Goal: Task Accomplishment & Management: Use online tool/utility

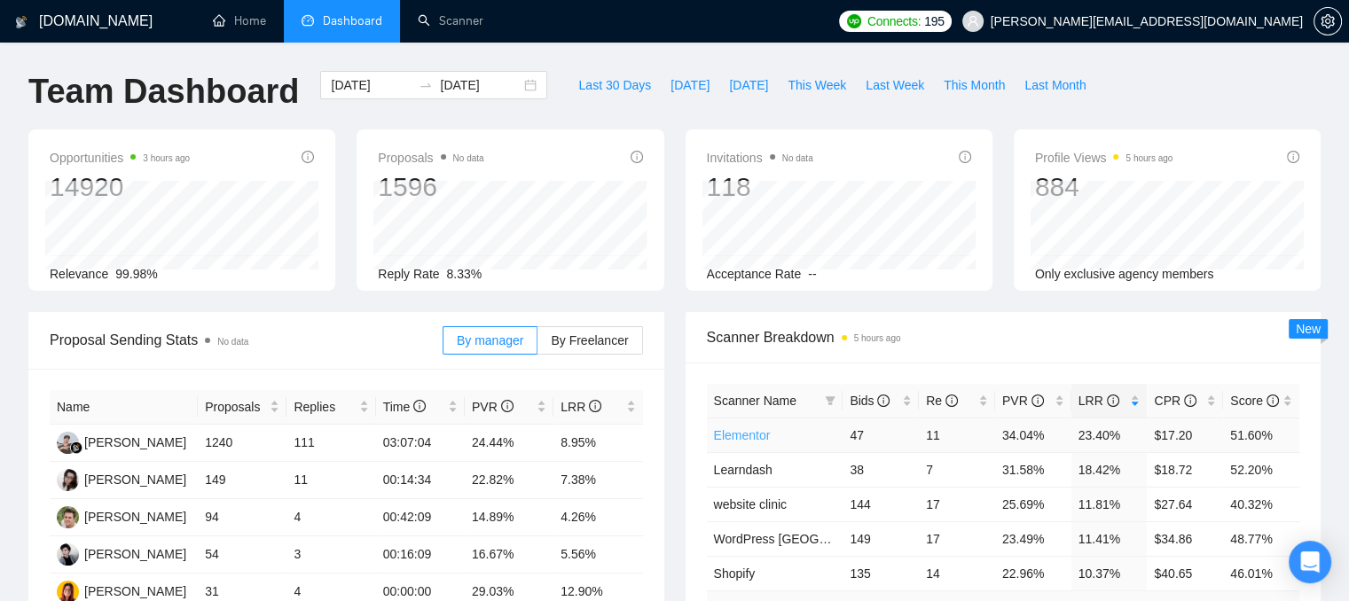
click at [726, 432] on link "Elementor" at bounding box center [742, 435] width 57 height 14
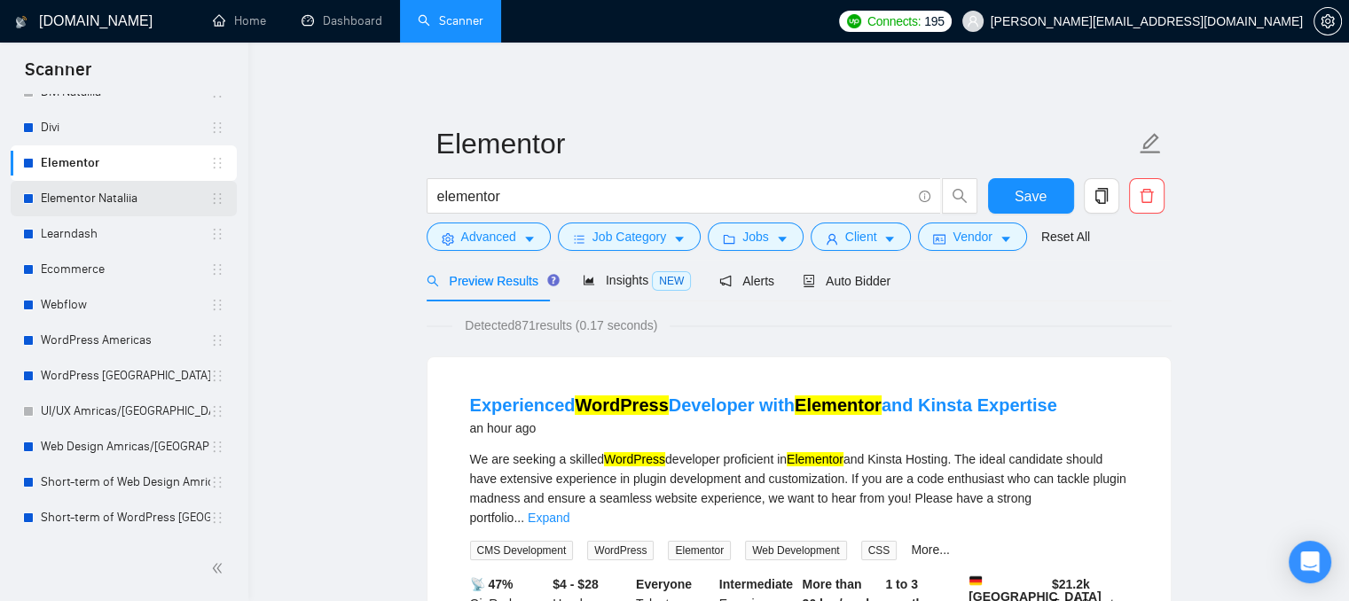
scroll to position [177, 0]
click at [103, 342] on link "WordPress Americas" at bounding box center [125, 338] width 169 height 35
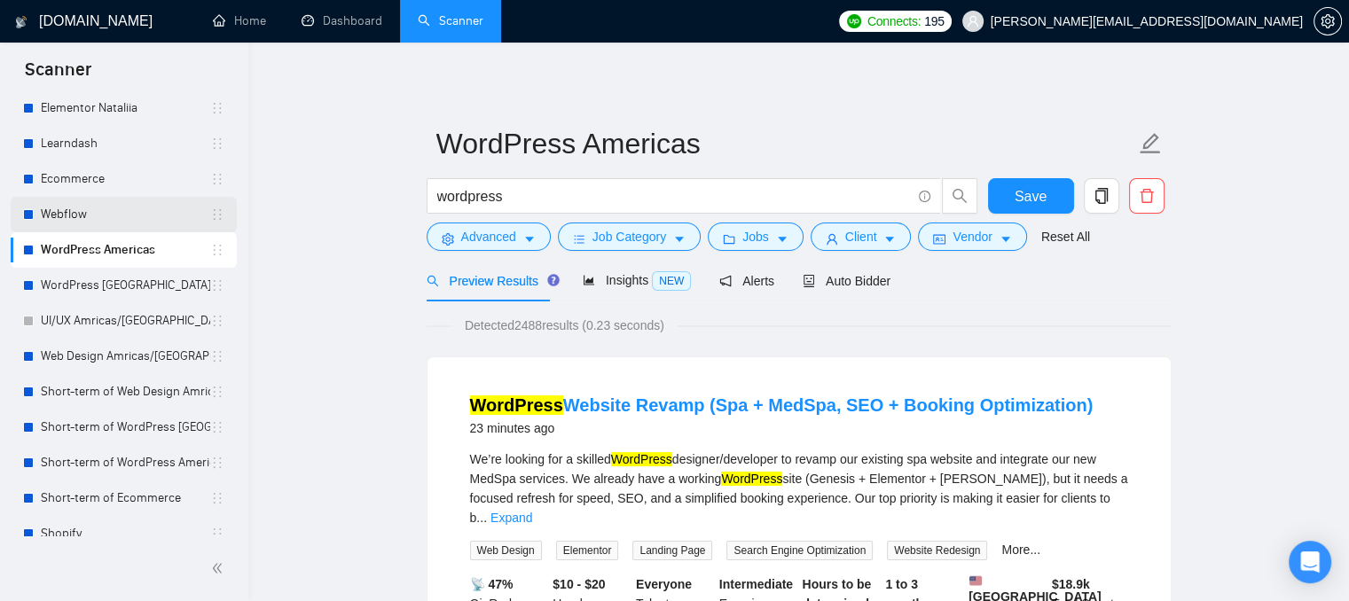
scroll to position [281, 0]
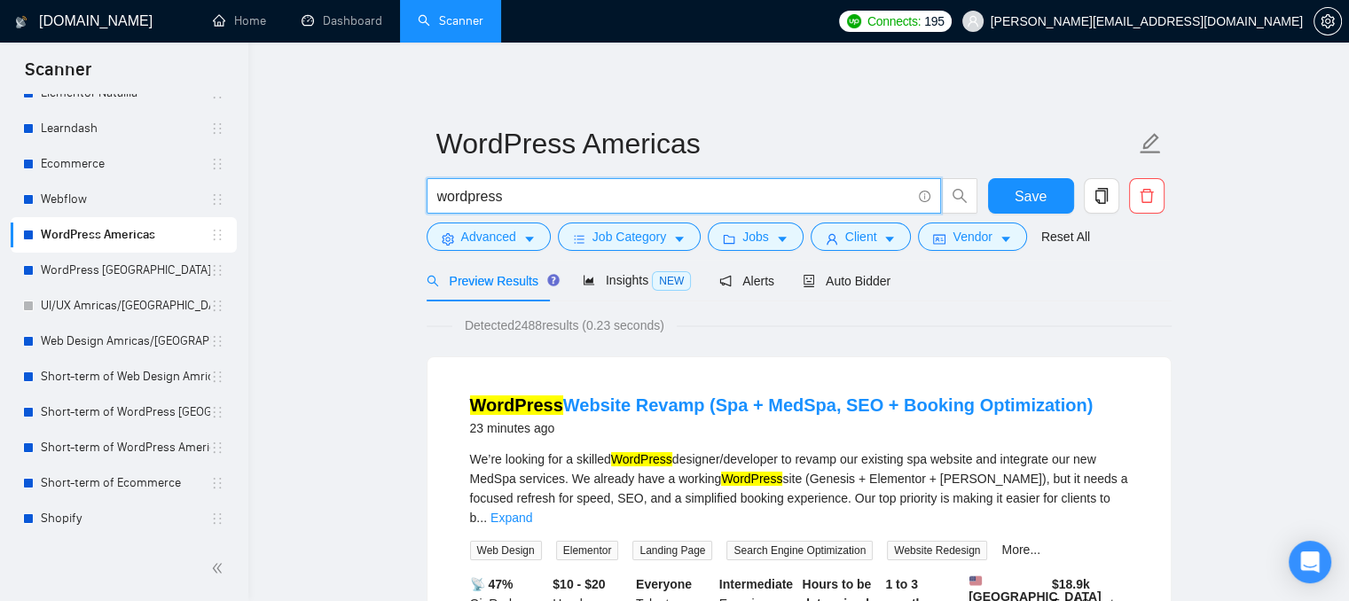
click at [511, 193] on input "wordpress" at bounding box center [674, 196] width 474 height 22
click at [555, 196] on input "wordpress" at bounding box center [674, 196] width 474 height 22
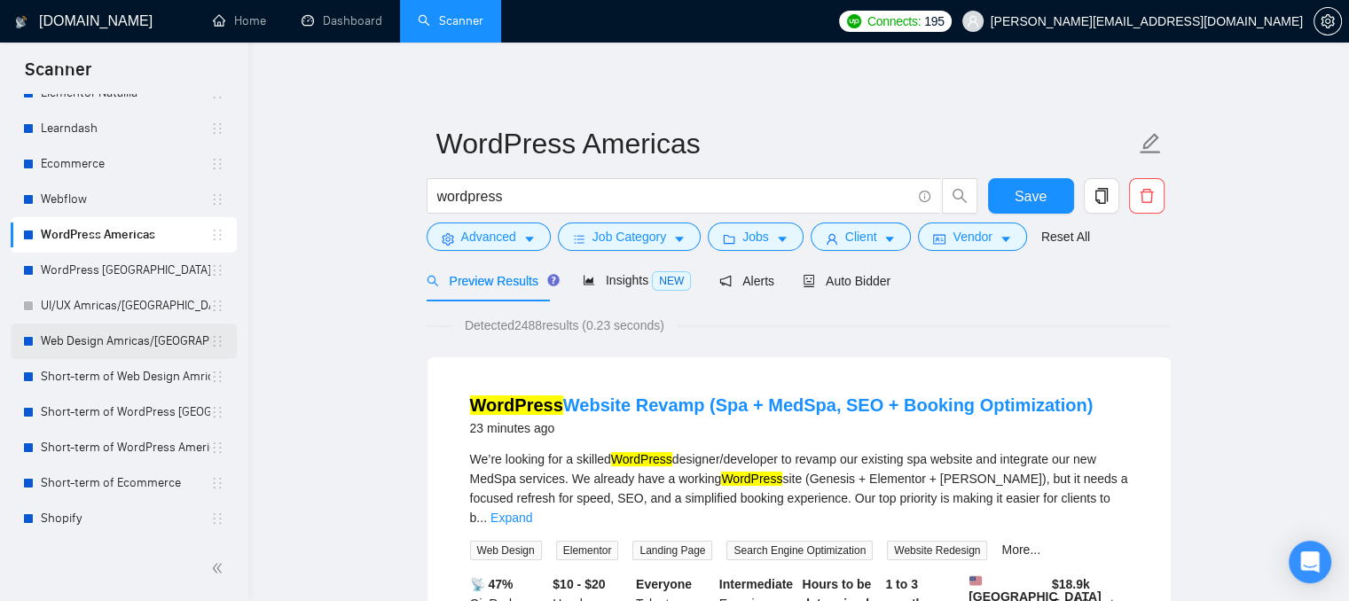
click at [80, 326] on link "Web Design Amricas/[GEOGRAPHIC_DATA]" at bounding box center [125, 341] width 169 height 35
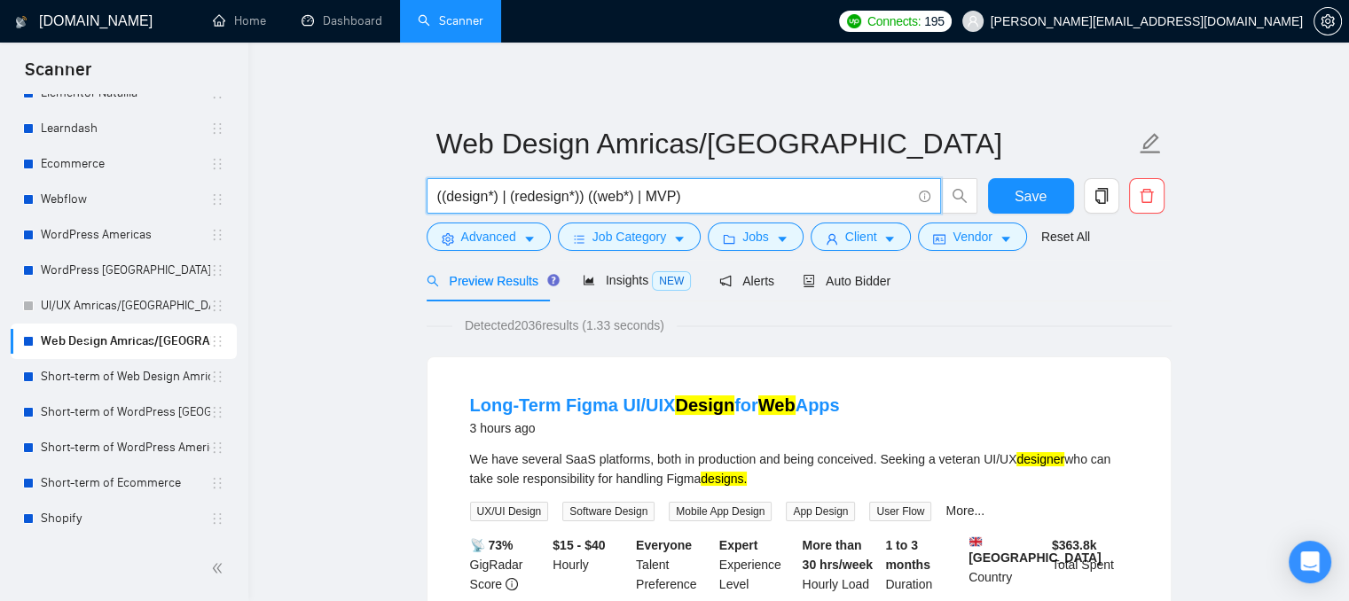
drag, startPoint x: 493, startPoint y: 195, endPoint x: 443, endPoint y: 196, distance: 49.7
click at [443, 196] on input "((design*) | (redesign*)) ((web*) | MVP)" at bounding box center [674, 196] width 474 height 22
drag, startPoint x: 517, startPoint y: 193, endPoint x: 569, endPoint y: 197, distance: 52.4
click at [569, 197] on input "((design*) | (redesign*)) ((web*) | MVP)" at bounding box center [674, 196] width 474 height 22
drag, startPoint x: 597, startPoint y: 196, endPoint x: 624, endPoint y: 200, distance: 27.8
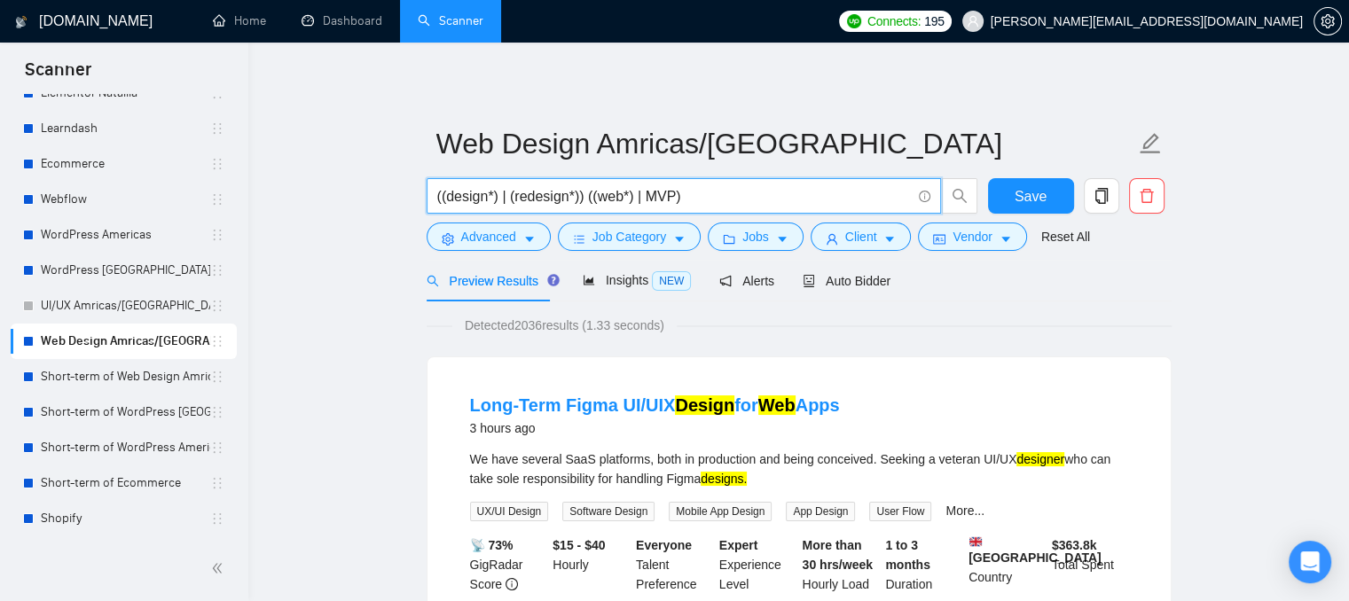
click at [624, 200] on input "((design*) | (redesign*)) ((web*) | MVP)" at bounding box center [674, 196] width 474 height 22
drag, startPoint x: 644, startPoint y: 195, endPoint x: 670, endPoint y: 202, distance: 26.7
click at [670, 202] on input "((design*) | (redesign*)) ((web*) | MVP)" at bounding box center [674, 196] width 474 height 22
click at [490, 196] on input "((design*) | (redesign*)) ((web*) | MVP)" at bounding box center [674, 196] width 474 height 22
click at [504, 201] on input "((design*) | (redesign*)) ((web*) | MVP)" at bounding box center [674, 196] width 474 height 22
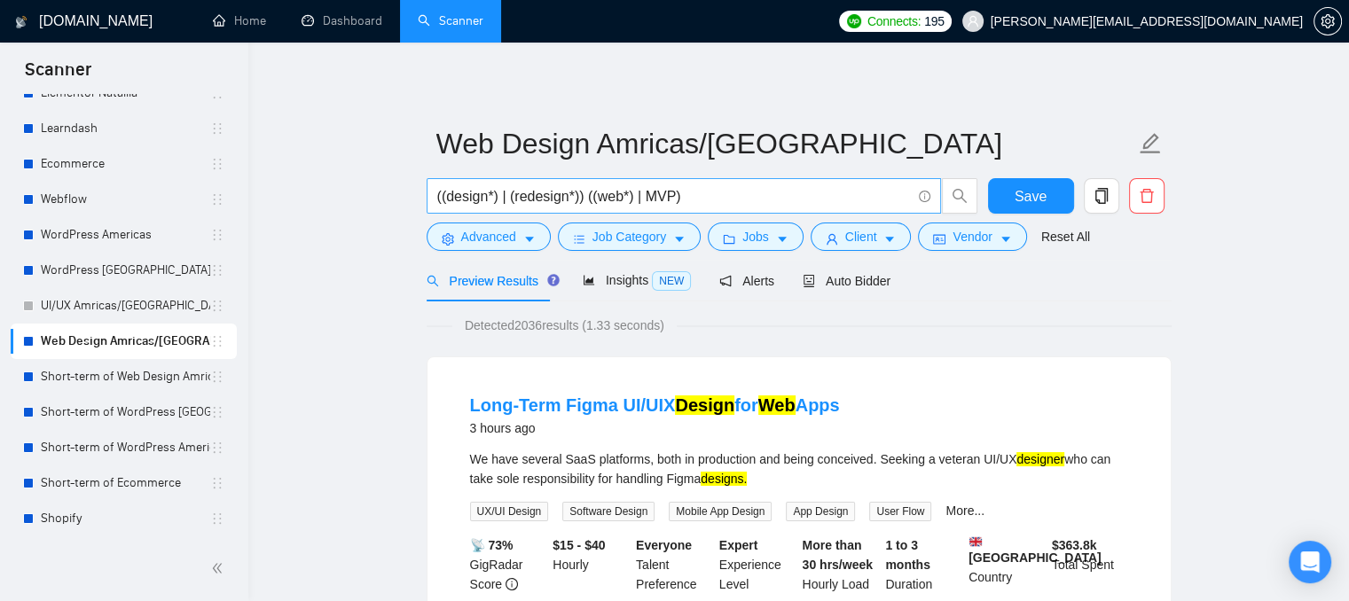
click at [717, 208] on span "((design*) | (redesign*)) ((web*) | MVP)" at bounding box center [684, 195] width 514 height 35
click at [1310, 559] on icon "Open Intercom Messenger" at bounding box center [1309, 562] width 20 height 23
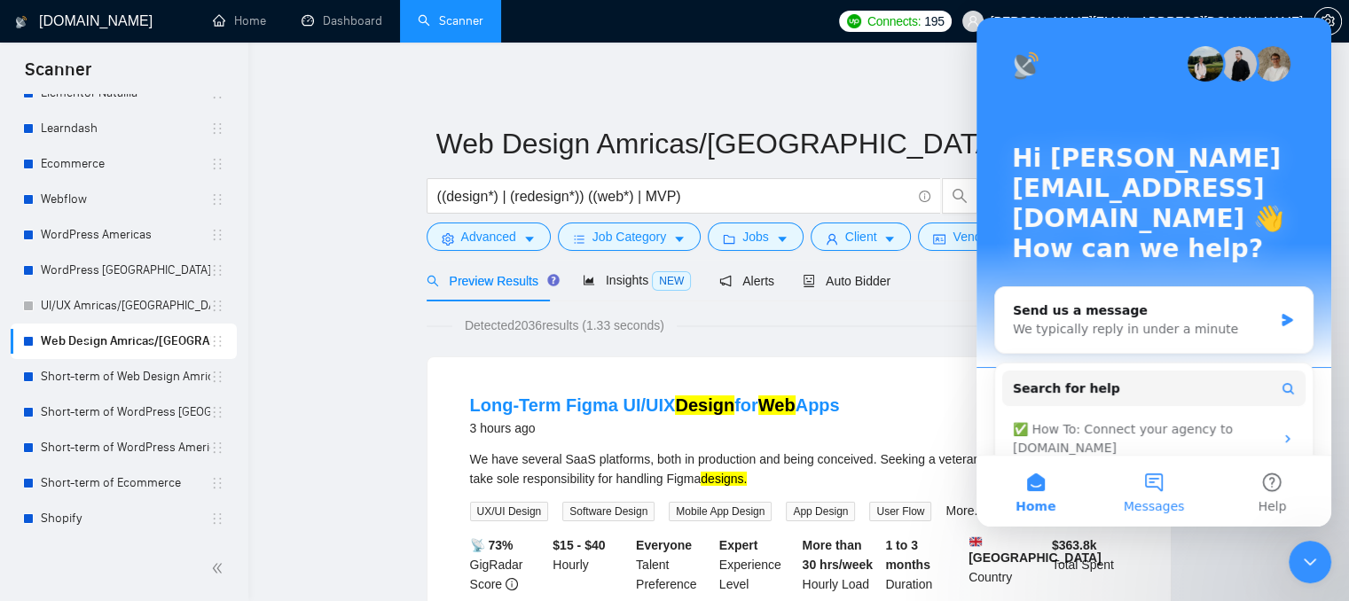
click at [1157, 495] on button "Messages" at bounding box center [1153, 491] width 118 height 71
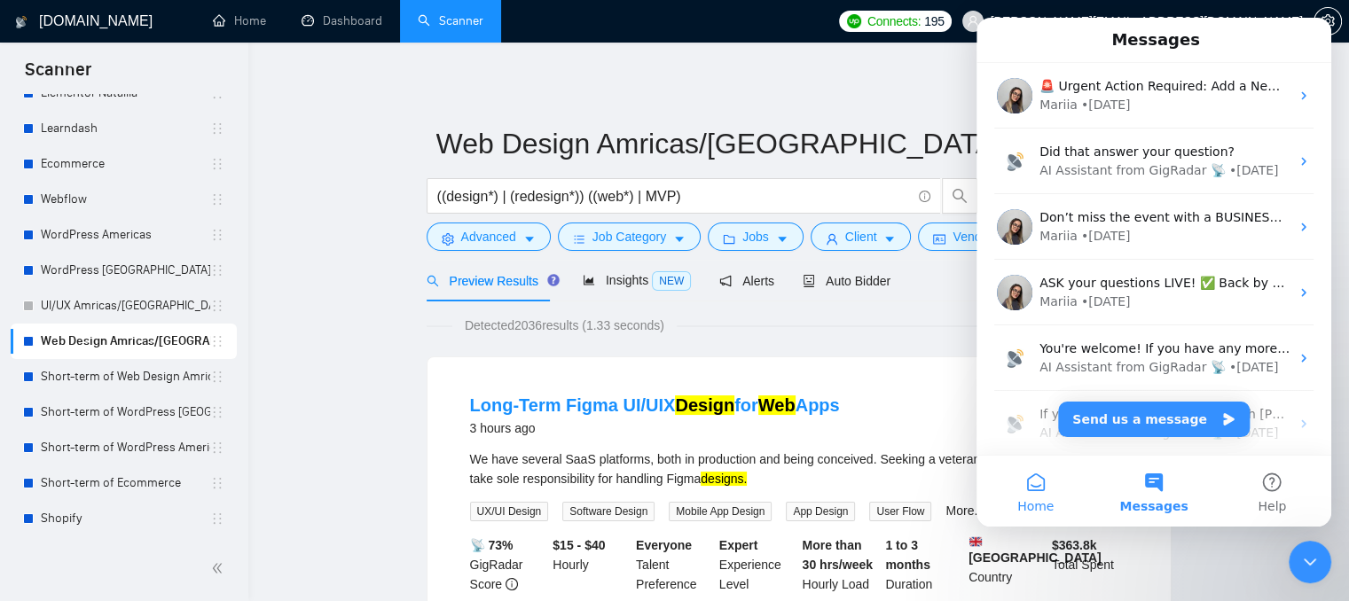
click at [1026, 480] on button "Home" at bounding box center [1035, 491] width 118 height 71
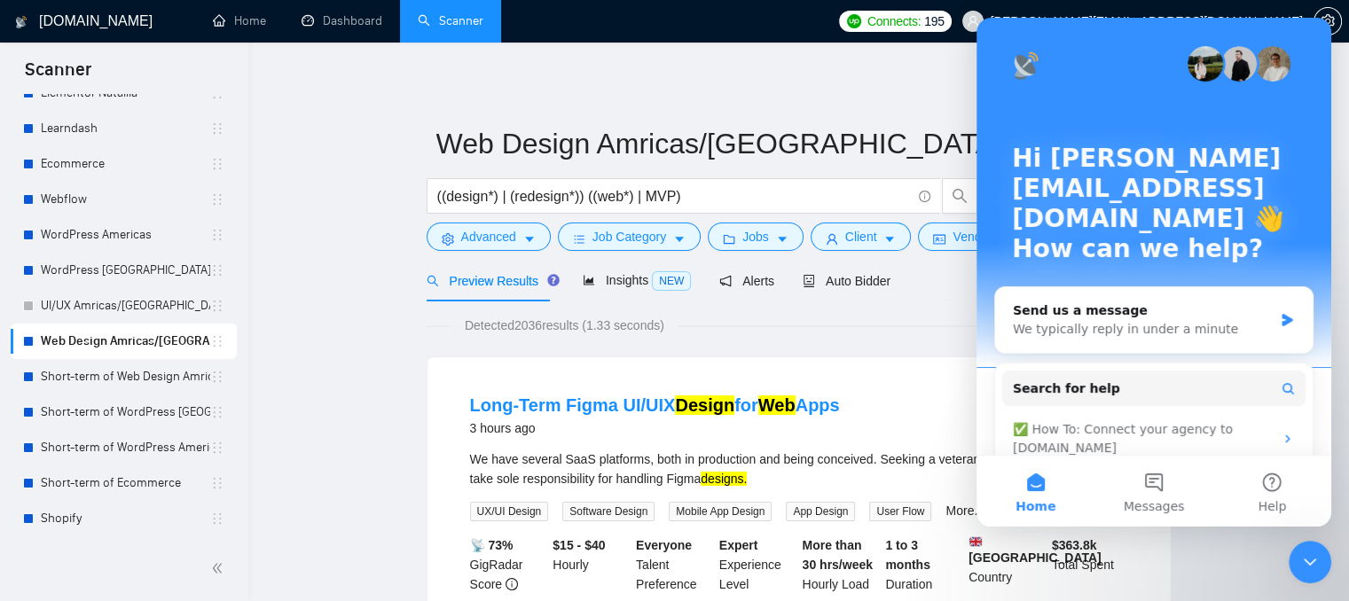
drag, startPoint x: 1304, startPoint y: 553, endPoint x: 2509, endPoint y: 983, distance: 1279.6
click at [1304, 553] on icon "Close Intercom Messenger" at bounding box center [1309, 562] width 21 height 21
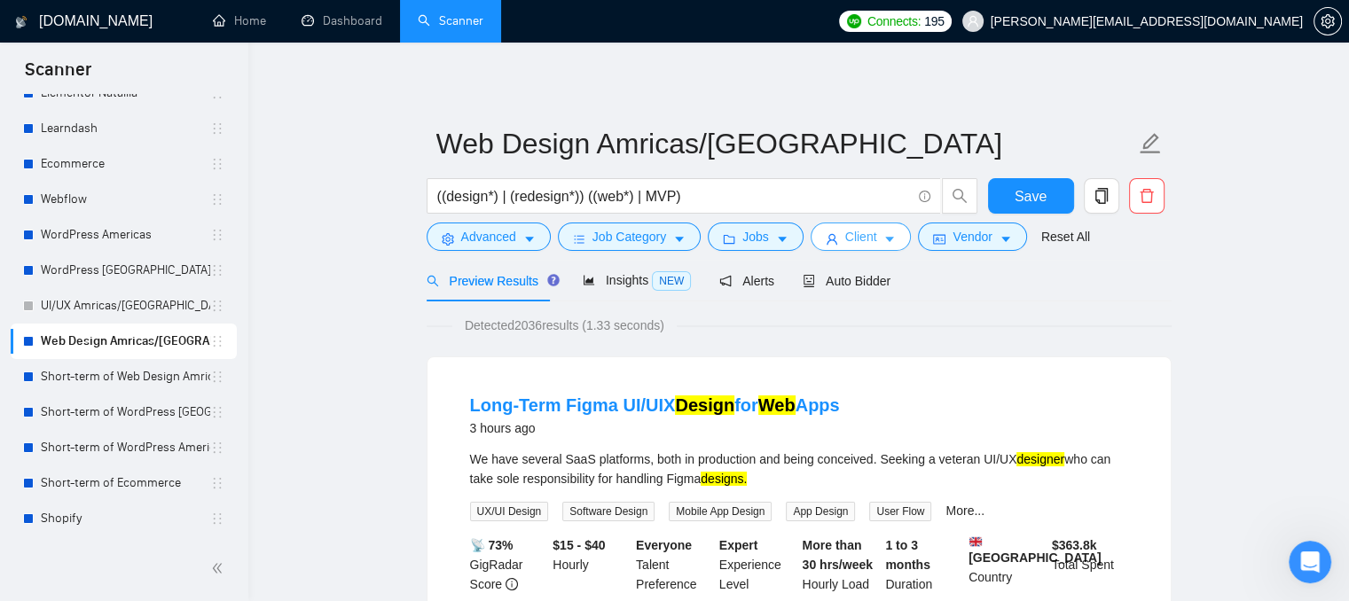
click at [835, 246] on button "Client" at bounding box center [861, 237] width 101 height 28
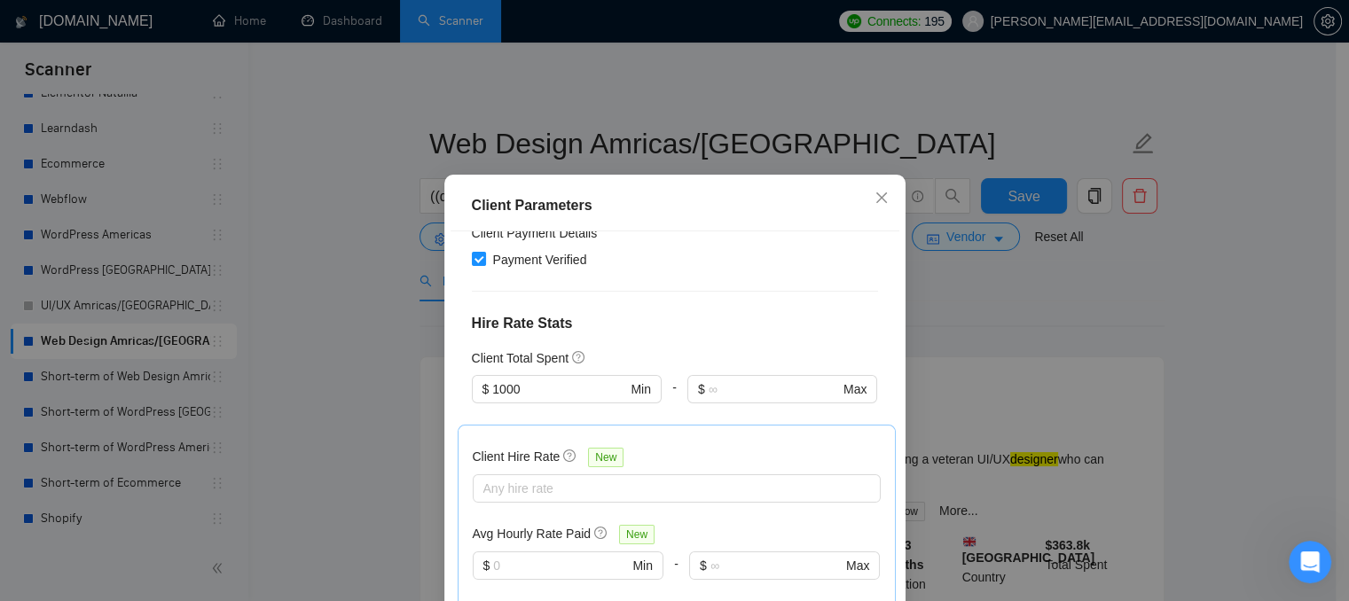
scroll to position [443, 0]
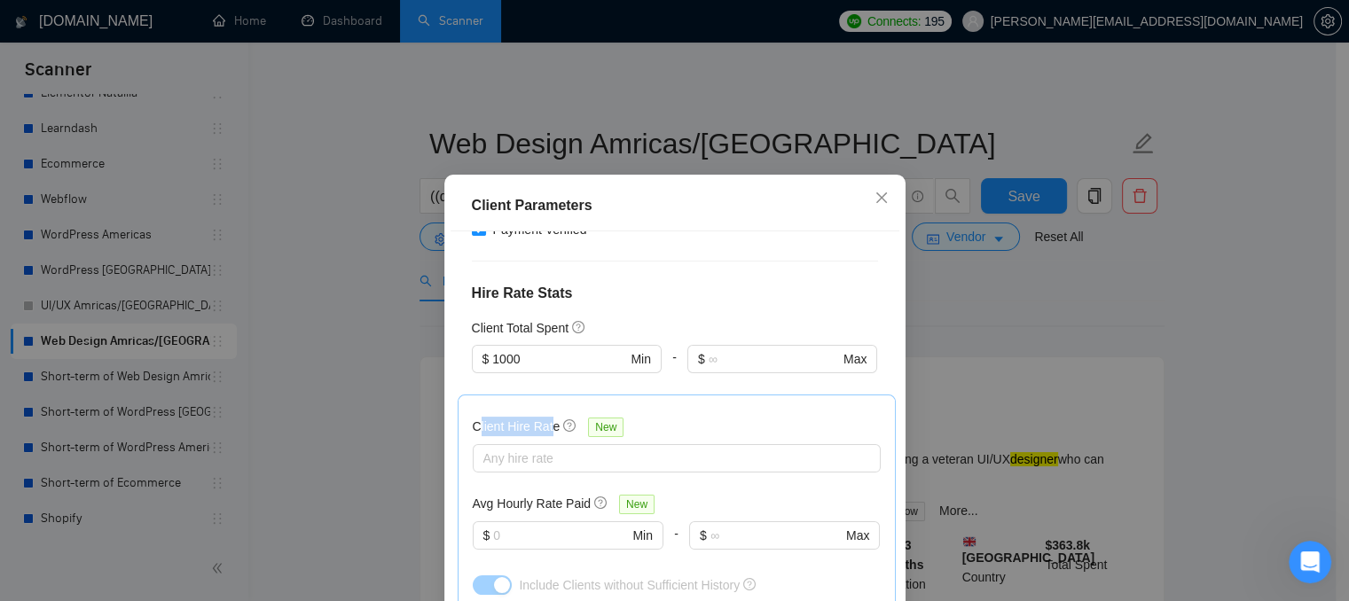
drag, startPoint x: 472, startPoint y: 375, endPoint x: 546, endPoint y: 372, distance: 74.6
click at [546, 417] on h5 "Client Hire Rate" at bounding box center [517, 427] width 88 height 20
drag, startPoint x: 466, startPoint y: 453, endPoint x: 501, endPoint y: 453, distance: 35.5
click at [501, 494] on h5 "Avg Hourly Rate Paid" at bounding box center [532, 504] width 119 height 20
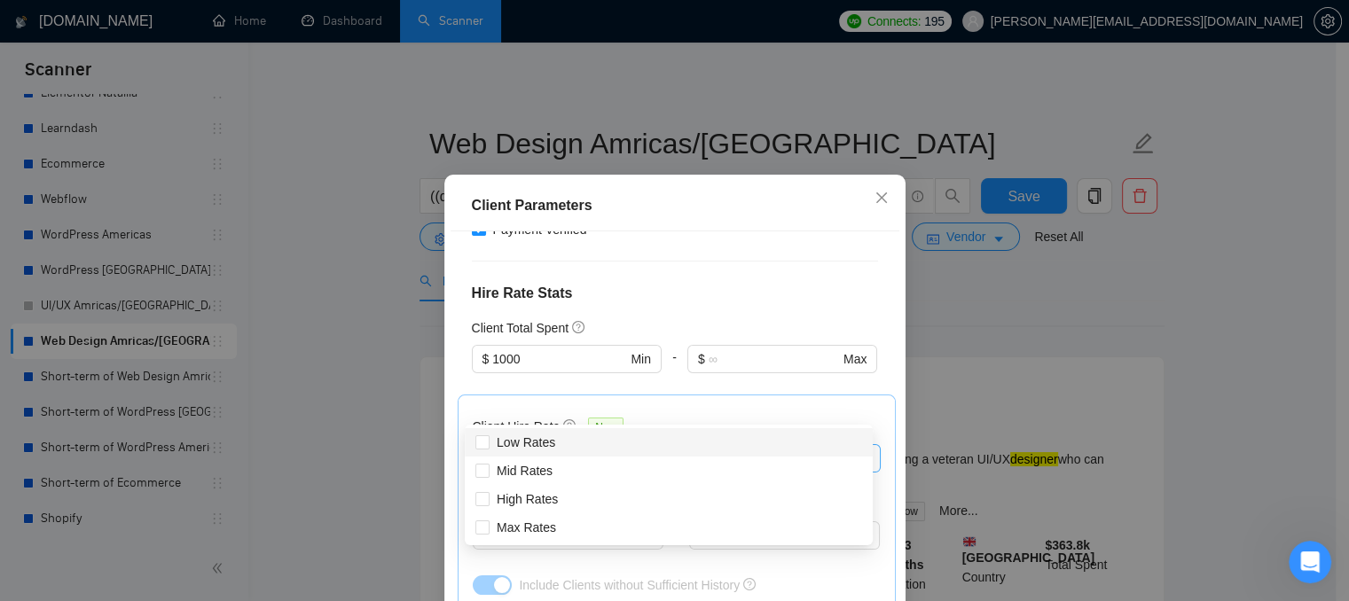
click at [497, 448] on div at bounding box center [667, 458] width 381 height 21
click at [660, 417] on div "Client Hire Rate New" at bounding box center [677, 430] width 408 height 27
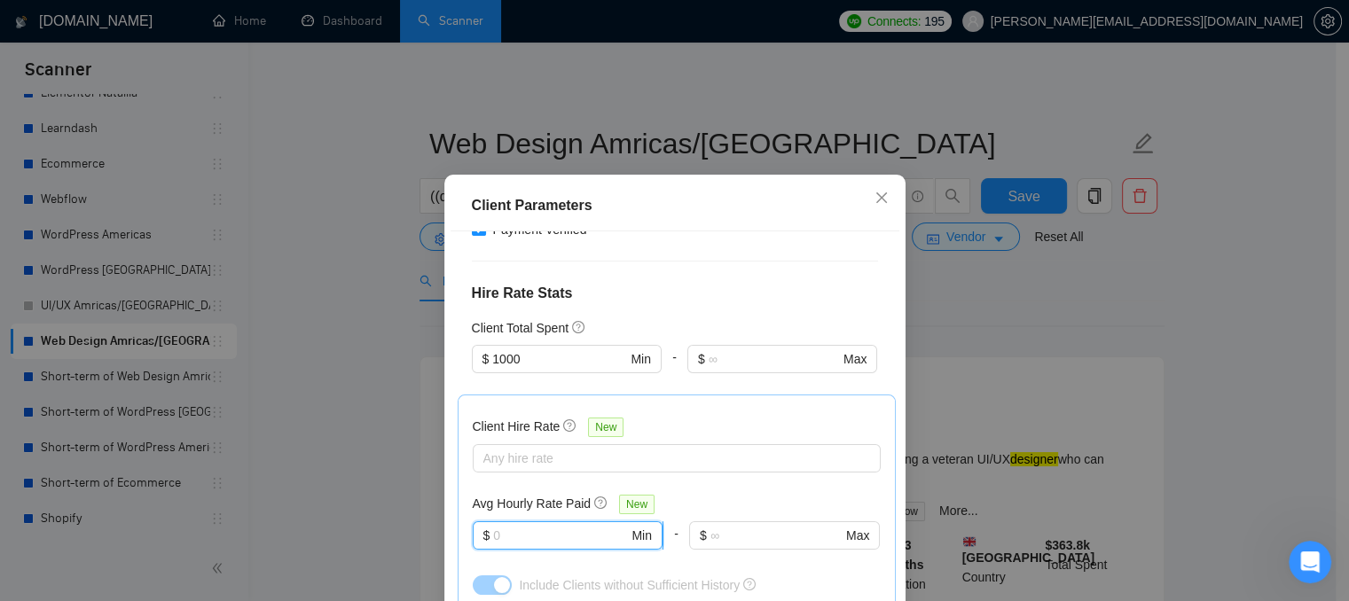
click at [508, 526] on input "text" at bounding box center [560, 536] width 135 height 20
click at [874, 193] on icon "close" at bounding box center [881, 198] width 14 height 14
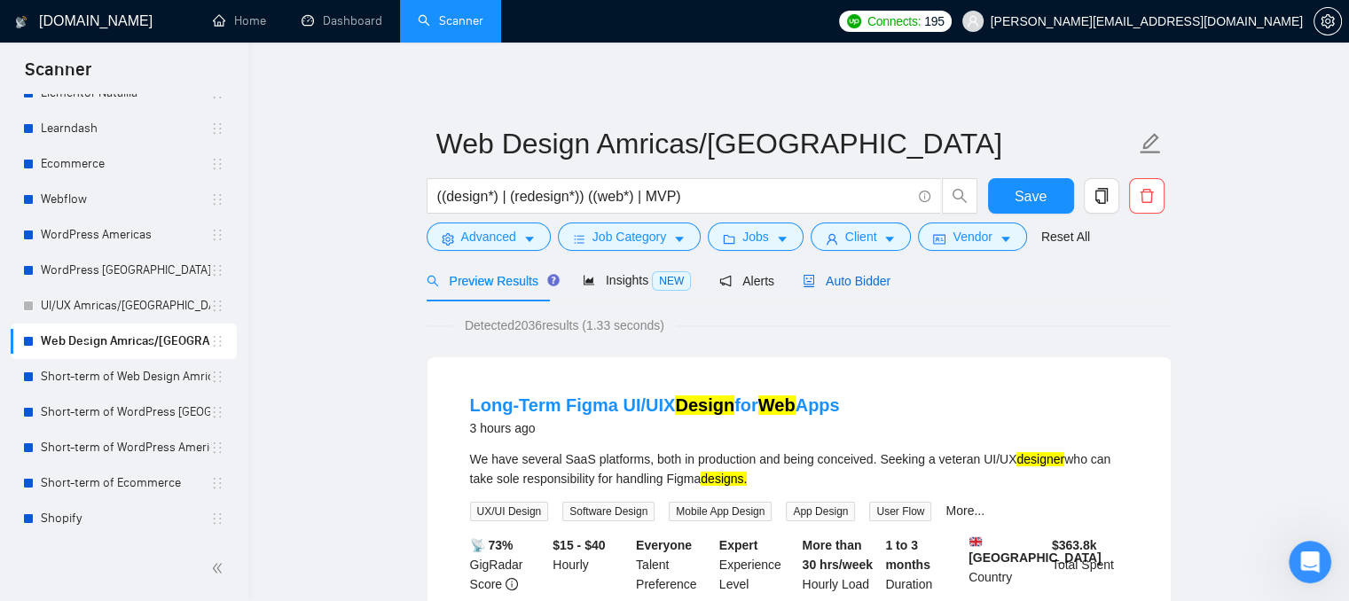
click at [834, 288] on span "Auto Bidder" at bounding box center [847, 281] width 88 height 14
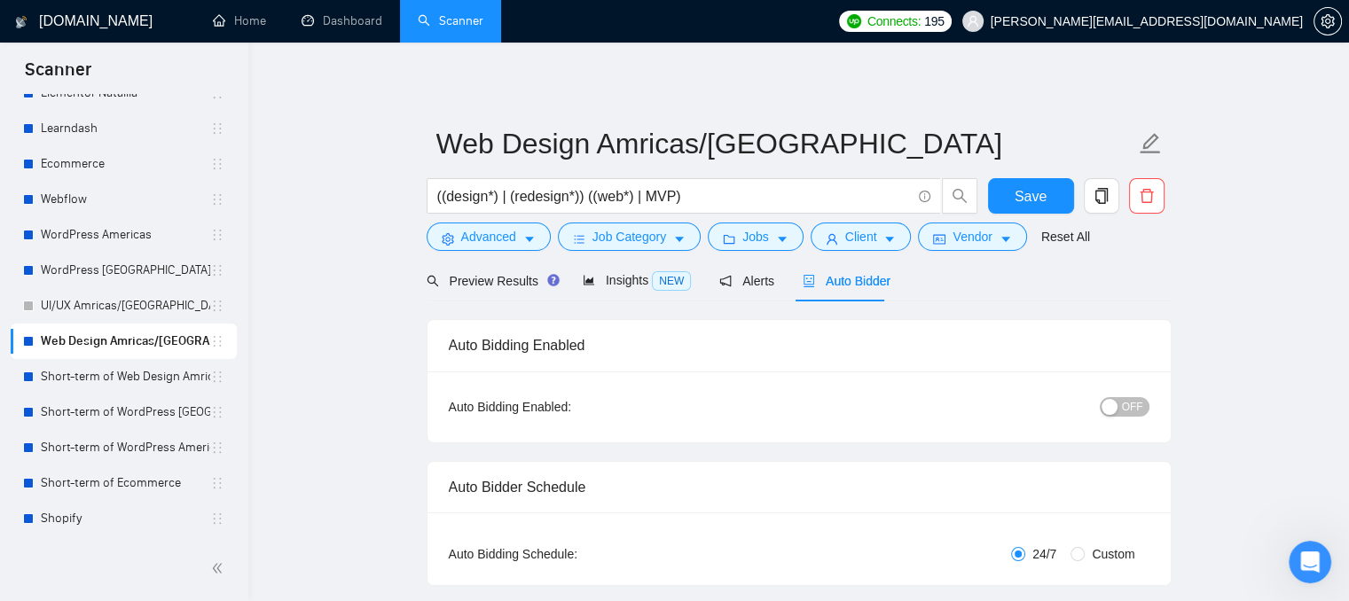
checkbox input "true"
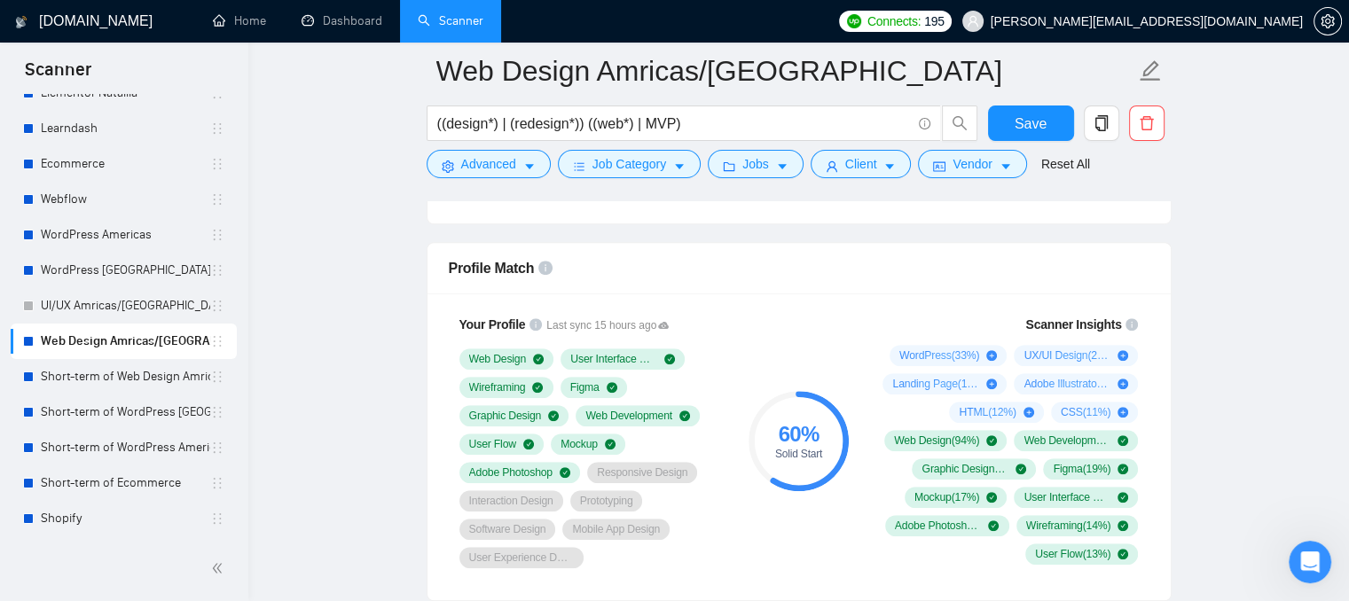
scroll to position [1153, 0]
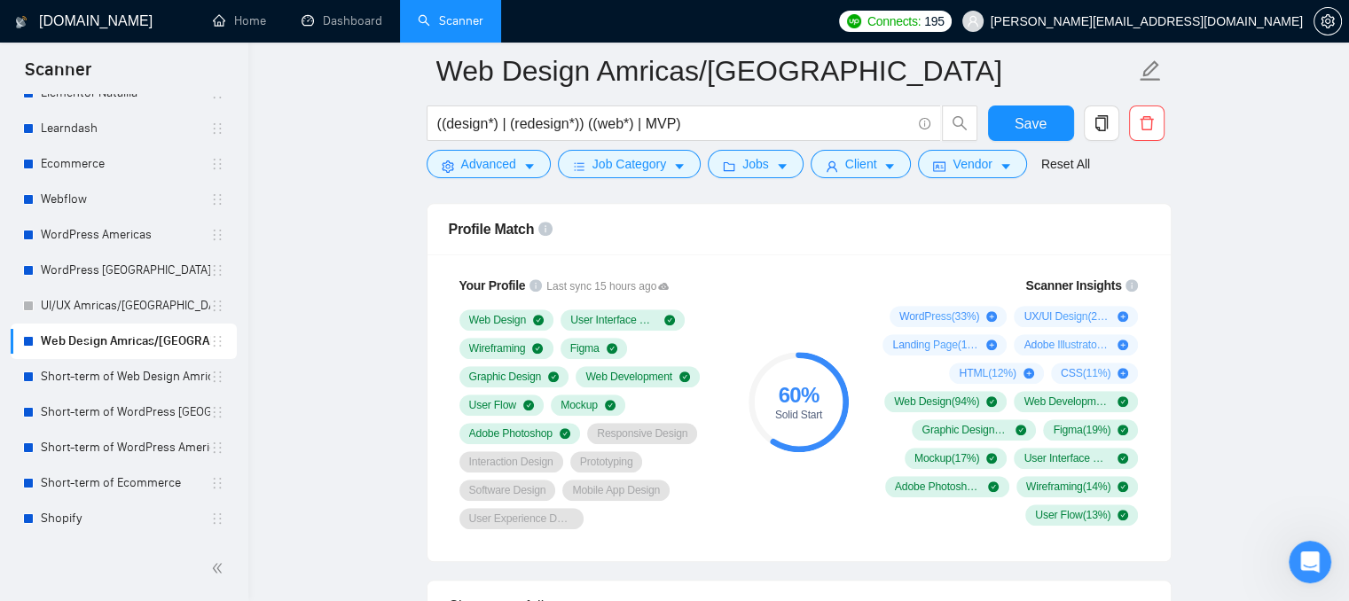
click at [805, 256] on div "Your Profile Last sync 15 hours ago Web Design User Interface Design Wireframin…" at bounding box center [798, 408] width 743 height 307
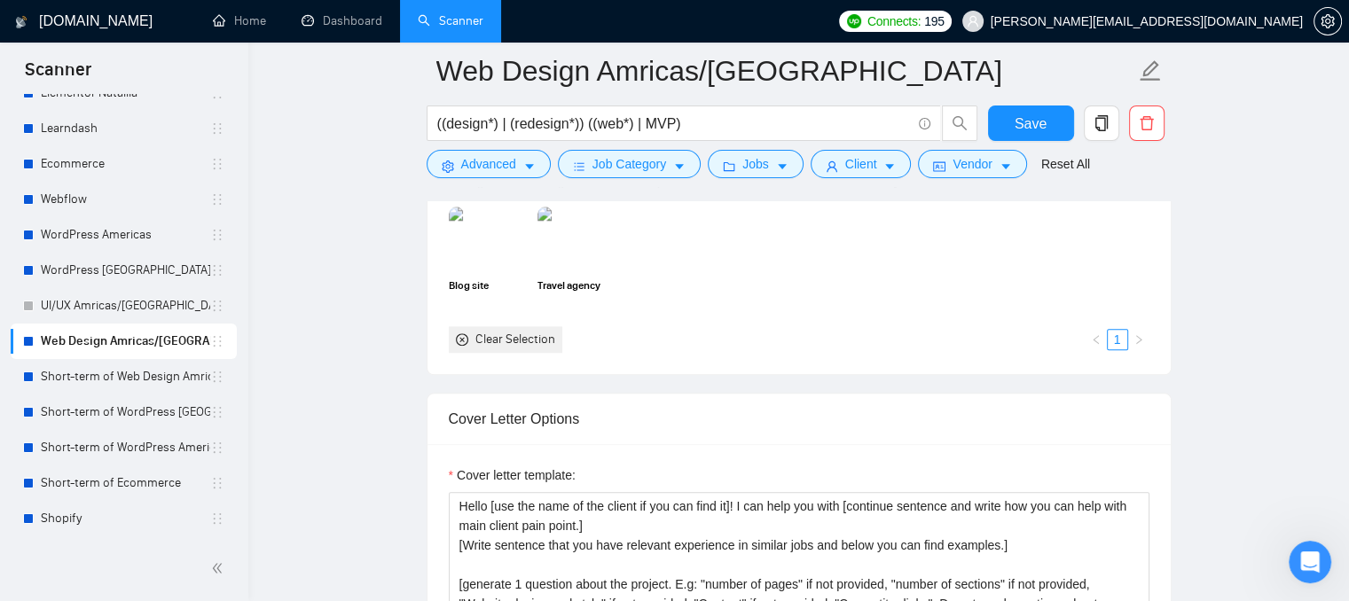
scroll to position [2040, 0]
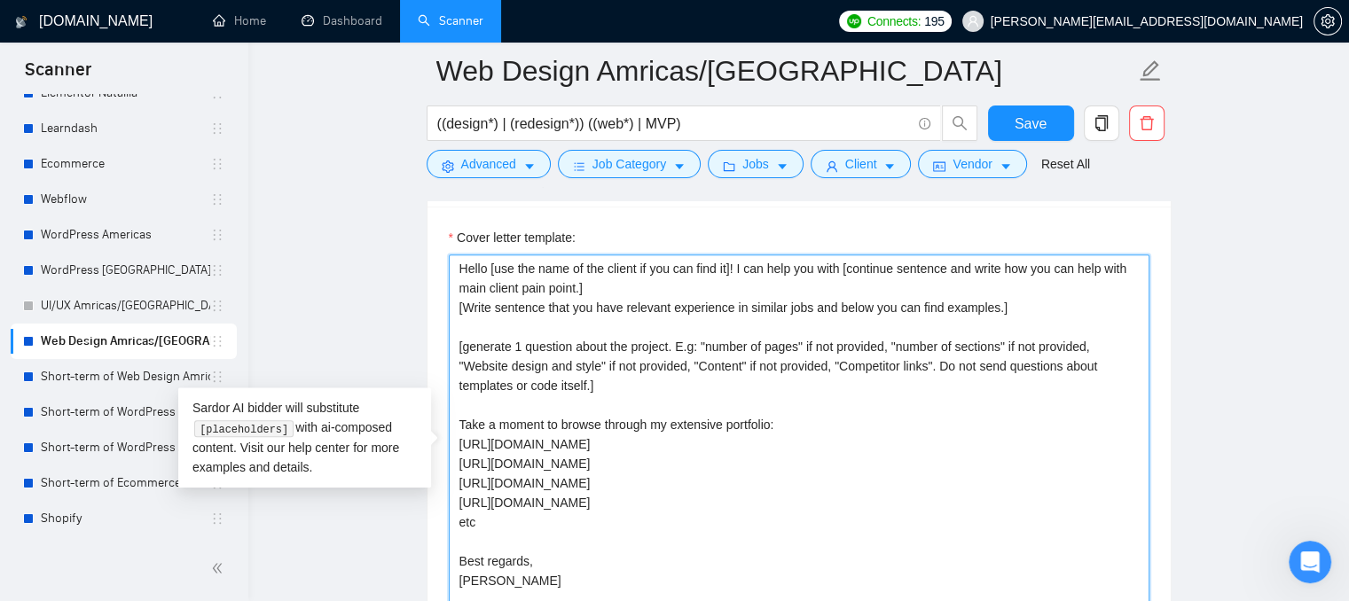
drag, startPoint x: 463, startPoint y: 267, endPoint x: 1020, endPoint y: 323, distance: 559.7
click at [1020, 323] on textarea "Hello [use the name of the client if you can find it]! I can help you with [con…" at bounding box center [799, 454] width 701 height 399
drag, startPoint x: 458, startPoint y: 419, endPoint x: 629, endPoint y: 500, distance: 189.2
click at [629, 500] on textarea "Hello [use the name of the client if you can find it]! I can help you with [con…" at bounding box center [799, 454] width 701 height 399
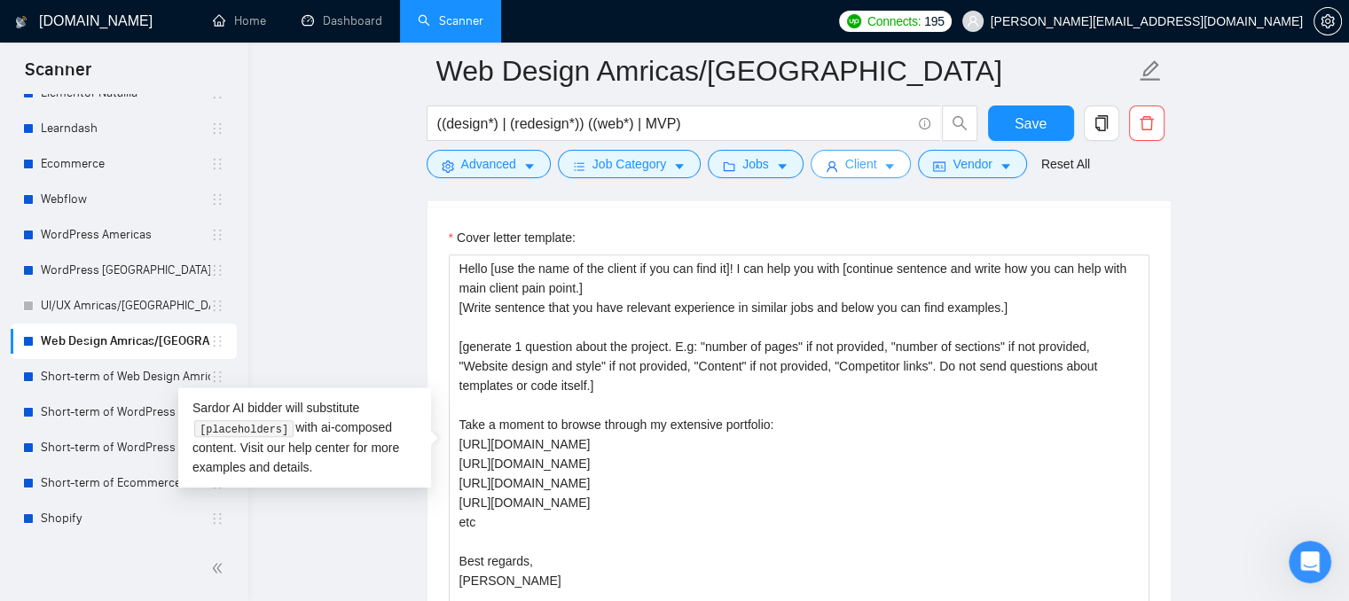
click at [862, 174] on span "Client" at bounding box center [861, 164] width 32 height 20
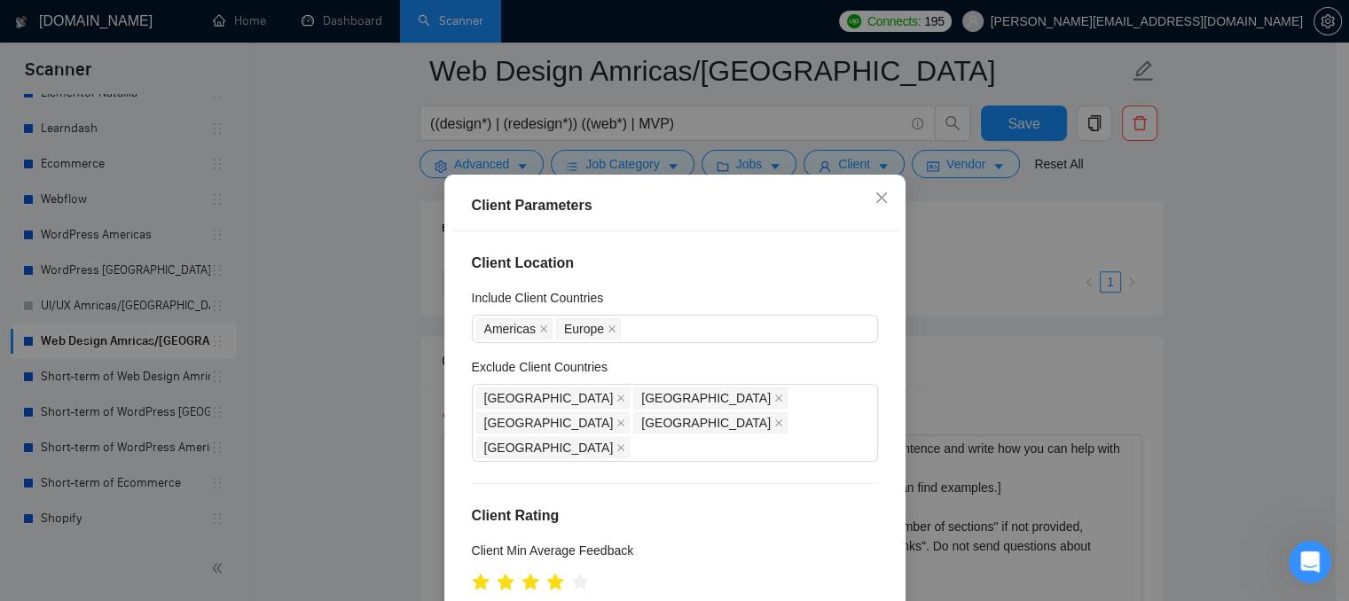
scroll to position [1685, 0]
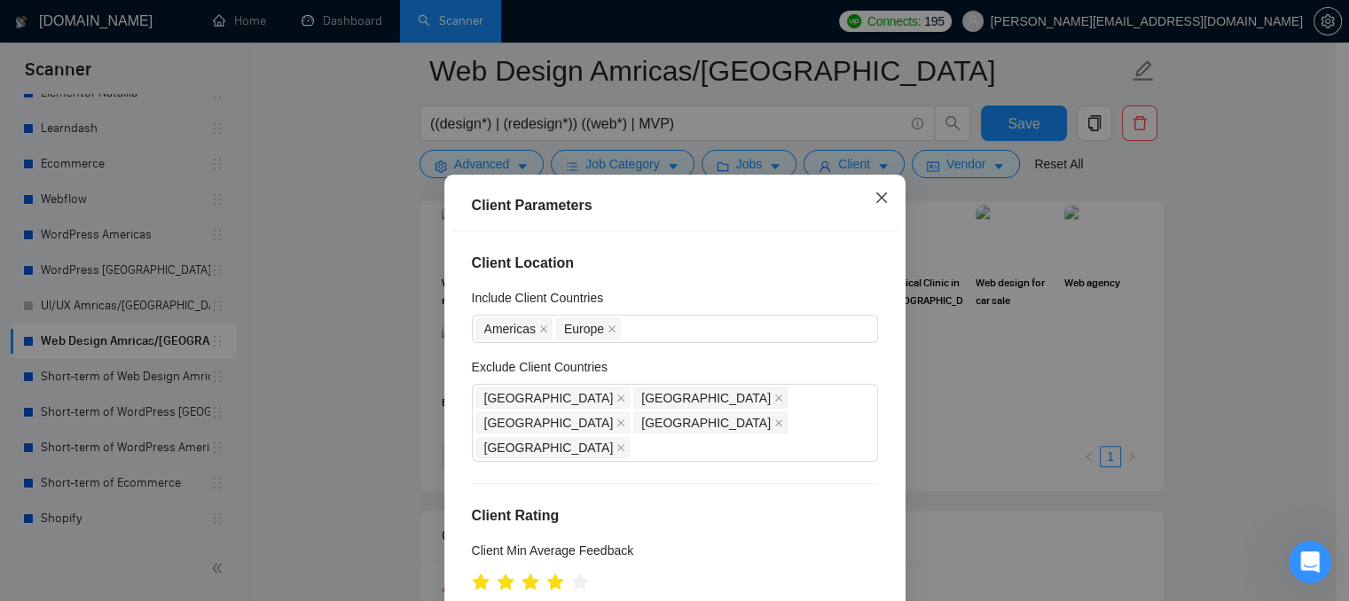
drag, startPoint x: 873, startPoint y: 200, endPoint x: 914, endPoint y: 239, distance: 56.4
click at [875, 201] on icon "close" at bounding box center [881, 198] width 14 height 14
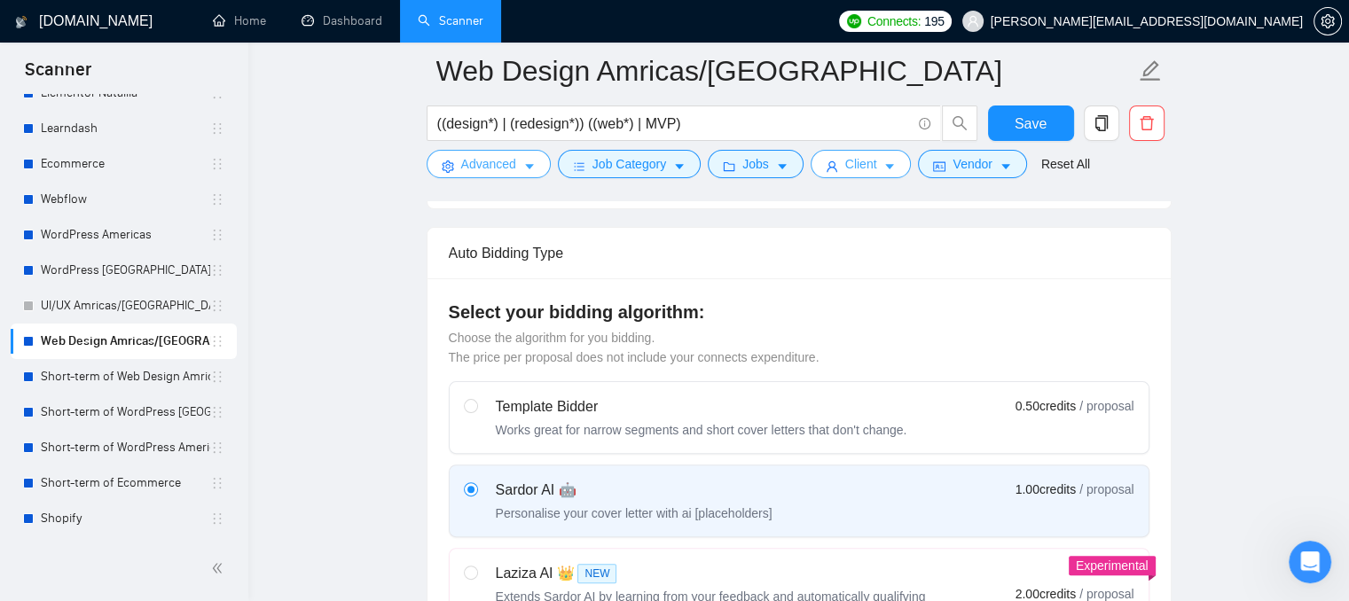
scroll to position [89, 0]
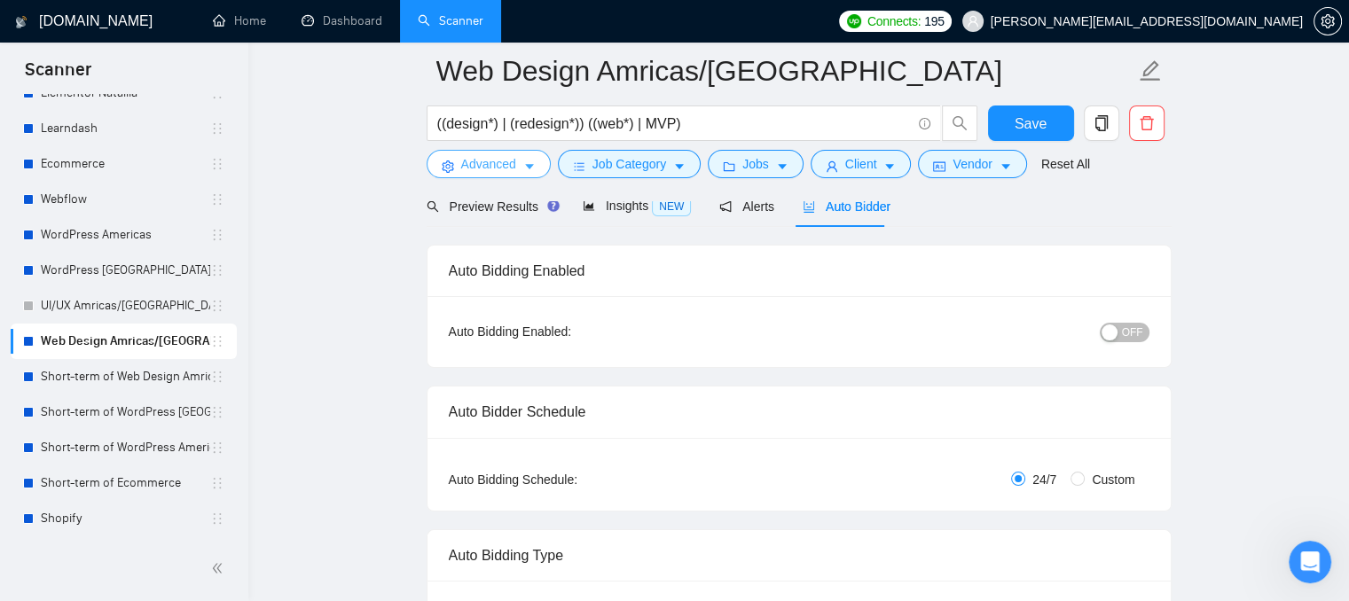
click at [488, 171] on span "Advanced" at bounding box center [488, 164] width 55 height 20
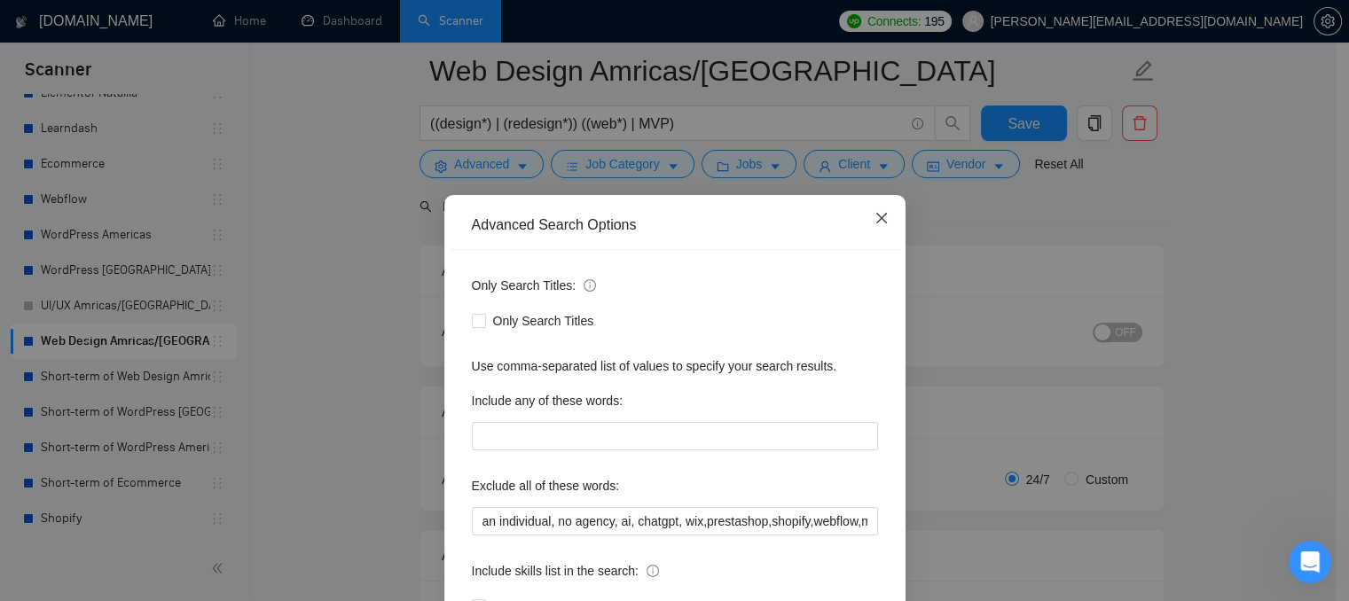
click at [880, 223] on icon "close" at bounding box center [881, 218] width 14 height 14
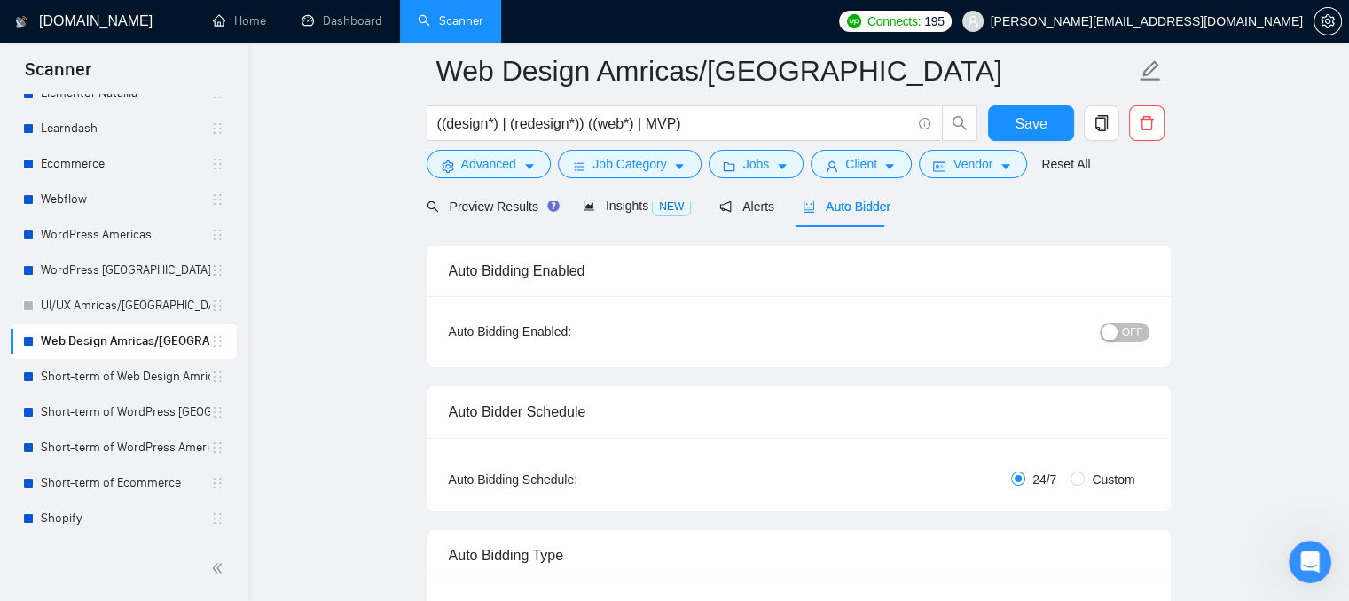
click at [865, 180] on form "Web Design Amricas/[GEOGRAPHIC_DATA] ((design*) | (redesign*)) ((web*) | MVP) S…" at bounding box center [799, 115] width 745 height 145
click at [863, 168] on span "Client" at bounding box center [861, 164] width 32 height 20
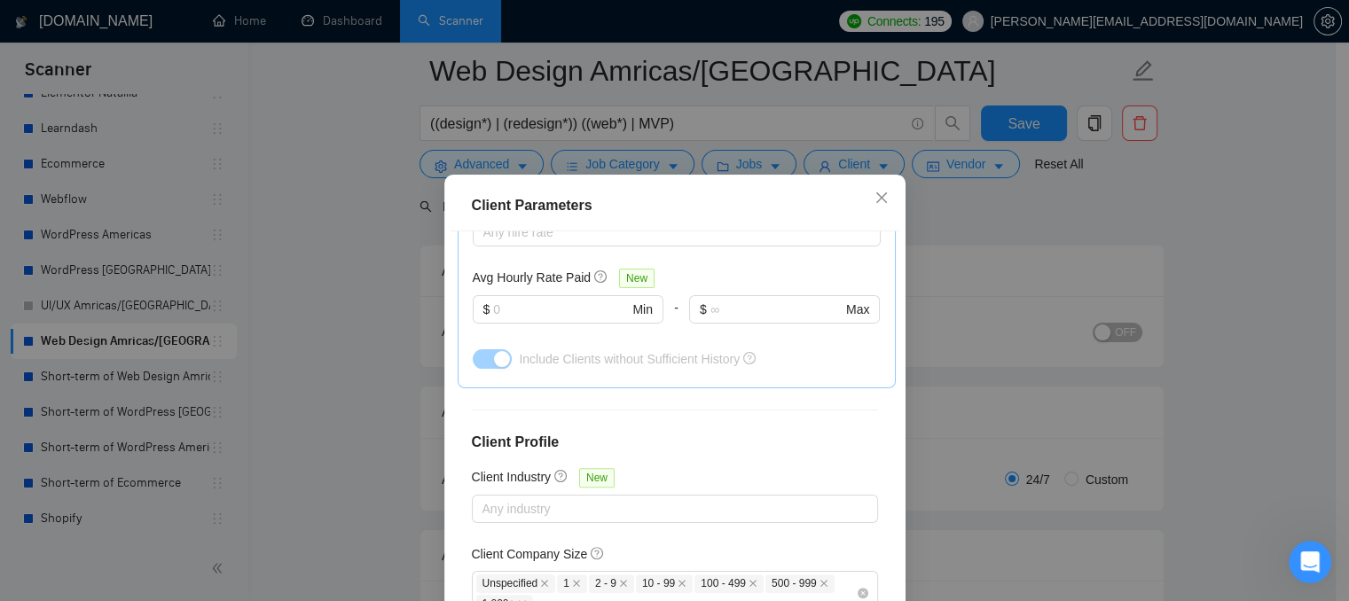
scroll to position [702, 0]
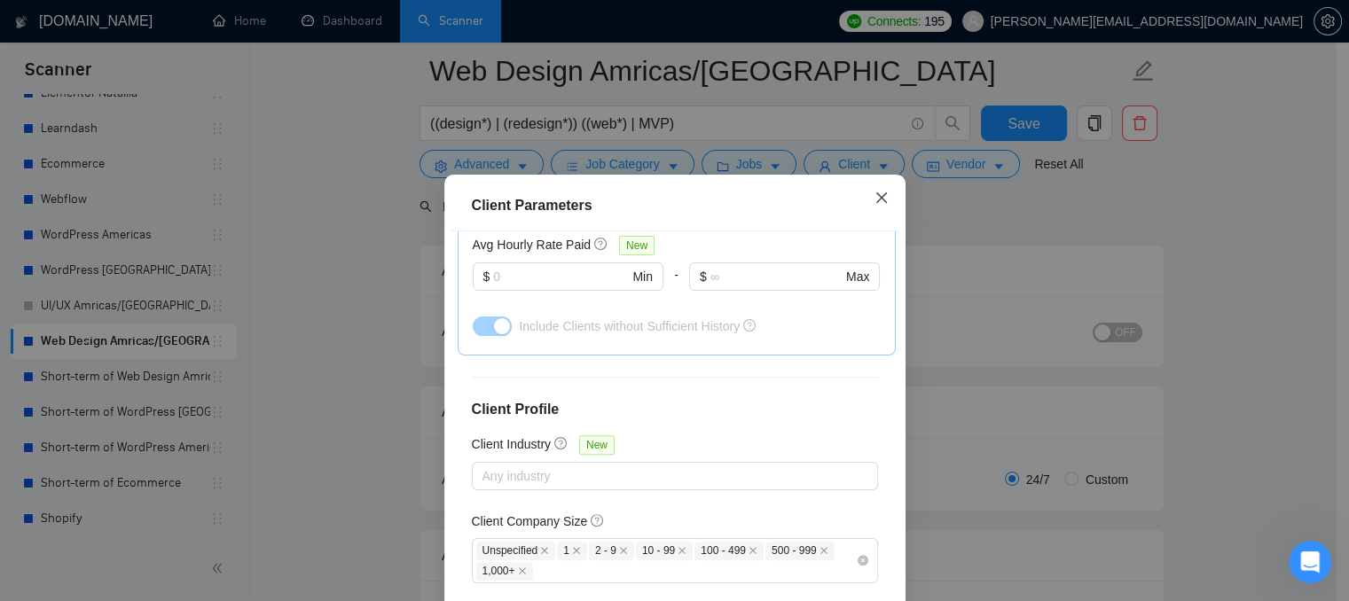
click at [874, 193] on icon "close" at bounding box center [881, 198] width 14 height 14
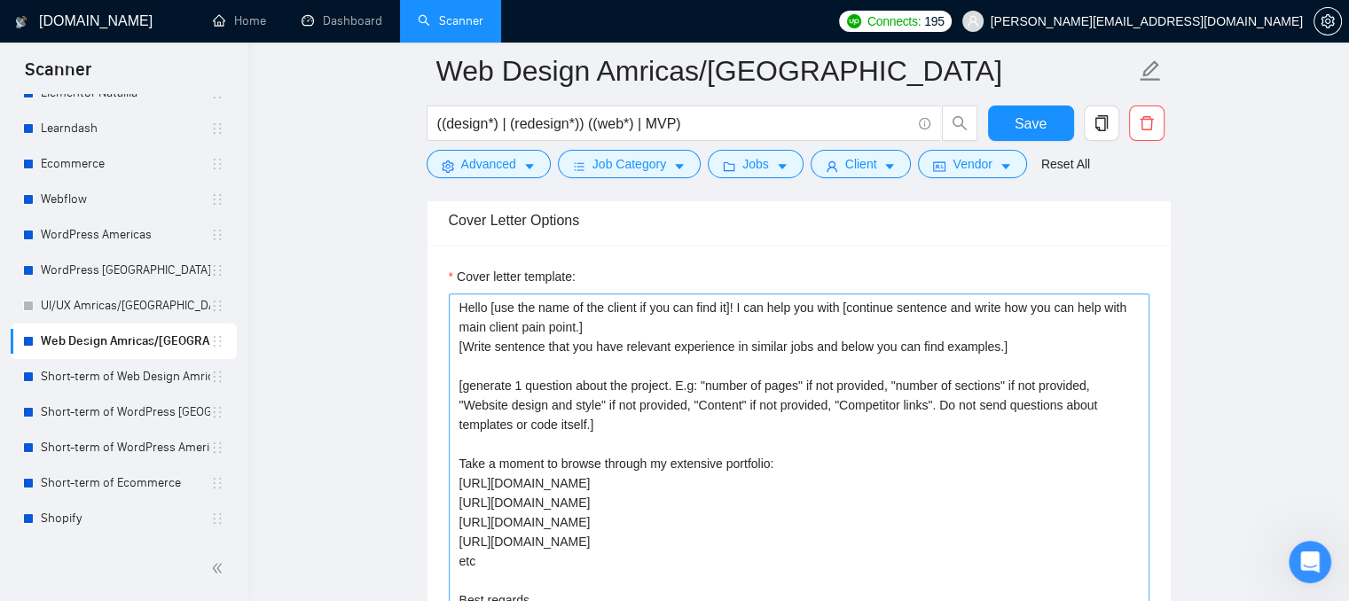
scroll to position [2040, 0]
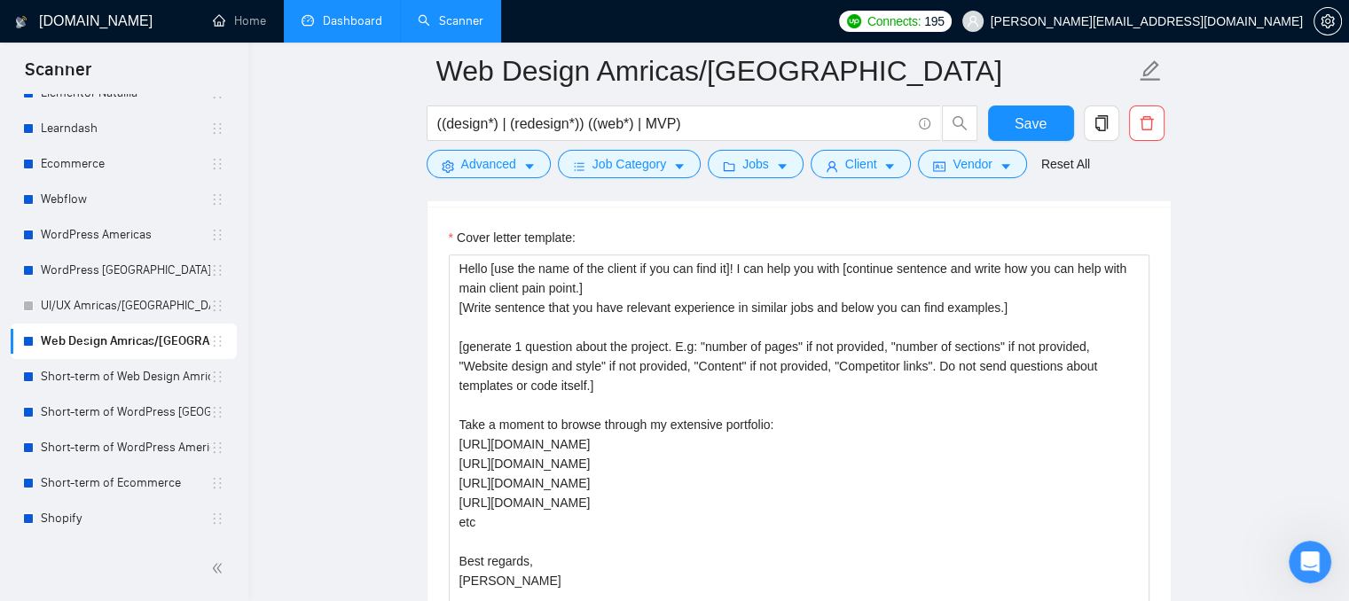
click at [334, 18] on link "Dashboard" at bounding box center [342, 20] width 81 height 15
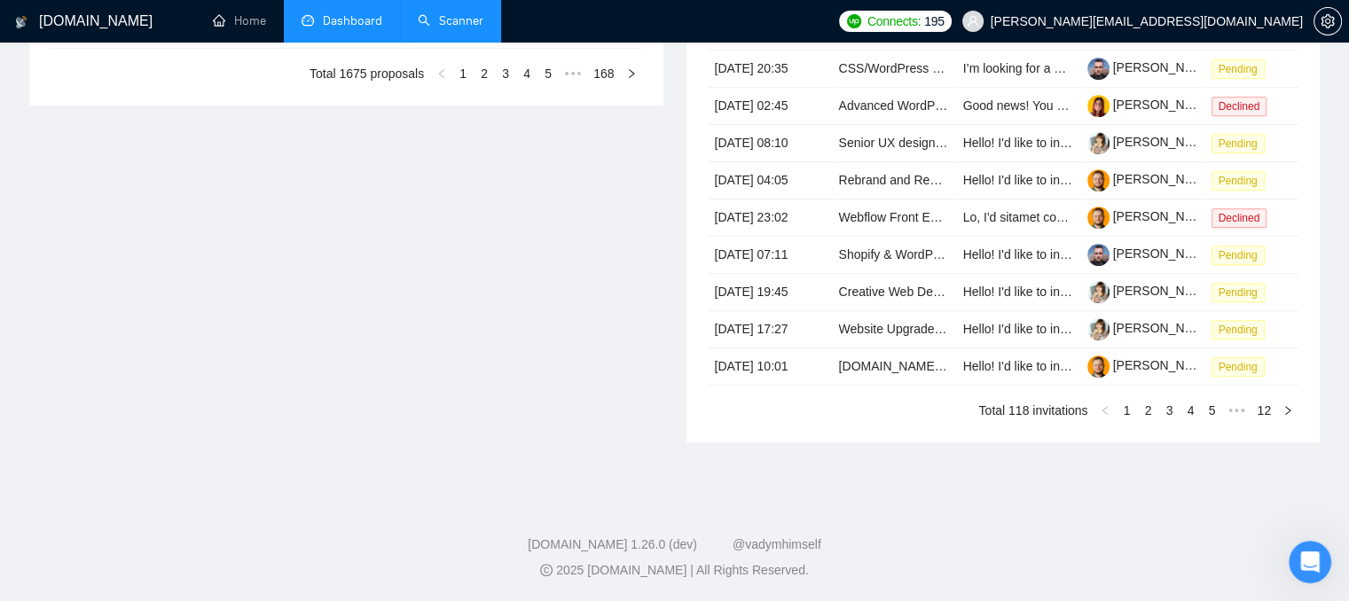
type input "[DATE]"
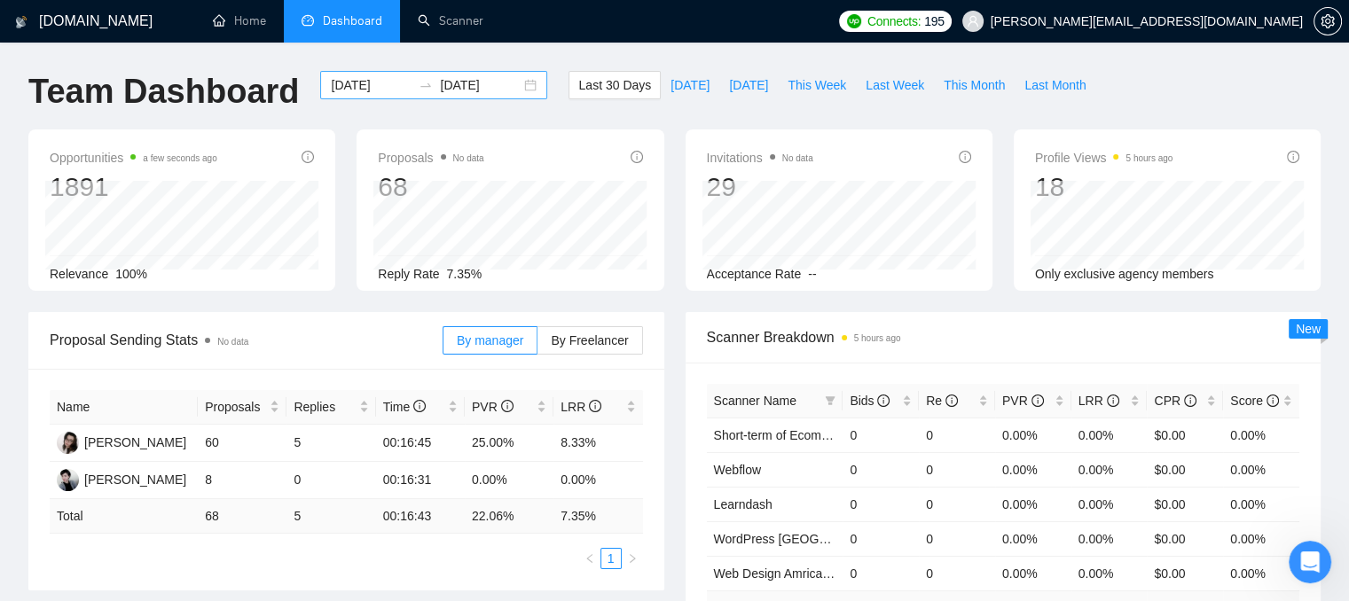
click at [351, 81] on input "[DATE]" at bounding box center [371, 85] width 81 height 20
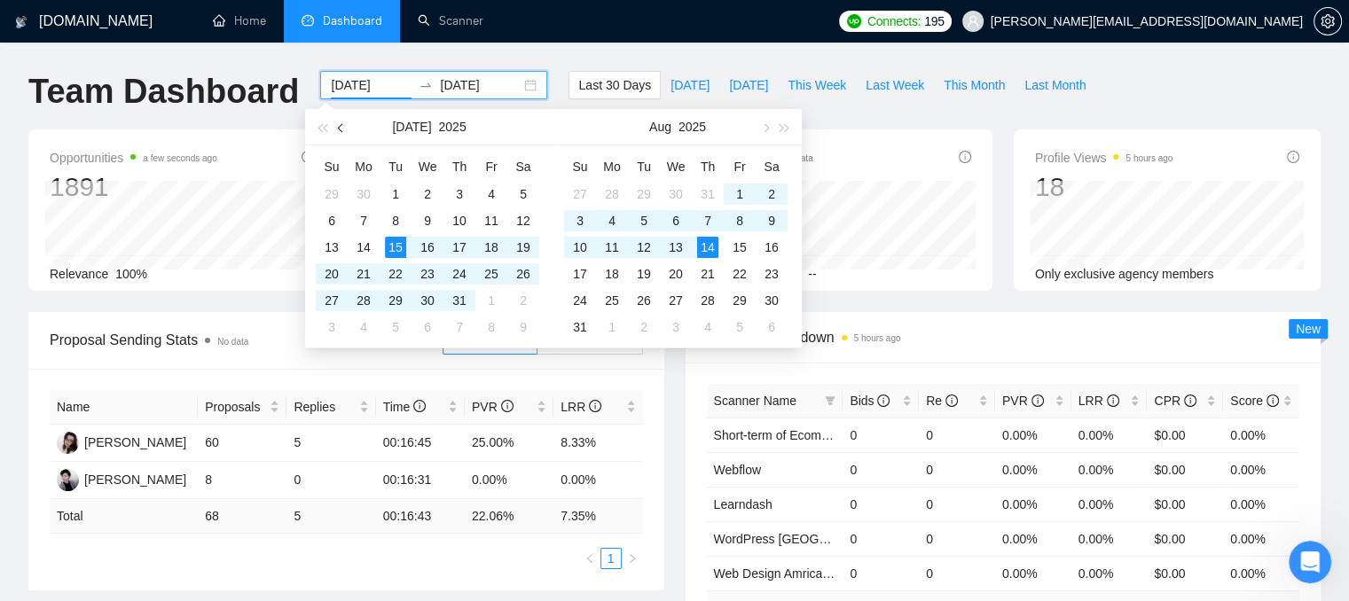
click at [336, 131] on button "button" at bounding box center [342, 126] width 20 height 35
click at [336, 132] on button "button" at bounding box center [342, 126] width 20 height 35
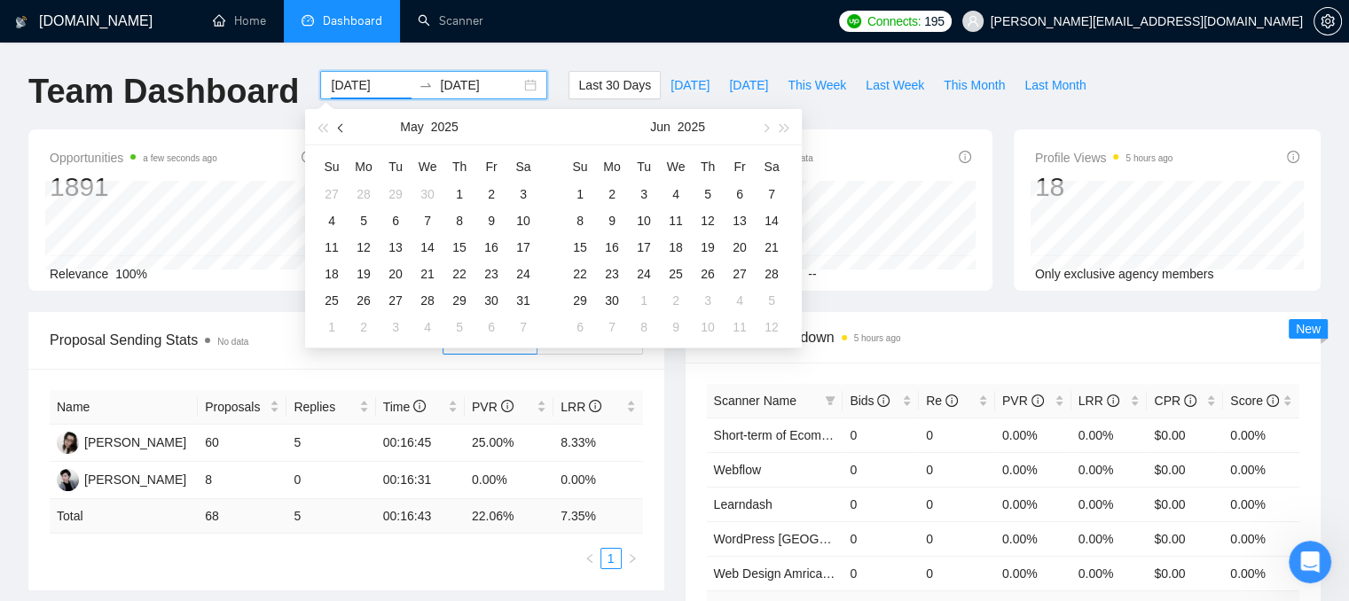
click at [334, 132] on button "button" at bounding box center [342, 126] width 20 height 35
click at [335, 129] on button "button" at bounding box center [342, 126] width 20 height 35
type input "[DATE]"
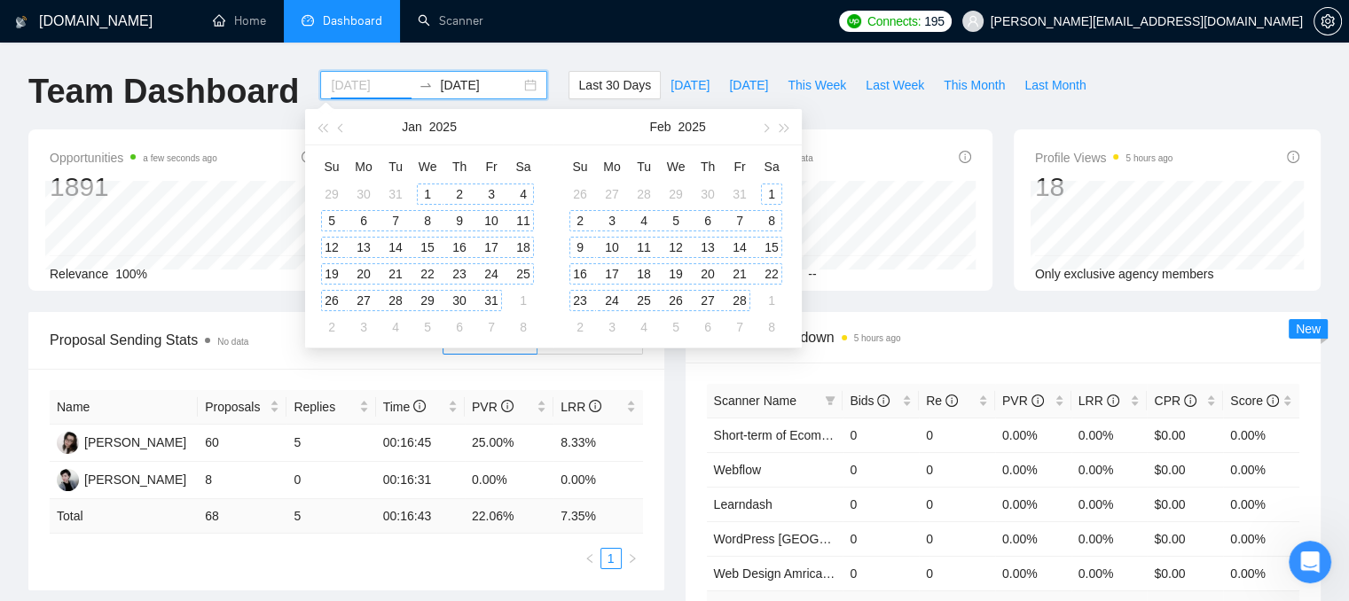
click at [419, 192] on div "1" at bounding box center [427, 194] width 21 height 21
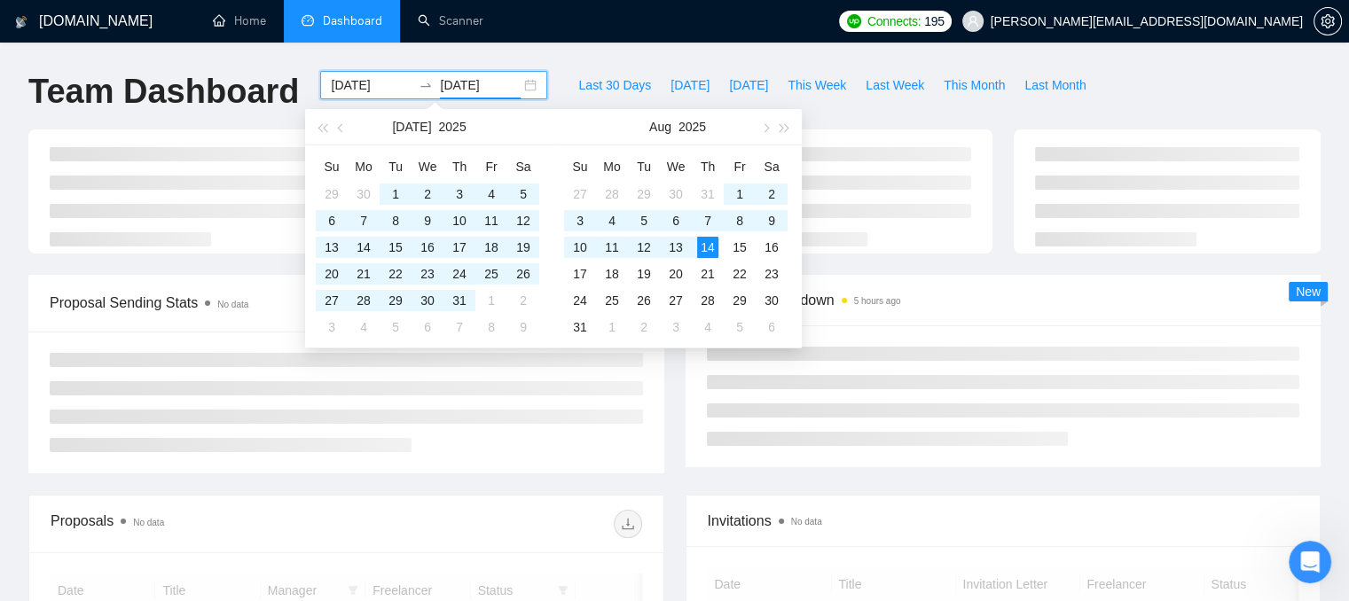
type input "[DATE]"
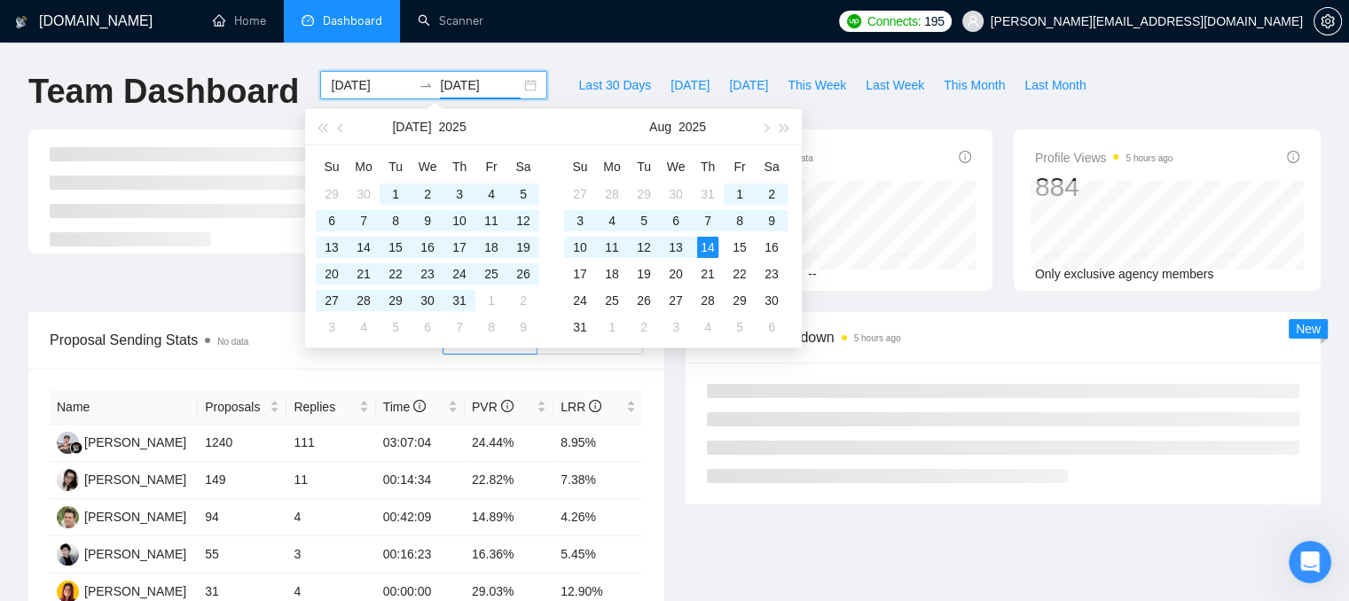
click at [1005, 294] on div "Proposals No data 1597 Reply Rate 8.33% Invitations No data 118 Acceptance Rate…" at bounding box center [674, 220] width 1313 height 183
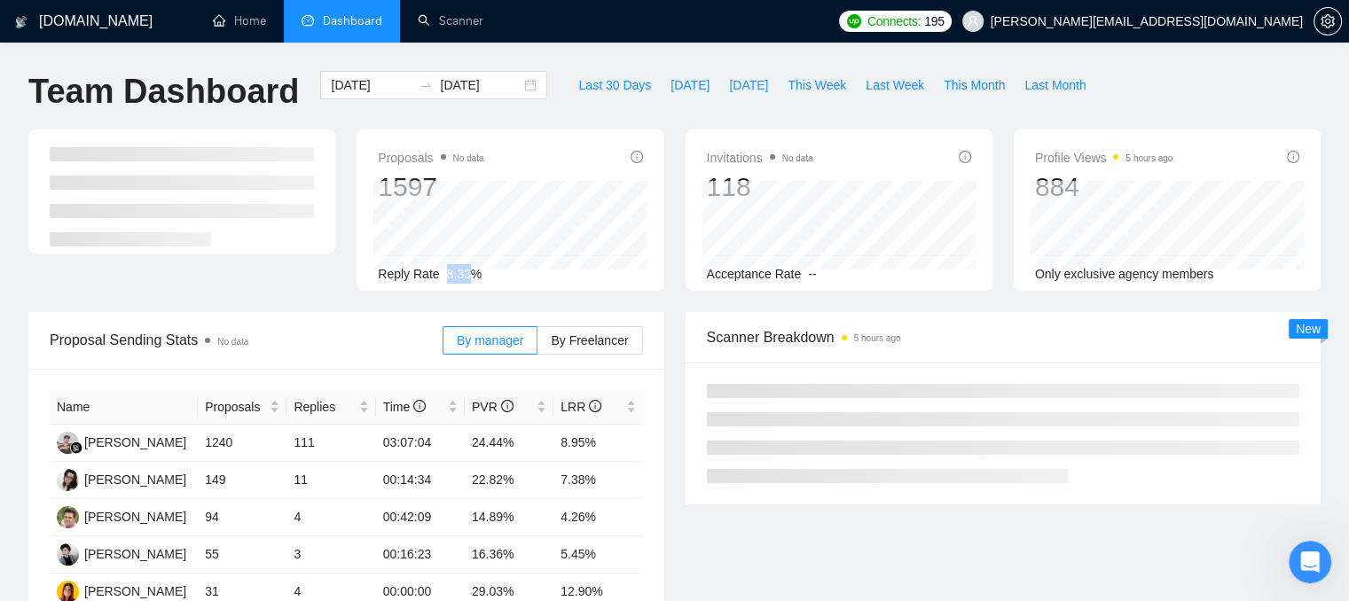
drag, startPoint x: 436, startPoint y: 271, endPoint x: 470, endPoint y: 272, distance: 33.7
click at [470, 272] on div "Reply Rate 8.33%" at bounding box center [510, 274] width 264 height 20
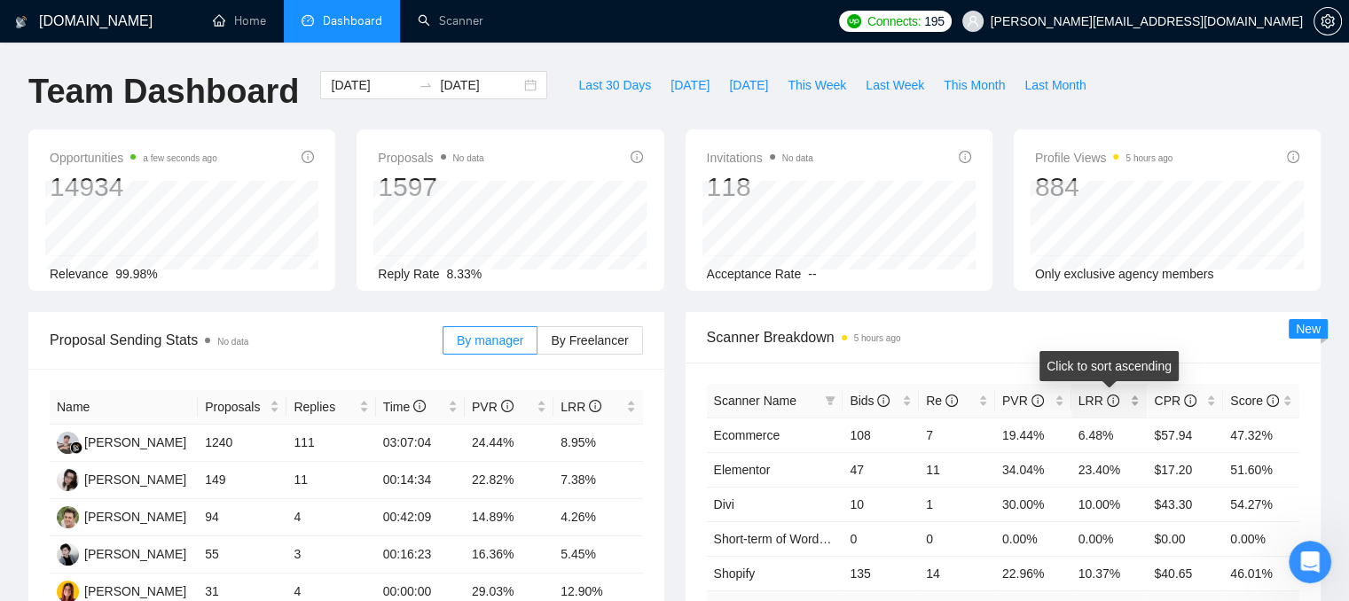
click at [1132, 400] on div "LRR" at bounding box center [1109, 401] width 62 height 20
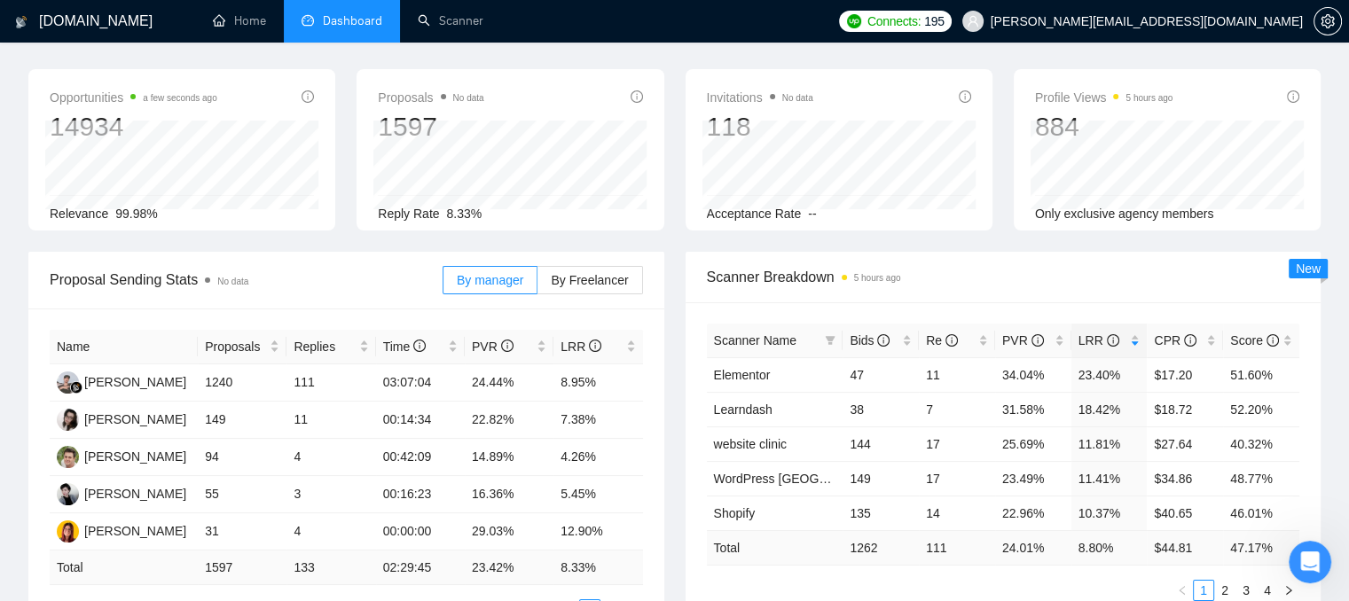
scroll to position [89, 0]
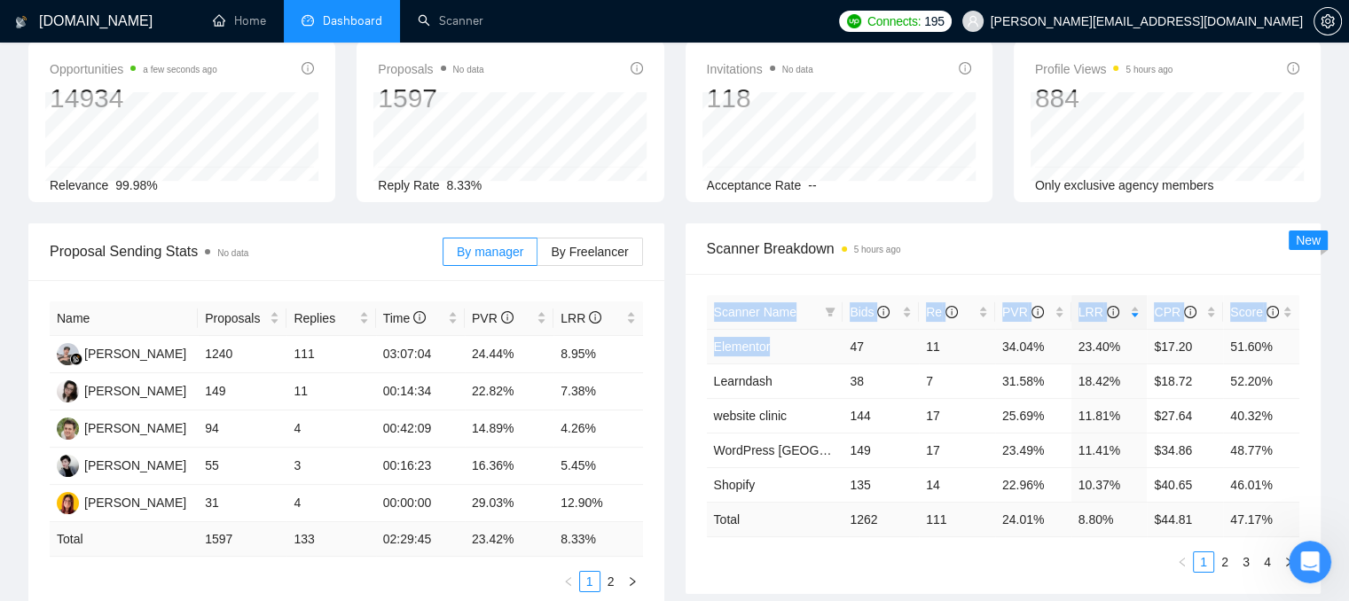
drag, startPoint x: 713, startPoint y: 341, endPoint x: 772, endPoint y: 339, distance: 59.5
click at [772, 339] on div "Scanner Name Bids Re PVR LRR CPR Score Elementor 47 11 34.04% 23.40% $17.20 51.…" at bounding box center [1003, 434] width 636 height 320
click at [929, 356] on td "11" at bounding box center [957, 346] width 76 height 35
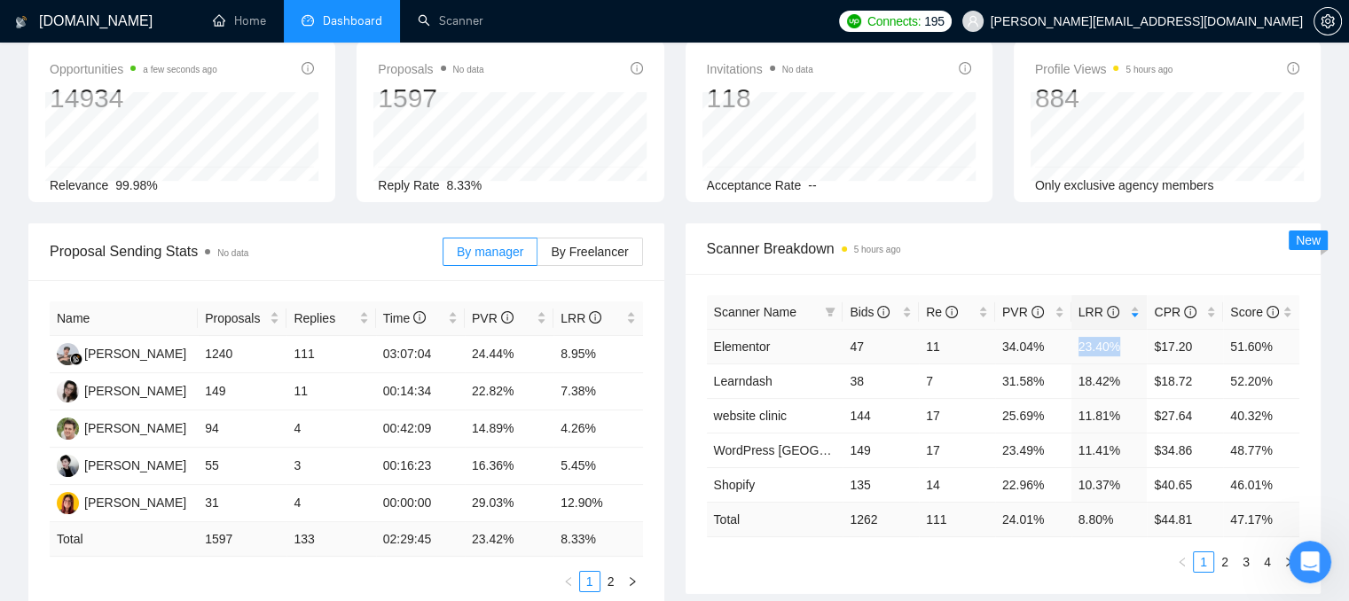
drag, startPoint x: 1114, startPoint y: 341, endPoint x: 1077, endPoint y: 341, distance: 36.4
click at [1077, 341] on td "23.40%" at bounding box center [1109, 346] width 76 height 35
click at [904, 317] on div "Bids" at bounding box center [881, 312] width 62 height 20
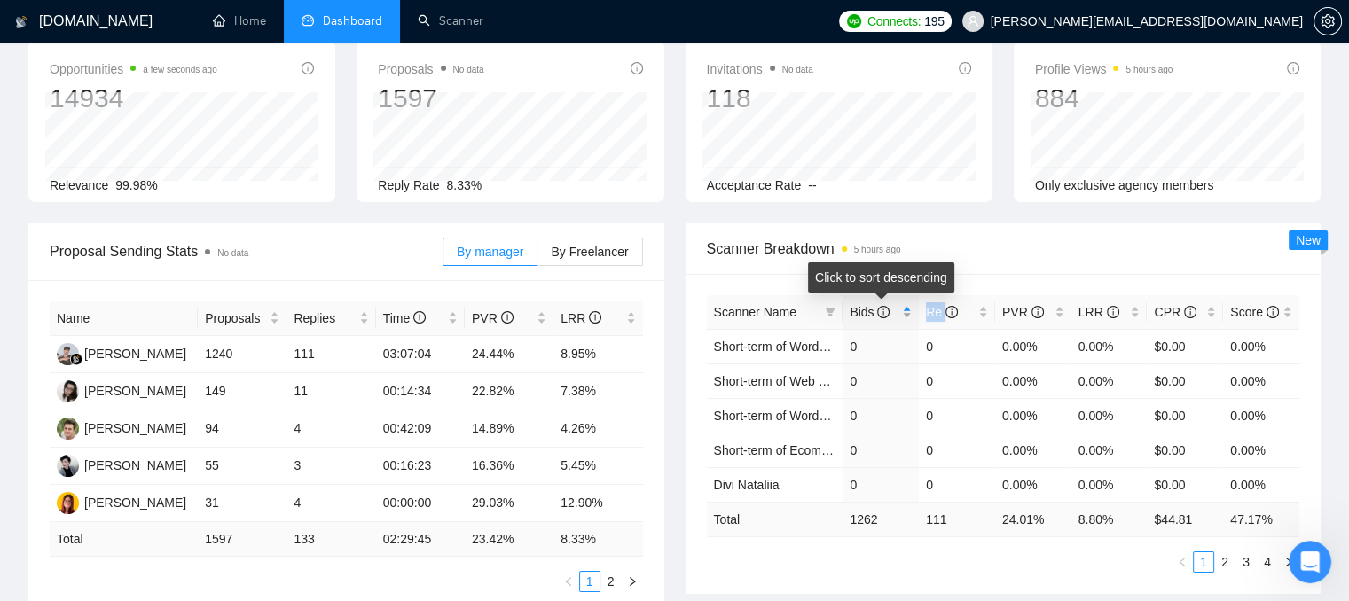
click at [904, 317] on div "Bids" at bounding box center [881, 312] width 62 height 20
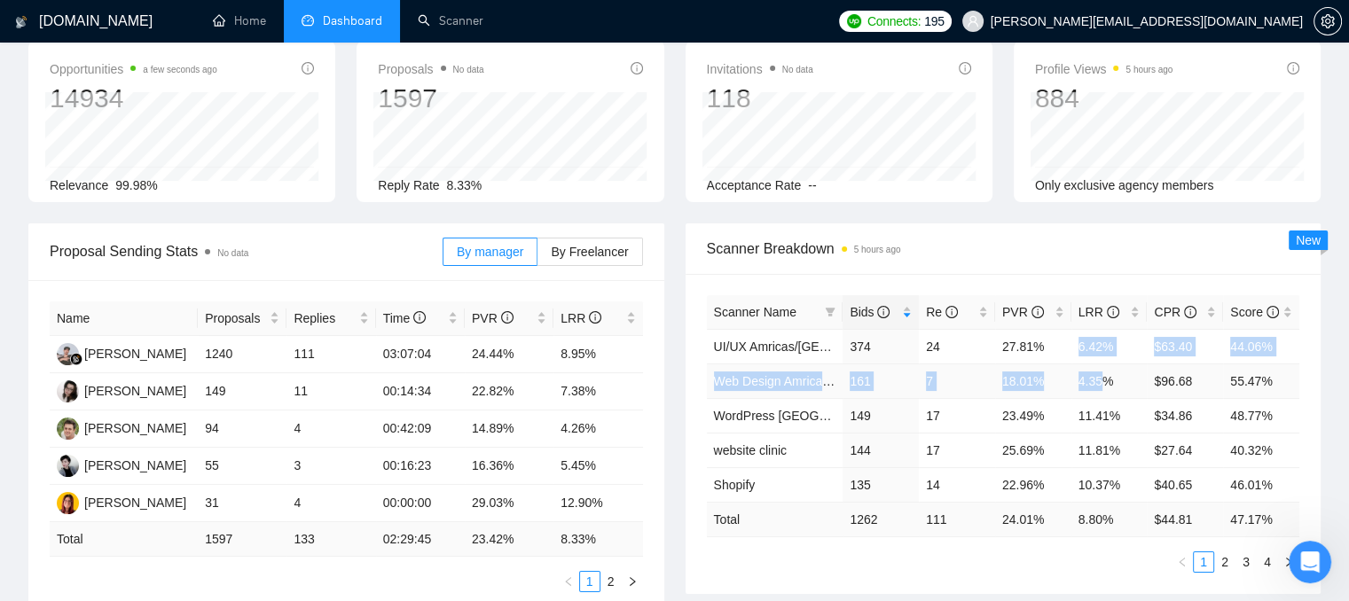
drag, startPoint x: 1077, startPoint y: 349, endPoint x: 1098, endPoint y: 373, distance: 32.7
click at [1098, 373] on tbody "UI/UX Amricas/[GEOGRAPHIC_DATA]/[GEOGRAPHIC_DATA] 374 24 27.81% 6.42% $63.40 44…" at bounding box center [1003, 415] width 593 height 173
click at [1090, 354] on td "6.42%" at bounding box center [1109, 346] width 76 height 35
click at [1086, 384] on td "4.35%" at bounding box center [1109, 381] width 76 height 35
click at [826, 307] on icon "filter" at bounding box center [830, 312] width 11 height 11
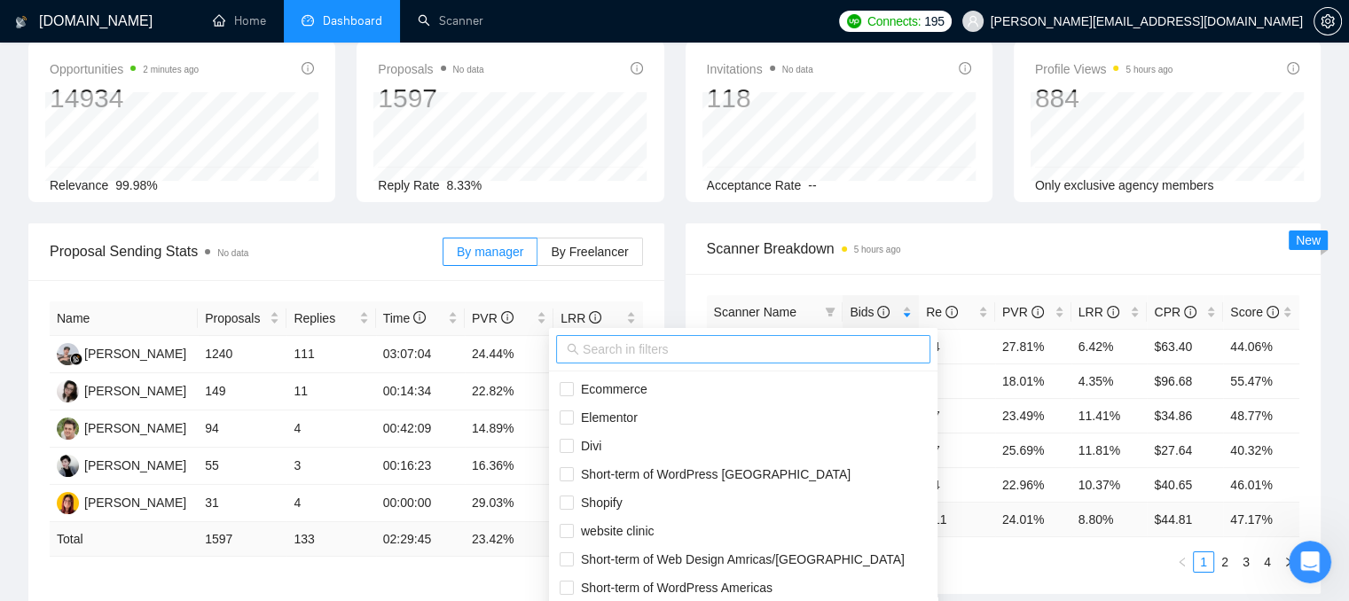
click at [620, 351] on input "text" at bounding box center [751, 350] width 337 height 20
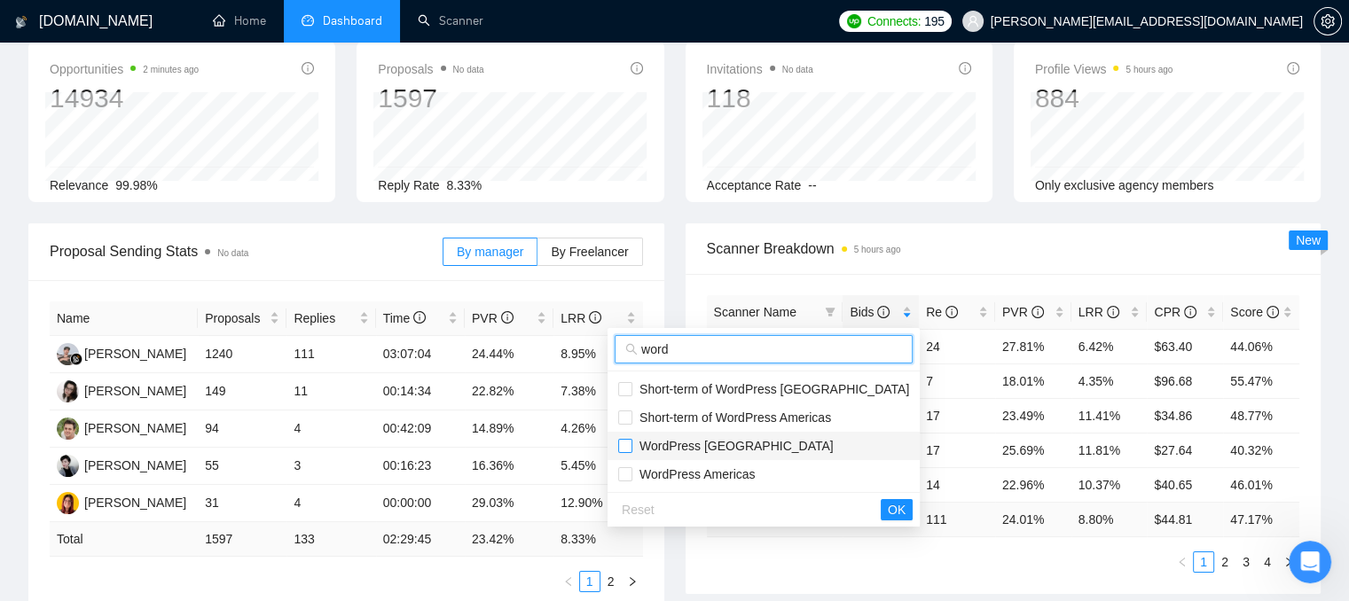
type input "word"
click at [622, 448] on input "checkbox" at bounding box center [625, 446] width 14 height 14
checkbox input "true"
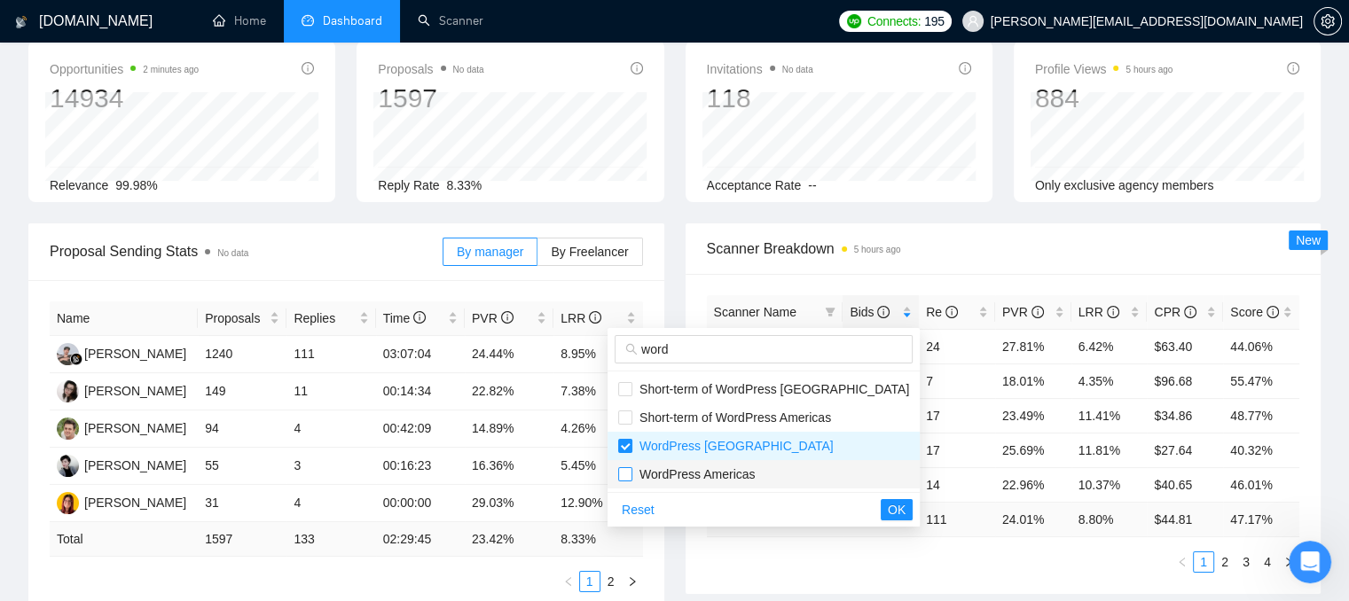
click at [624, 473] on input "checkbox" at bounding box center [625, 474] width 14 height 14
checkbox input "true"
click at [888, 511] on span "OK" at bounding box center [897, 510] width 18 height 20
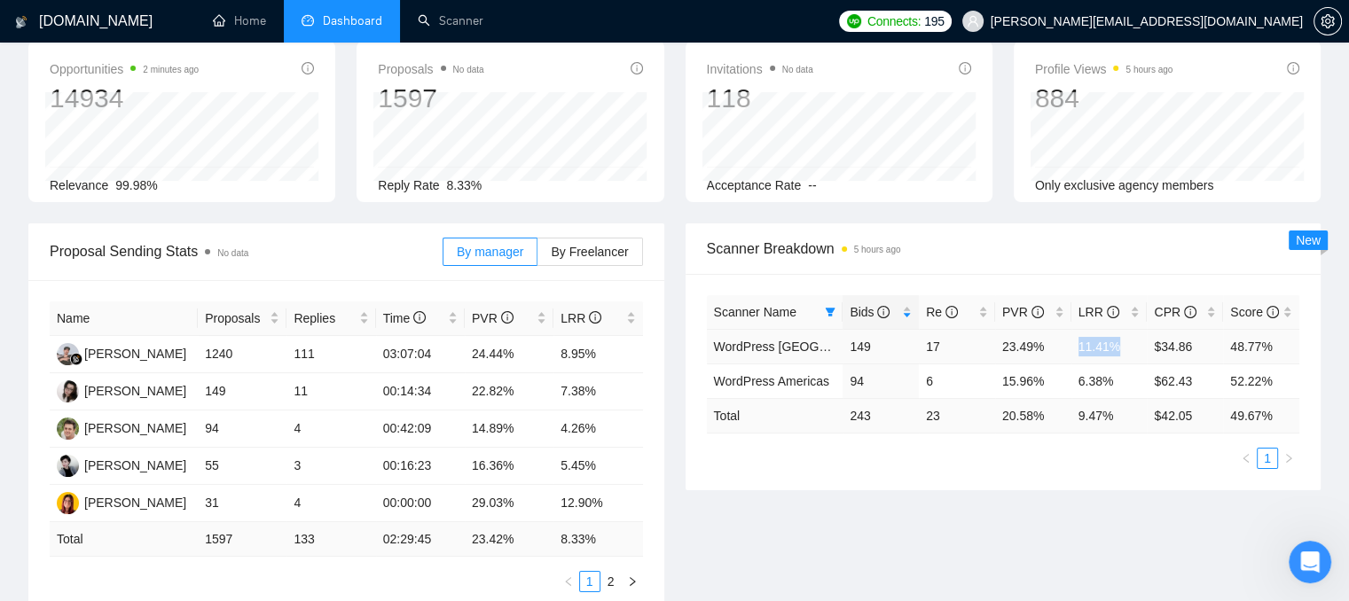
drag, startPoint x: 1120, startPoint y: 350, endPoint x: 1078, endPoint y: 349, distance: 41.7
click at [1078, 349] on td "11.41%" at bounding box center [1109, 346] width 76 height 35
click at [1078, 376] on td "6.38%" at bounding box center [1109, 381] width 76 height 35
drag, startPoint x: 1078, startPoint y: 378, endPoint x: 1111, endPoint y: 380, distance: 32.9
click at [1111, 380] on td "6.38%" at bounding box center [1109, 381] width 76 height 35
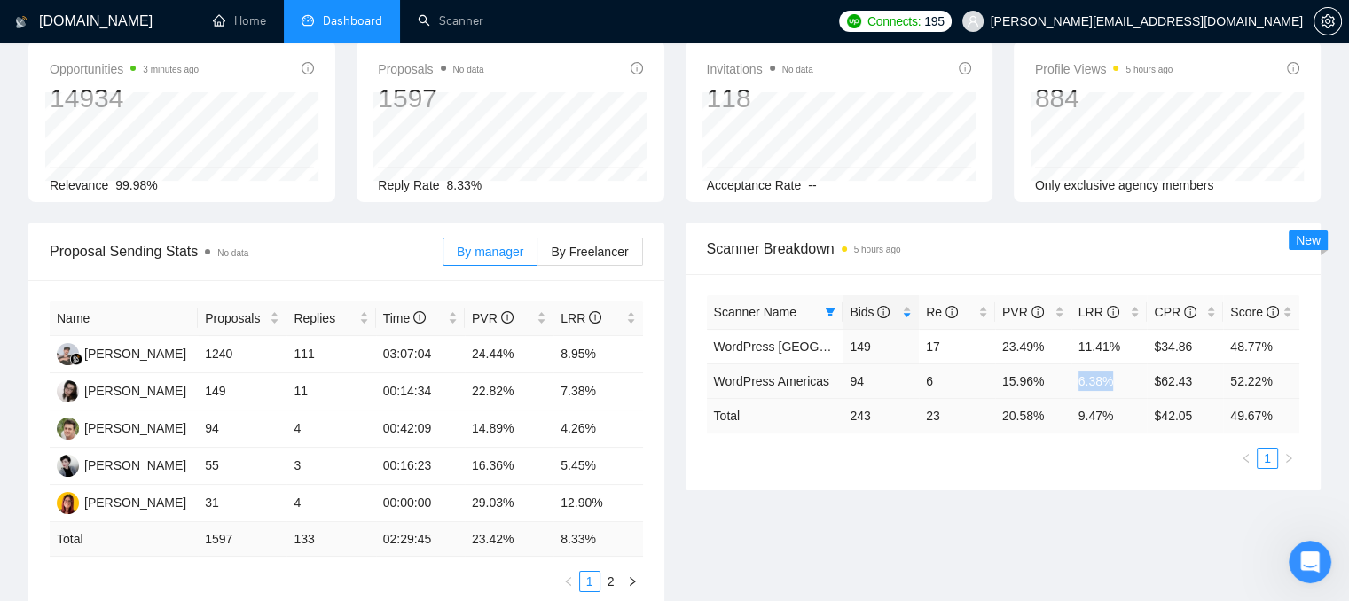
click at [1089, 396] on td "6.38%" at bounding box center [1109, 381] width 76 height 35
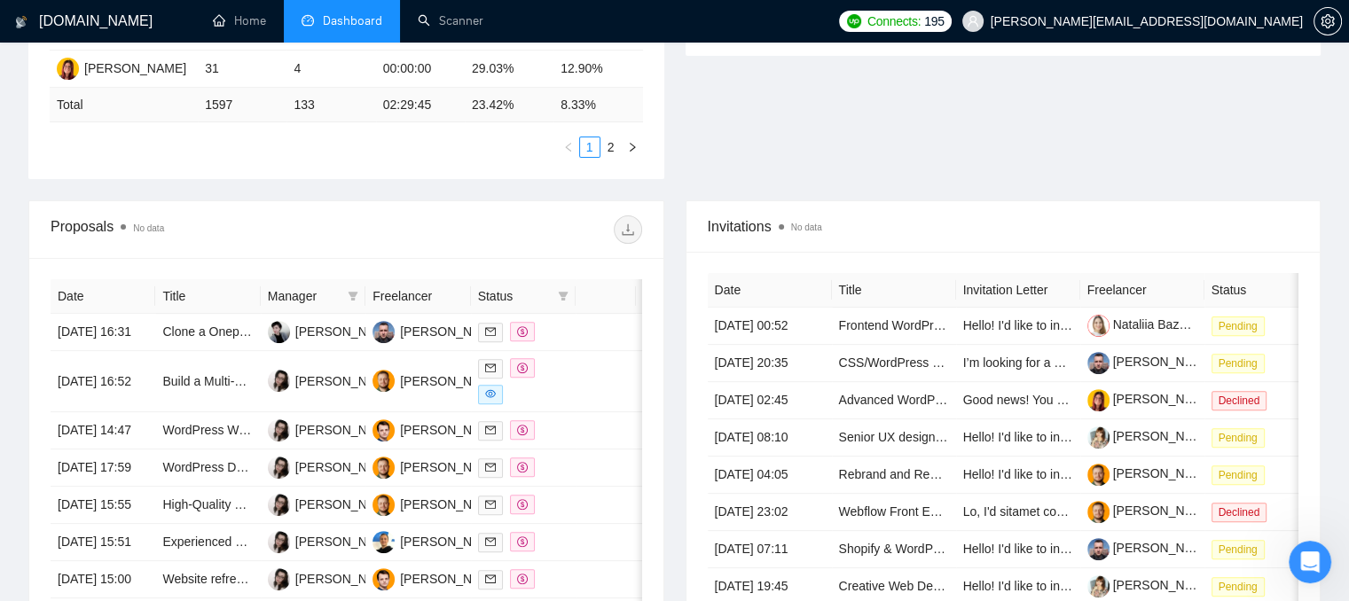
scroll to position [621, 0]
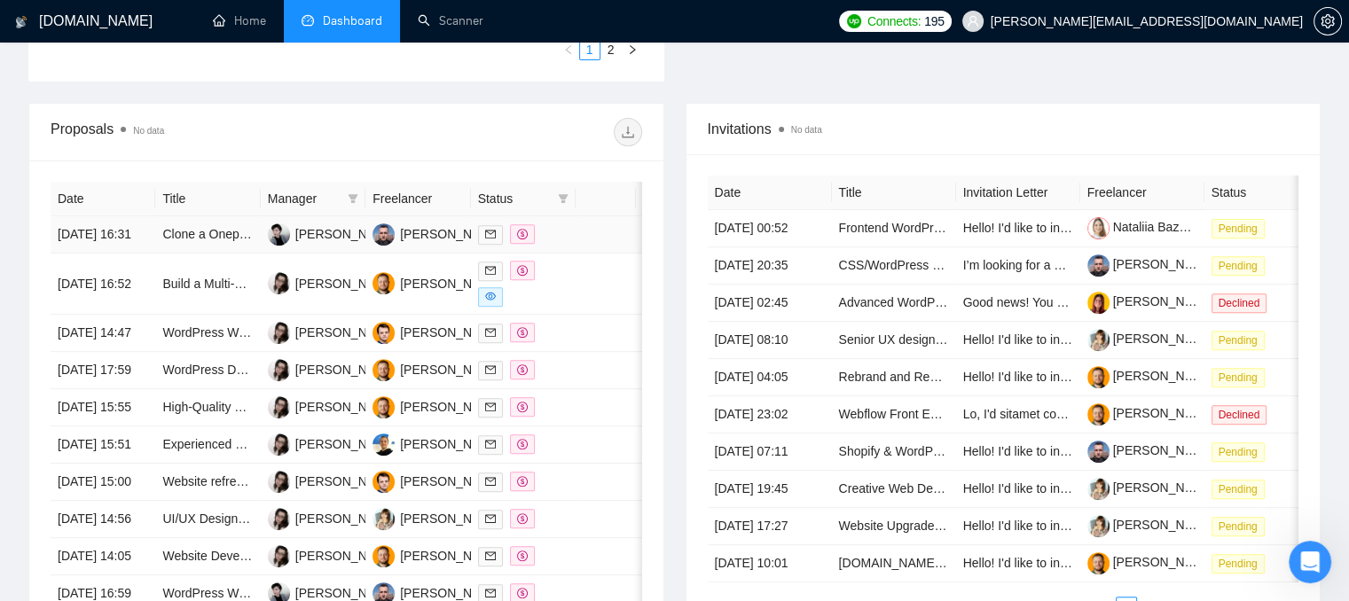
click at [548, 245] on div at bounding box center [523, 234] width 90 height 20
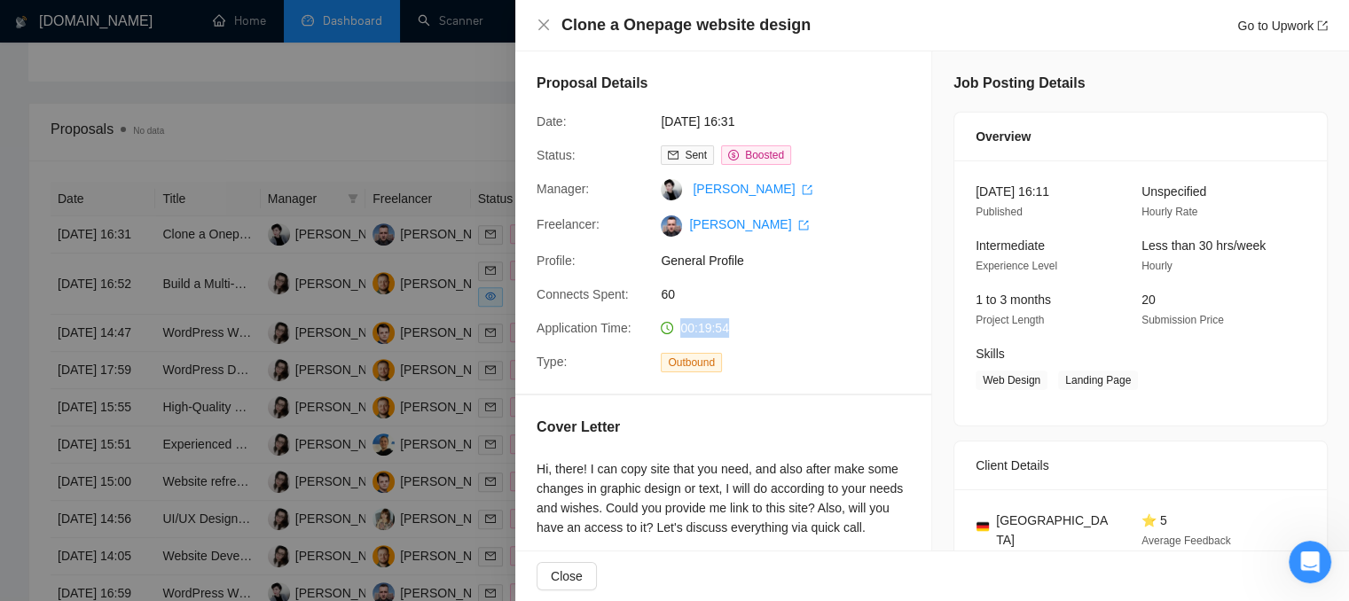
drag, startPoint x: 735, startPoint y: 335, endPoint x: 680, endPoint y: 333, distance: 55.0
click at [680, 333] on div "00:19:54" at bounding box center [747, 328] width 187 height 20
click at [392, 100] on div at bounding box center [674, 300] width 1349 height 601
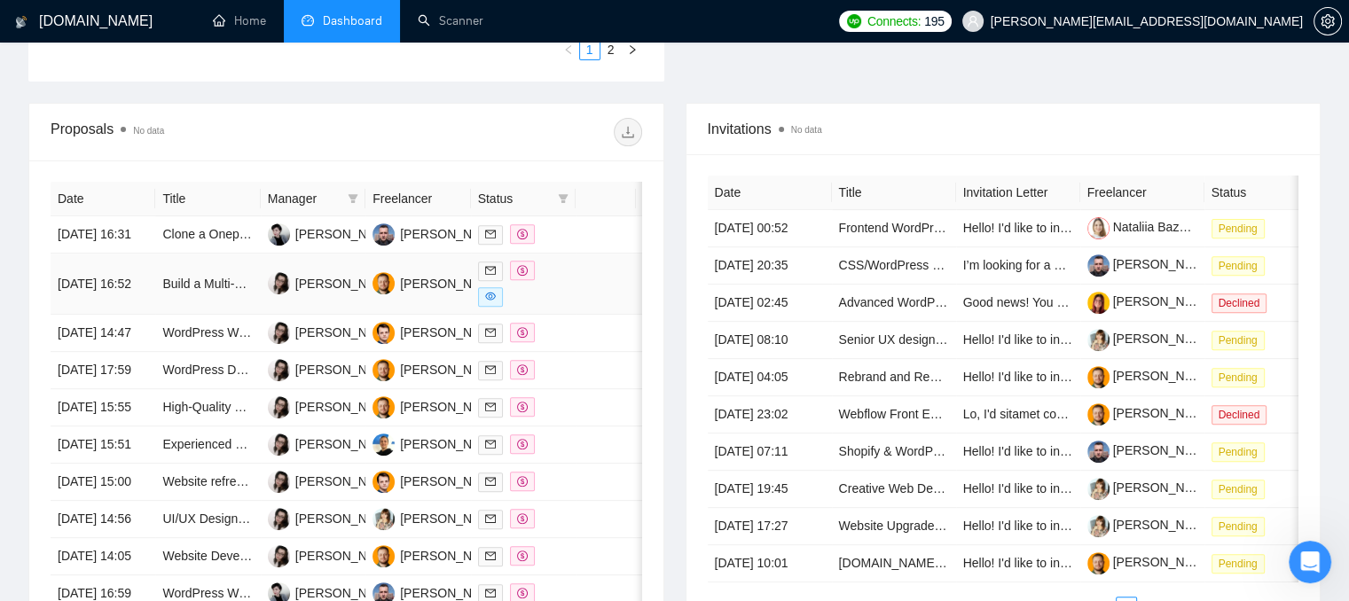
click at [585, 312] on td at bounding box center [606, 284] width 60 height 61
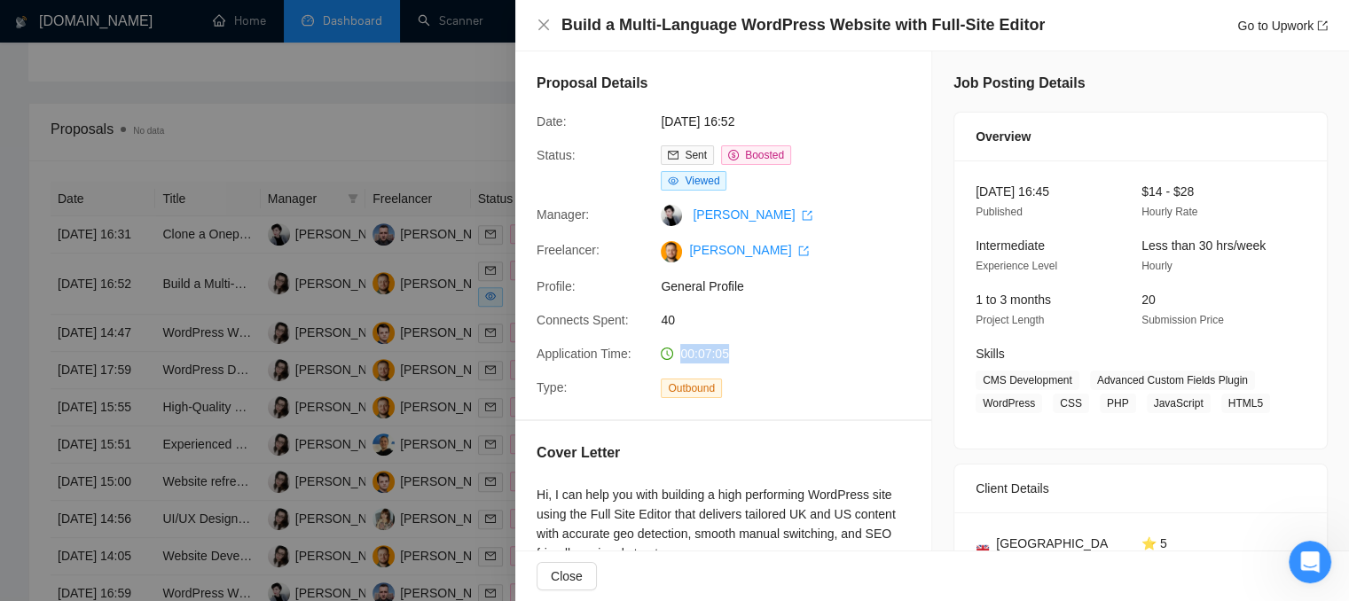
drag, startPoint x: 737, startPoint y: 349, endPoint x: 677, endPoint y: 357, distance: 60.9
click at [677, 357] on div "00:07:05" at bounding box center [747, 354] width 187 height 20
click at [383, 255] on div at bounding box center [674, 300] width 1349 height 601
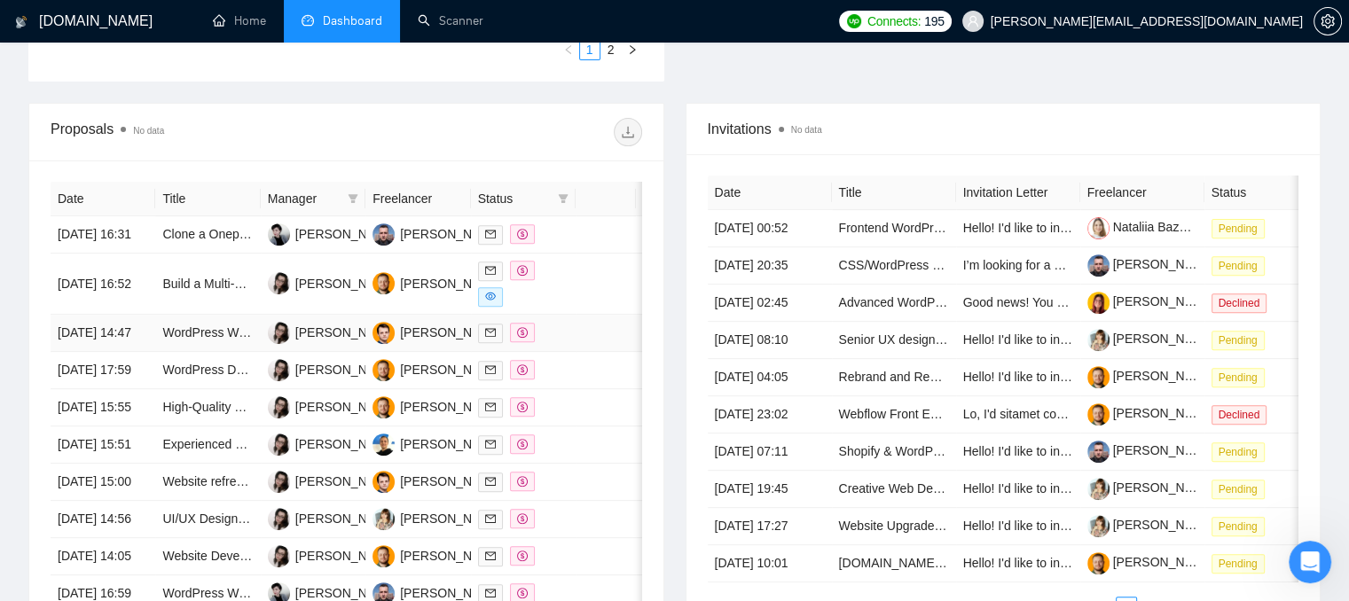
click at [563, 343] on div at bounding box center [523, 333] width 90 height 20
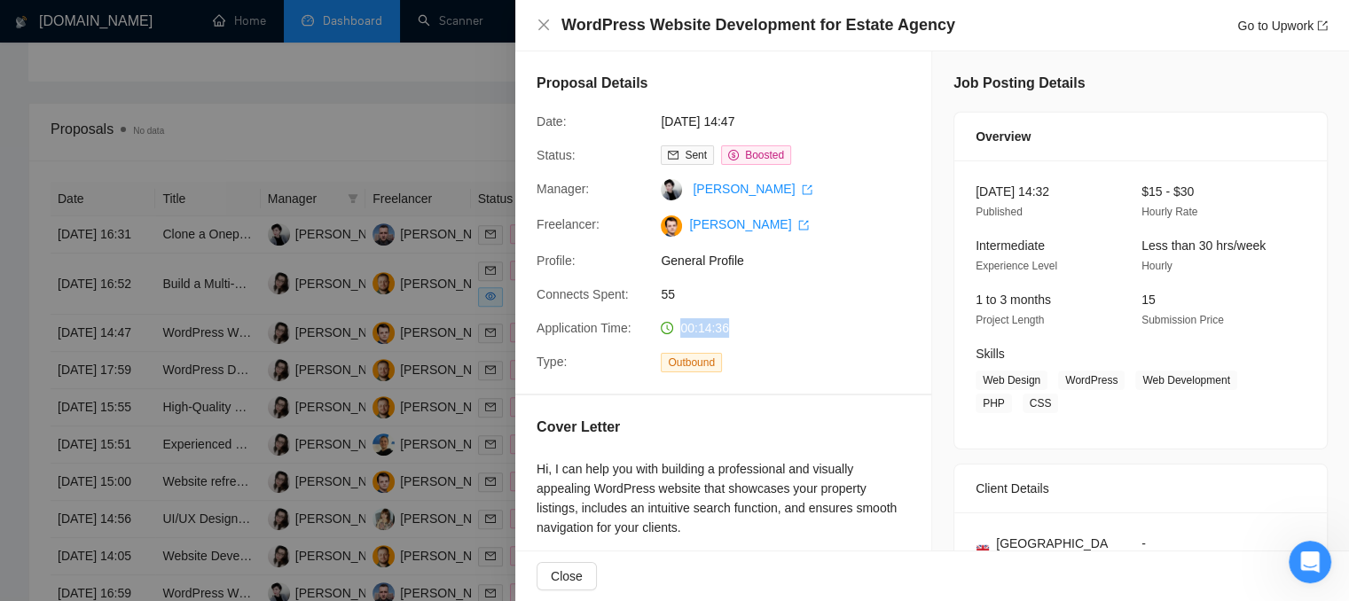
drag, startPoint x: 731, startPoint y: 329, endPoint x: 681, endPoint y: 332, distance: 49.7
click at [681, 332] on div "00:14:36" at bounding box center [747, 328] width 187 height 20
click at [429, 356] on div at bounding box center [674, 300] width 1349 height 601
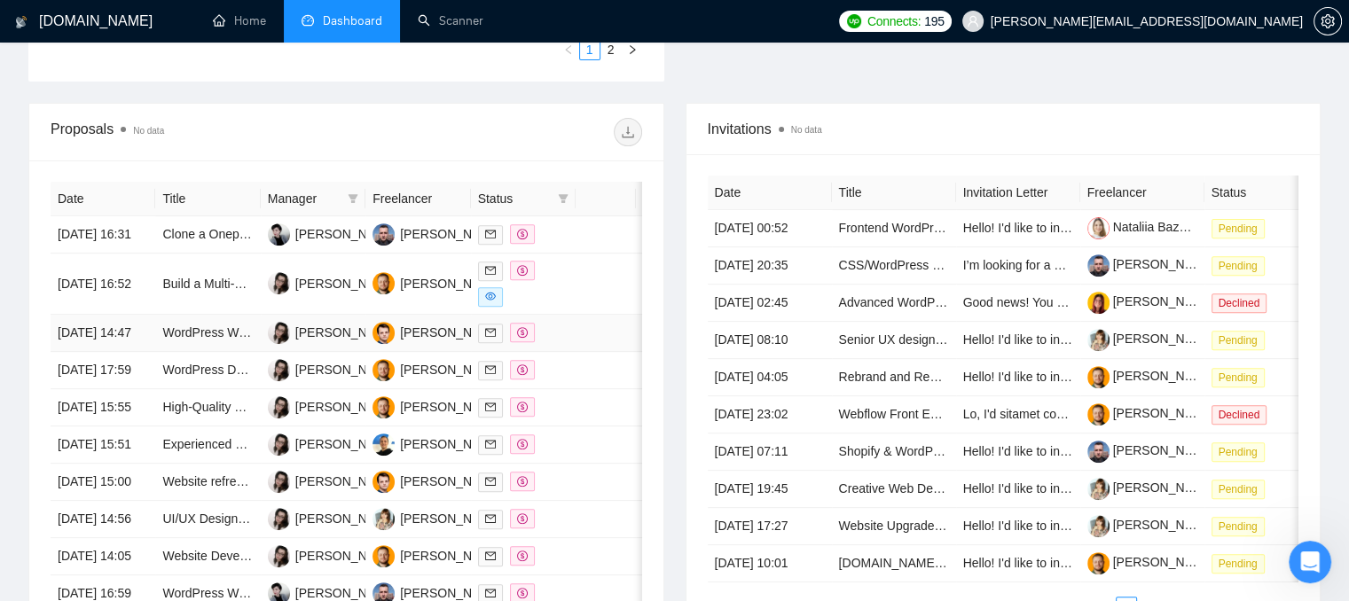
click at [576, 352] on td at bounding box center [606, 333] width 60 height 37
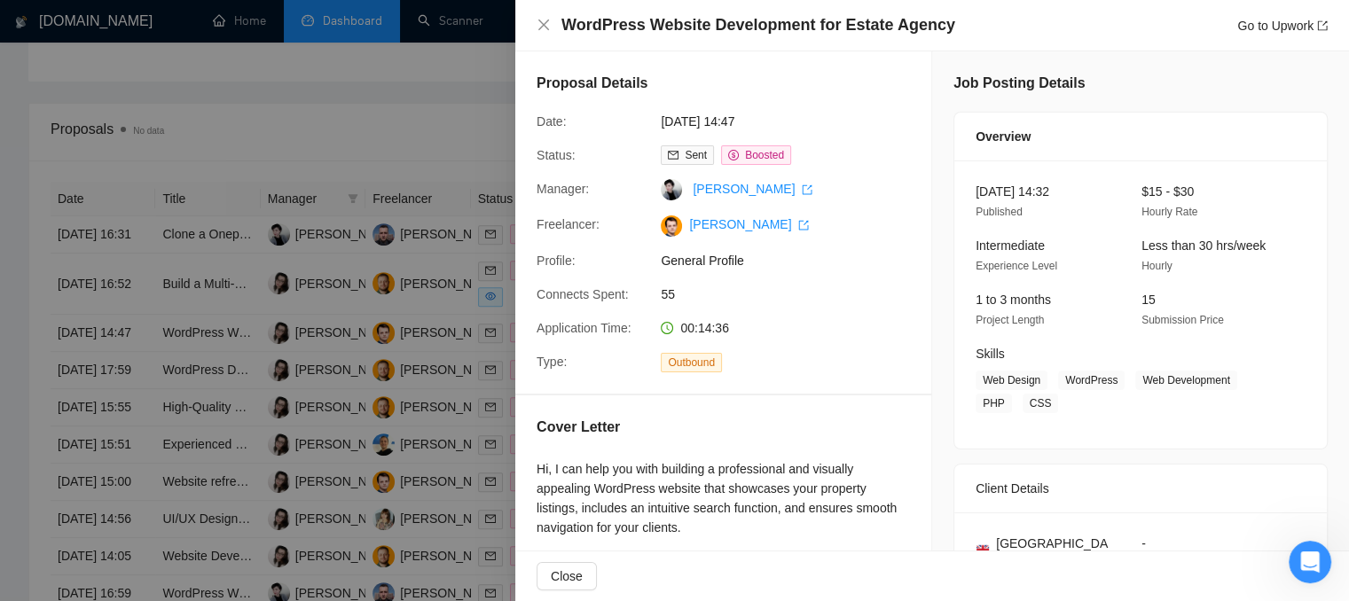
click at [434, 402] on div at bounding box center [674, 300] width 1349 height 601
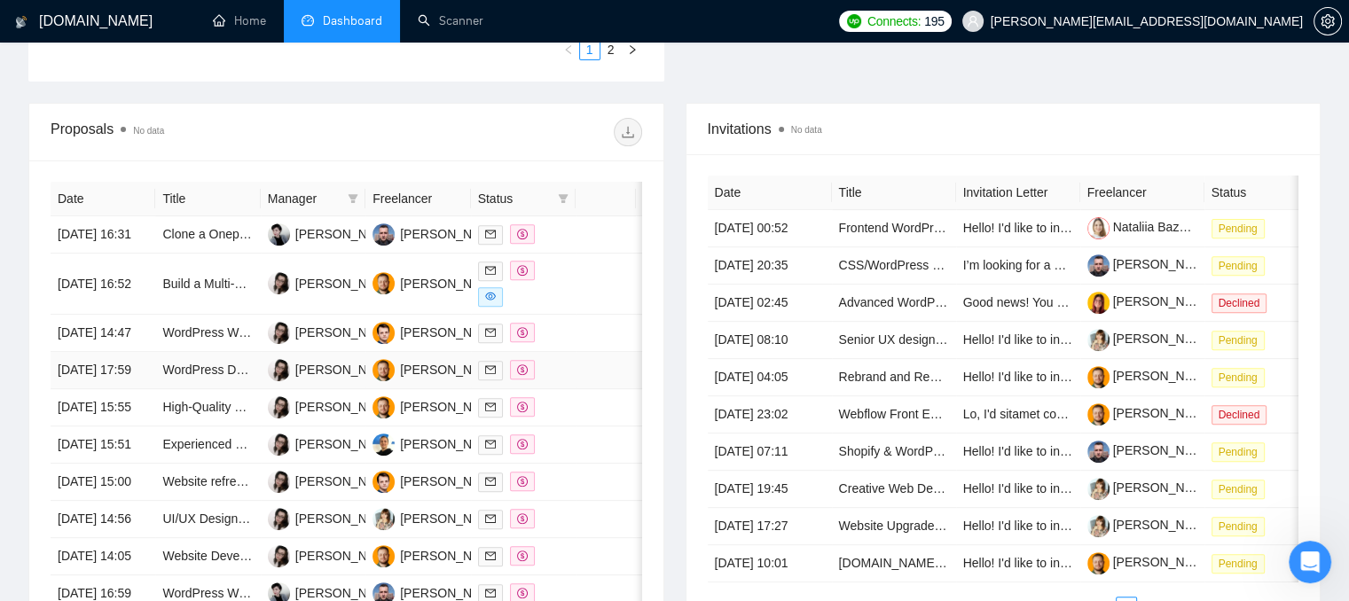
click at [595, 389] on td at bounding box center [606, 370] width 60 height 37
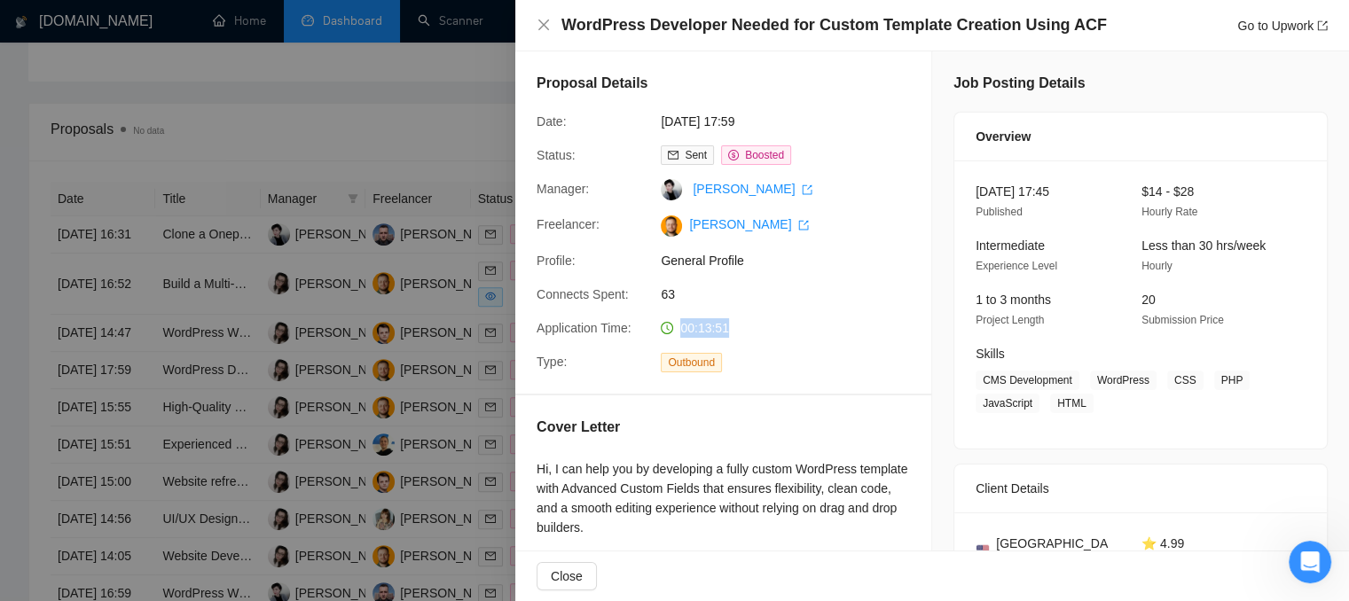
drag, startPoint x: 743, startPoint y: 333, endPoint x: 672, endPoint y: 333, distance: 70.9
click at [672, 333] on div "00:13:51" at bounding box center [747, 328] width 187 height 20
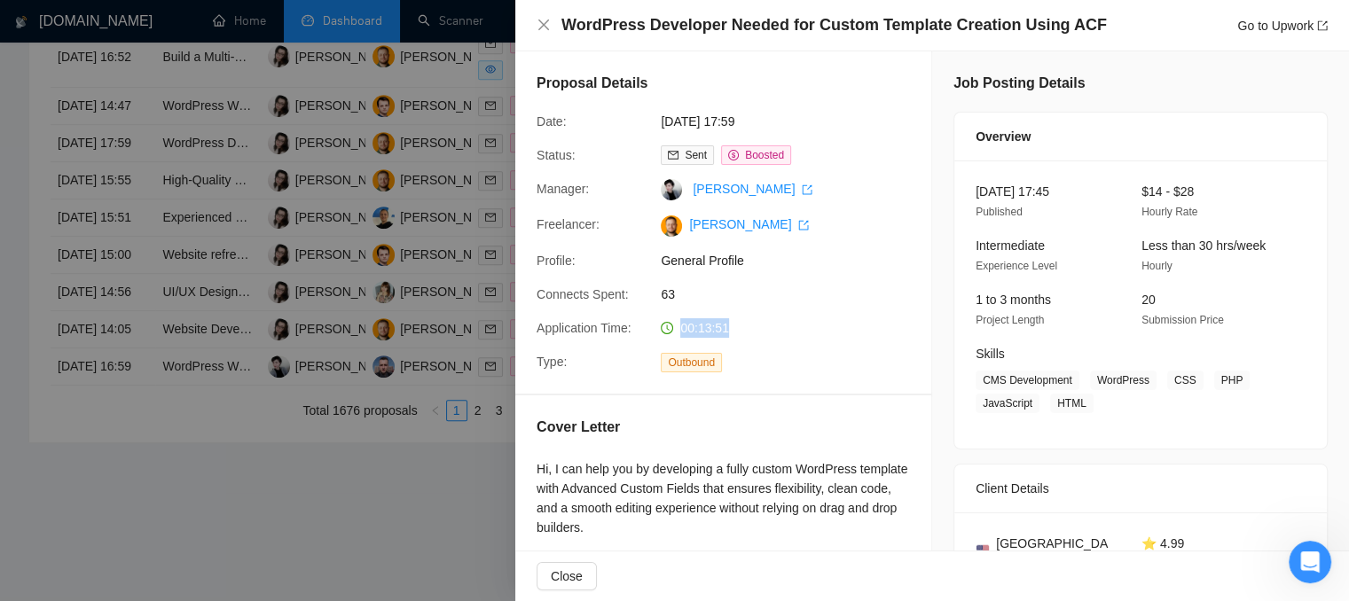
scroll to position [887, 0]
click at [433, 389] on div at bounding box center [674, 300] width 1349 height 601
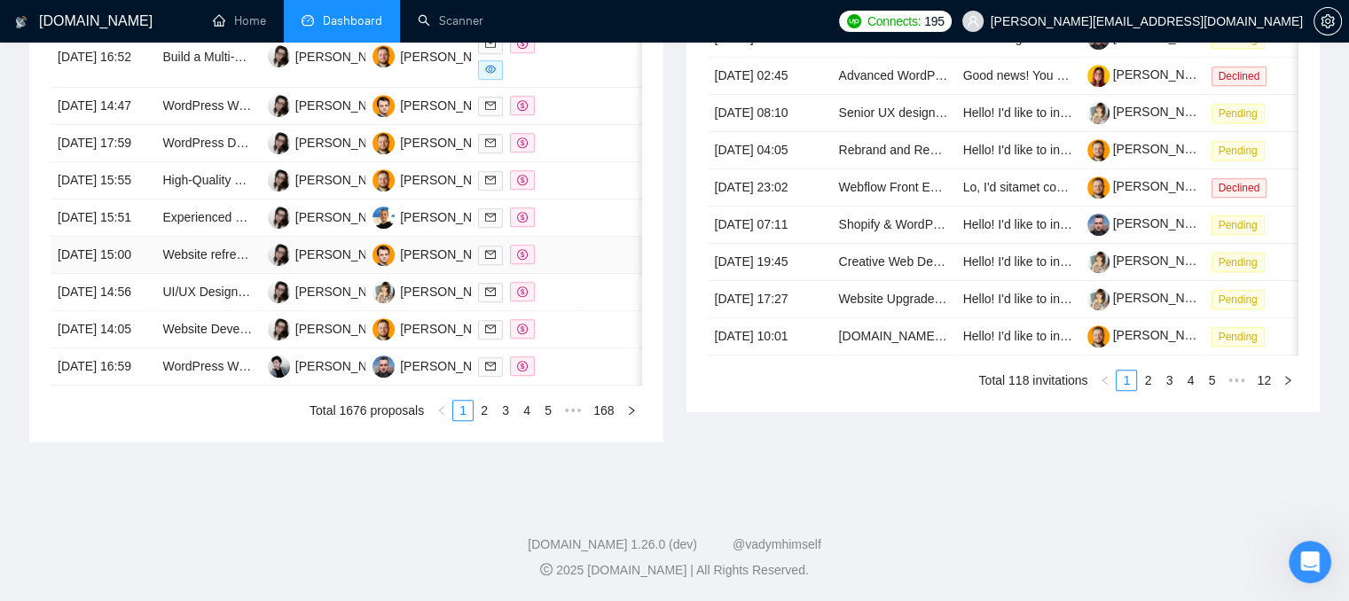
click at [560, 265] on div at bounding box center [523, 255] width 90 height 20
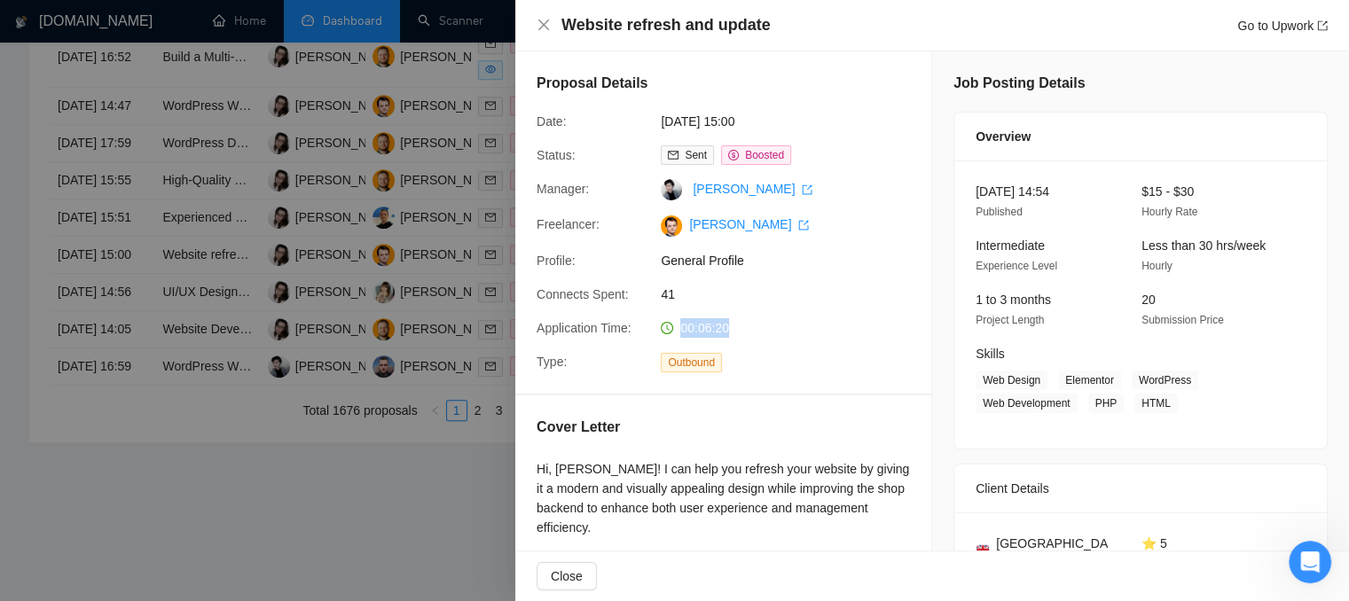
drag, startPoint x: 738, startPoint y: 333, endPoint x: 677, endPoint y: 337, distance: 60.5
click at [677, 337] on div "00:06:20" at bounding box center [747, 328] width 187 height 20
click at [539, 24] on icon "close" at bounding box center [544, 25] width 14 height 14
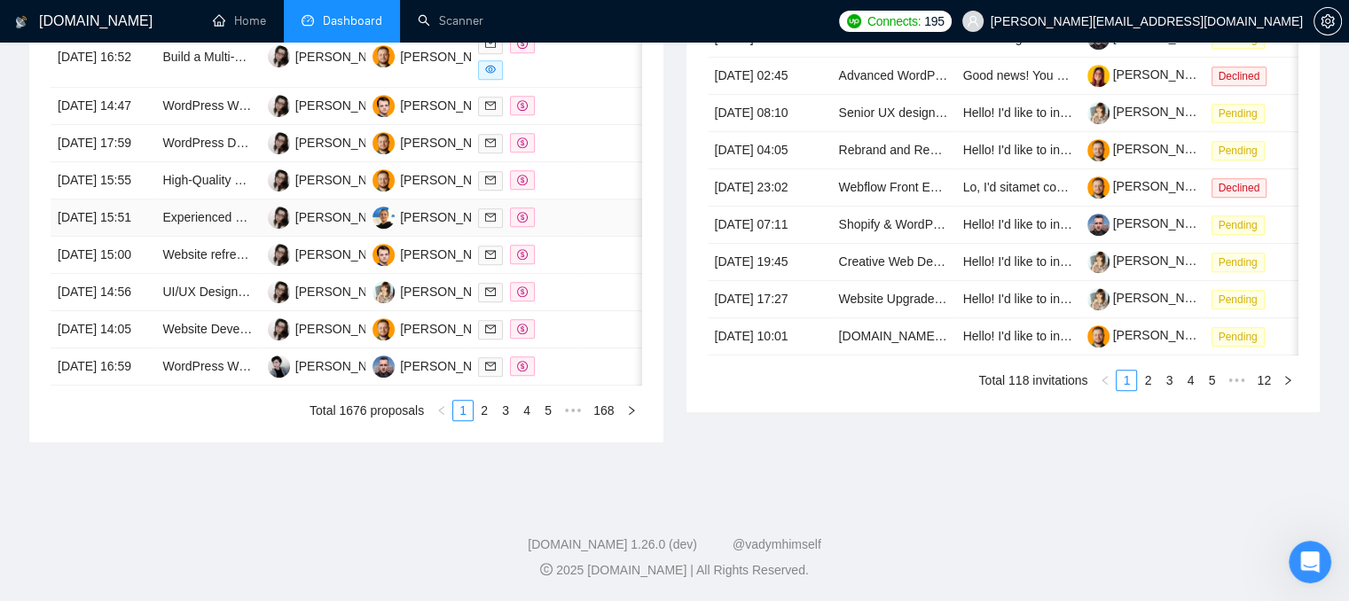
click at [618, 237] on td at bounding box center [606, 218] width 60 height 37
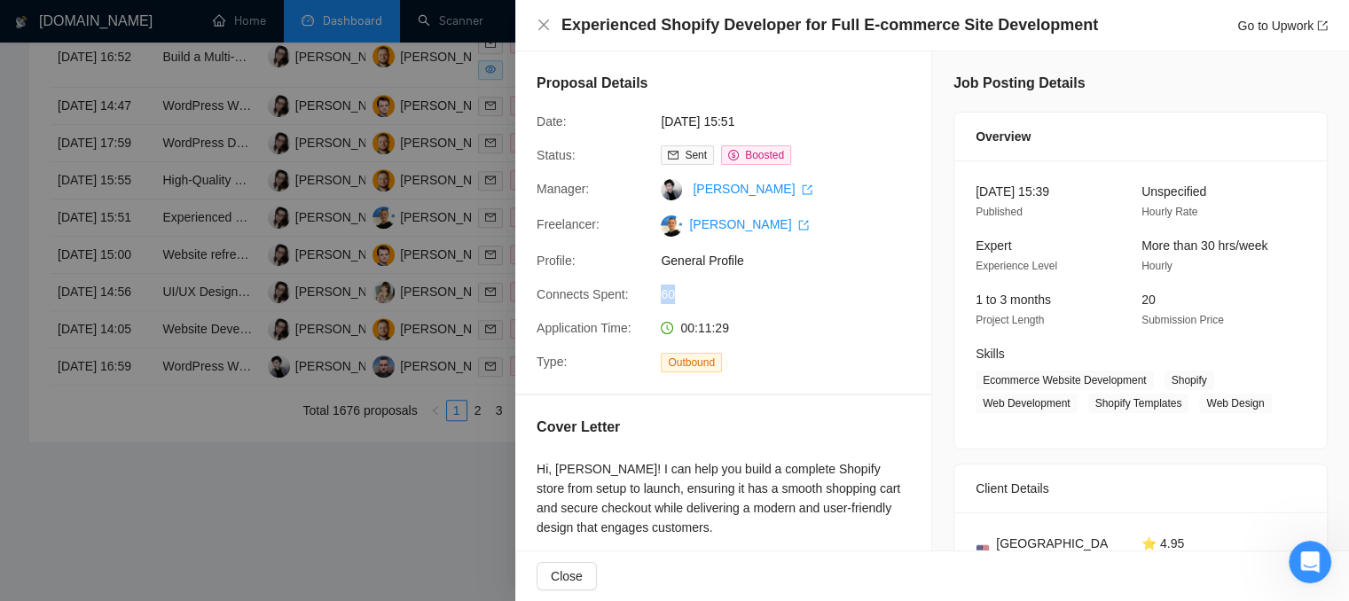
drag, startPoint x: 672, startPoint y: 292, endPoint x: 660, endPoint y: 295, distance: 12.9
click at [661, 295] on span "60" at bounding box center [794, 295] width 266 height 20
click at [546, 31] on icon "close" at bounding box center [544, 25] width 14 height 14
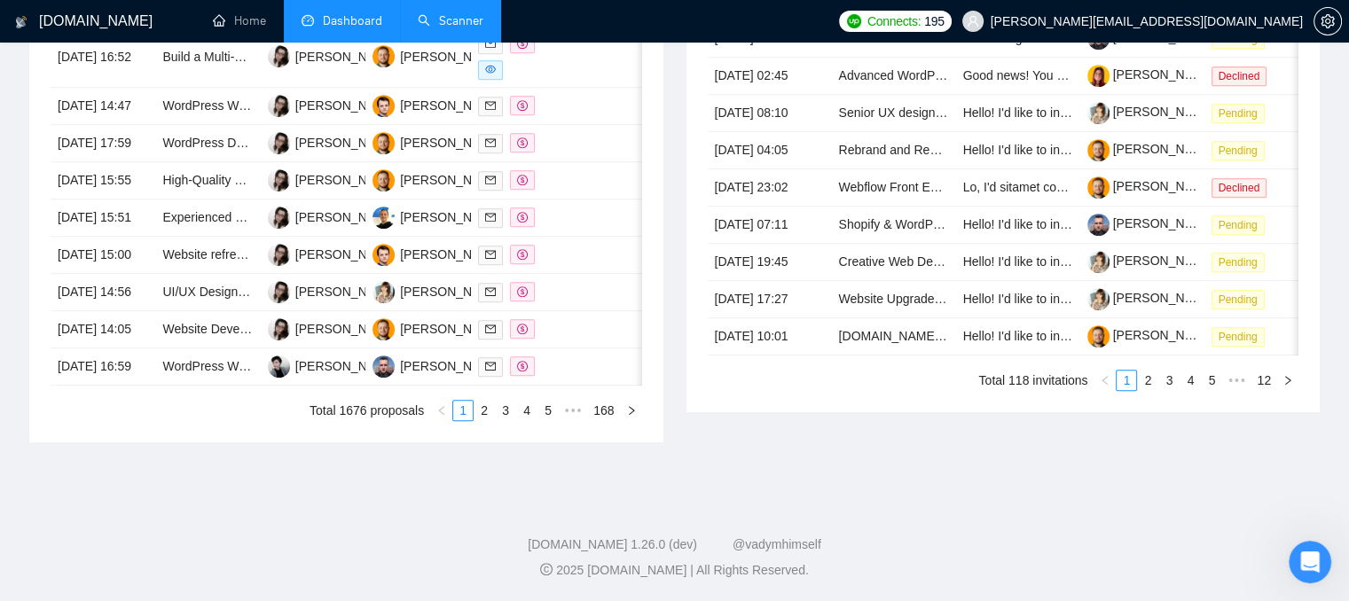
click at [451, 20] on link "Scanner" at bounding box center [451, 20] width 66 height 15
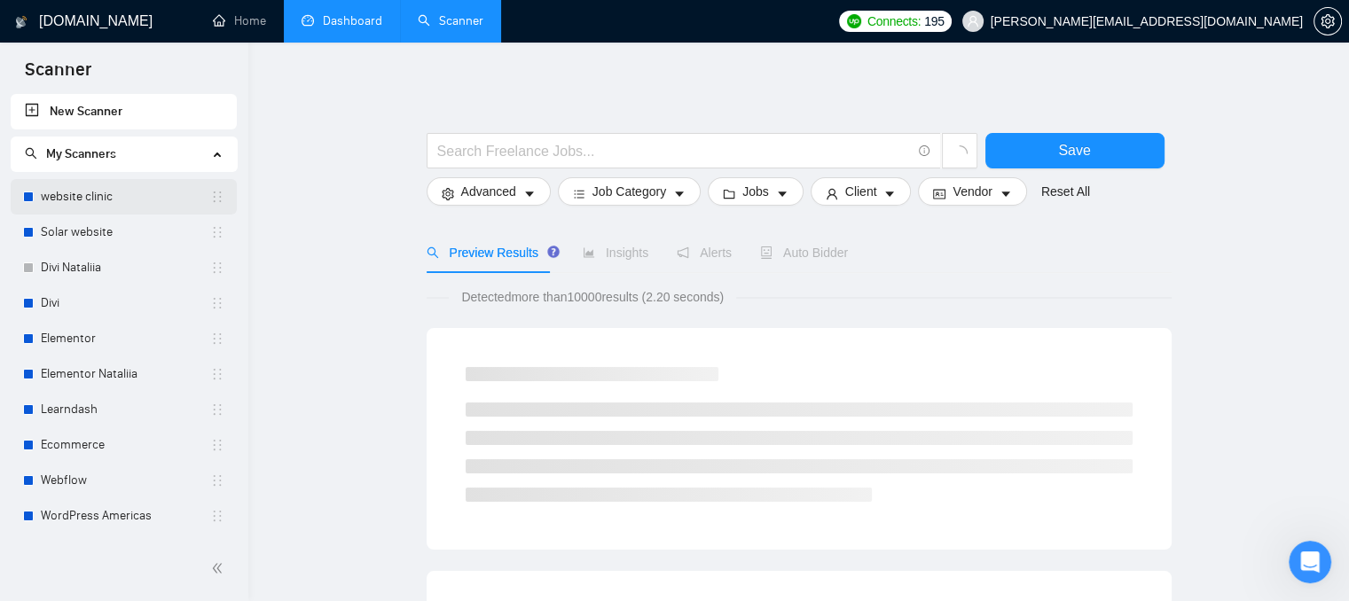
click at [131, 190] on link "website clinic" at bounding box center [125, 196] width 169 height 35
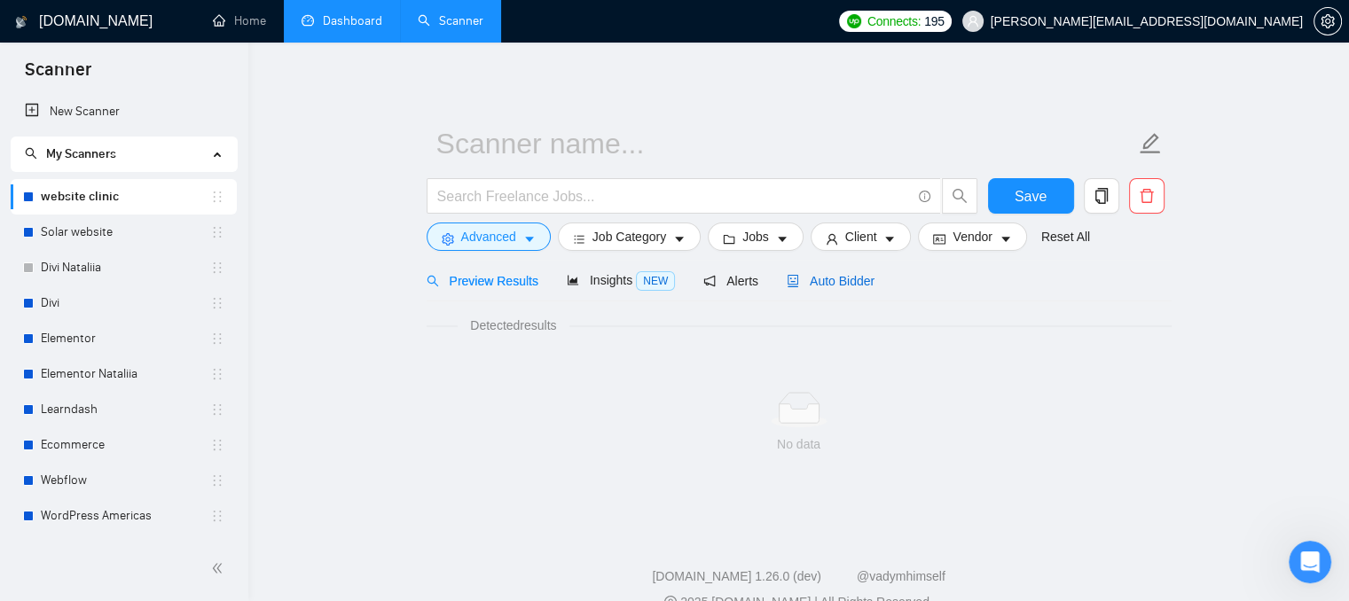
click at [815, 274] on span "Auto Bidder" at bounding box center [831, 281] width 88 height 14
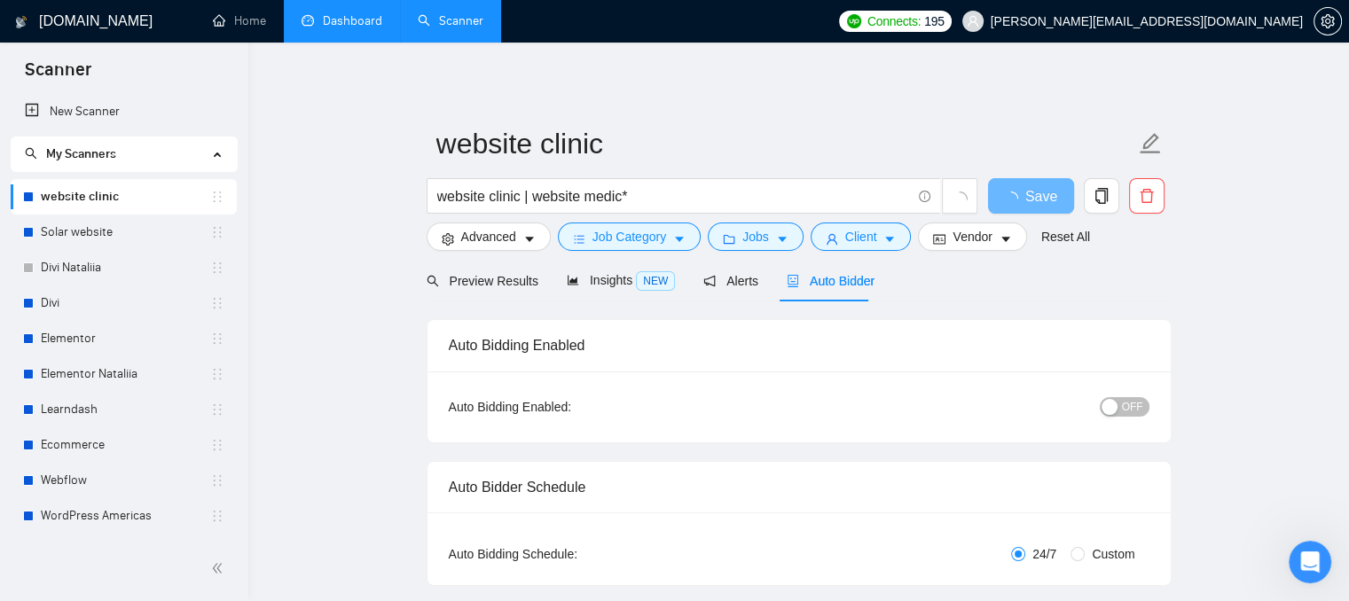
checkbox input "true"
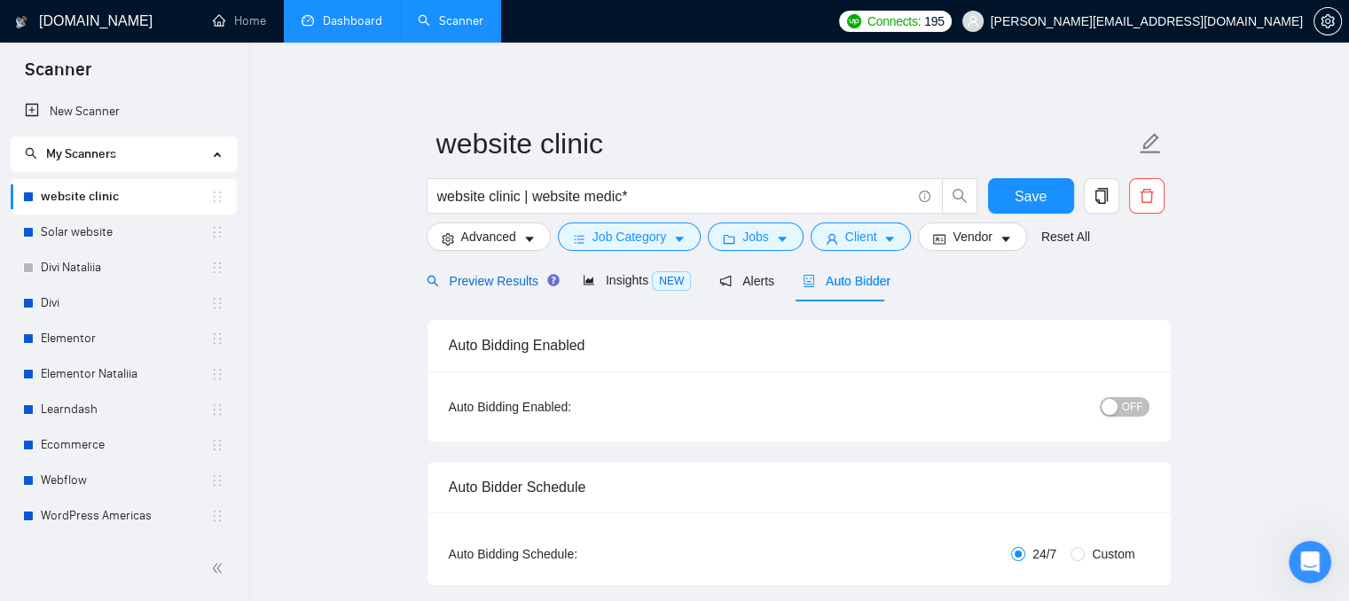
click at [511, 285] on span "Preview Results" at bounding box center [491, 281] width 128 height 14
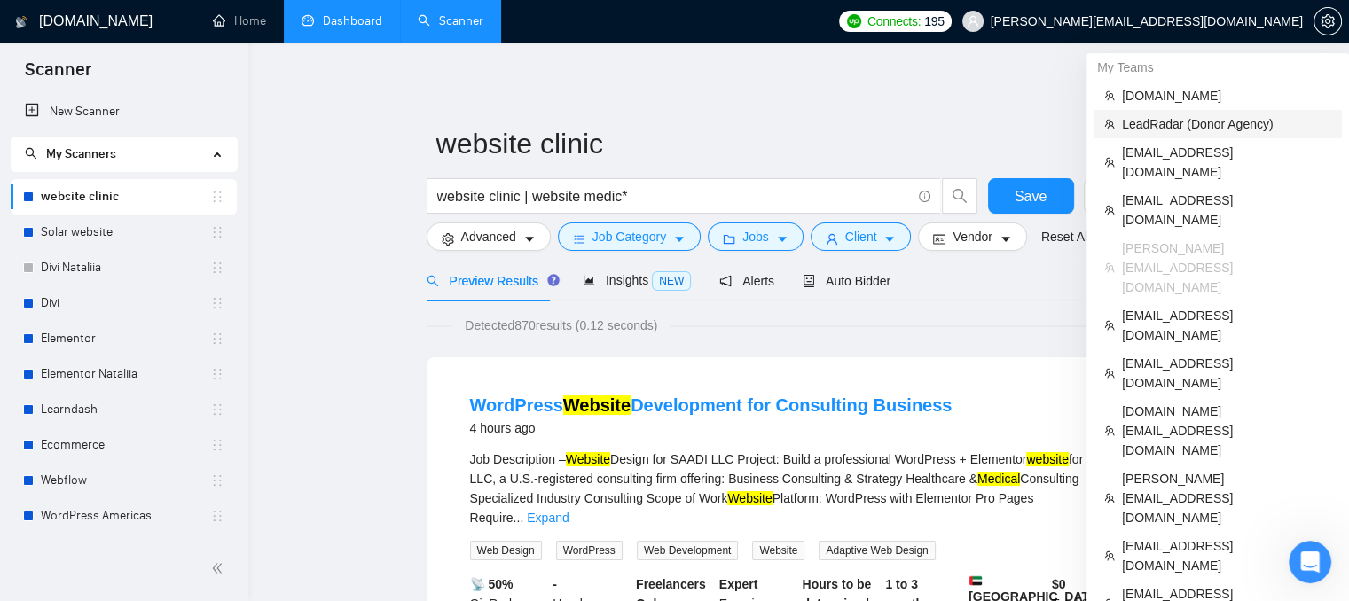
click at [1171, 129] on span "LeadRadar (Donor Agency)" at bounding box center [1226, 124] width 209 height 20
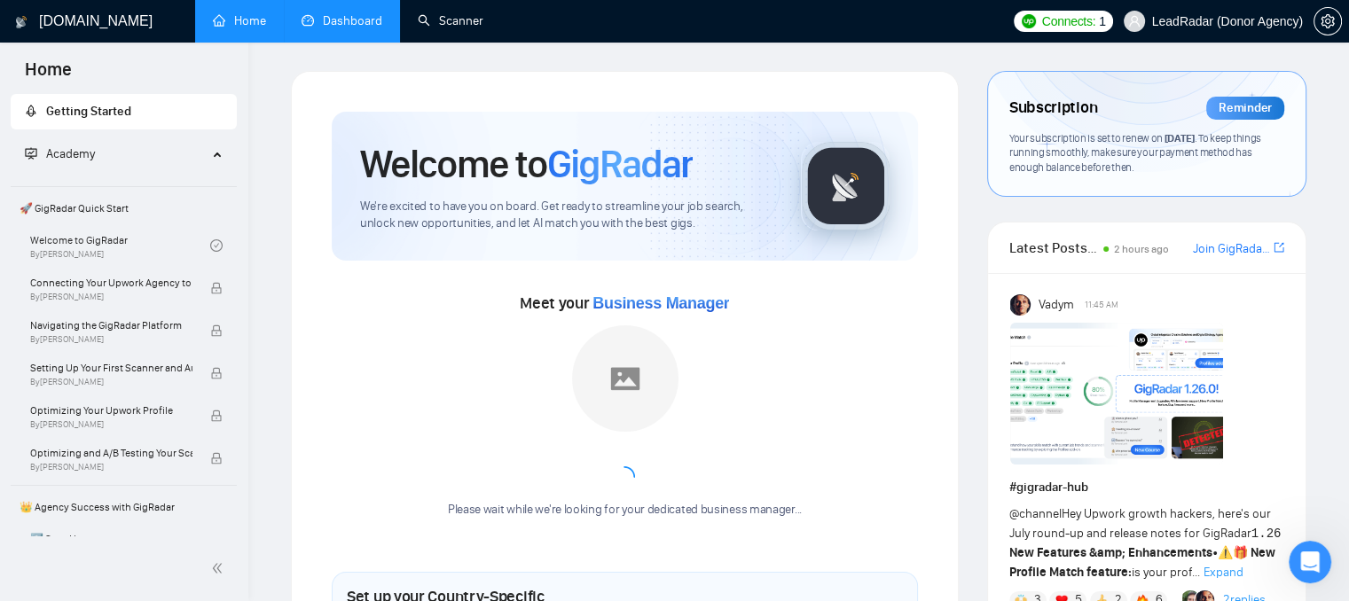
drag, startPoint x: 448, startPoint y: 24, endPoint x: 544, endPoint y: 40, distance: 97.1
click at [449, 24] on link "Scanner" at bounding box center [451, 20] width 66 height 15
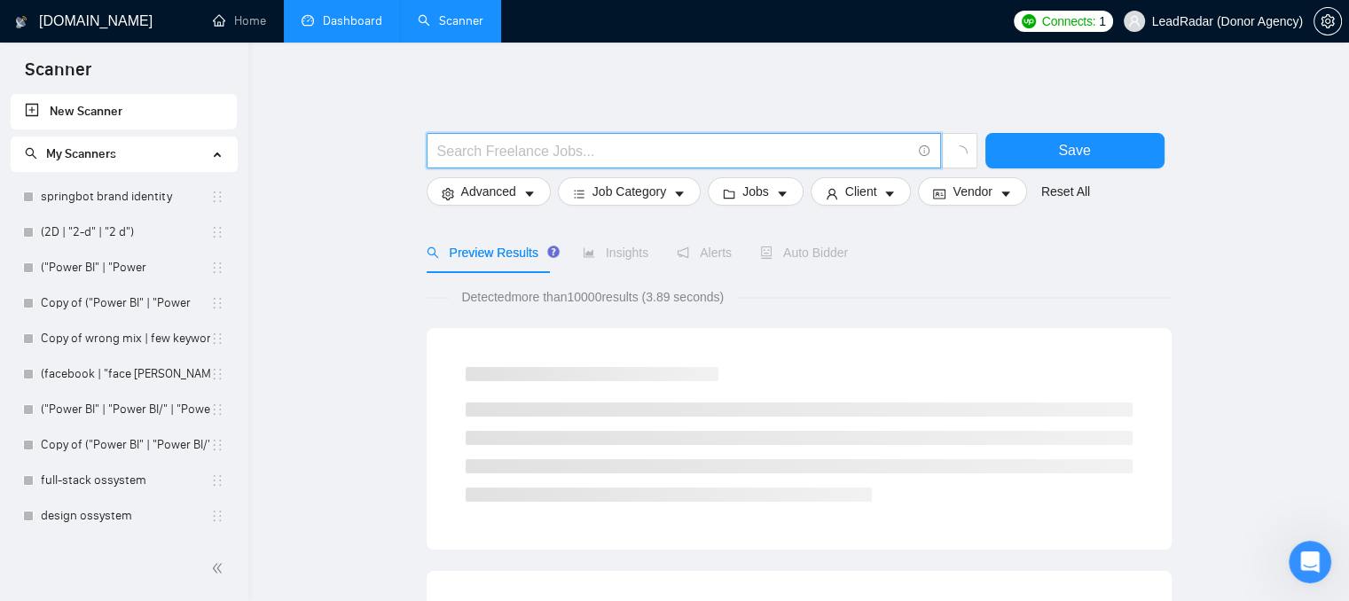
click at [468, 146] on input "text" at bounding box center [674, 151] width 474 height 22
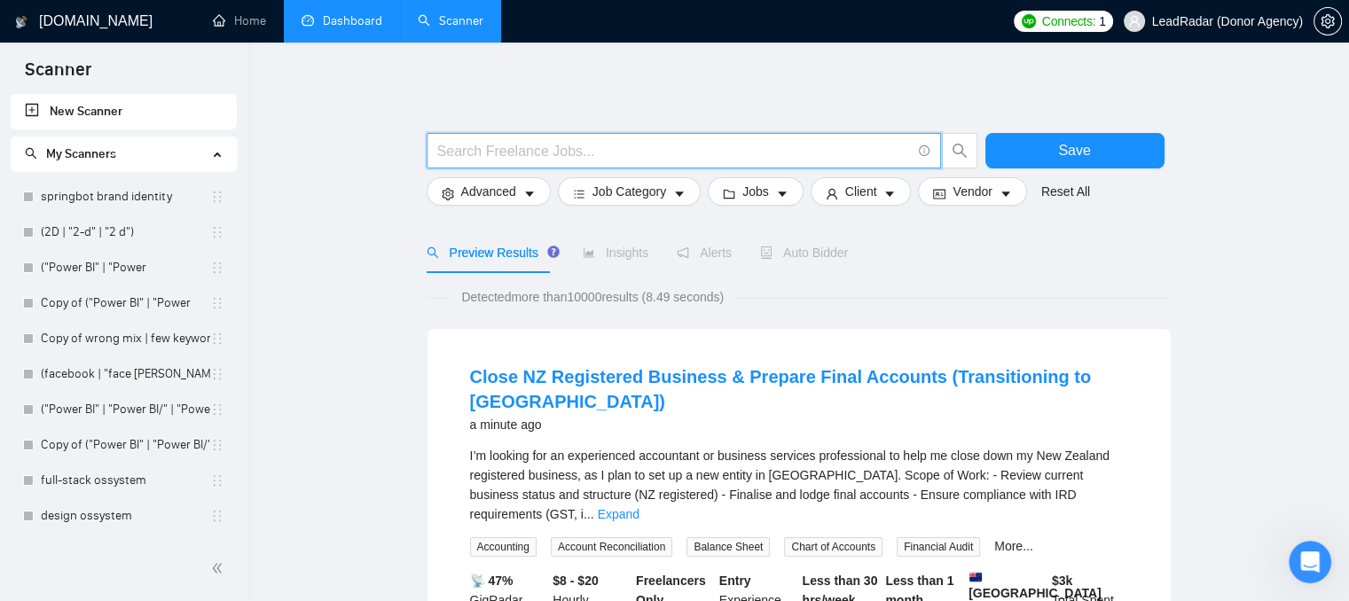
paste input "YouTube SEO"
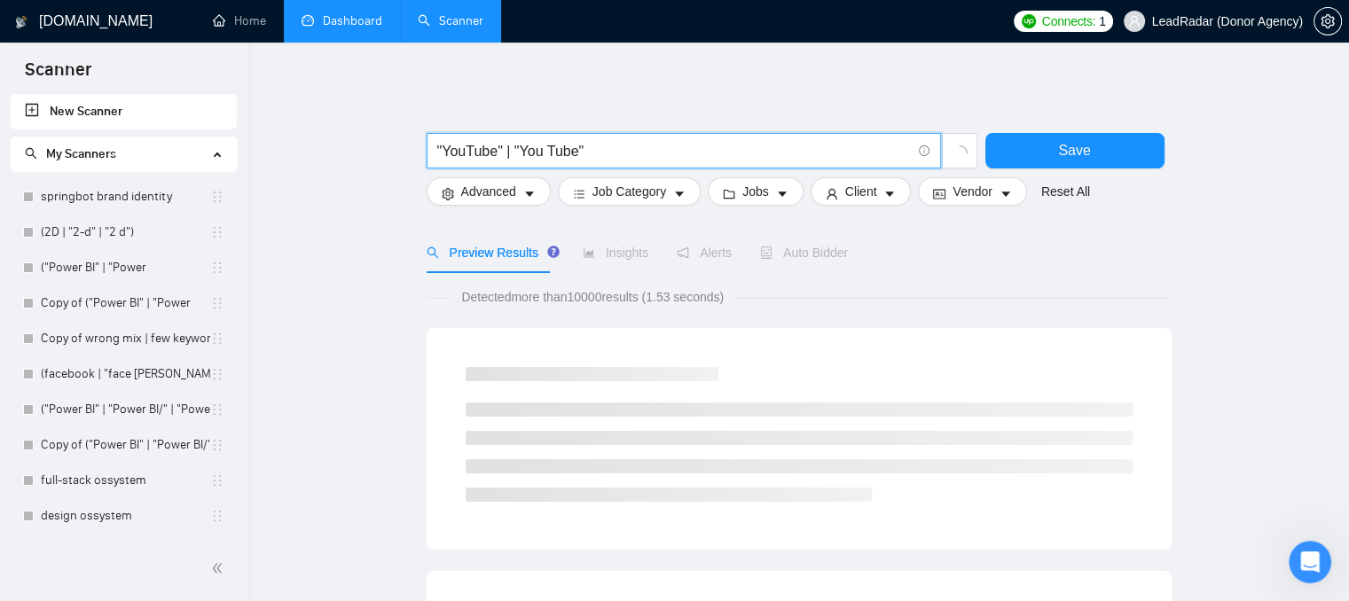
click at [502, 148] on input ""YouTube" | "You Tube"" at bounding box center [674, 151] width 474 height 22
click at [440, 154] on input ""YouTube") | "You Tube"" at bounding box center [674, 151] width 474 height 22
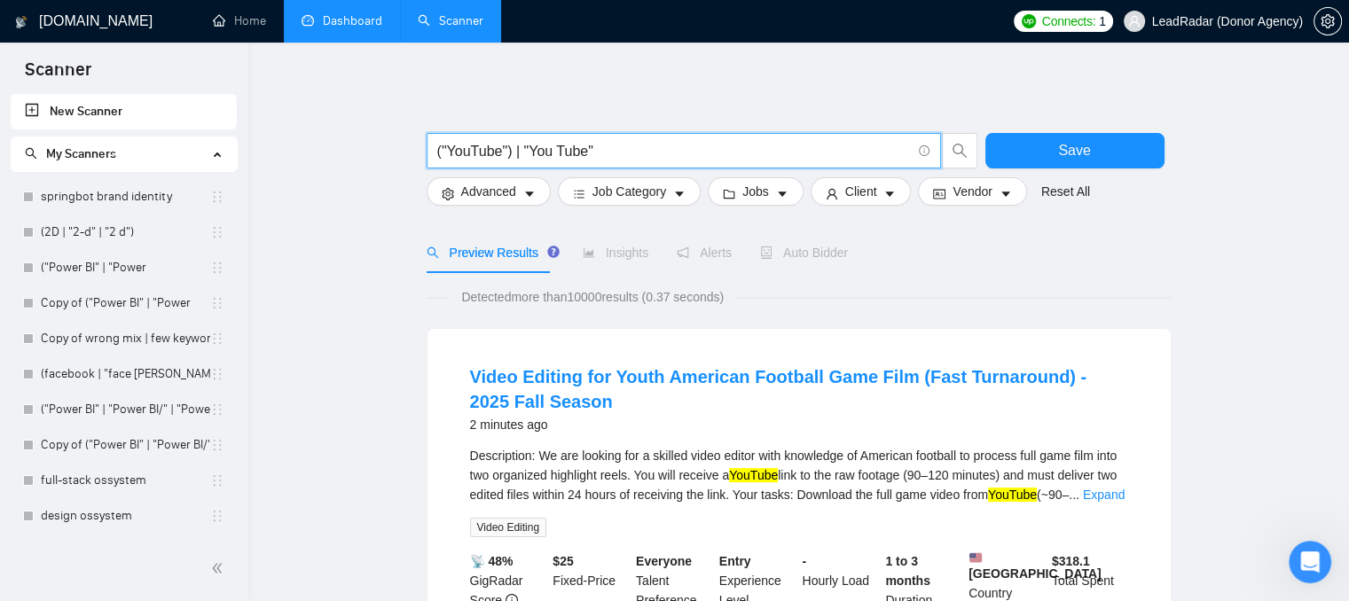
click at [599, 151] on input "("YouTube") | "You Tube"" at bounding box center [674, 151] width 474 height 22
type input "("YouTube") | "You Tube""
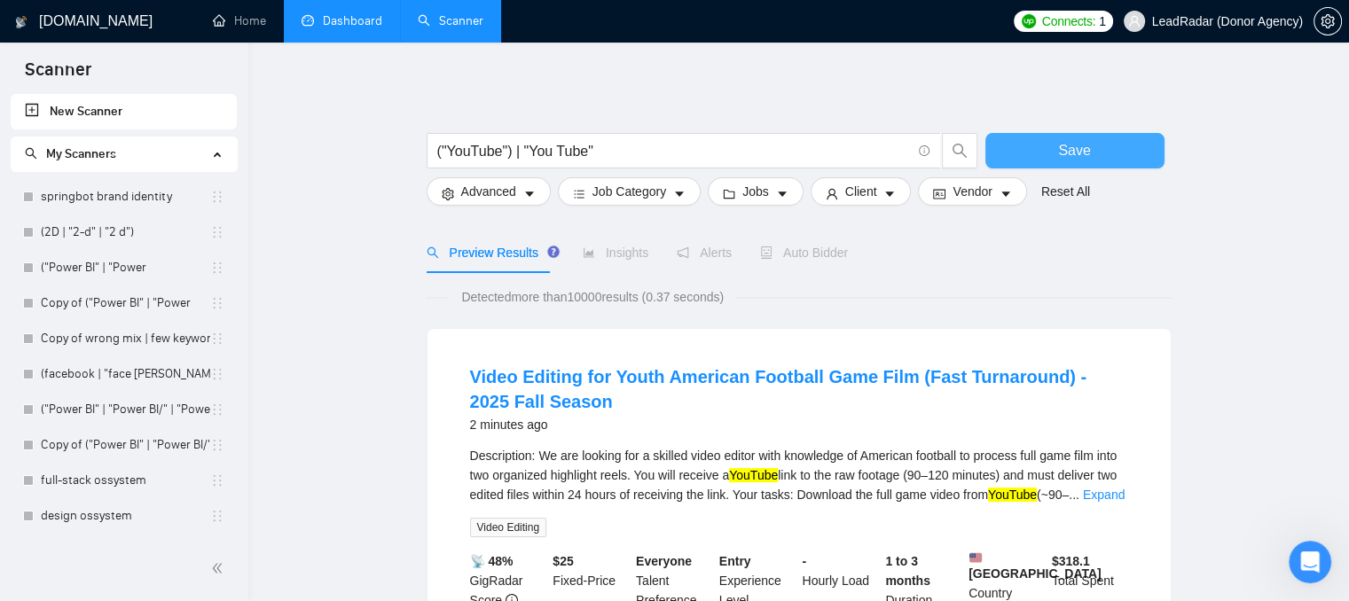
click at [1040, 150] on button "Save" at bounding box center [1074, 150] width 179 height 35
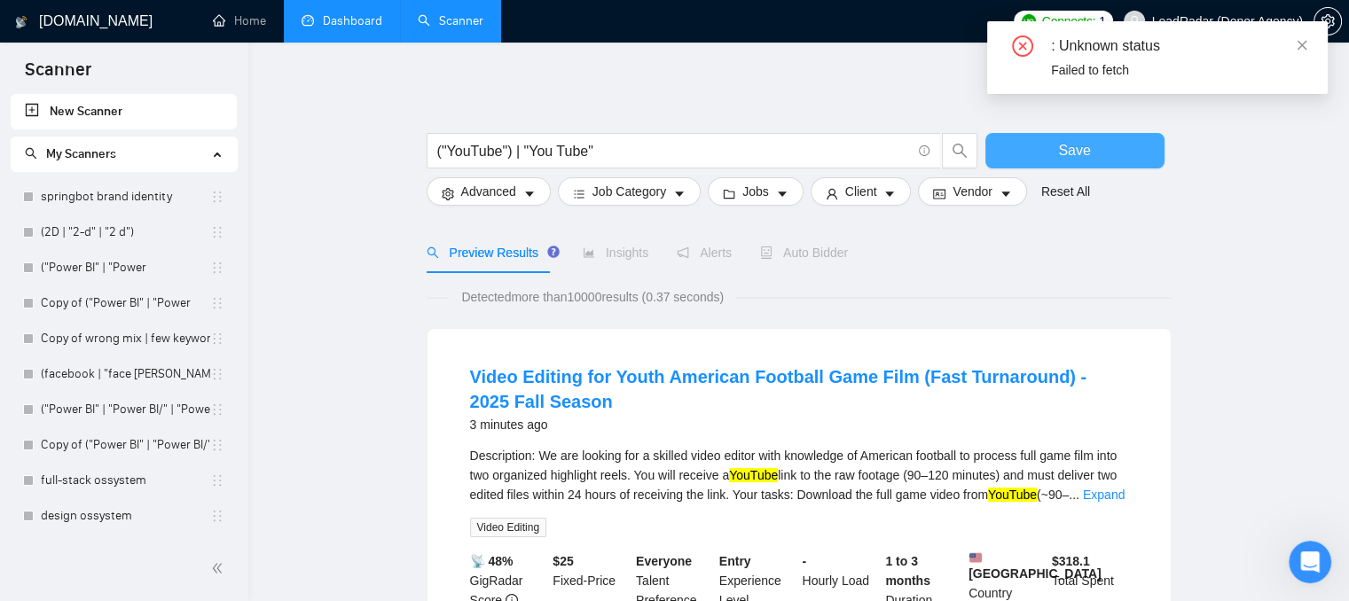
click at [1040, 150] on button "Save" at bounding box center [1074, 150] width 179 height 35
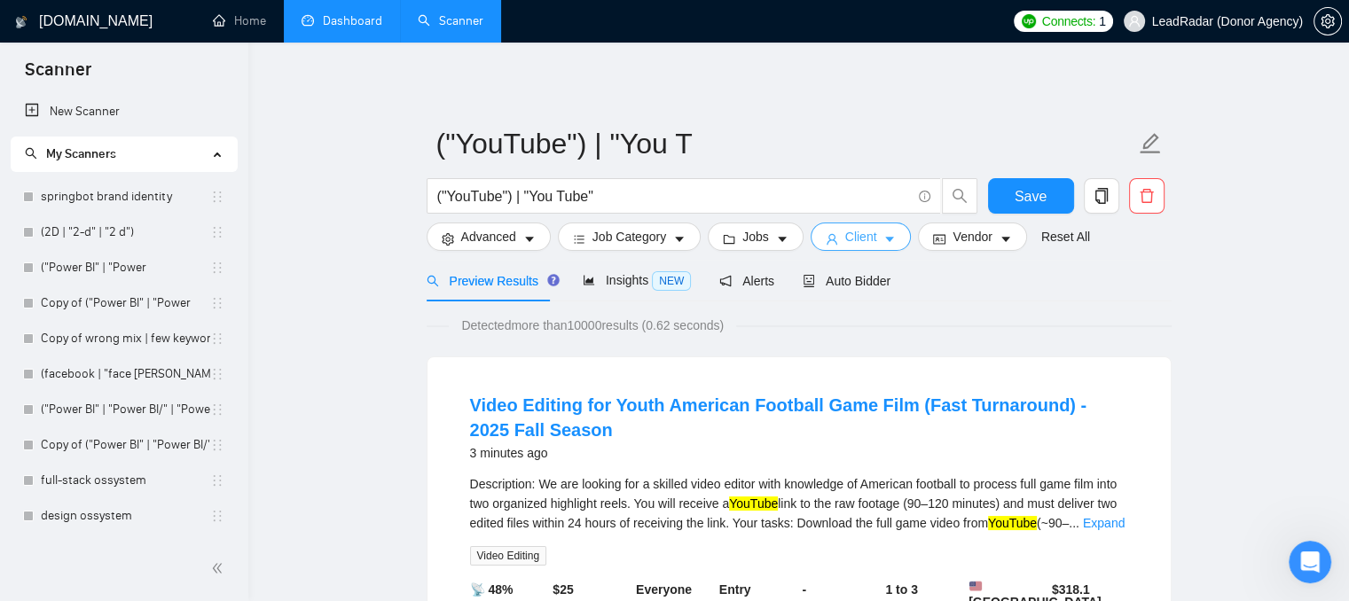
click at [873, 228] on button "Client" at bounding box center [861, 237] width 101 height 28
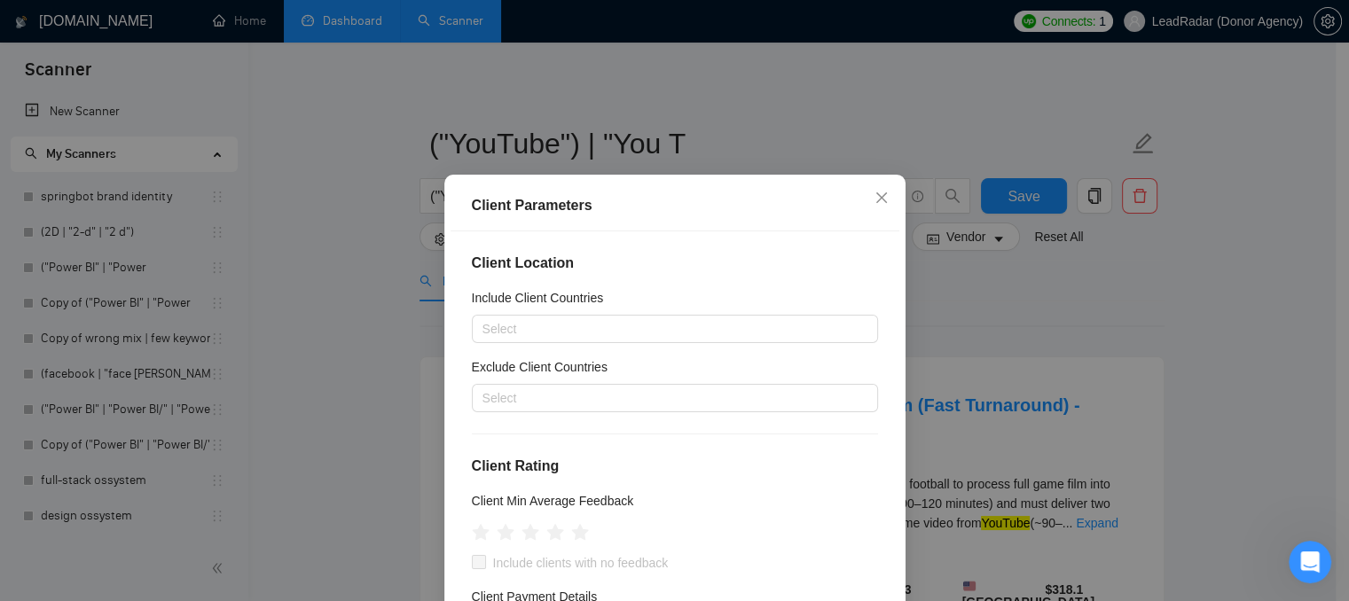
scroll to position [89, 0]
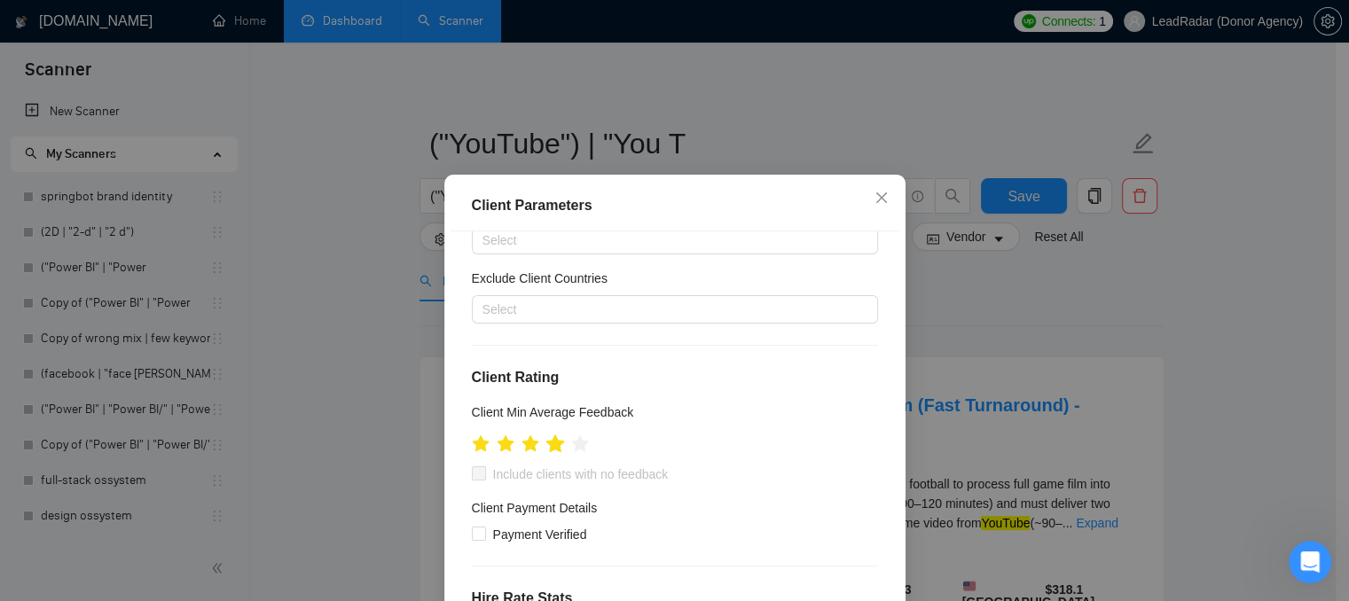
click at [552, 450] on icon "star" at bounding box center [554, 444] width 19 height 18
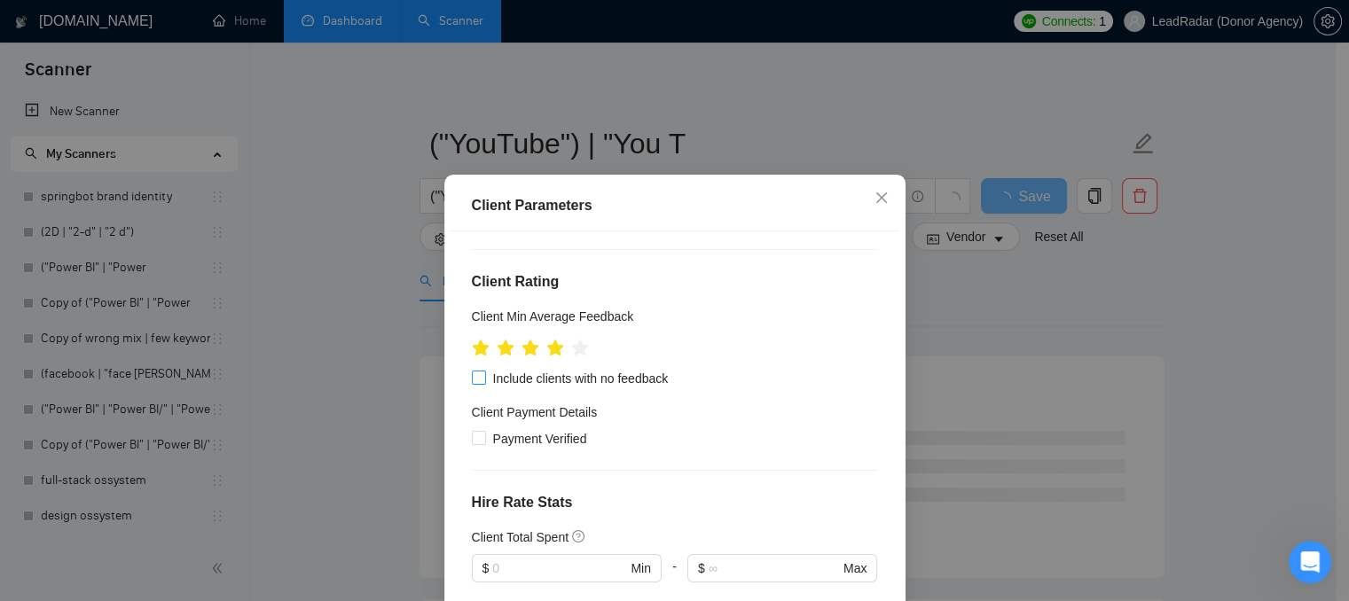
scroll to position [266, 0]
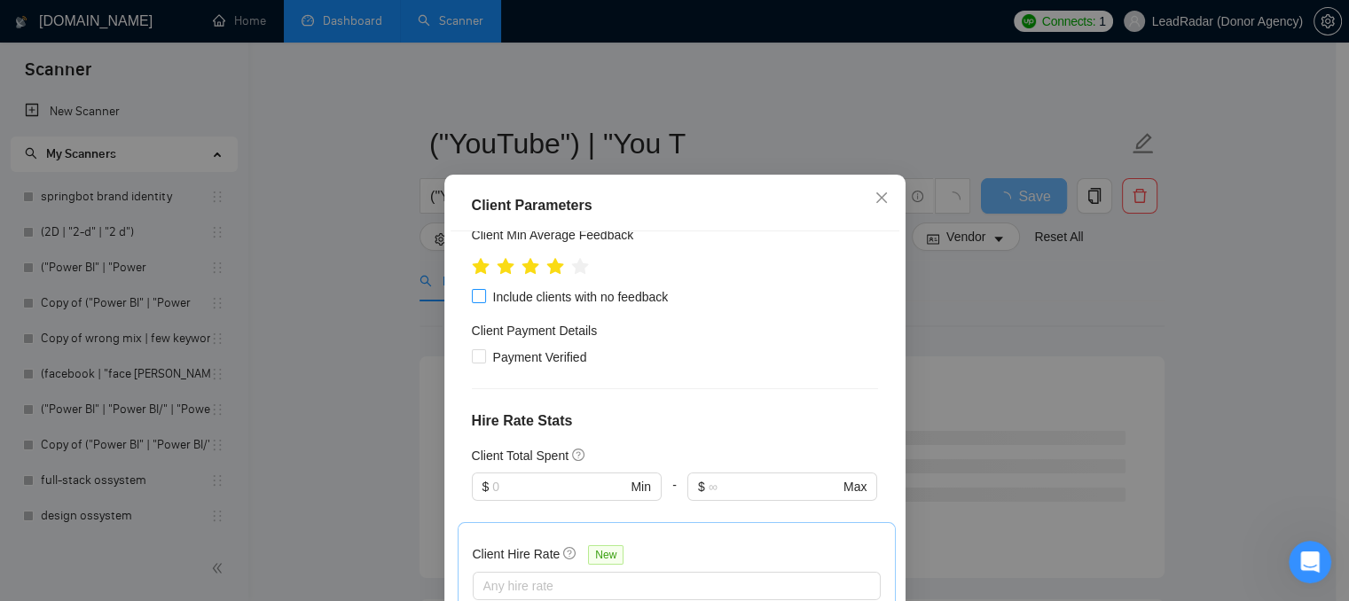
click at [606, 295] on span "Include clients with no feedback" at bounding box center [581, 297] width 190 height 20
click at [484, 295] on input "Include clients with no feedback" at bounding box center [478, 295] width 12 height 12
checkbox input "true"
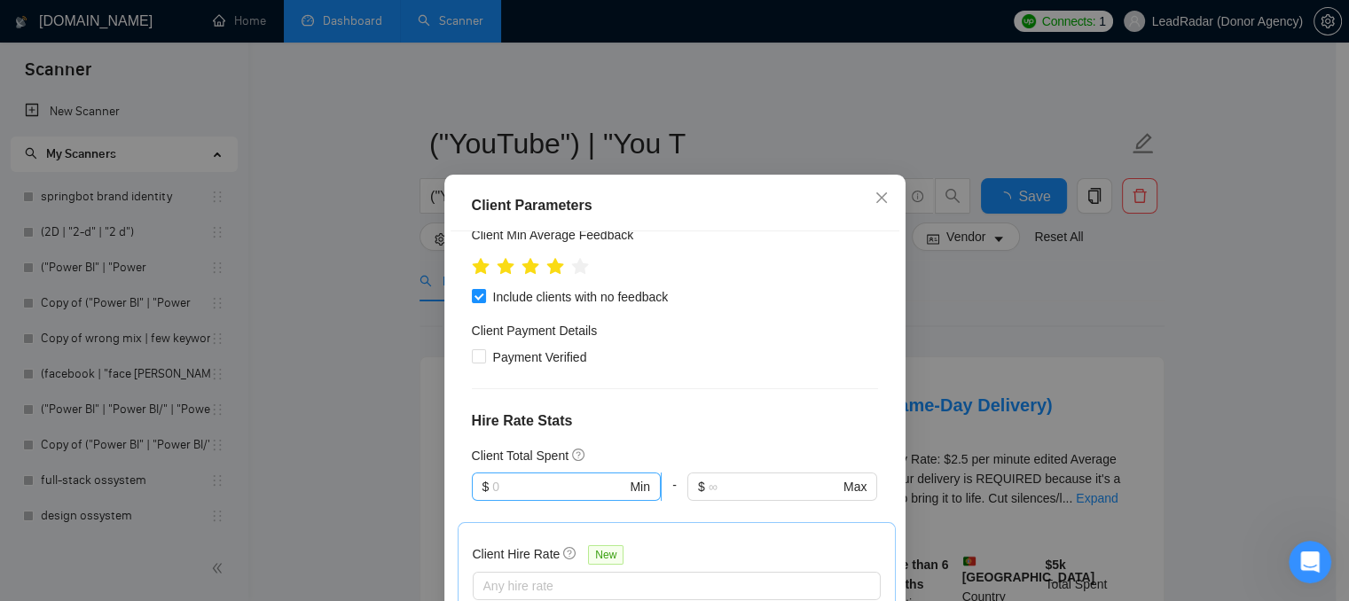
click at [530, 485] on input "text" at bounding box center [559, 487] width 134 height 20
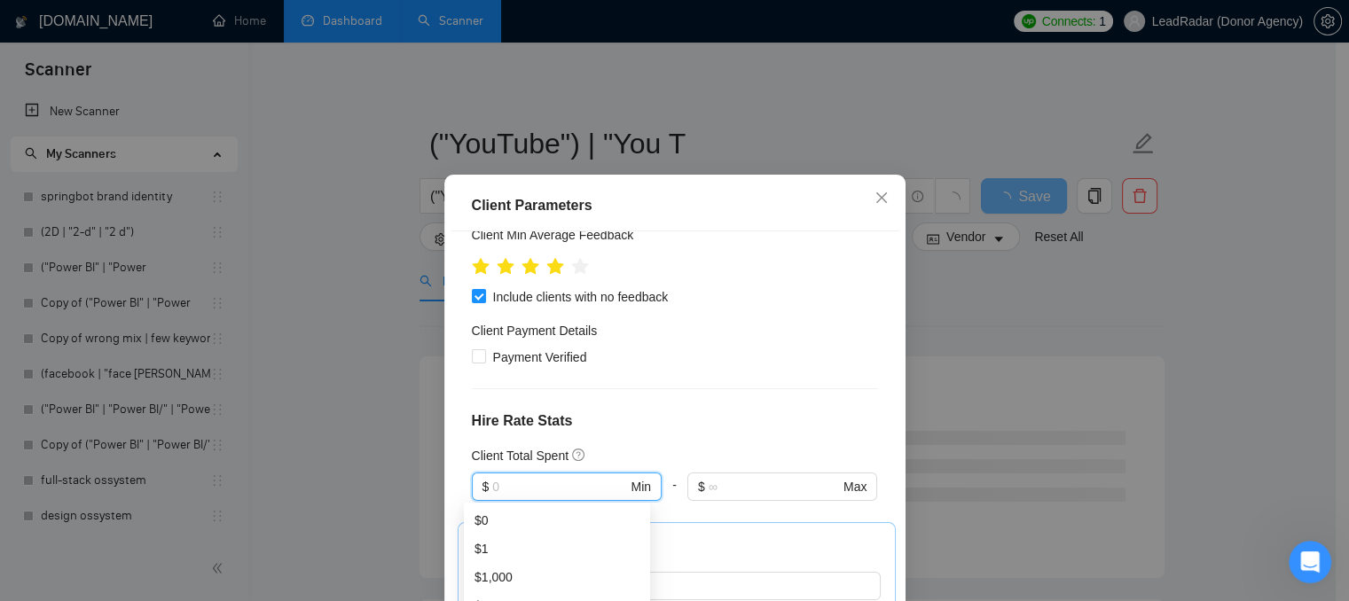
scroll to position [355, 0]
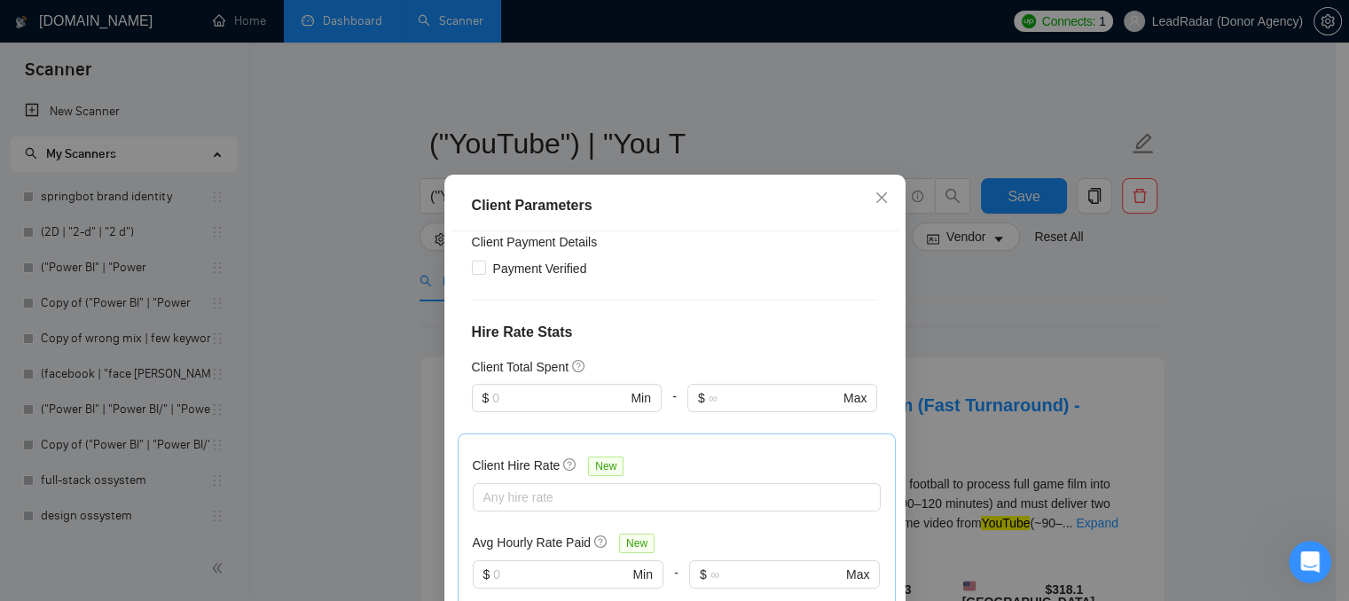
click at [577, 357] on div at bounding box center [579, 367] width 14 height 20
click at [494, 269] on span "Payment Verified" at bounding box center [540, 269] width 108 height 20
click at [484, 269] on input "Payment Verified" at bounding box center [478, 267] width 12 height 12
checkbox input "true"
click at [492, 396] on input "text" at bounding box center [559, 398] width 134 height 20
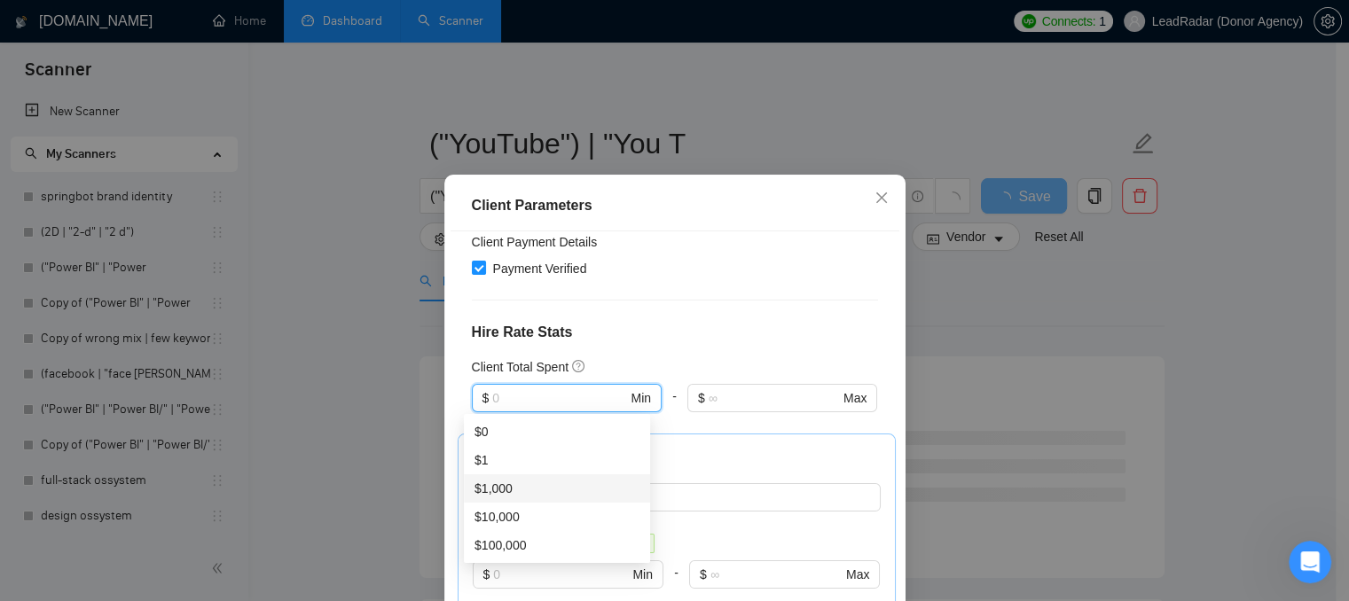
click at [642, 320] on div "Client Location Include Client Countries Select Exclude Client Countries Select…" at bounding box center [674, 441] width 449 height 421
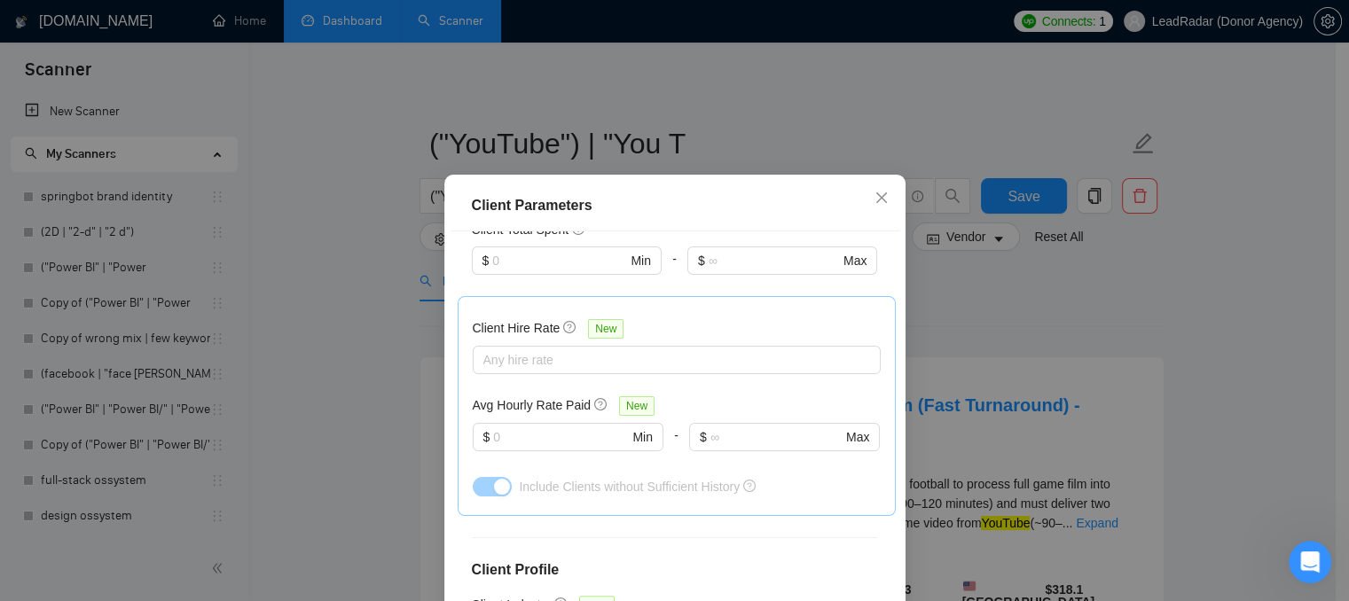
scroll to position [532, 0]
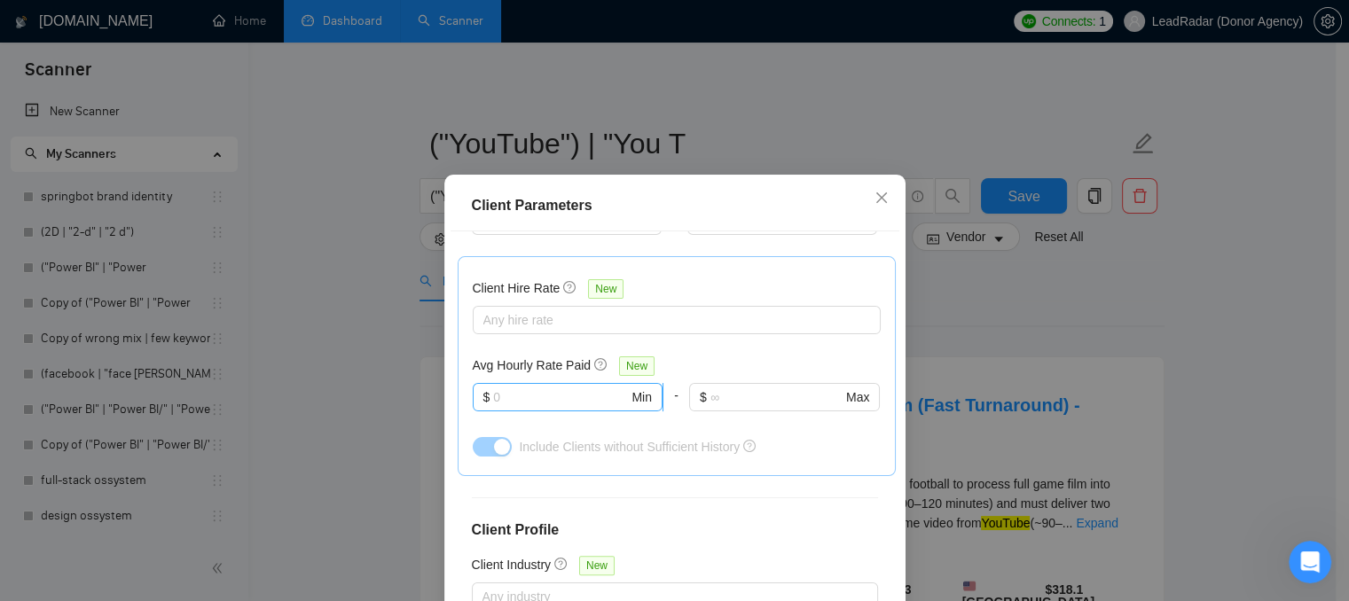
click at [494, 393] on input "text" at bounding box center [560, 398] width 135 height 20
click at [513, 317] on div at bounding box center [667, 319] width 381 height 21
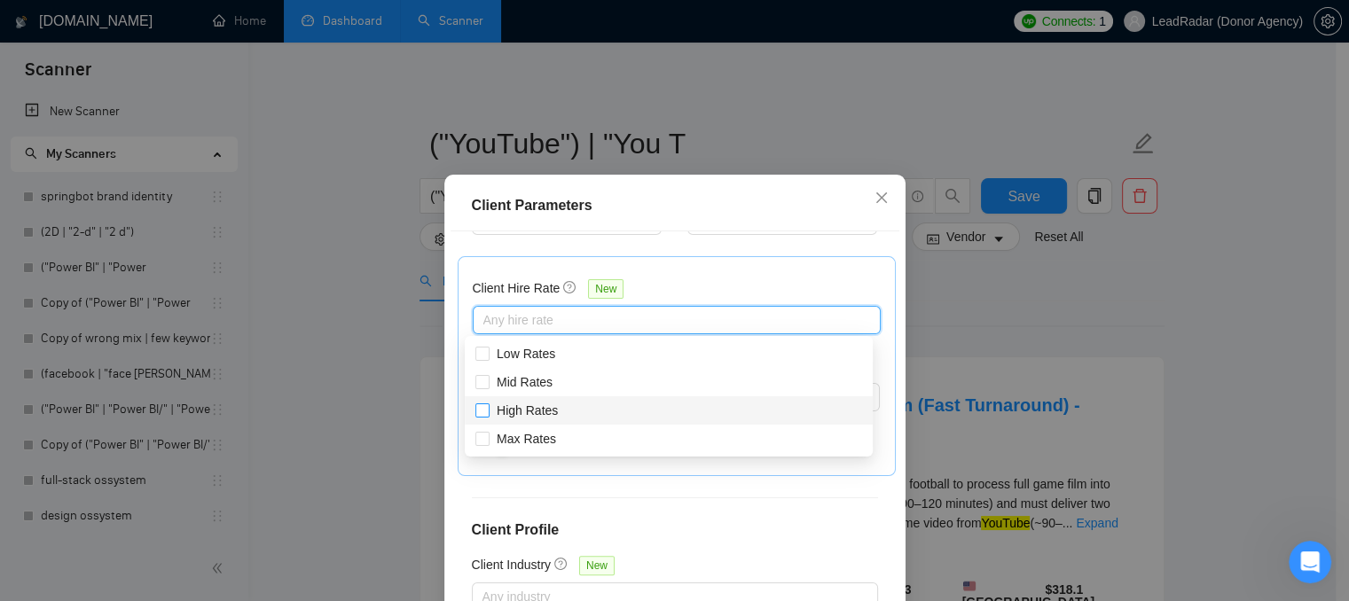
click at [508, 404] on span "High Rates" at bounding box center [527, 410] width 61 height 14
click at [488, 404] on input "High Rates" at bounding box center [481, 409] width 12 height 12
checkbox input "true"
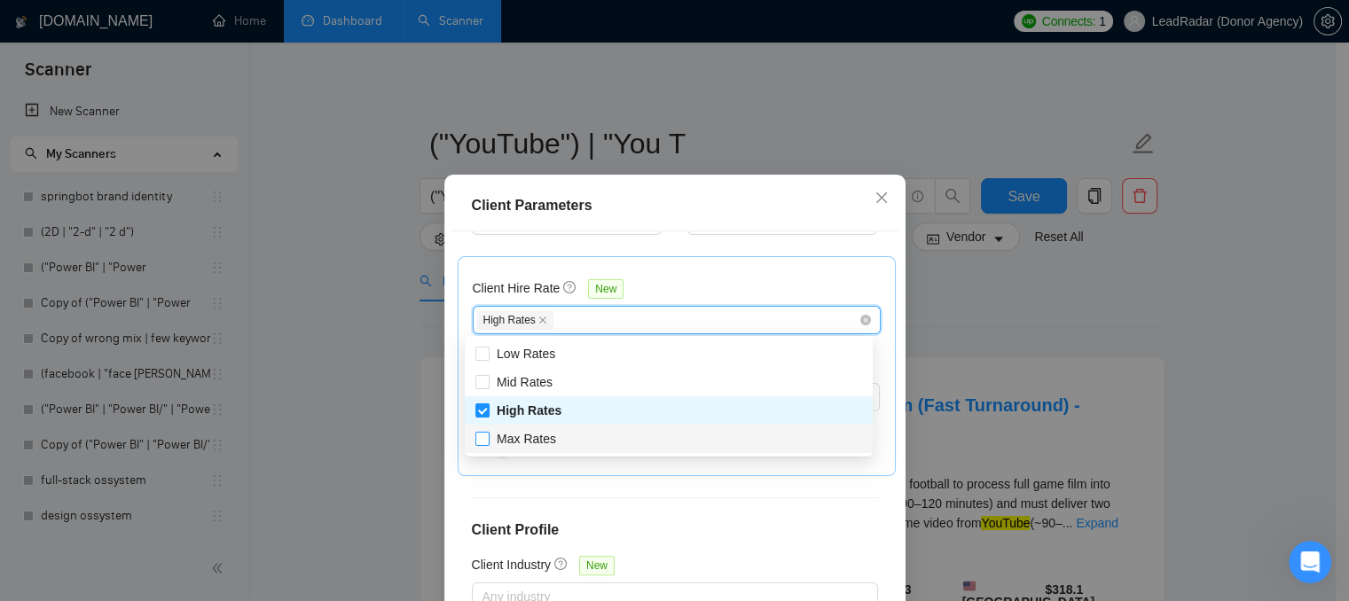
click at [501, 436] on span "Max Rates" at bounding box center [526, 439] width 59 height 14
click at [488, 436] on input "Max Rates" at bounding box center [481, 438] width 12 height 12
checkbox input "true"
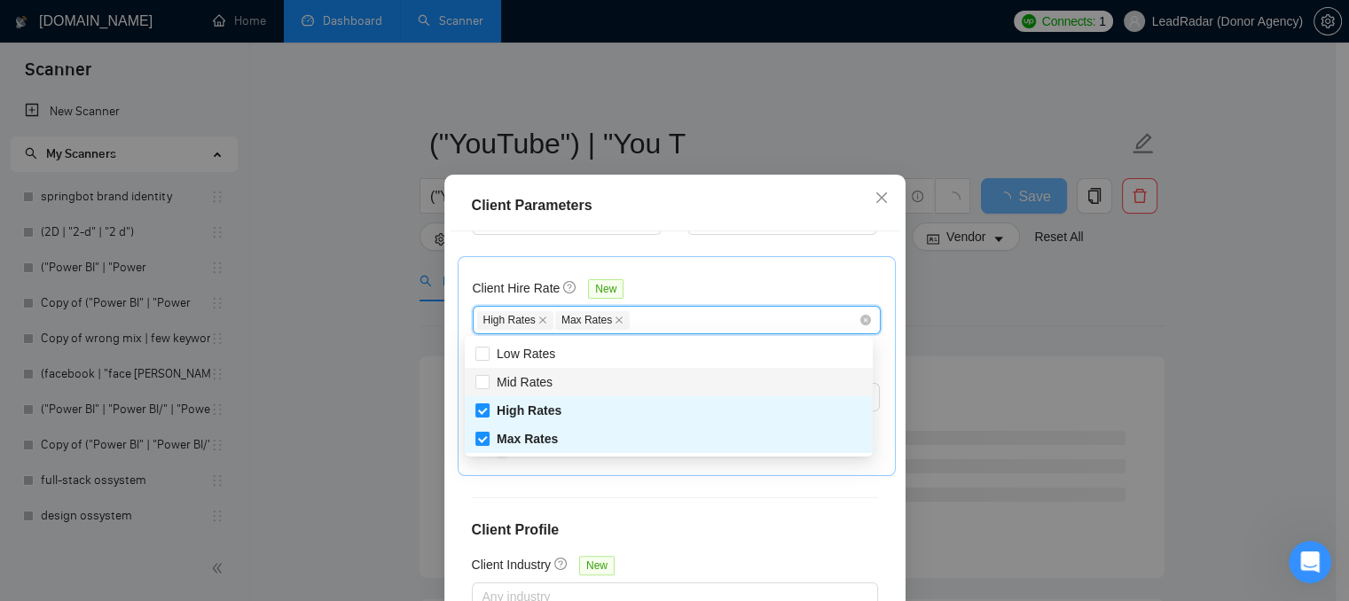
click at [650, 281] on div "Client Hire Rate New" at bounding box center [677, 291] width 408 height 27
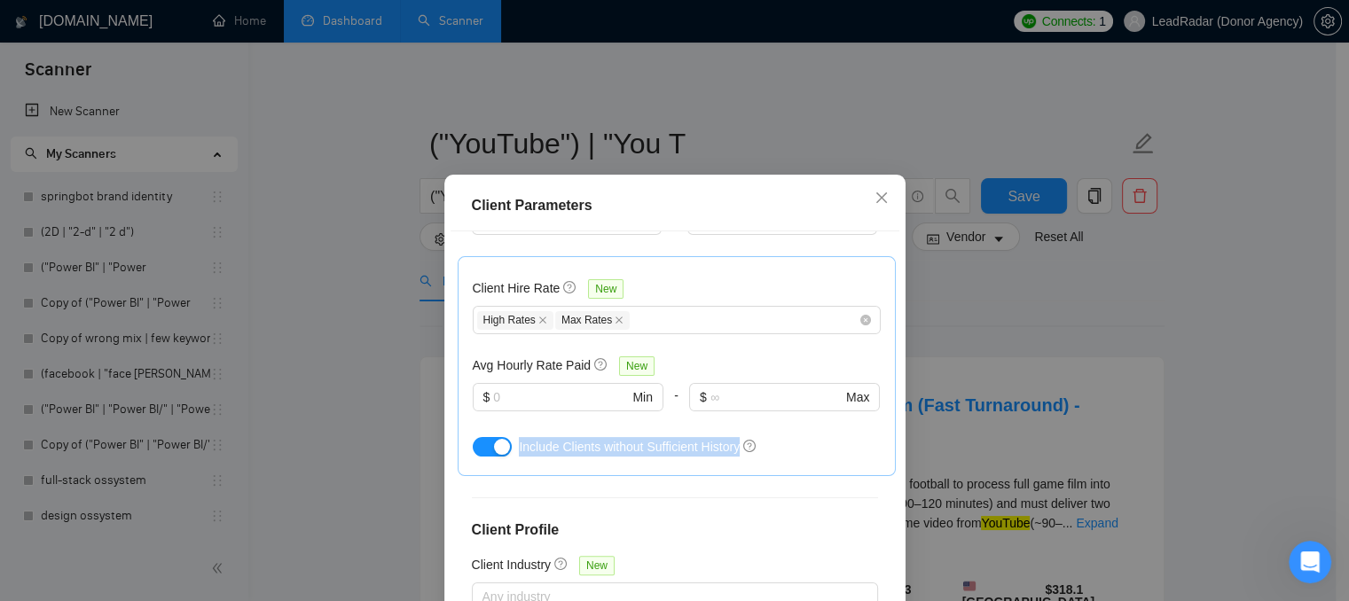
drag, startPoint x: 511, startPoint y: 450, endPoint x: 738, endPoint y: 466, distance: 227.6
click at [738, 466] on div "Client Hire Rate New High Rates Max Rates Avg Hourly Rate Paid New $ Min - $ Ma…" at bounding box center [677, 366] width 438 height 220
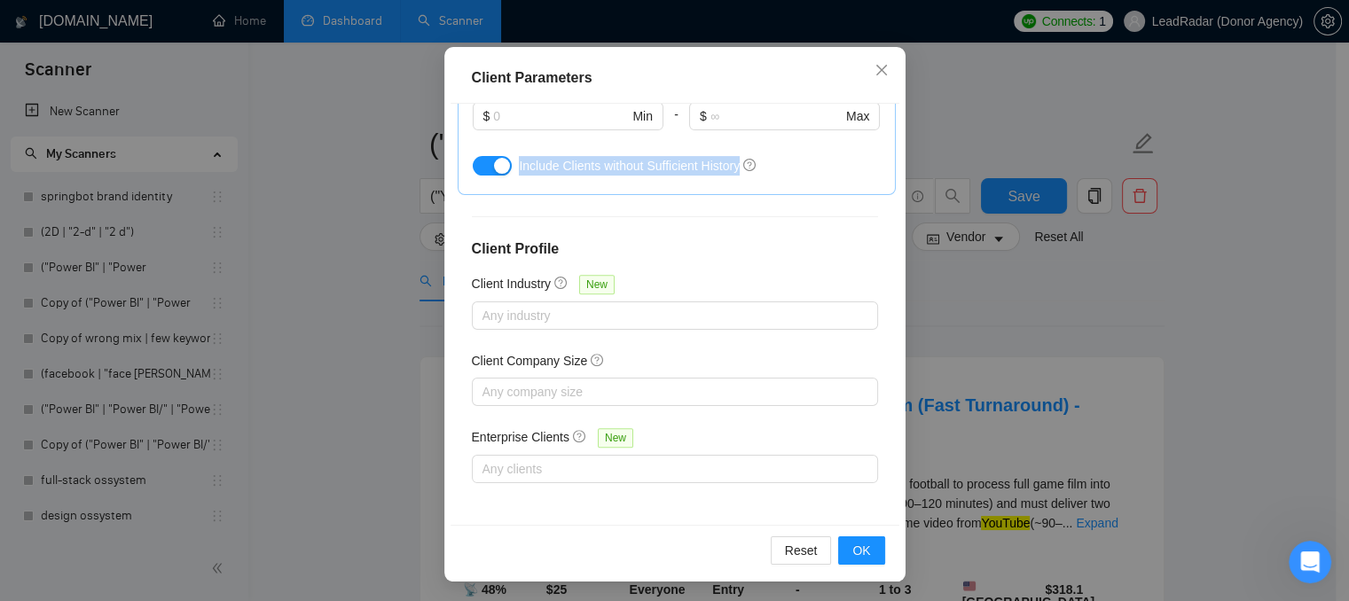
scroll to position [129, 0]
click at [852, 543] on span "OK" at bounding box center [861, 550] width 18 height 20
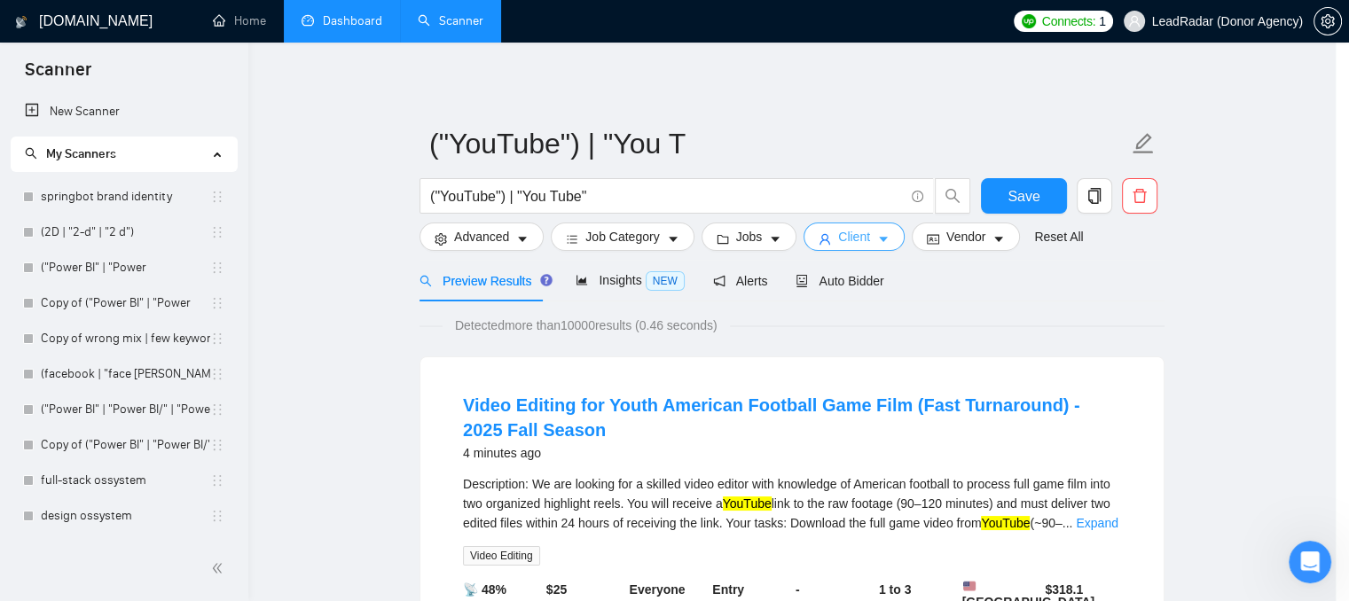
scroll to position [0, 0]
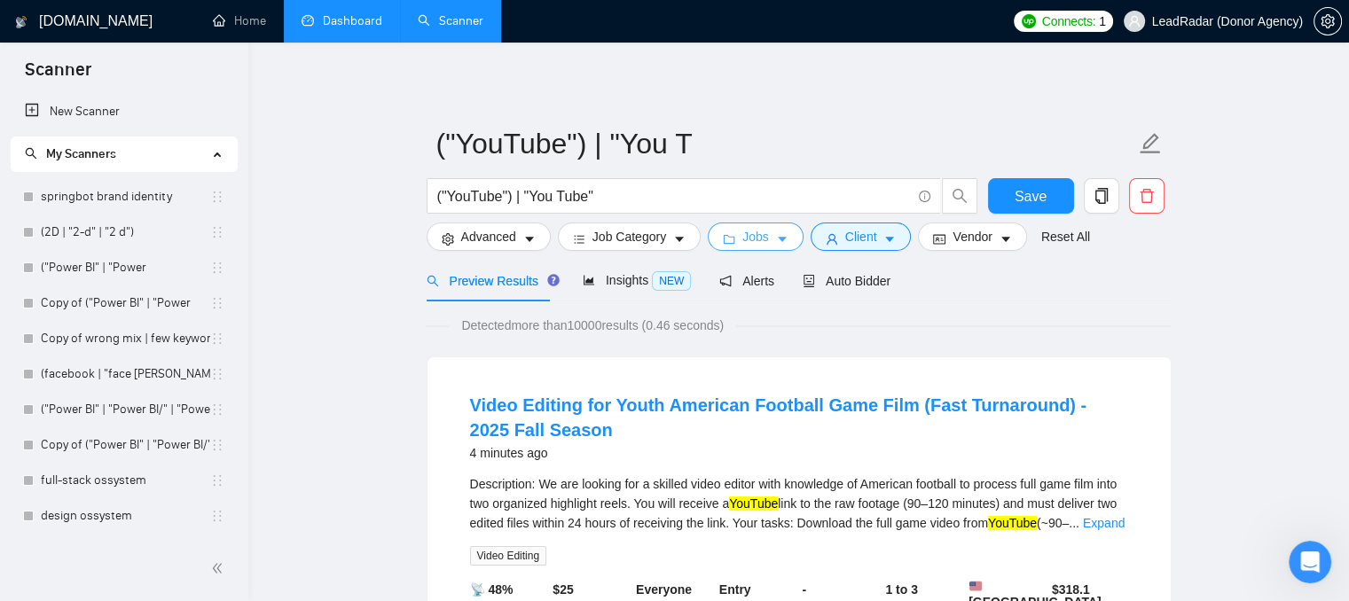
click at [762, 239] on span "Jobs" at bounding box center [755, 237] width 27 height 20
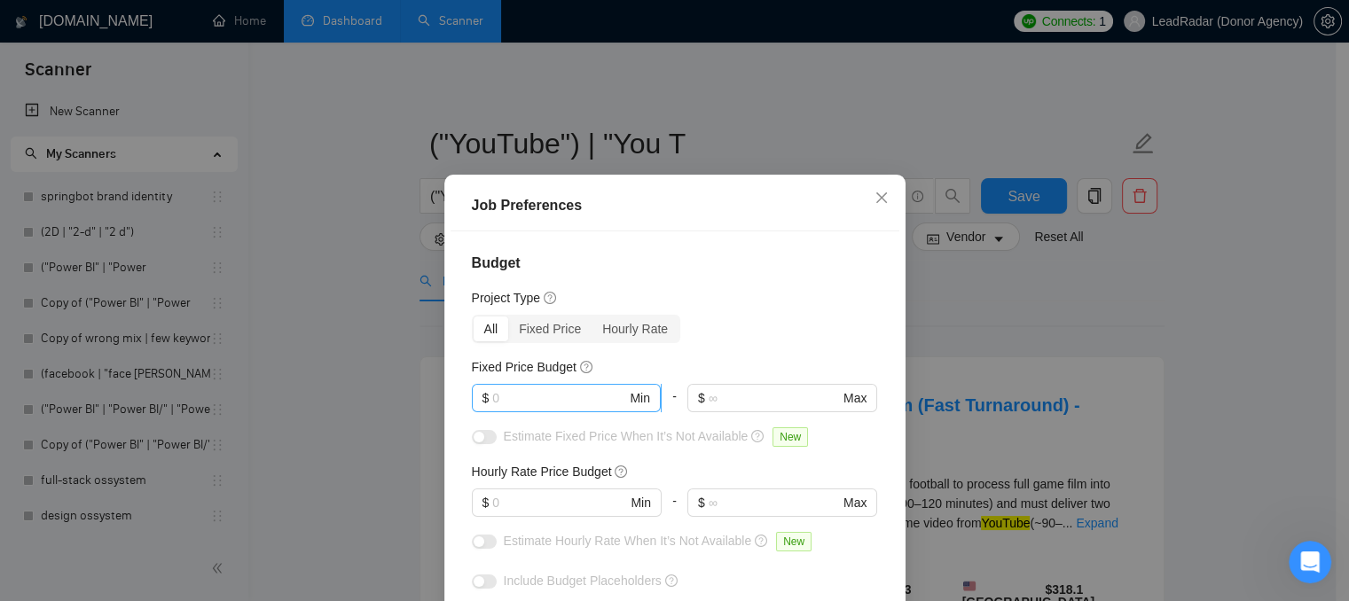
click at [546, 408] on span "$ Min" at bounding box center [566, 398] width 189 height 28
click at [507, 493] on input "text" at bounding box center [559, 503] width 134 height 20
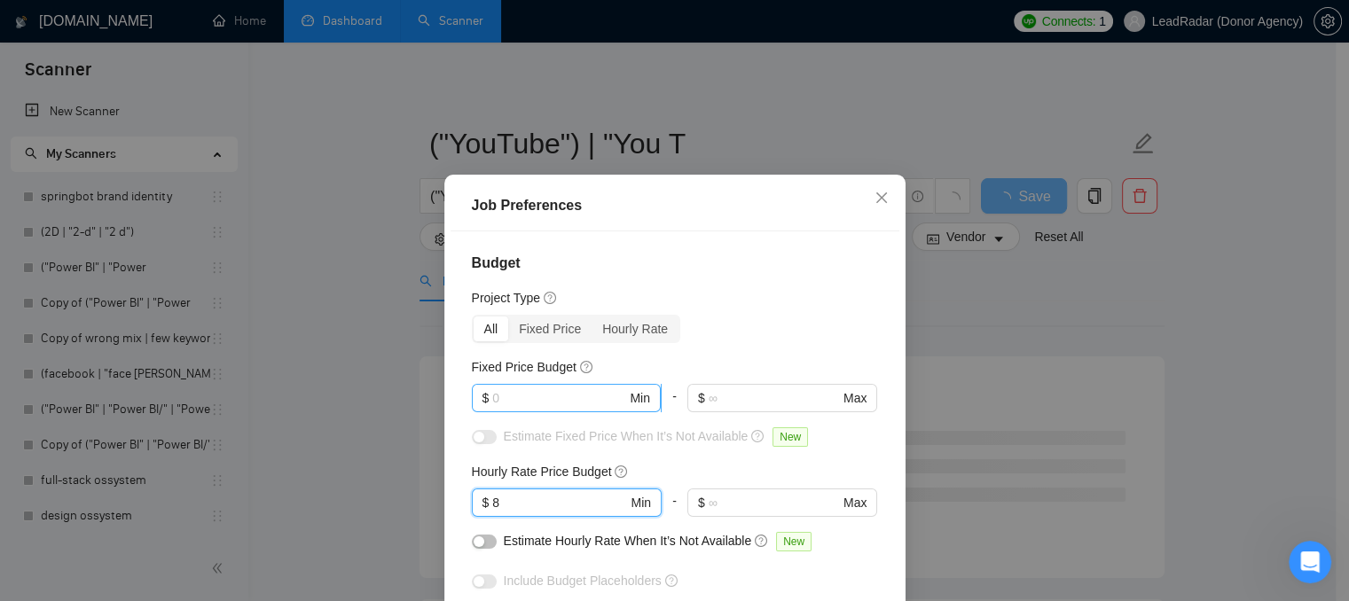
type input "8"
click at [499, 391] on input "text" at bounding box center [559, 398] width 134 height 20
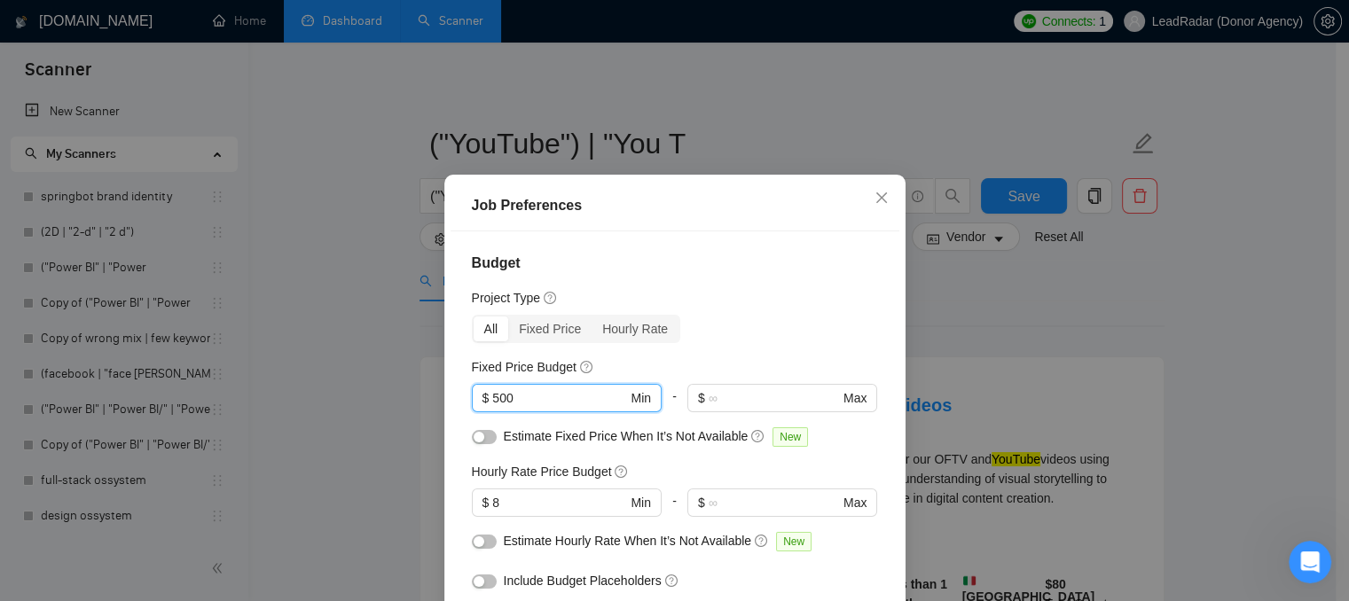
type input "500"
click at [482, 441] on button "button" at bounding box center [484, 437] width 25 height 14
click at [476, 535] on div at bounding box center [484, 541] width 25 height 20
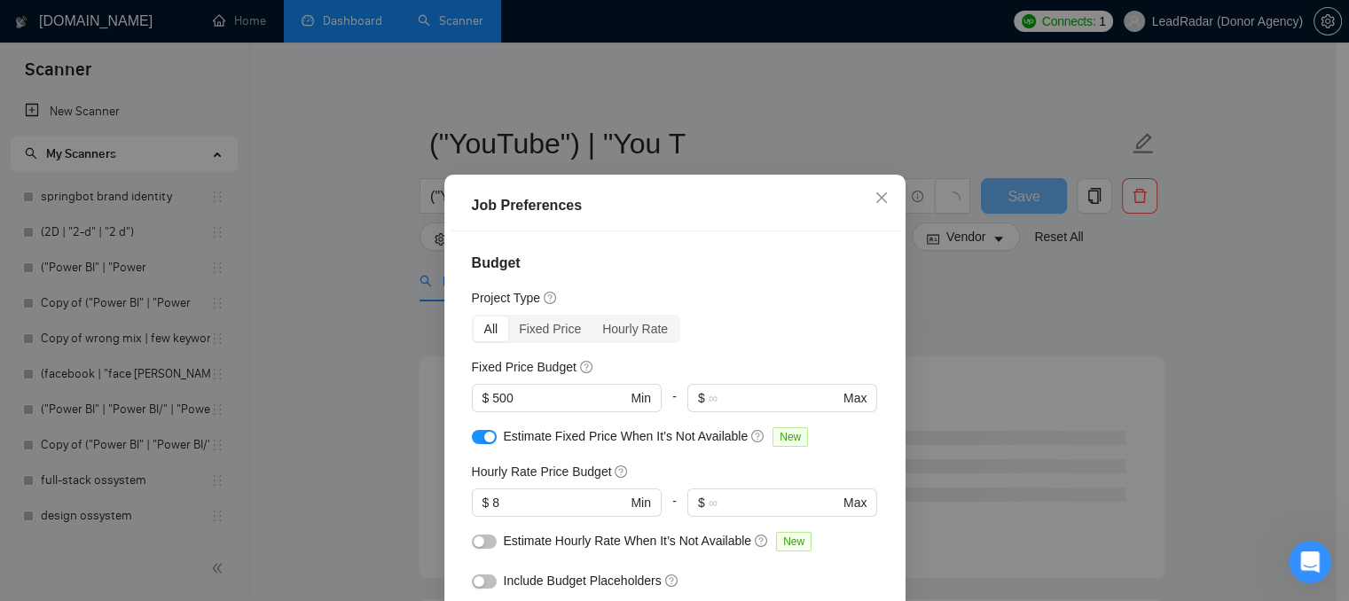
click at [483, 541] on button "button" at bounding box center [484, 542] width 25 height 14
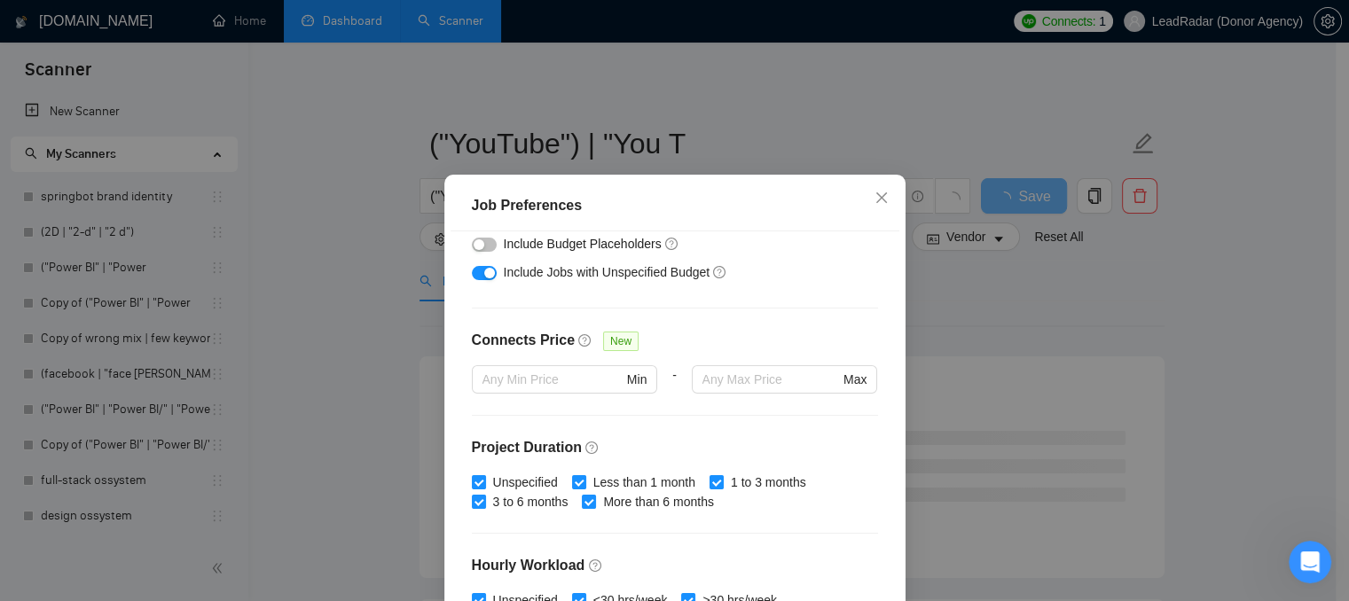
scroll to position [355, 0]
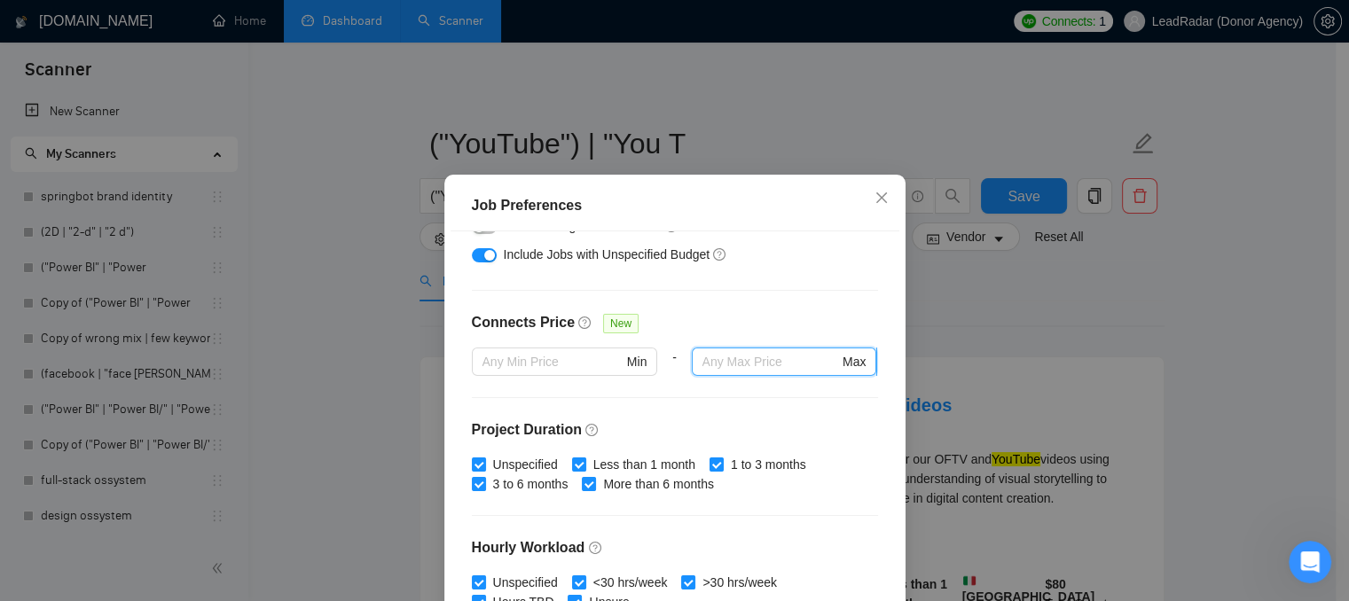
click at [725, 370] on input "text" at bounding box center [770, 362] width 137 height 20
type input "1"
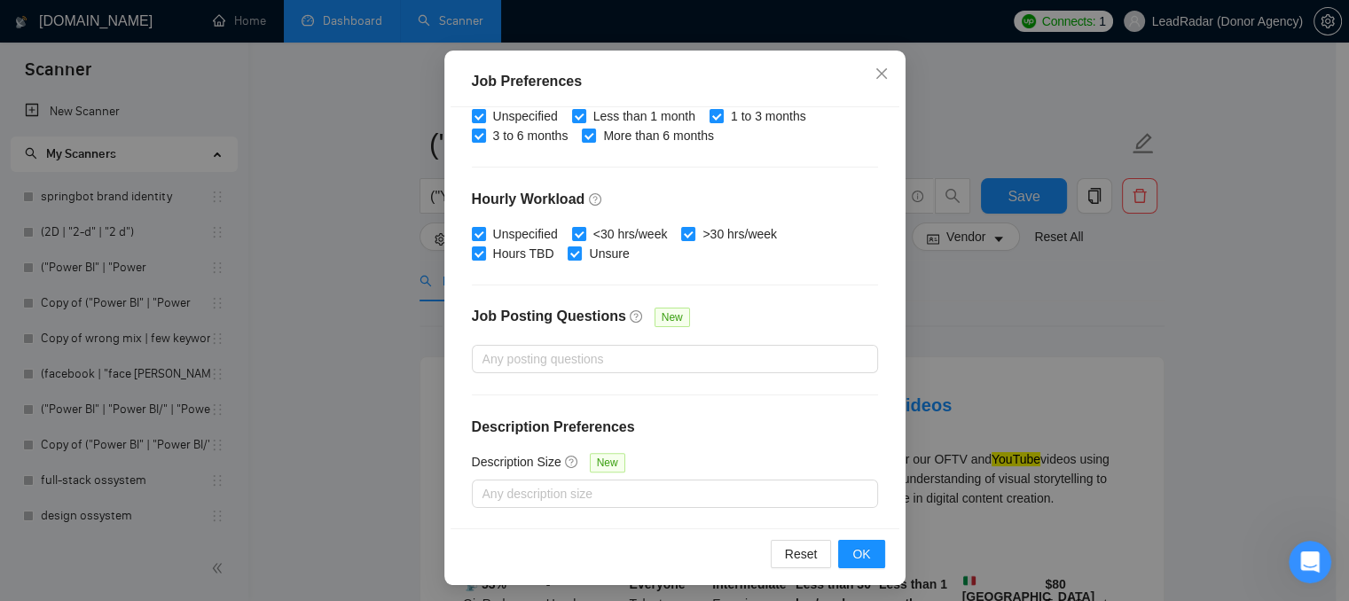
scroll to position [129, 0]
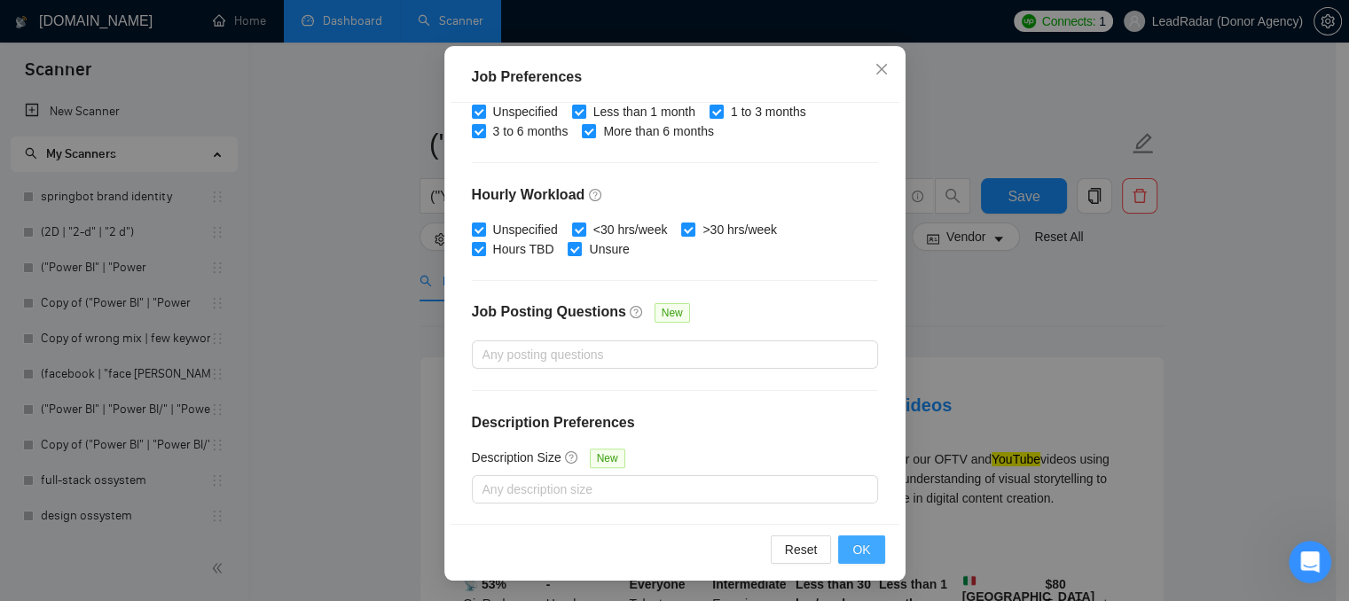
click at [864, 551] on button "OK" at bounding box center [861, 550] width 46 height 28
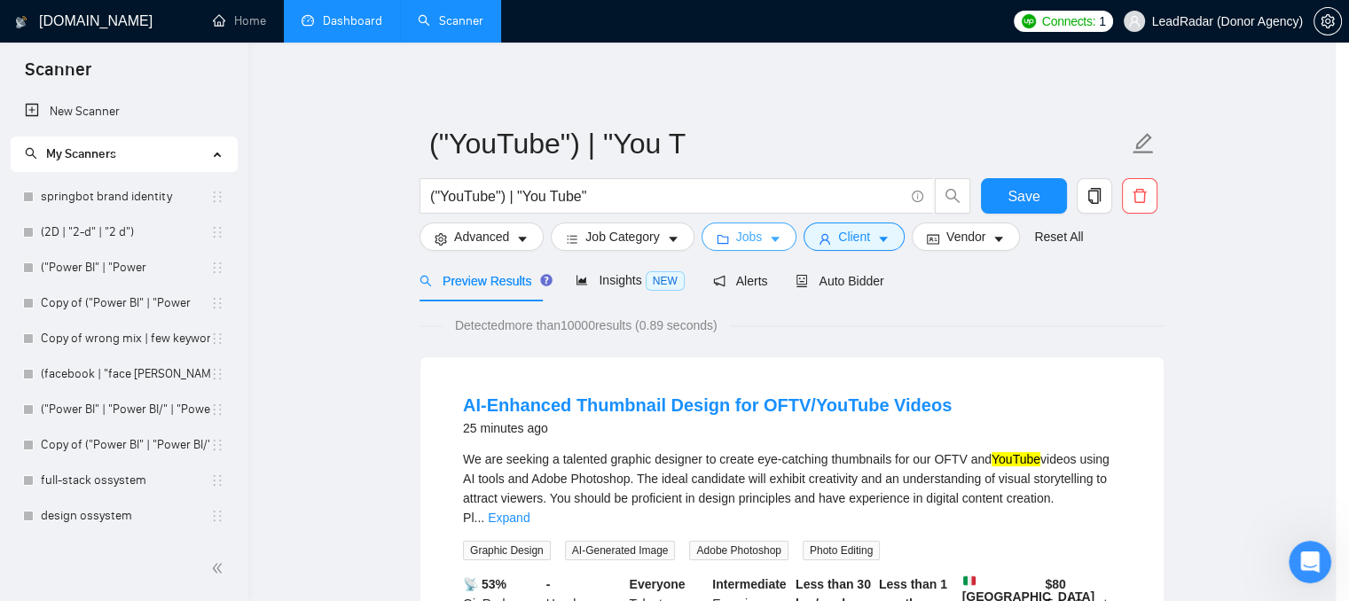
scroll to position [0, 0]
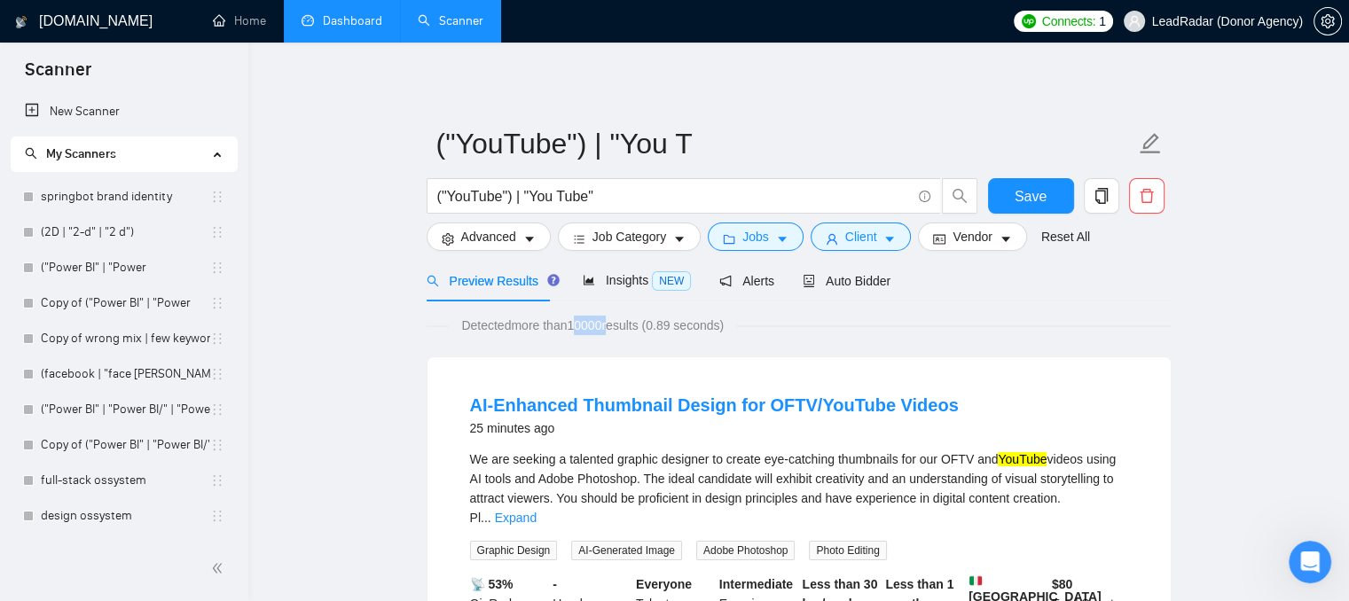
drag, startPoint x: 576, startPoint y: 331, endPoint x: 610, endPoint y: 333, distance: 33.8
click at [610, 333] on span "Detected more than 10000 results (0.89 seconds)" at bounding box center [592, 326] width 287 height 20
click at [625, 281] on span "Insights NEW" at bounding box center [637, 280] width 108 height 14
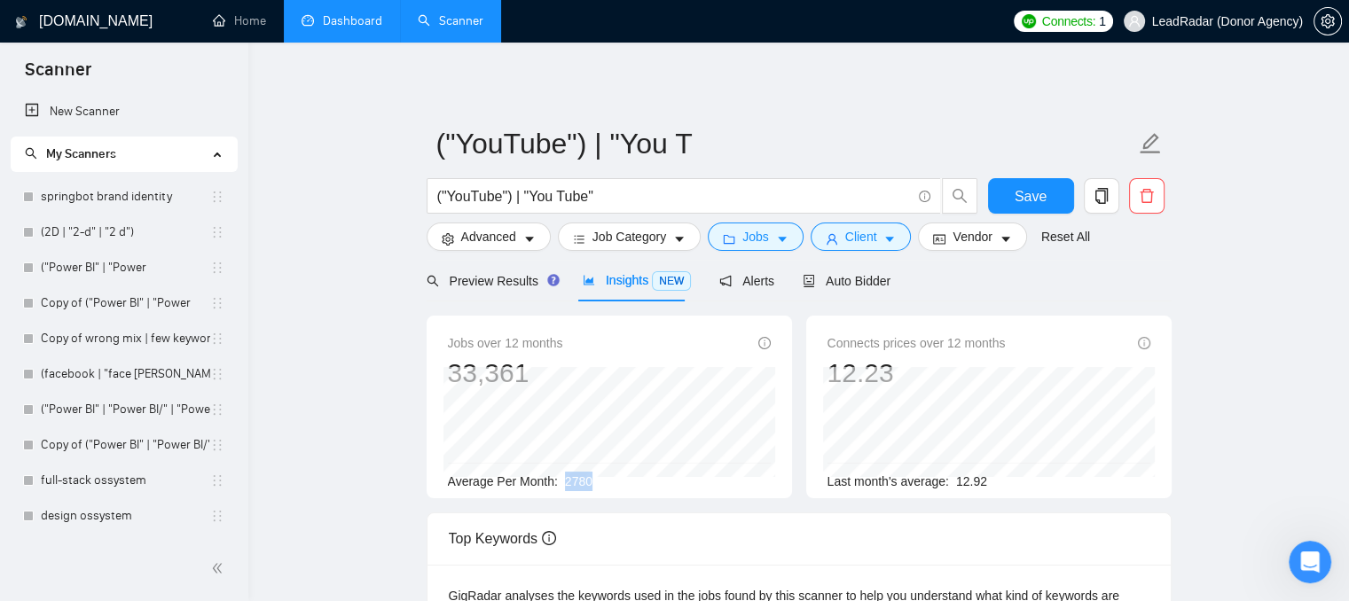
drag, startPoint x: 560, startPoint y: 483, endPoint x: 591, endPoint y: 489, distance: 32.4
click at [591, 489] on div "Average Per Month: 2780" at bounding box center [609, 482] width 323 height 20
click at [500, 281] on span "Preview Results" at bounding box center [491, 281] width 128 height 14
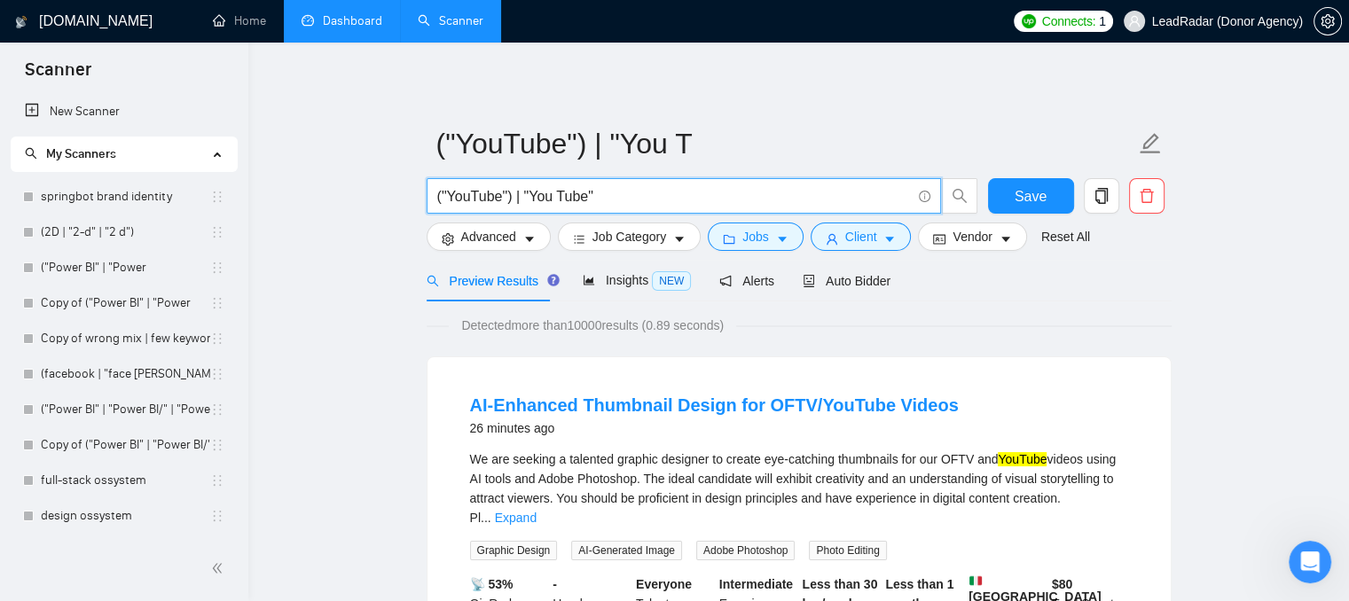
click at [443, 198] on input "("YouTube") | "You Tube"" at bounding box center [674, 196] width 474 height 22
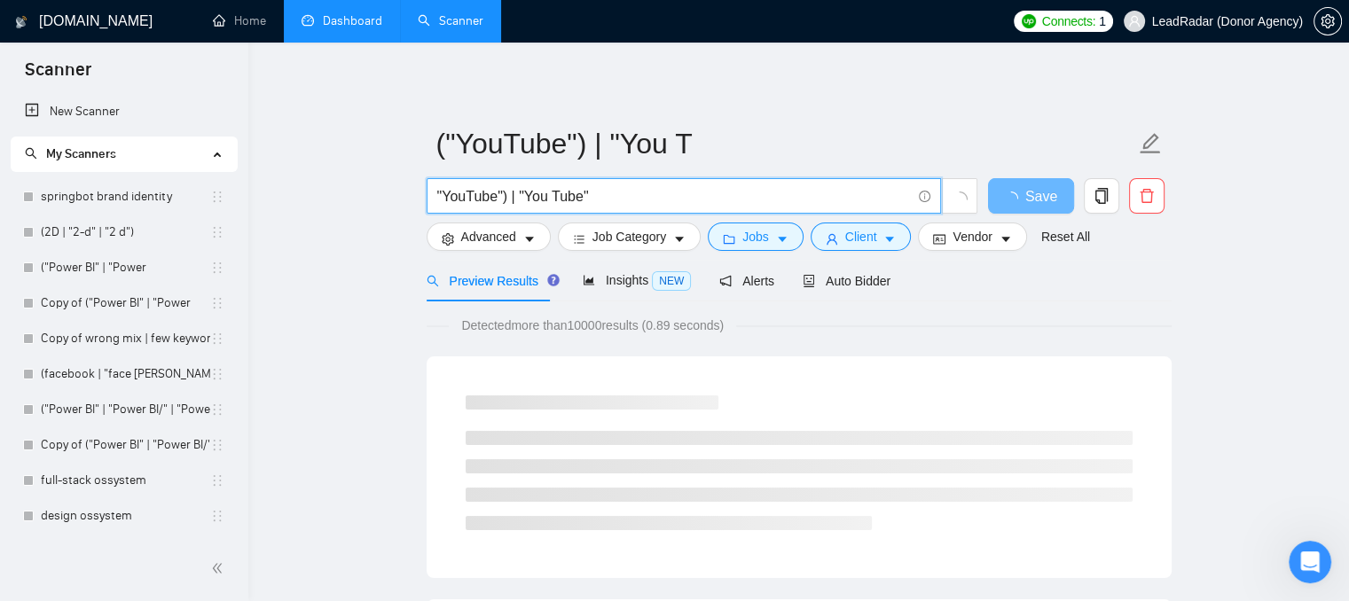
drag, startPoint x: 595, startPoint y: 200, endPoint x: 500, endPoint y: 202, distance: 94.9
click at [500, 202] on input ""YouTube") | "You Tube"" at bounding box center [674, 196] width 474 height 22
click at [497, 200] on input ""YouTube"" at bounding box center [674, 196] width 474 height 22
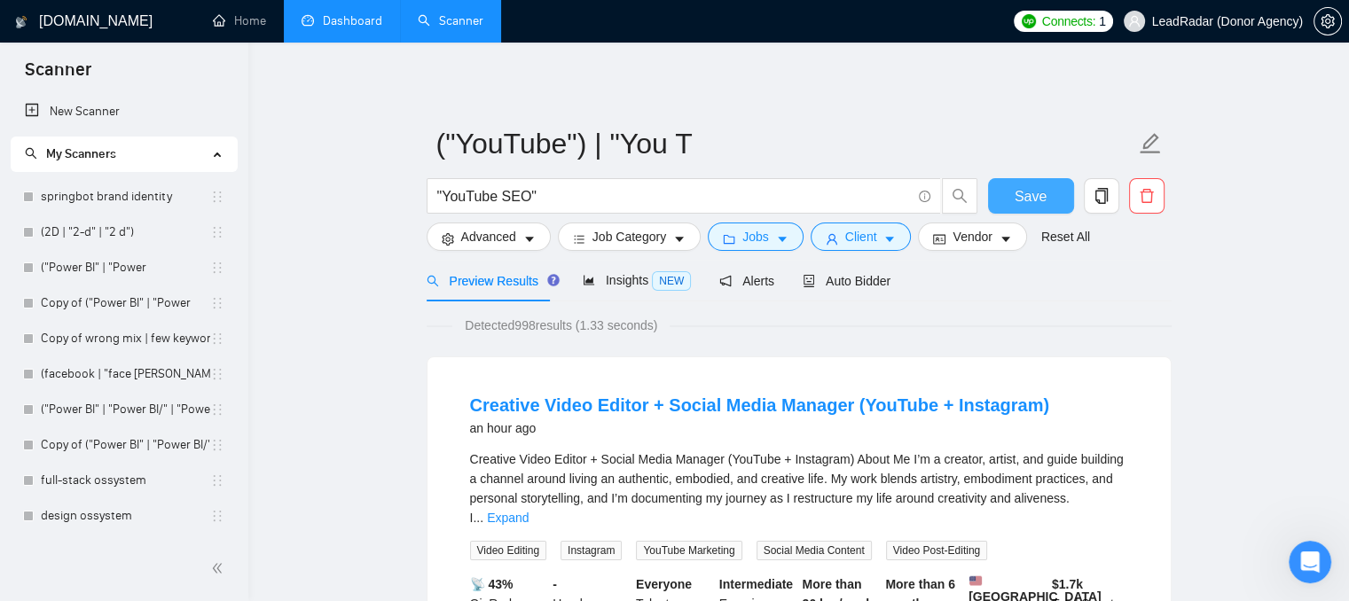
click at [1000, 196] on button "Save" at bounding box center [1031, 195] width 86 height 35
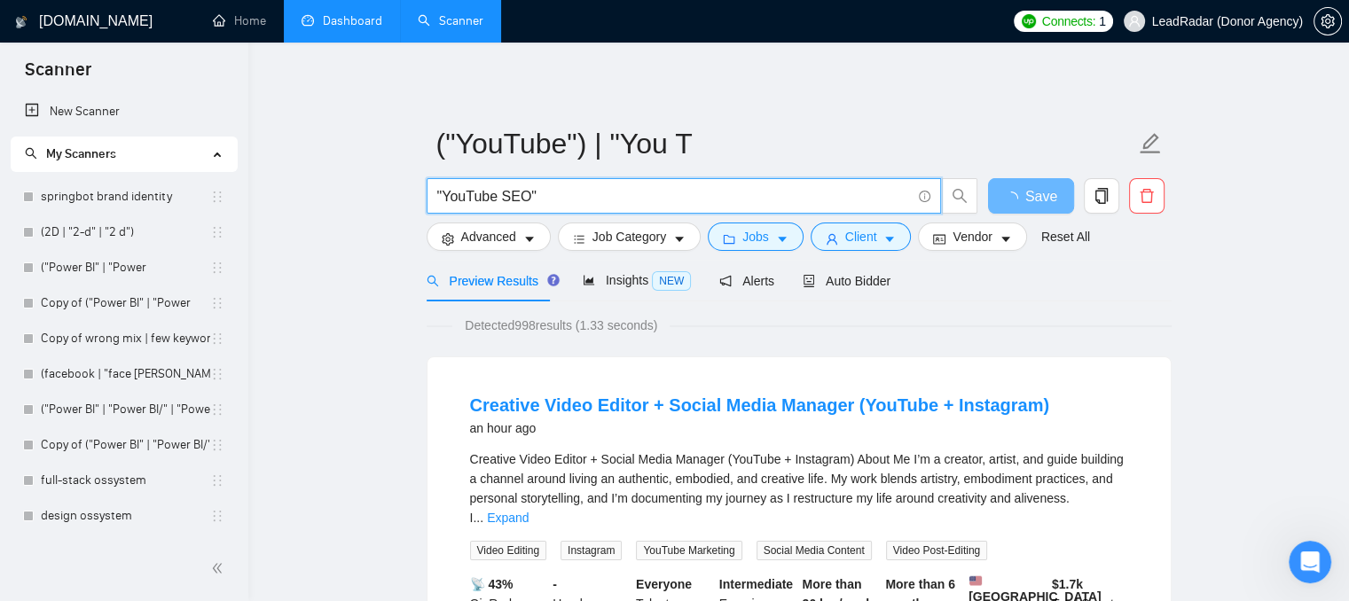
click at [552, 185] on input ""YouTube SEO"" at bounding box center [674, 196] width 474 height 22
click at [437, 194] on input ""YouTube SEO")" at bounding box center [674, 196] width 474 height 22
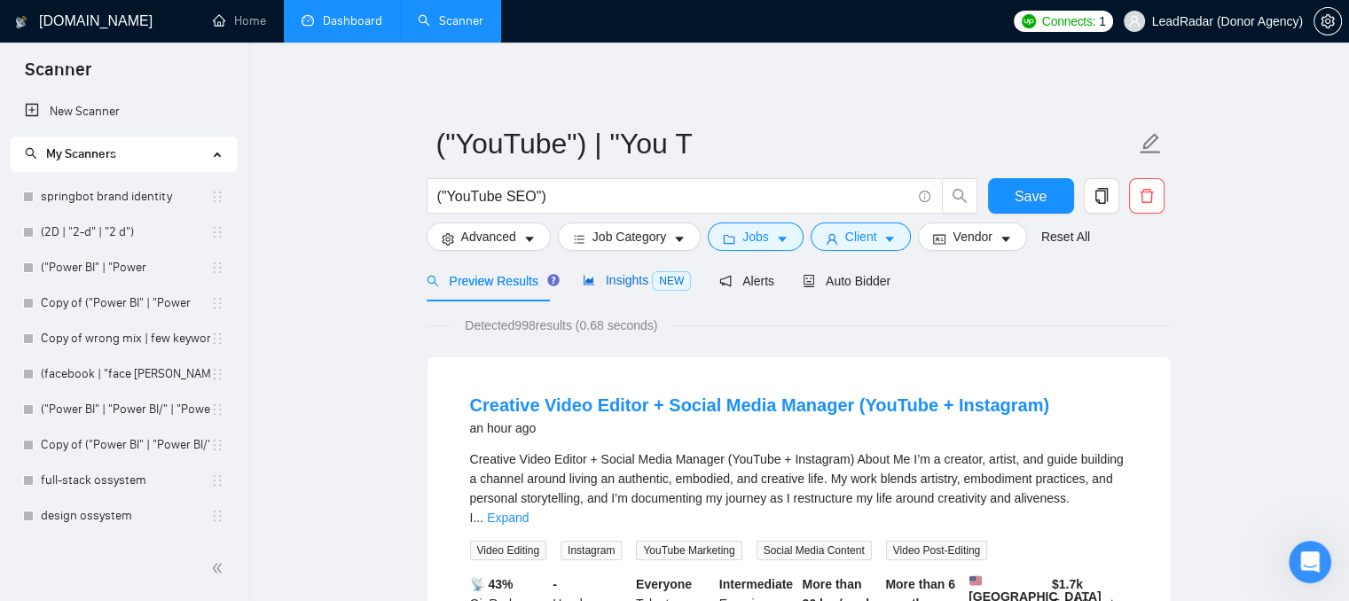
click at [583, 282] on icon "area-chart" at bounding box center [588, 281] width 11 height 10
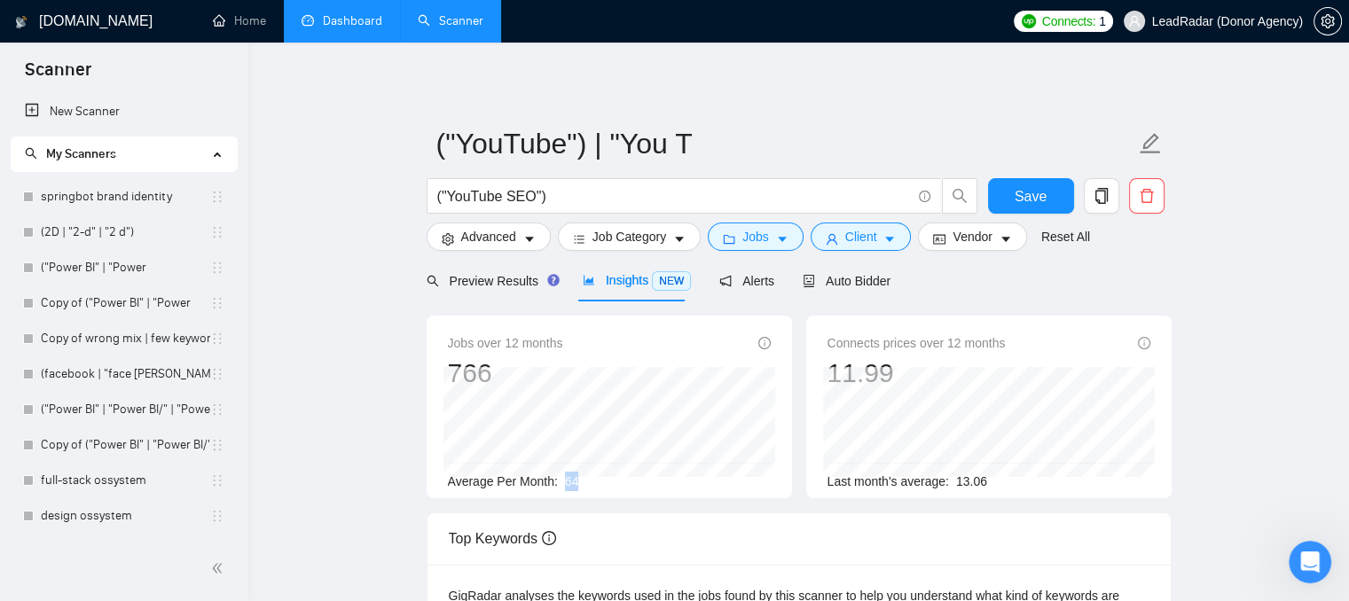
drag, startPoint x: 583, startPoint y: 479, endPoint x: 556, endPoint y: 476, distance: 26.7
click at [556, 476] on div "Average Per Month: 64" at bounding box center [609, 482] width 323 height 20
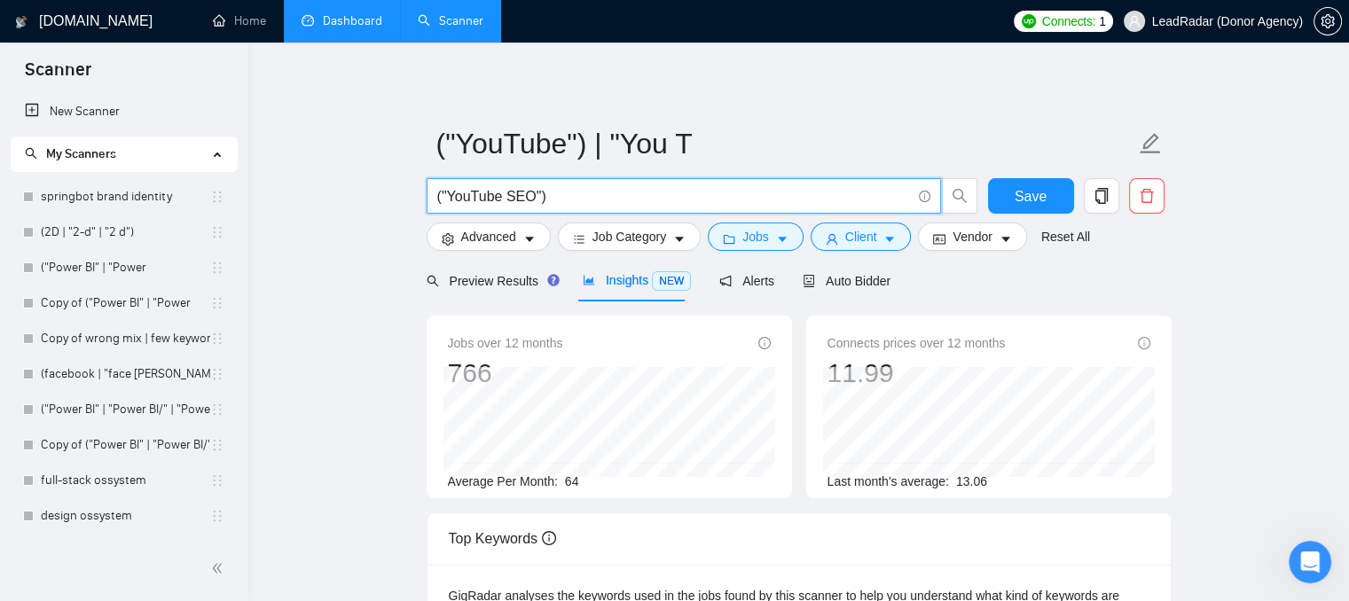
drag, startPoint x: 527, startPoint y: 199, endPoint x: 505, endPoint y: 197, distance: 22.2
click at [505, 197] on input "("YouTube SEO")" at bounding box center [674, 196] width 474 height 22
type input "("YouTube")"
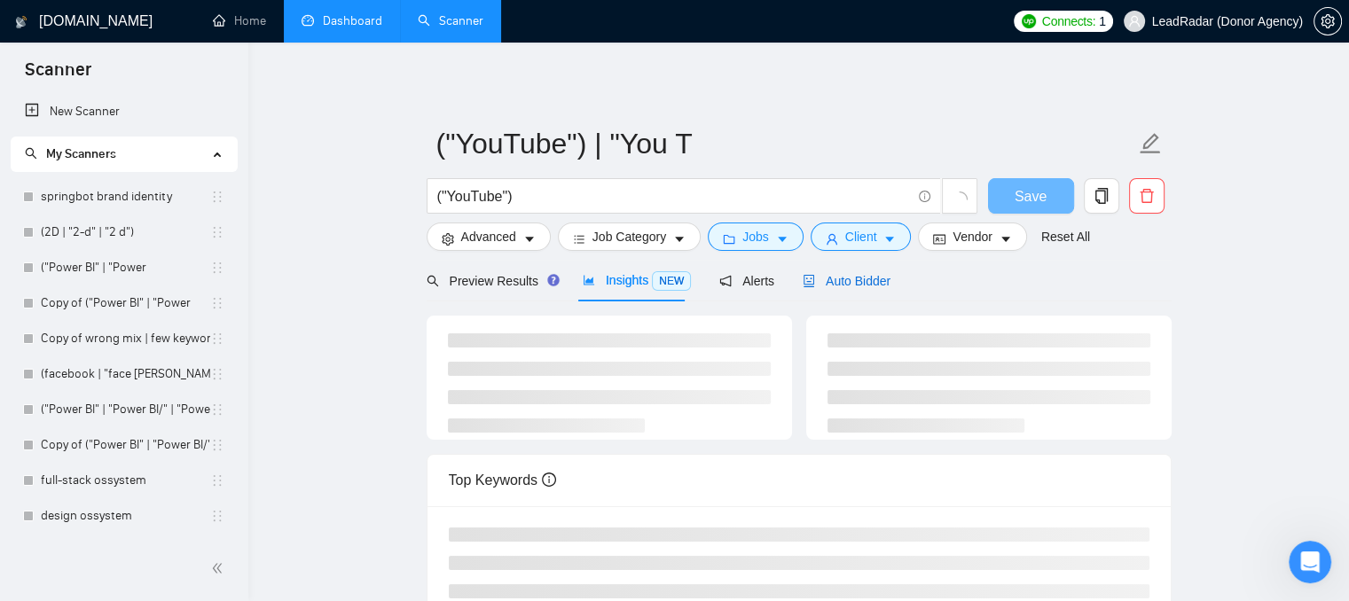
click at [865, 284] on span "Auto Bidder" at bounding box center [847, 281] width 88 height 14
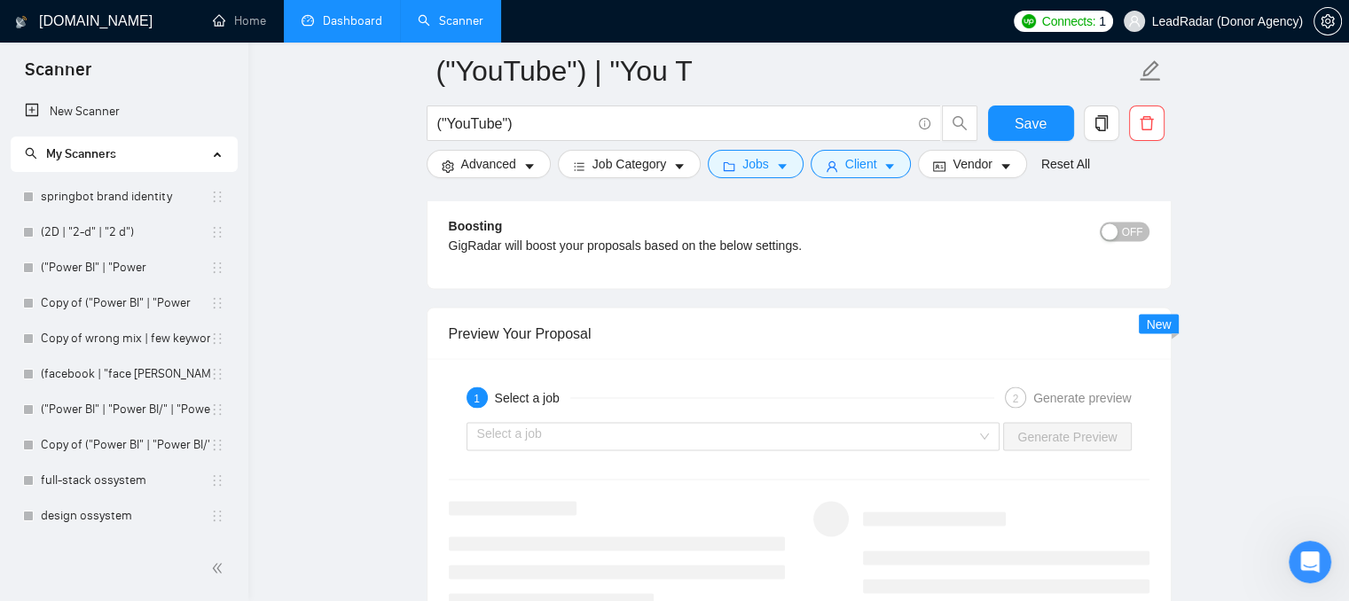
scroll to position [3370, 0]
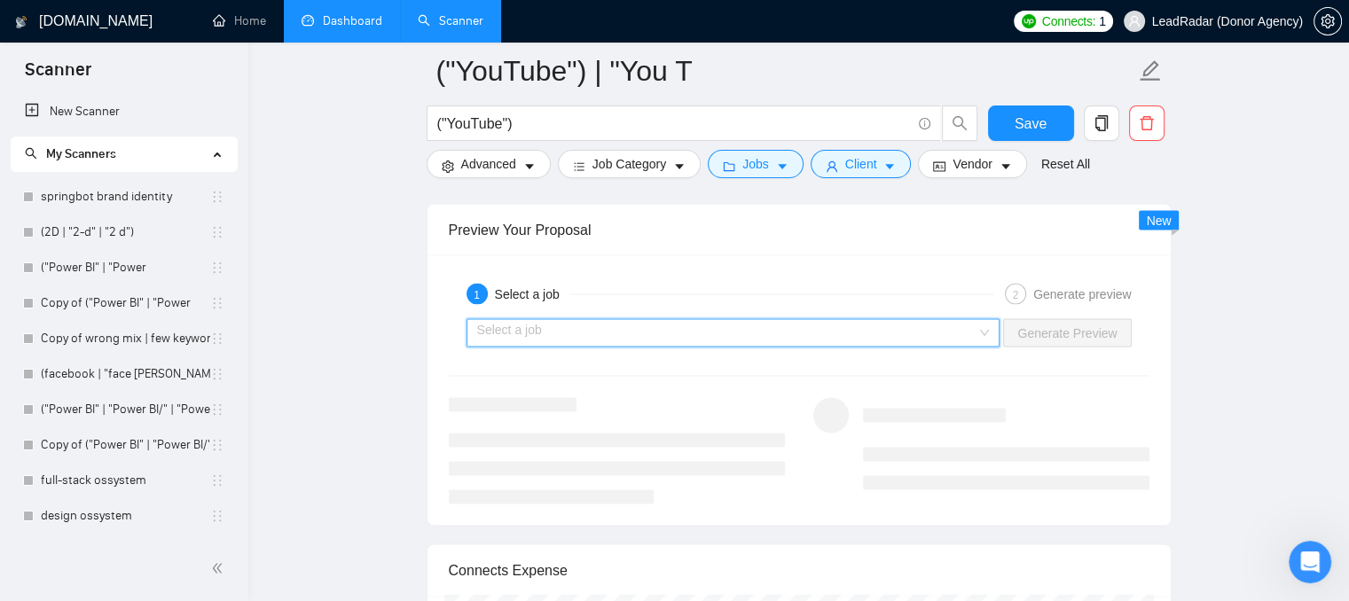
click at [670, 319] on input "search" at bounding box center [727, 332] width 500 height 27
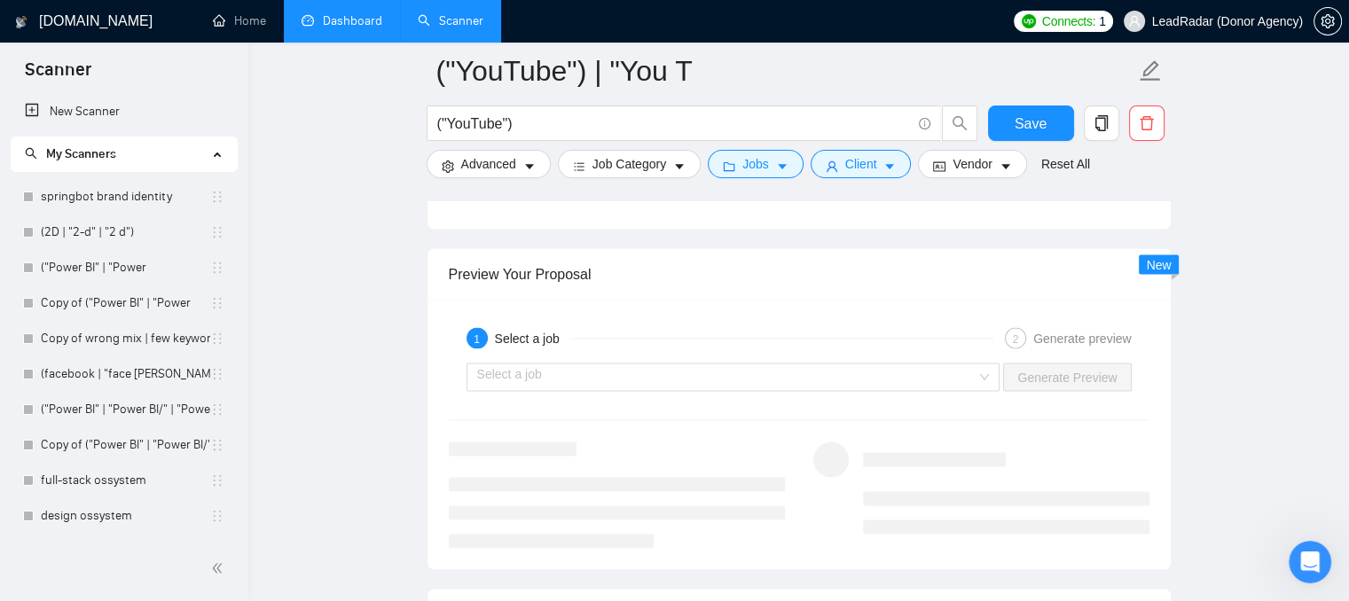
scroll to position [3323, 0]
click at [875, 366] on input "search" at bounding box center [727, 379] width 500 height 27
click at [768, 253] on div "Preview Your Proposal" at bounding box center [799, 276] width 701 height 51
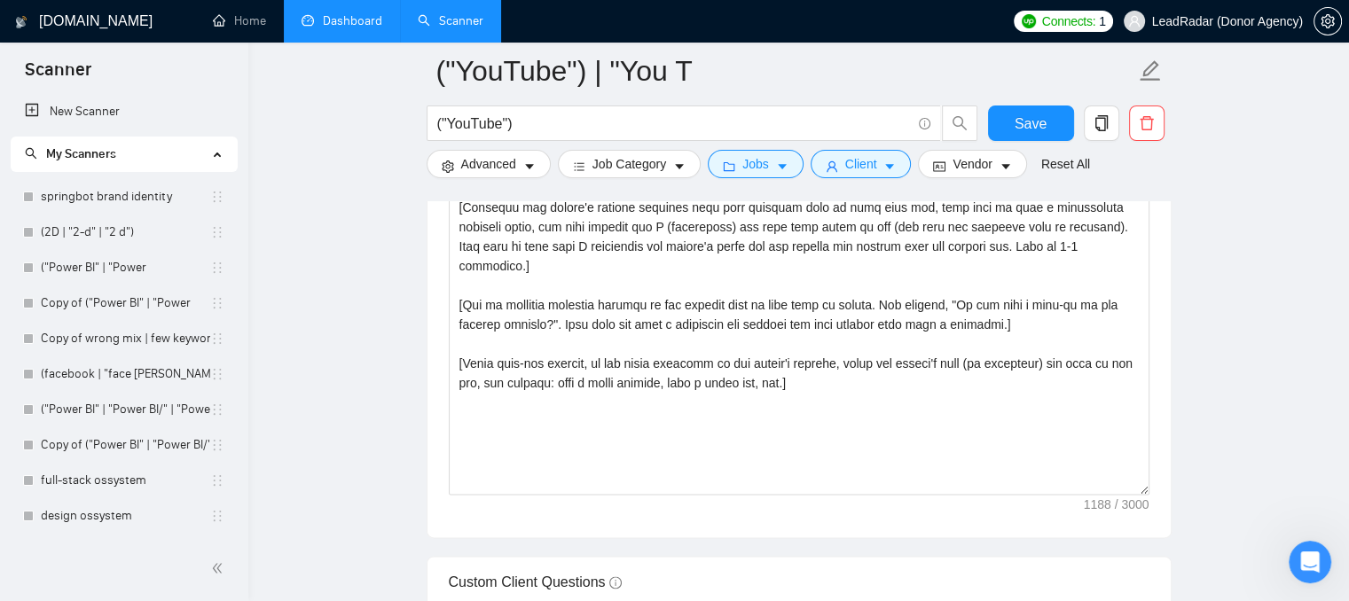
scroll to position [1993, 0]
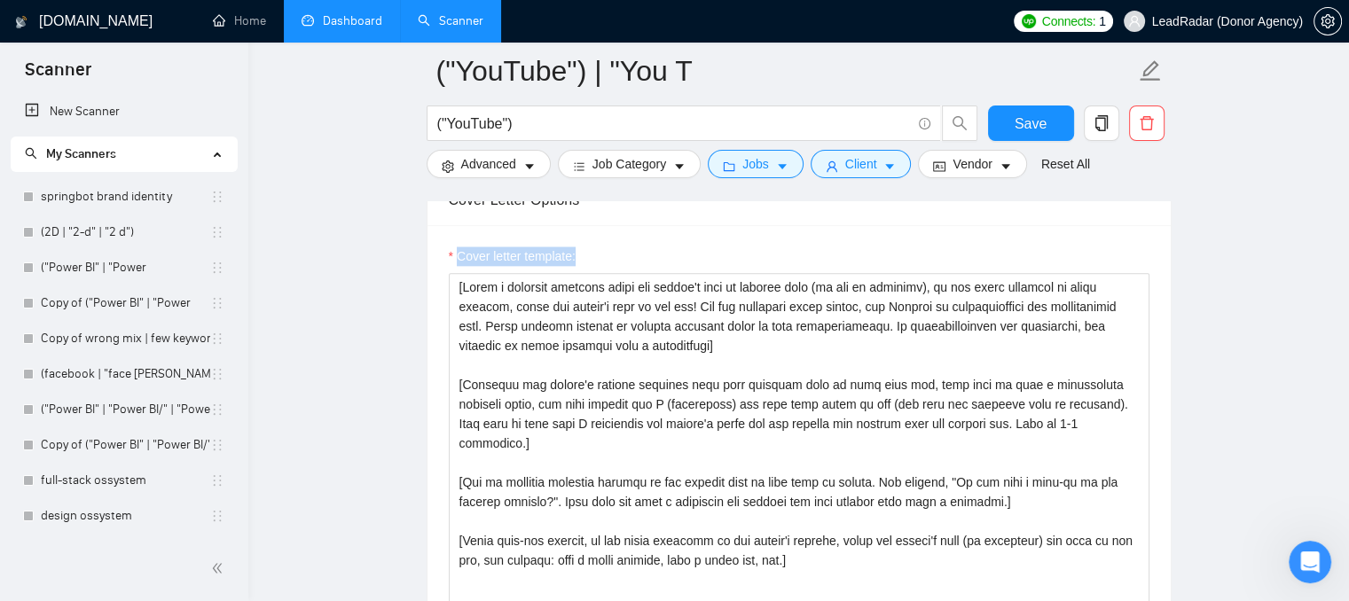
drag, startPoint x: 460, startPoint y: 223, endPoint x: 581, endPoint y: 231, distance: 120.9
click at [581, 247] on div "Cover letter template:" at bounding box center [799, 260] width 701 height 27
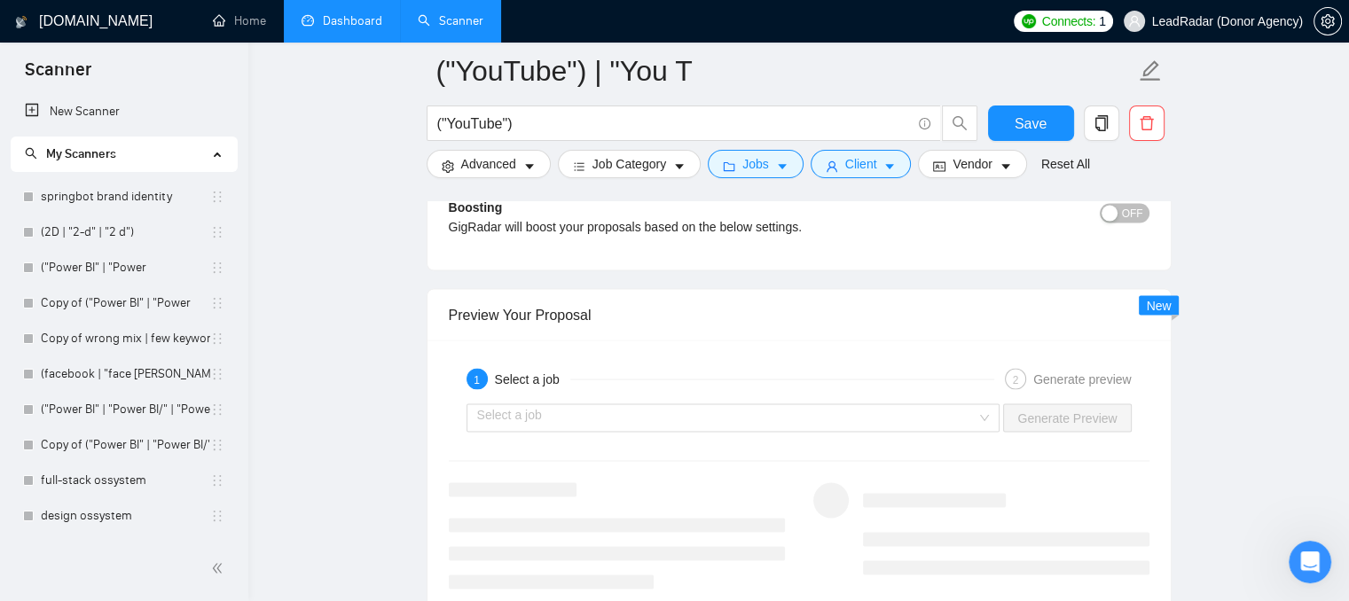
scroll to position [3323, 0]
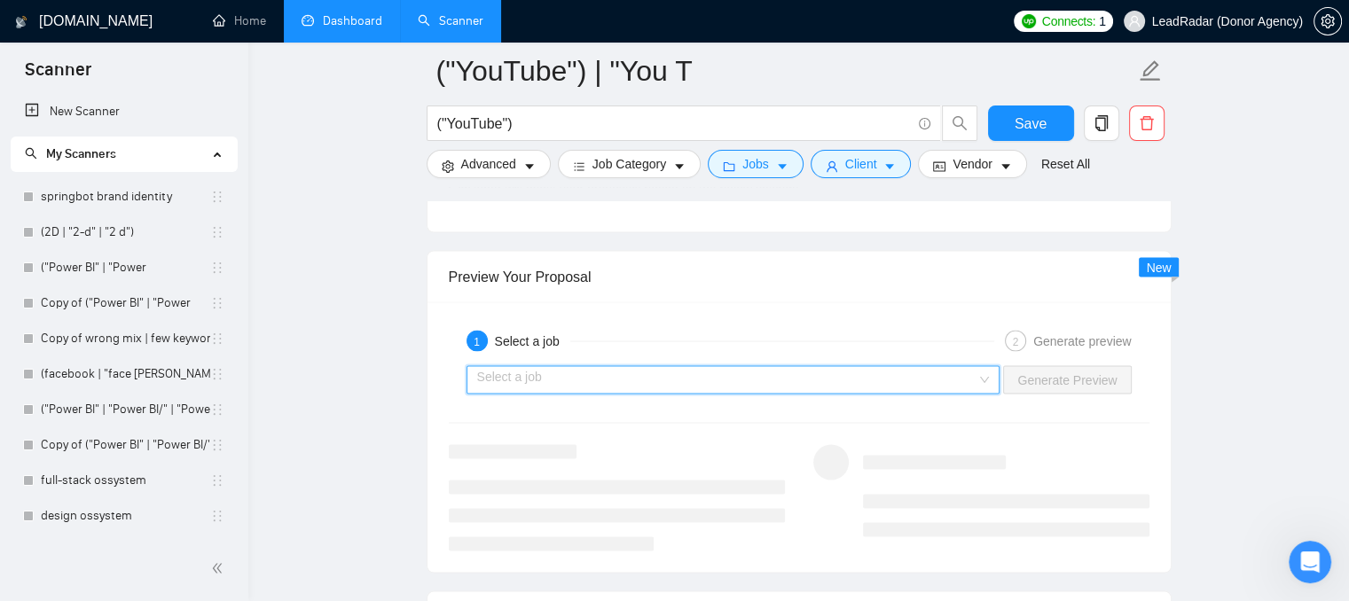
click at [553, 366] on input "search" at bounding box center [727, 379] width 500 height 27
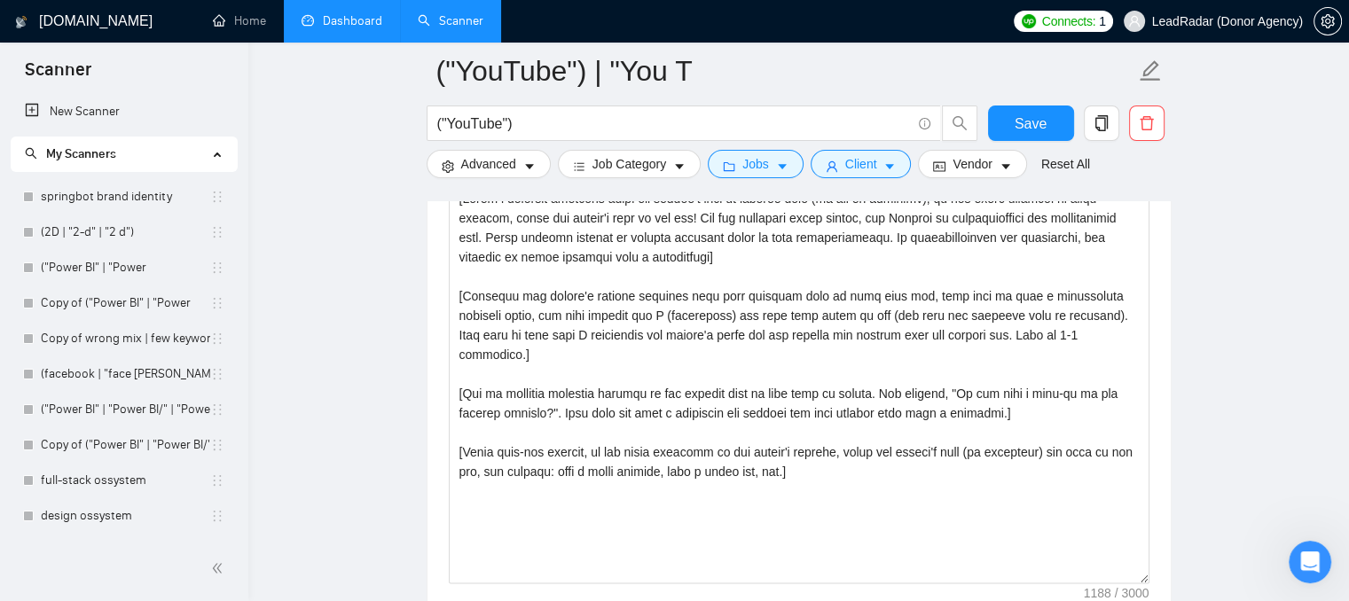
scroll to position [1993, 0]
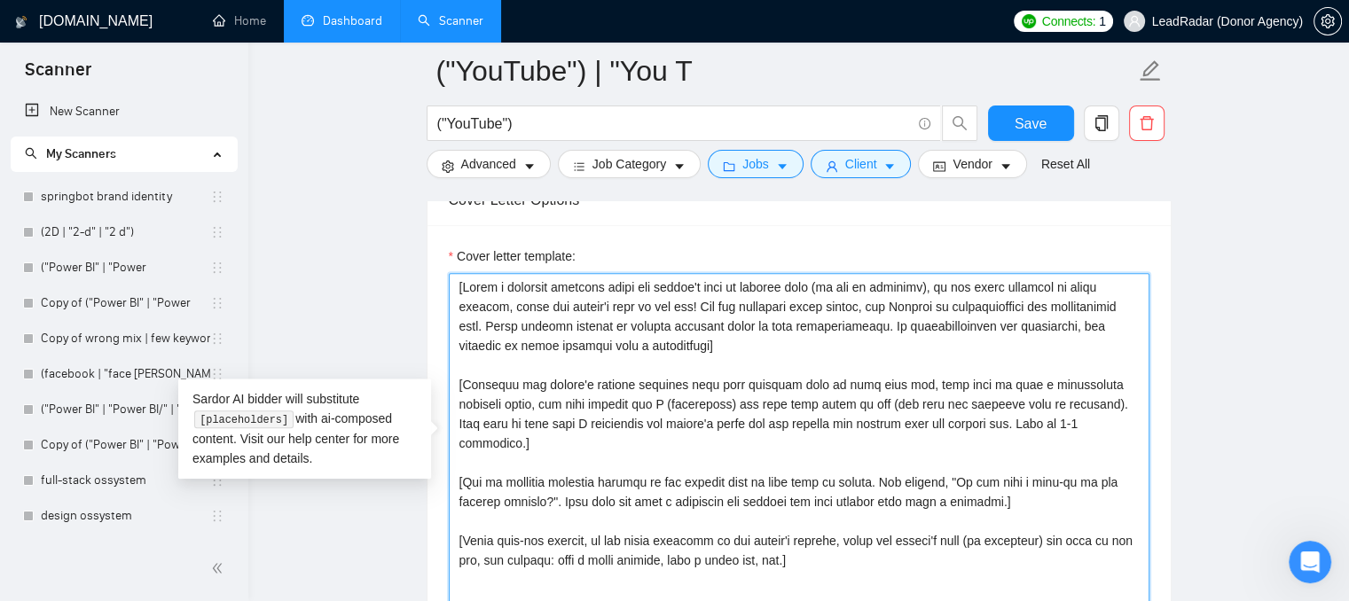
drag, startPoint x: 816, startPoint y: 517, endPoint x: 390, endPoint y: 184, distance: 540.7
click at [390, 184] on main "("YouTube") | "You T ("YouTube") Save Advanced Job Category Jobs Client Vendor …" at bounding box center [799, 485] width 1044 height 4815
paste textarea "Lorem ip dol Sitam Consec Adipi elit s doeiusmodtem incididu: “Ut [Labore’e Dol…"
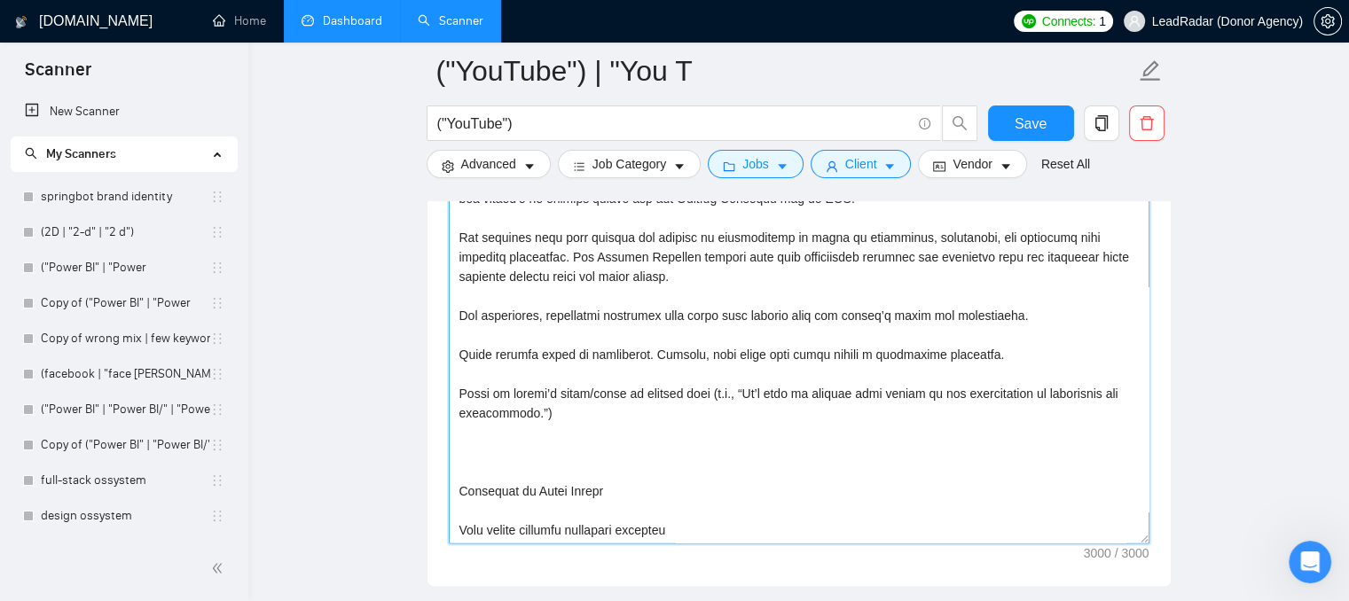
scroll to position [2210, 0]
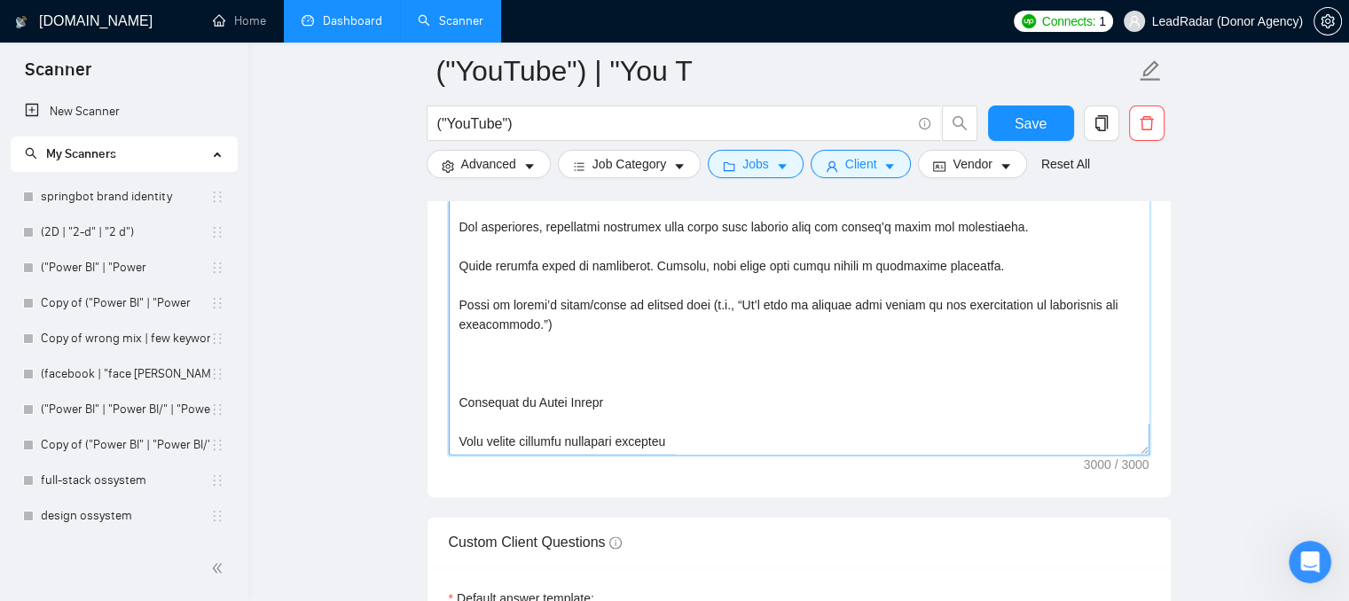
click at [477, 353] on textarea "Cover letter template:" at bounding box center [799, 255] width 701 height 399
click at [669, 409] on textarea "Cover letter template:" at bounding box center [799, 255] width 701 height 399
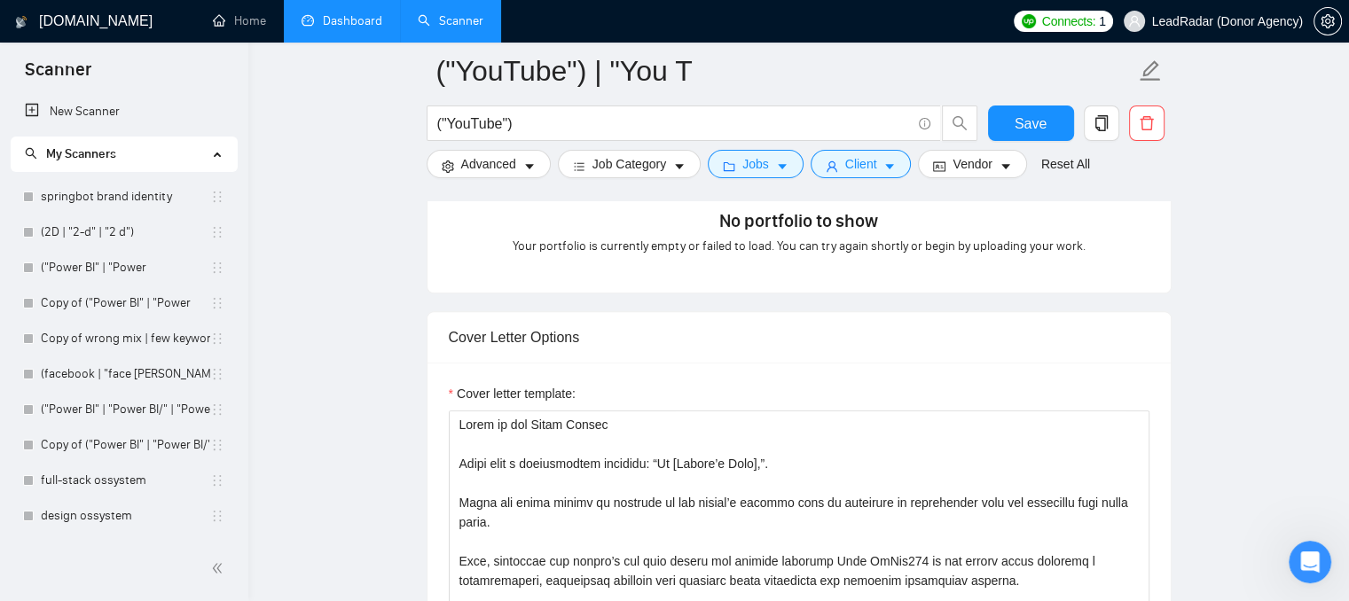
scroll to position [1944, 0]
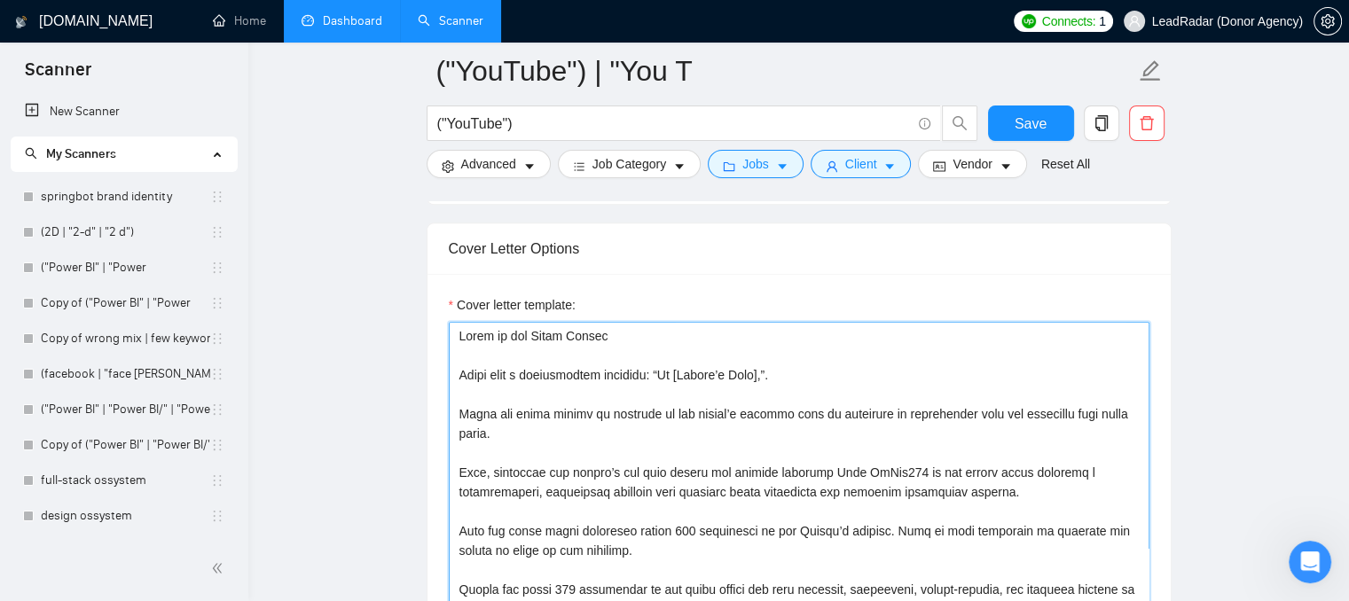
click at [539, 333] on textarea "Cover letter template:" at bounding box center [799, 521] width 701 height 399
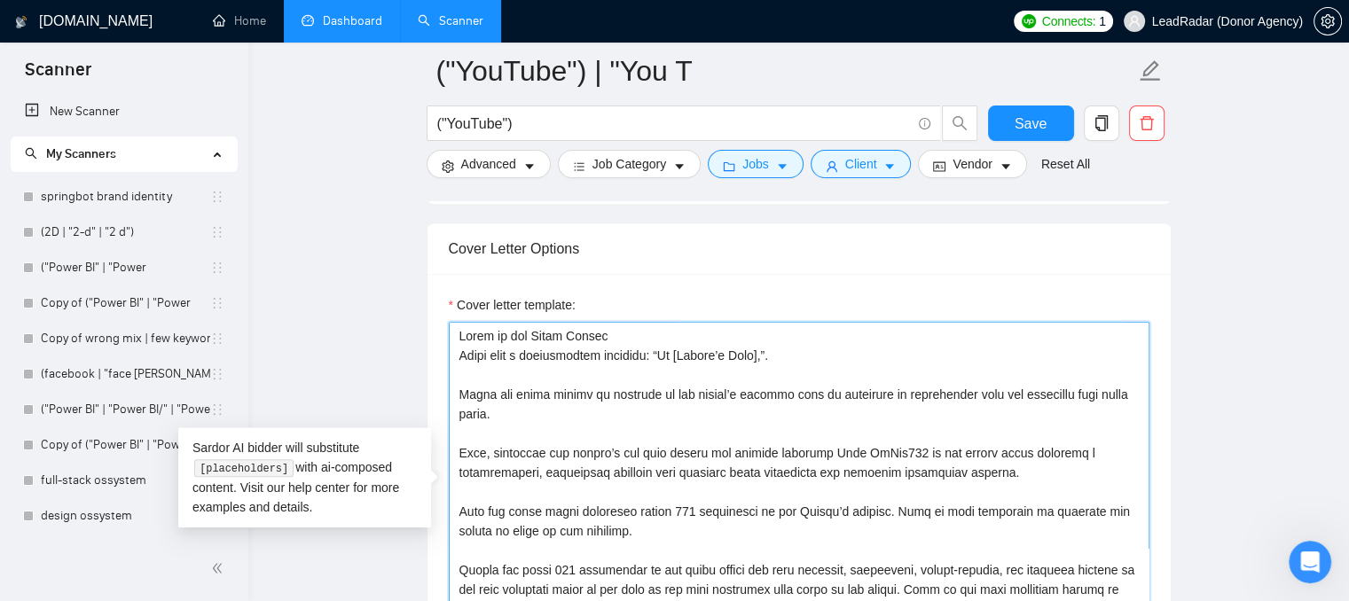
click at [510, 348] on textarea "Cover letter template:" at bounding box center [799, 521] width 701 height 399
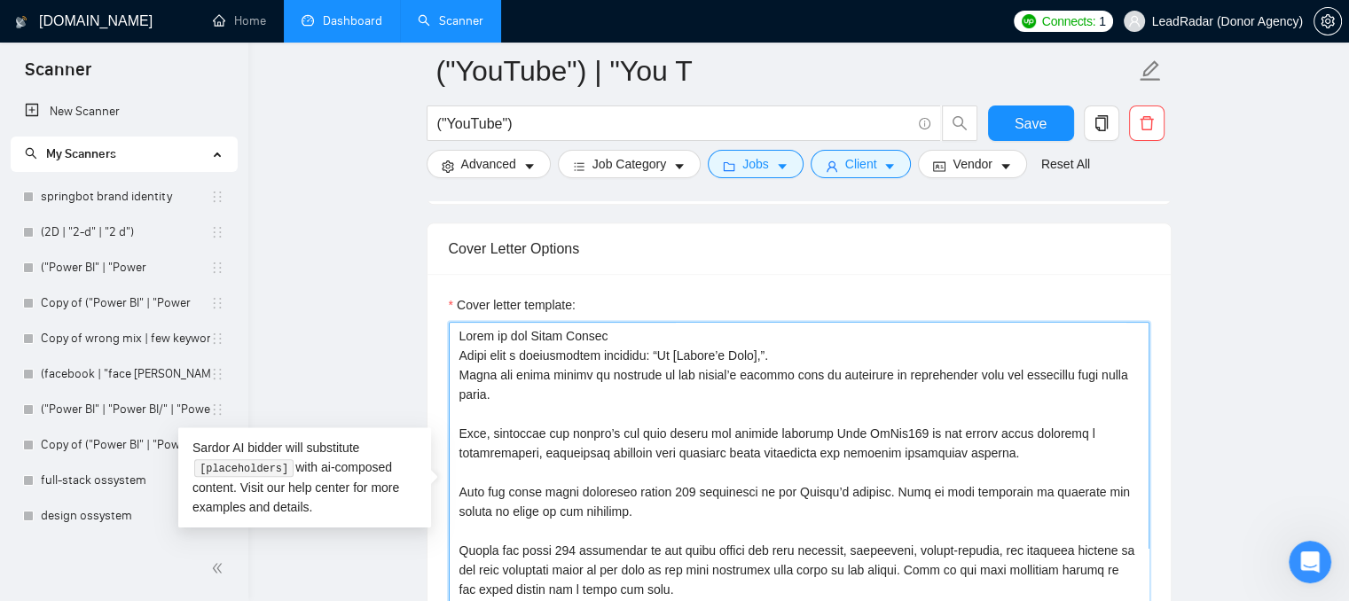
click at [519, 384] on textarea "Cover letter template:" at bounding box center [799, 521] width 701 height 399
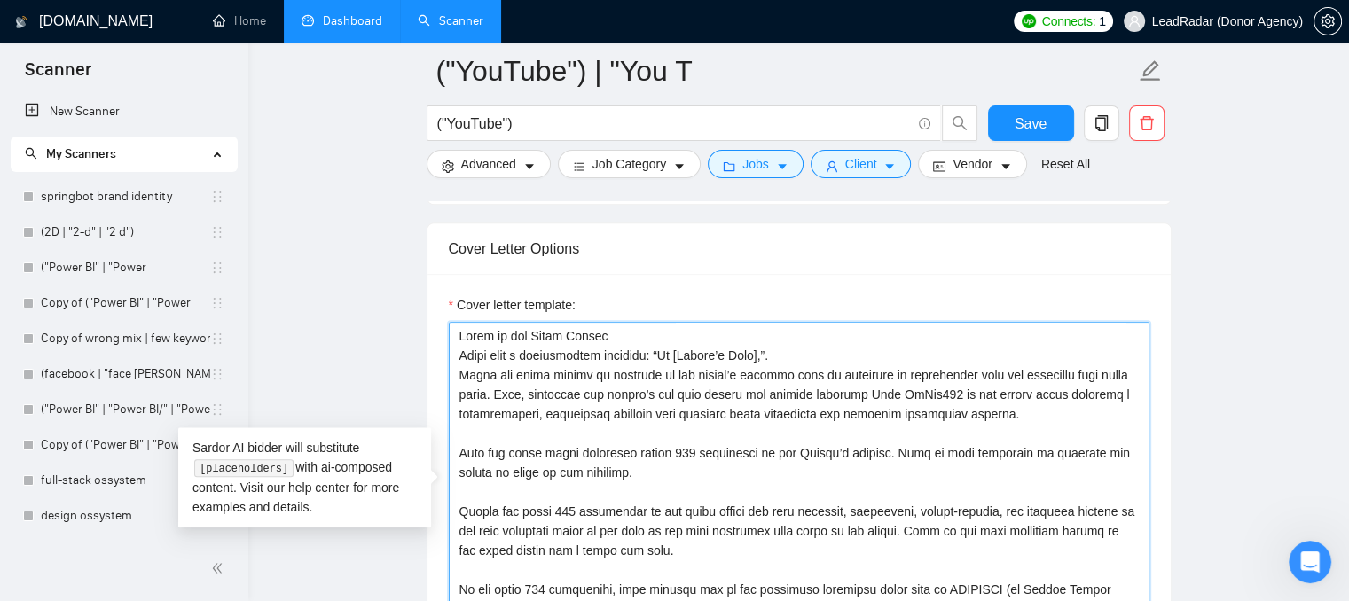
click at [502, 406] on textarea "Cover letter template:" at bounding box center [799, 521] width 701 height 399
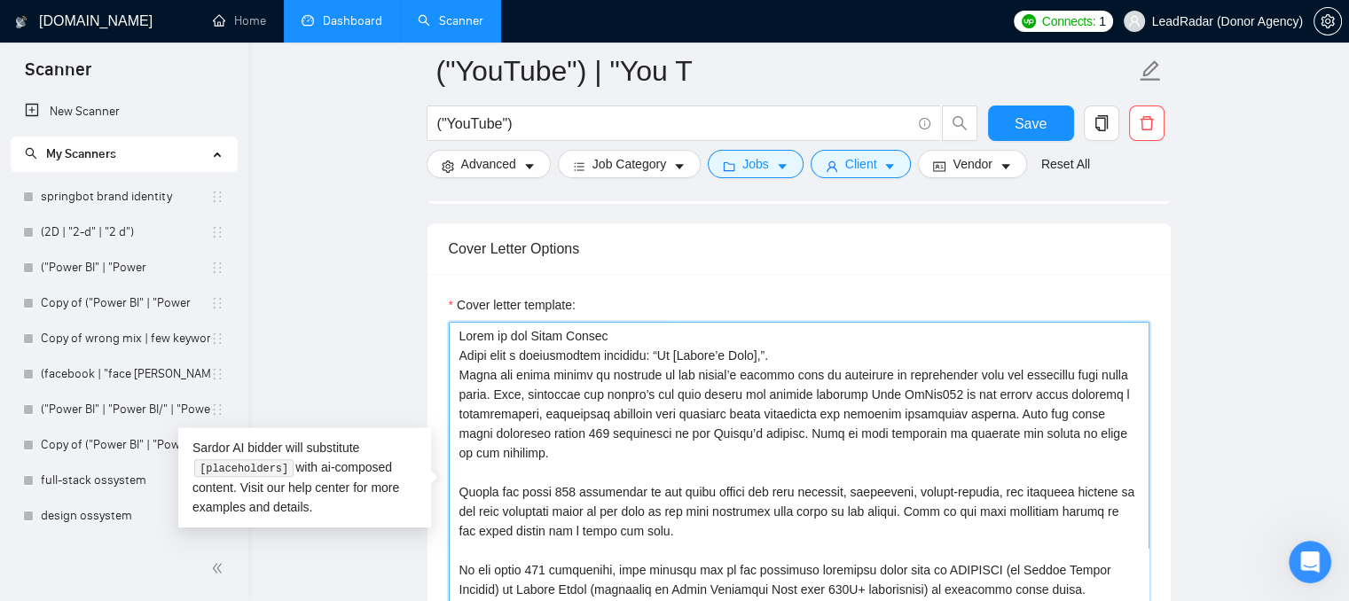
click at [514, 437] on textarea "Cover letter template:" at bounding box center [799, 521] width 701 height 399
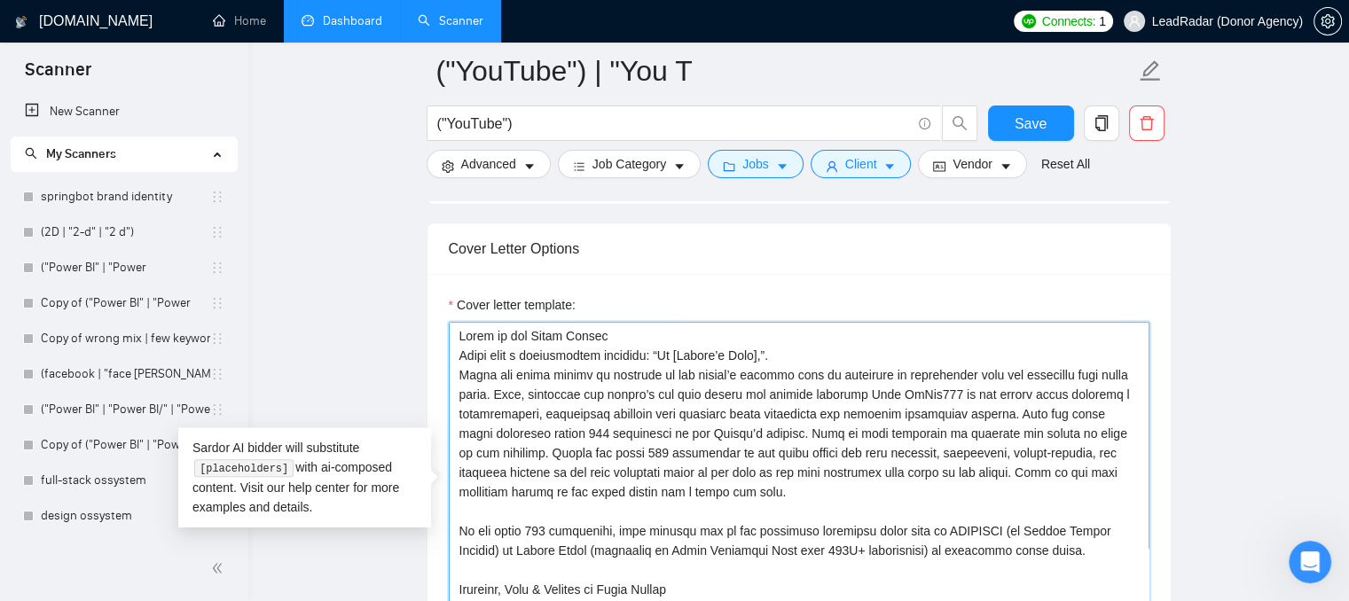
click at [496, 484] on textarea "Cover letter template:" at bounding box center [799, 521] width 701 height 399
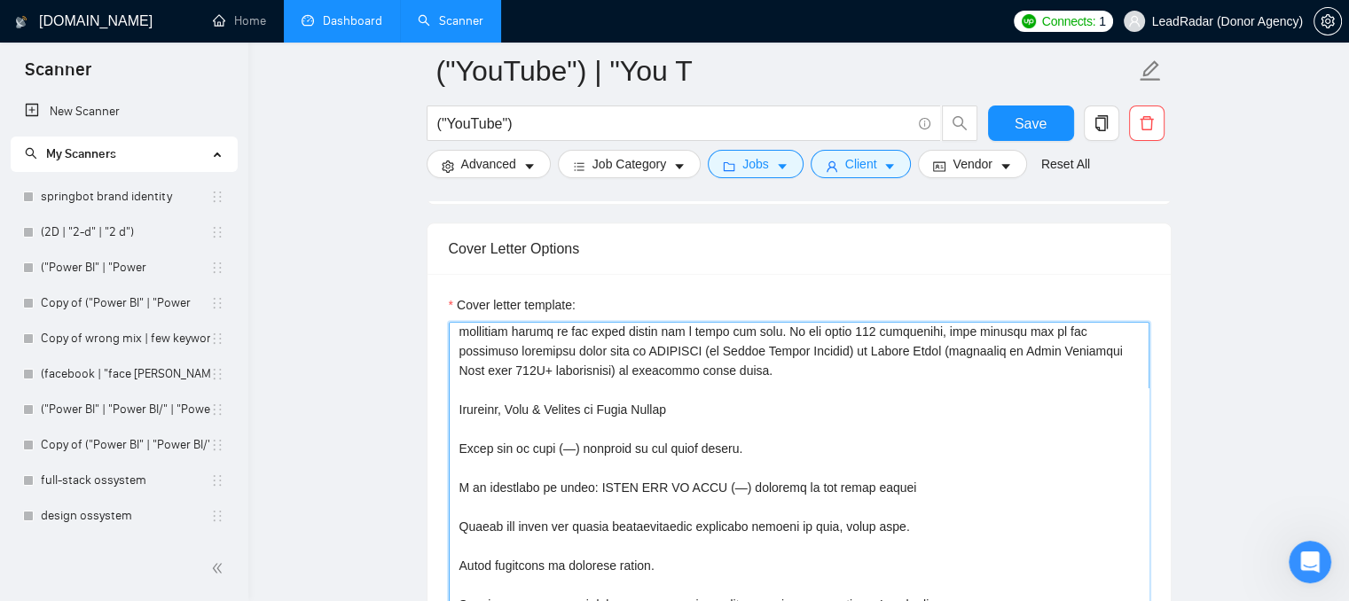
click at [557, 363] on textarea "Cover letter template:" at bounding box center [799, 521] width 701 height 399
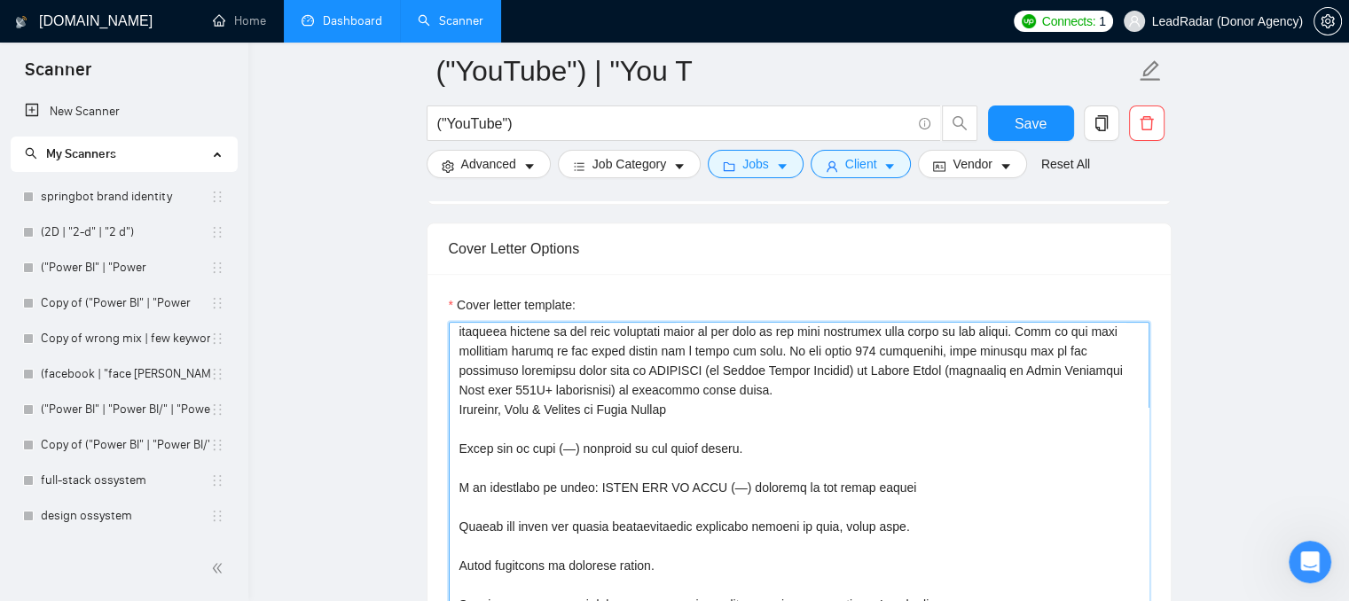
scroll to position [161, 0]
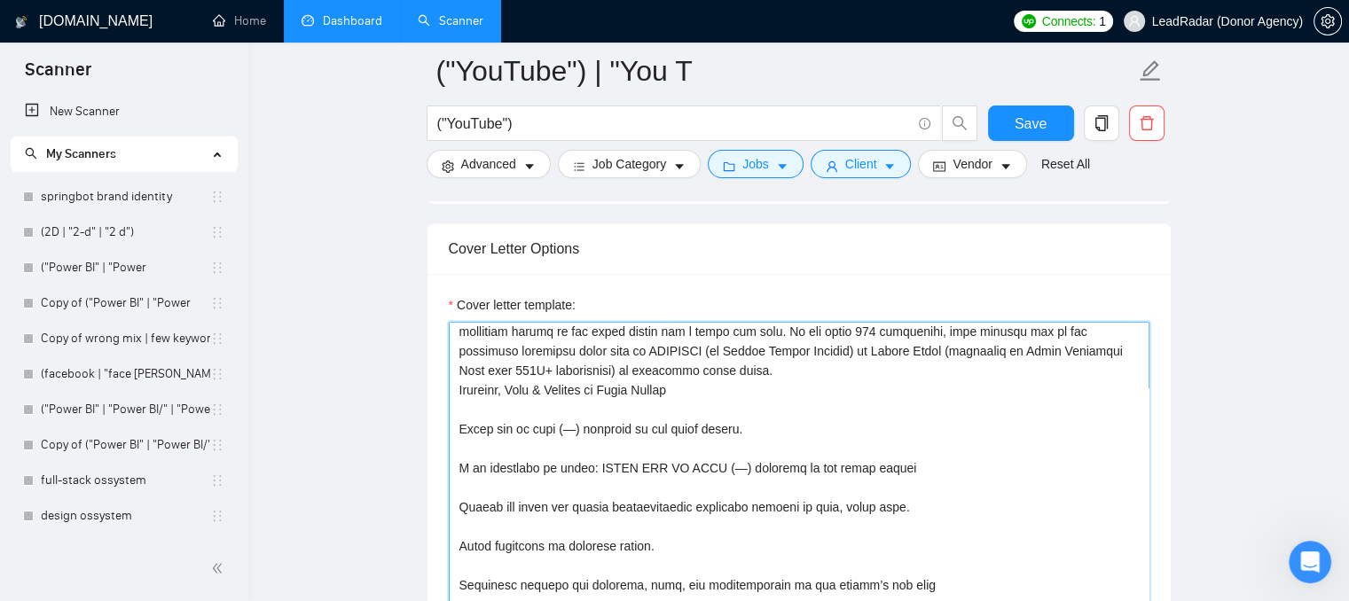
click at [504, 379] on textarea "Cover letter template:" at bounding box center [799, 521] width 701 height 399
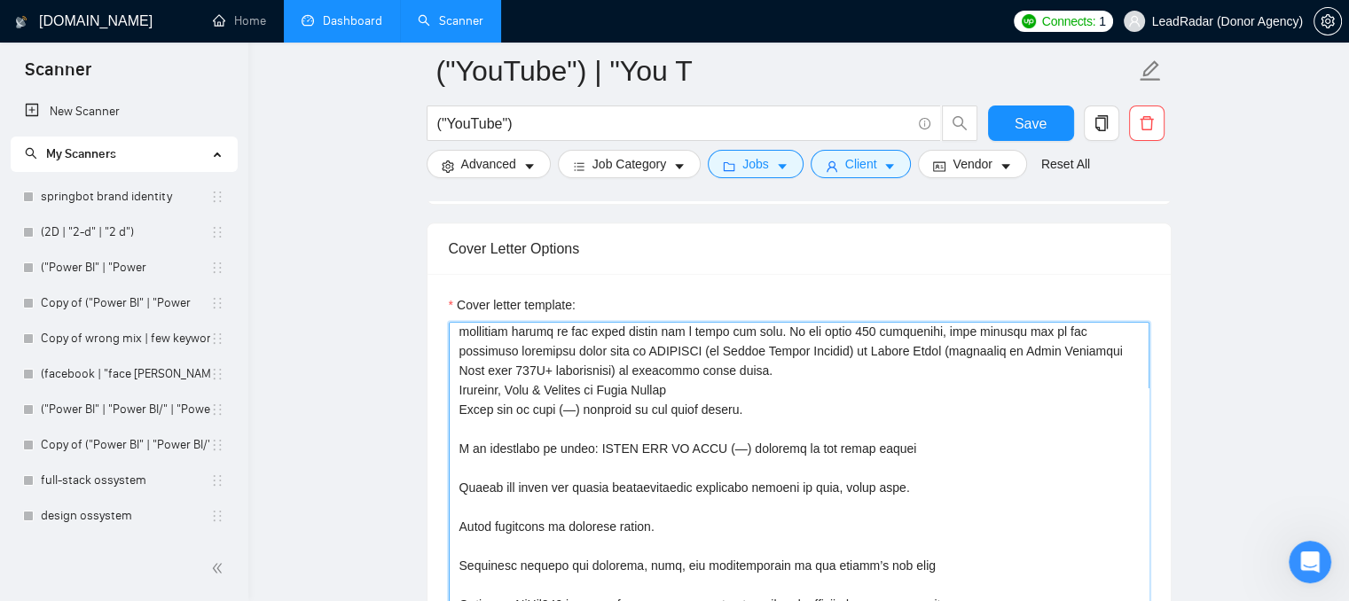
click at [465, 398] on textarea "Cover letter template:" at bounding box center [799, 521] width 701 height 399
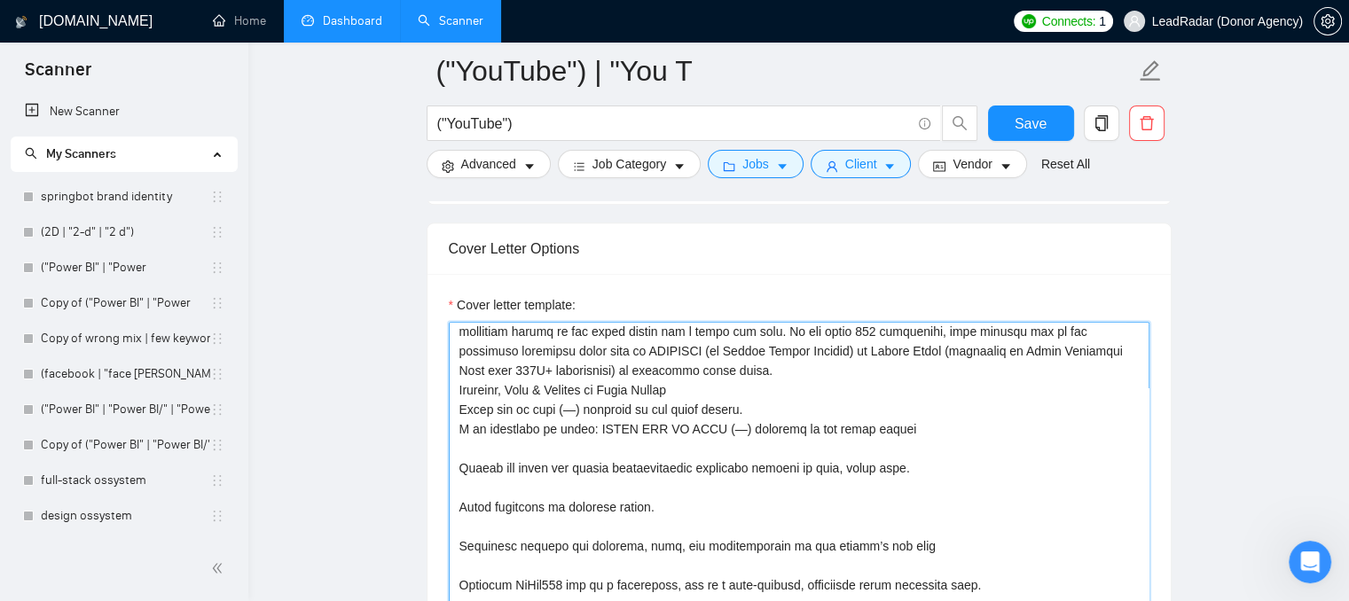
click at [473, 413] on textarea "Cover letter template:" at bounding box center [799, 521] width 701 height 399
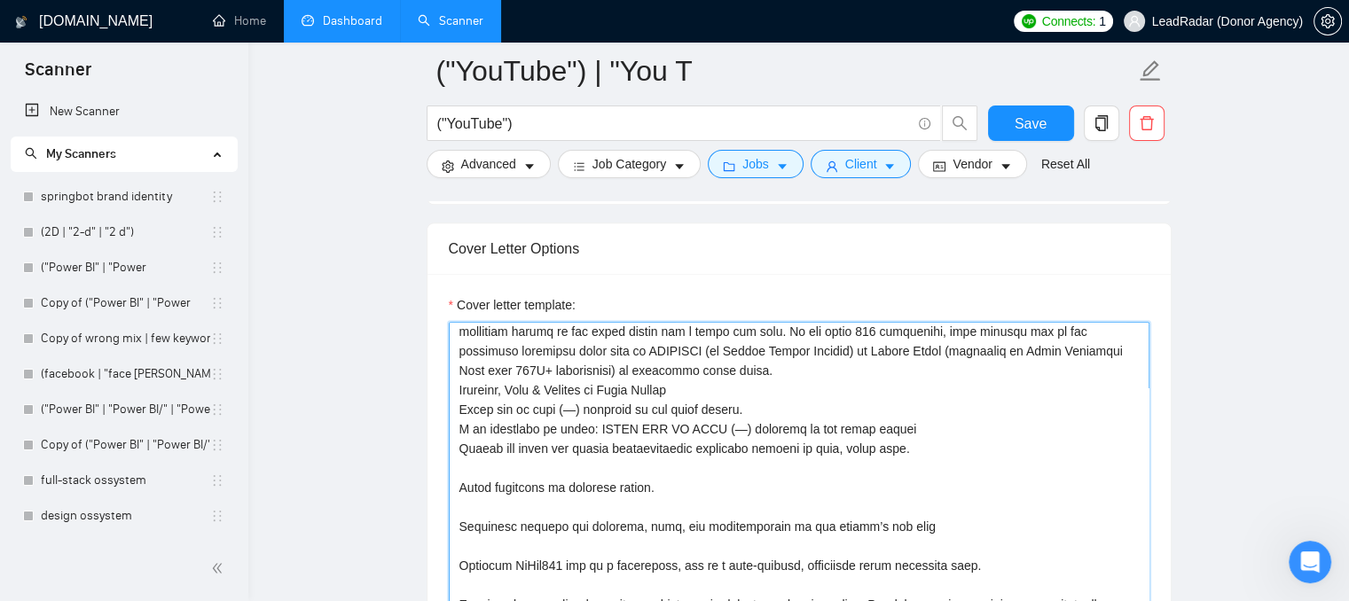
drag, startPoint x: 903, startPoint y: 401, endPoint x: 447, endPoint y: 403, distance: 455.8
click at [447, 403] on div "Cover letter template:" at bounding box center [798, 519] width 743 height 490
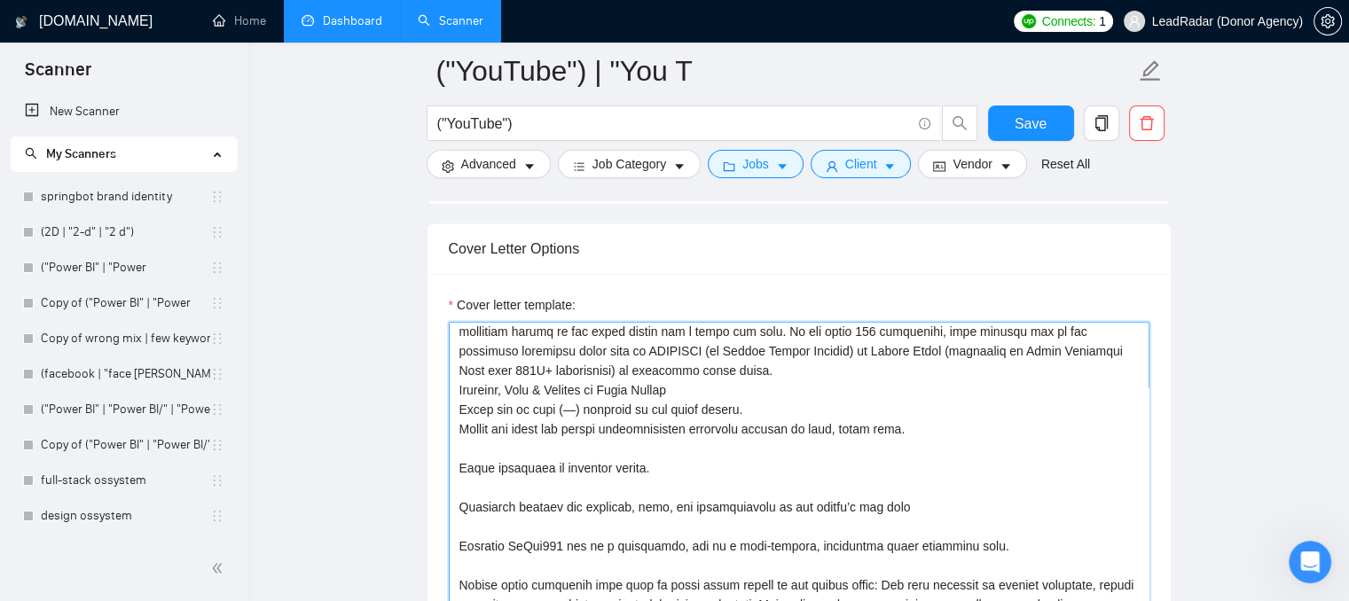
click at [480, 419] on textarea "Cover letter template:" at bounding box center [799, 521] width 701 height 399
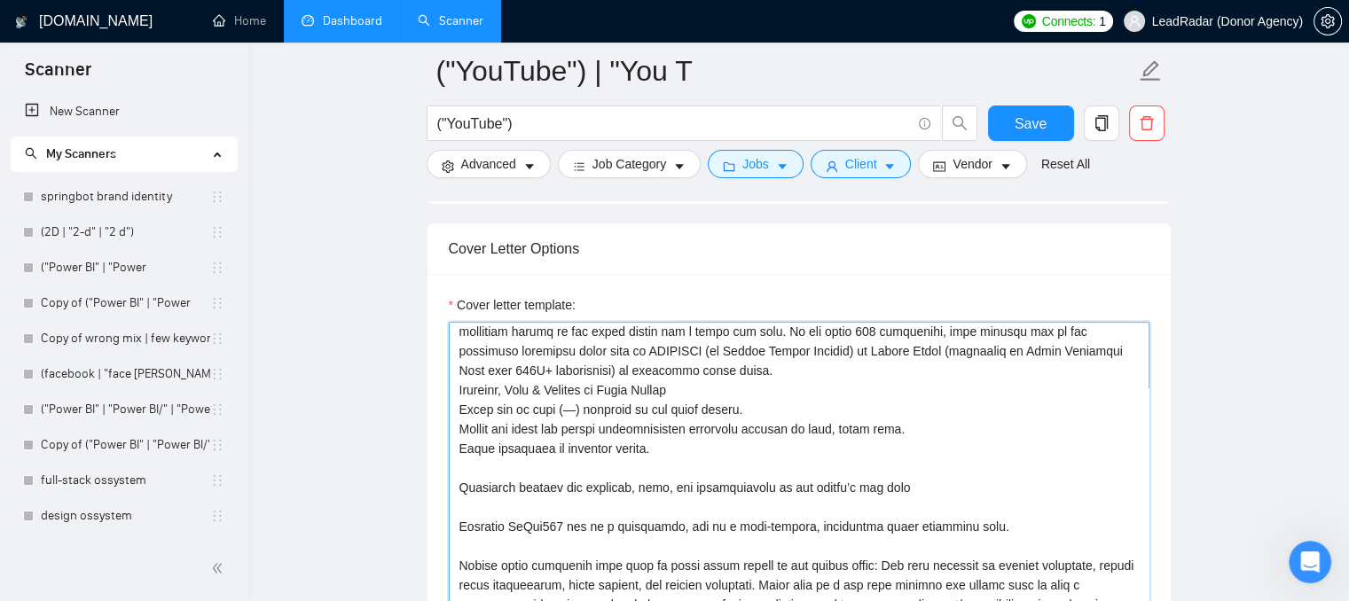
click at [476, 443] on textarea "Cover letter template:" at bounding box center [799, 521] width 701 height 399
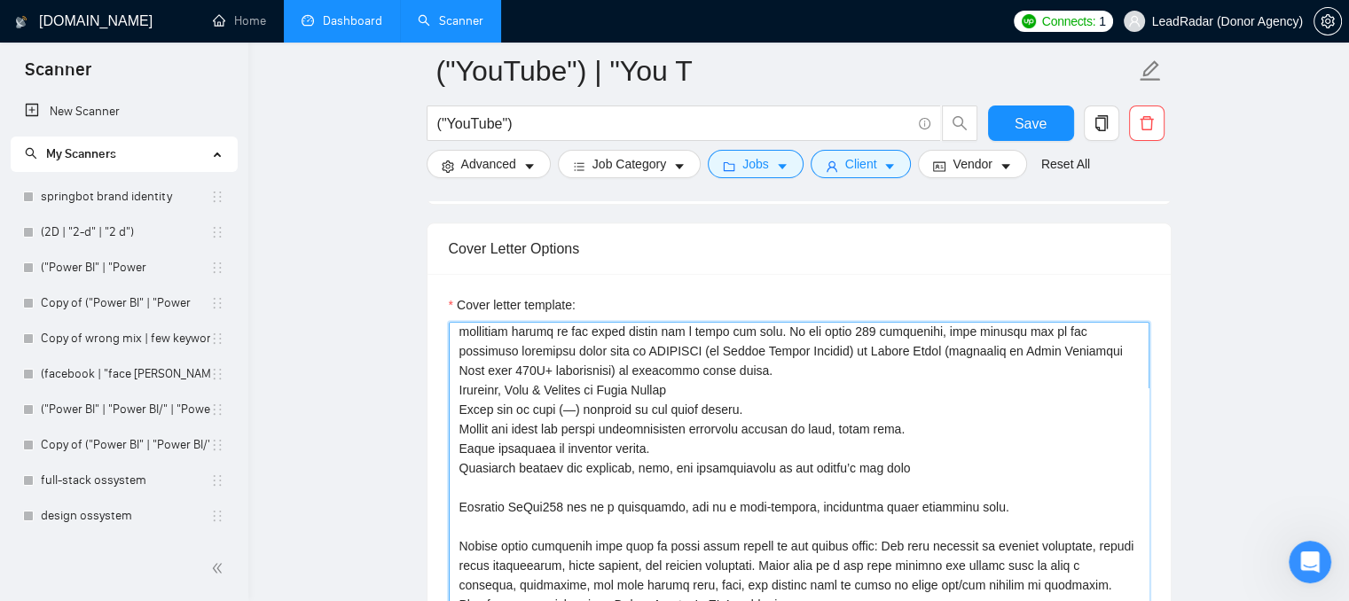
click at [466, 458] on textarea "Cover letter template:" at bounding box center [799, 521] width 701 height 399
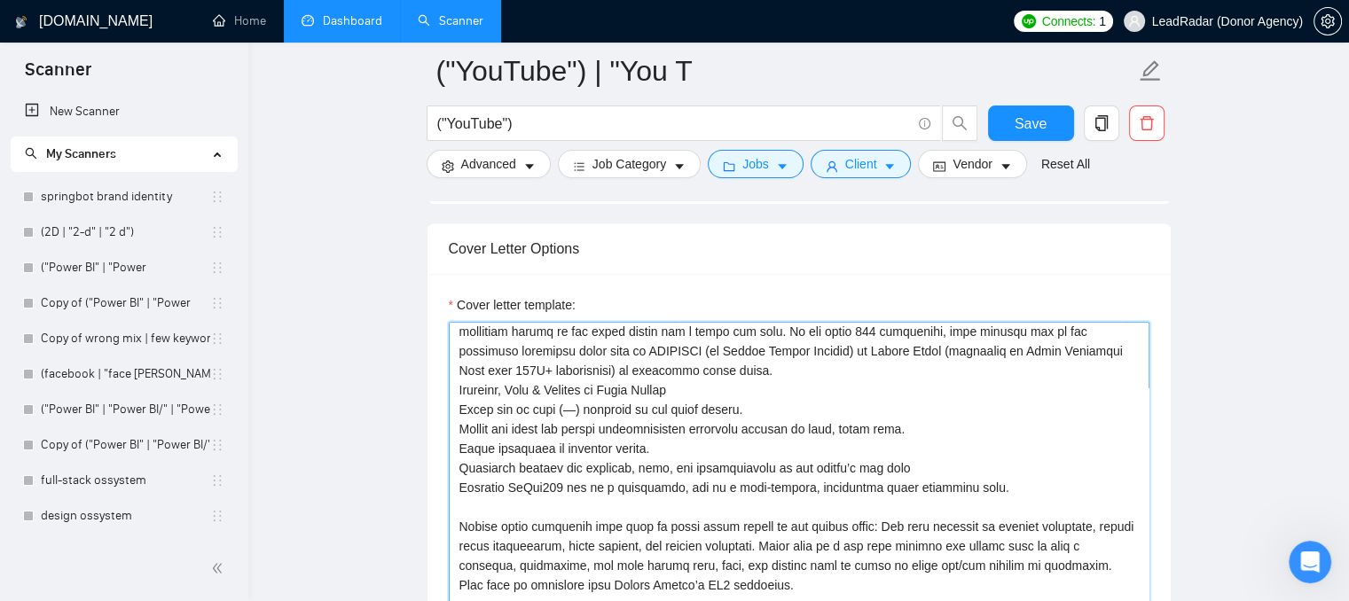
click at [472, 474] on textarea "Cover letter template:" at bounding box center [799, 521] width 701 height 399
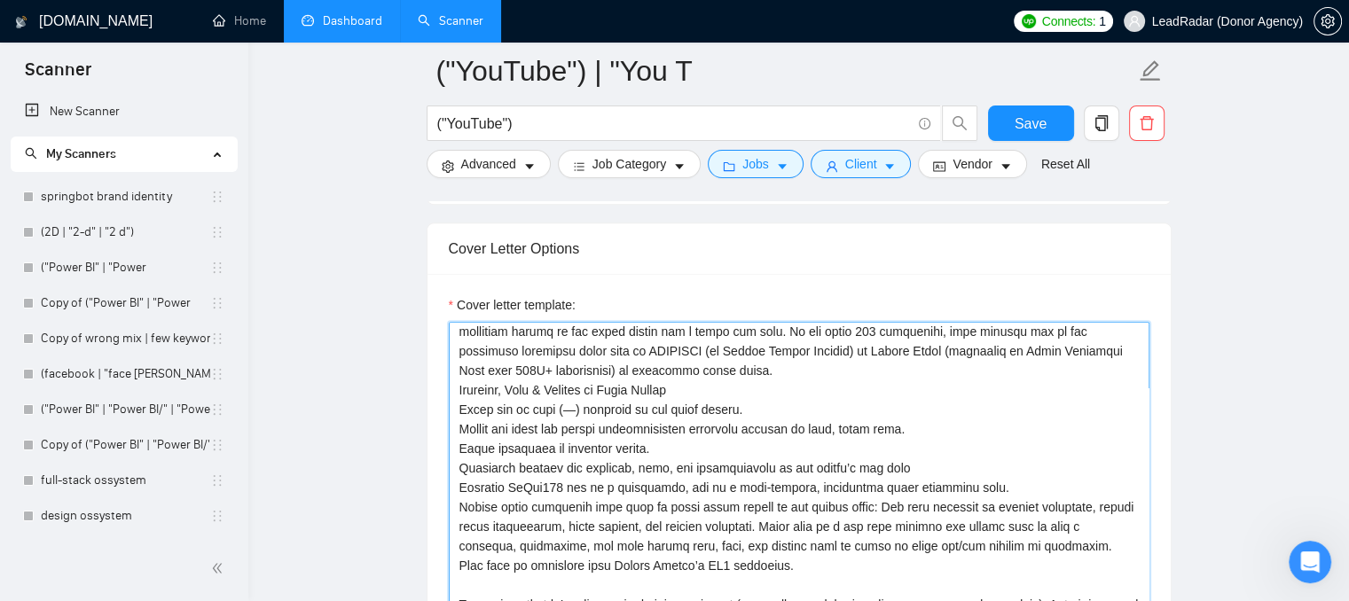
scroll to position [249, 0]
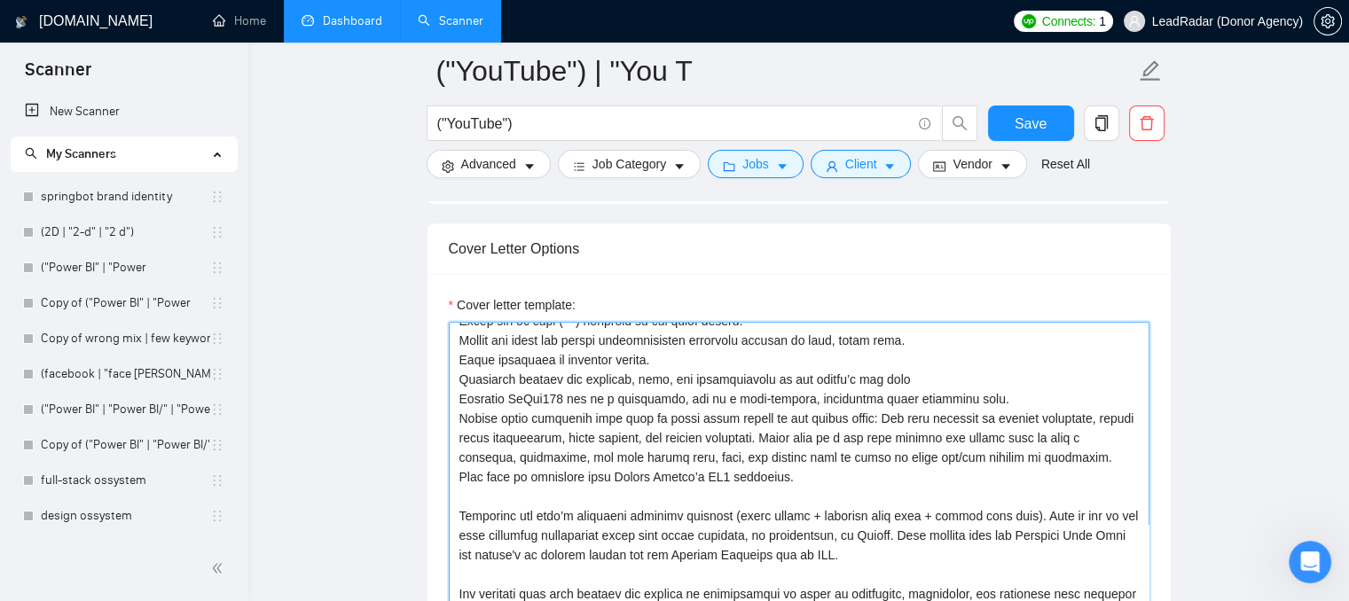
click at [497, 457] on textarea "Cover letter template:" at bounding box center [799, 521] width 701 height 399
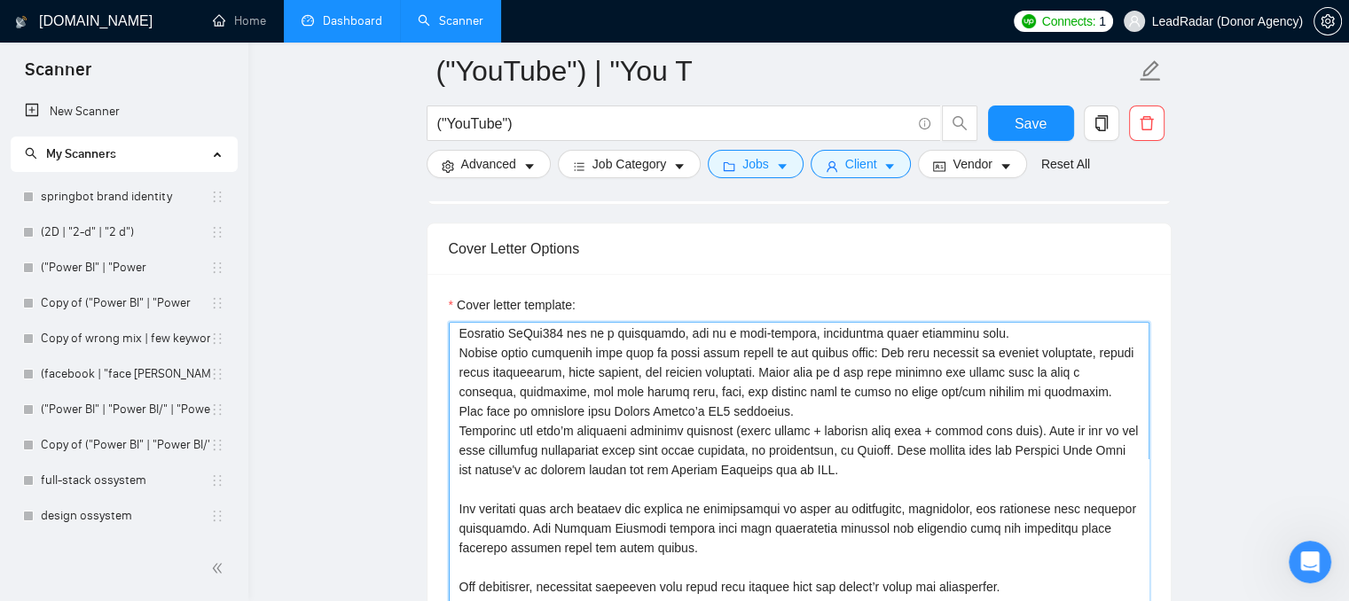
scroll to position [338, 0]
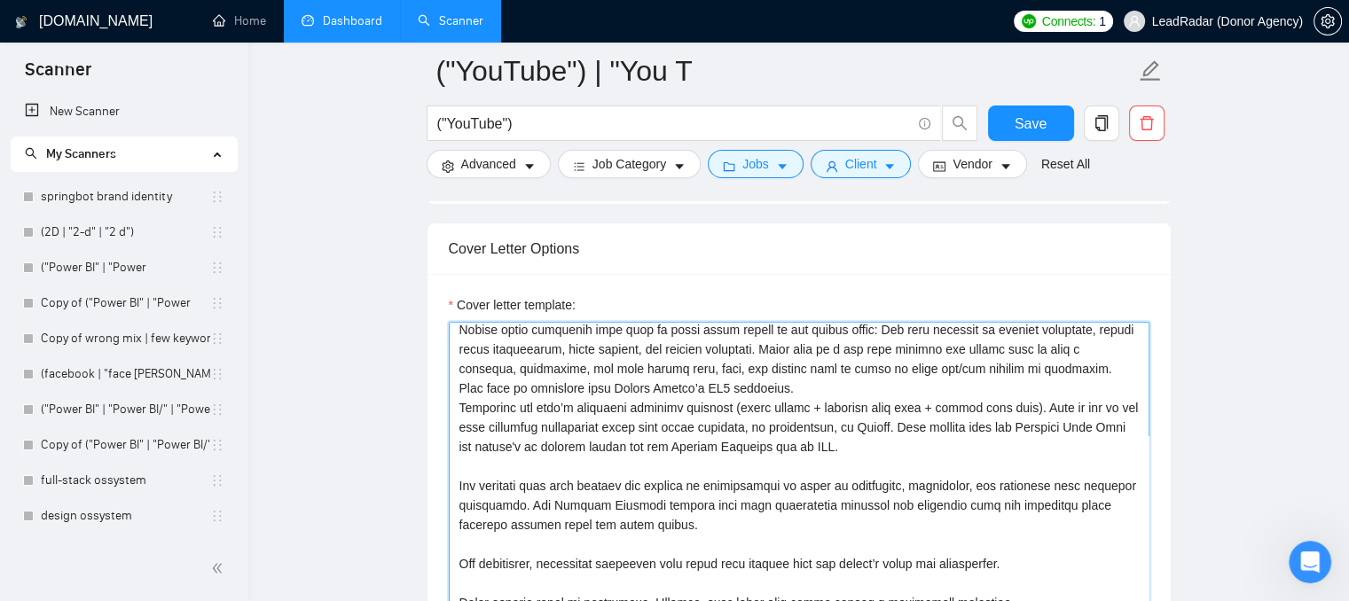
click at [510, 437] on textarea "Cover letter template:" at bounding box center [799, 521] width 701 height 399
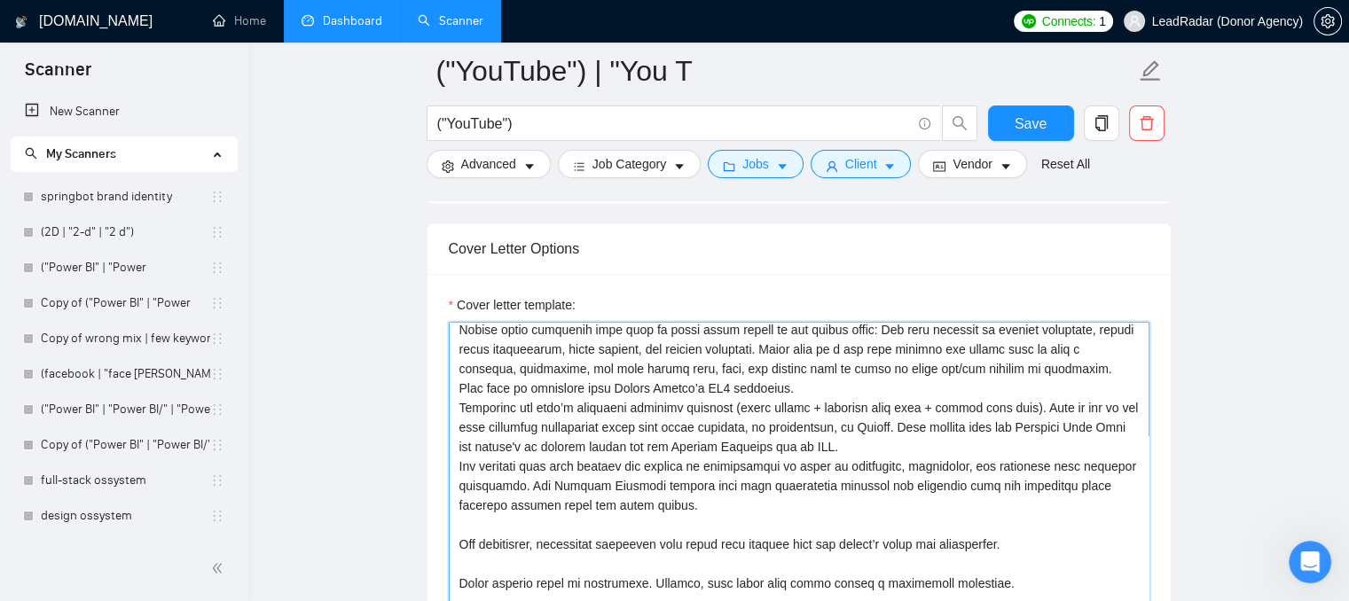
click at [482, 490] on textarea "Cover letter template:" at bounding box center [799, 521] width 701 height 399
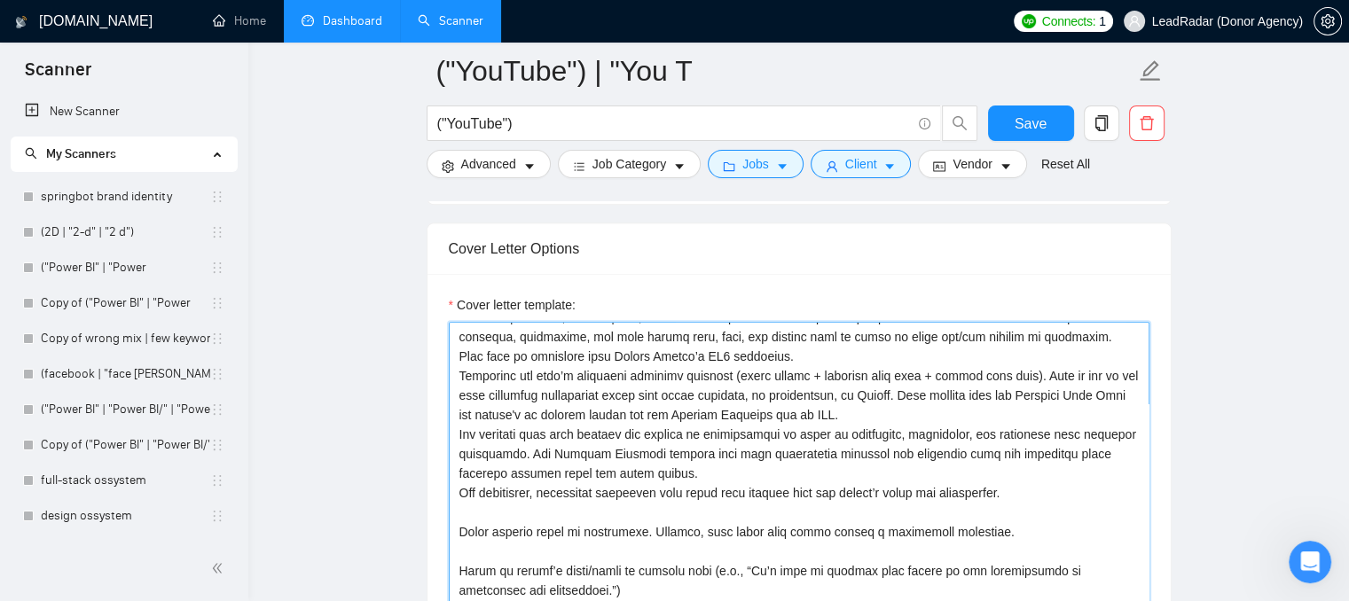
click at [497, 482] on textarea "Cover letter template:" at bounding box center [799, 521] width 701 height 399
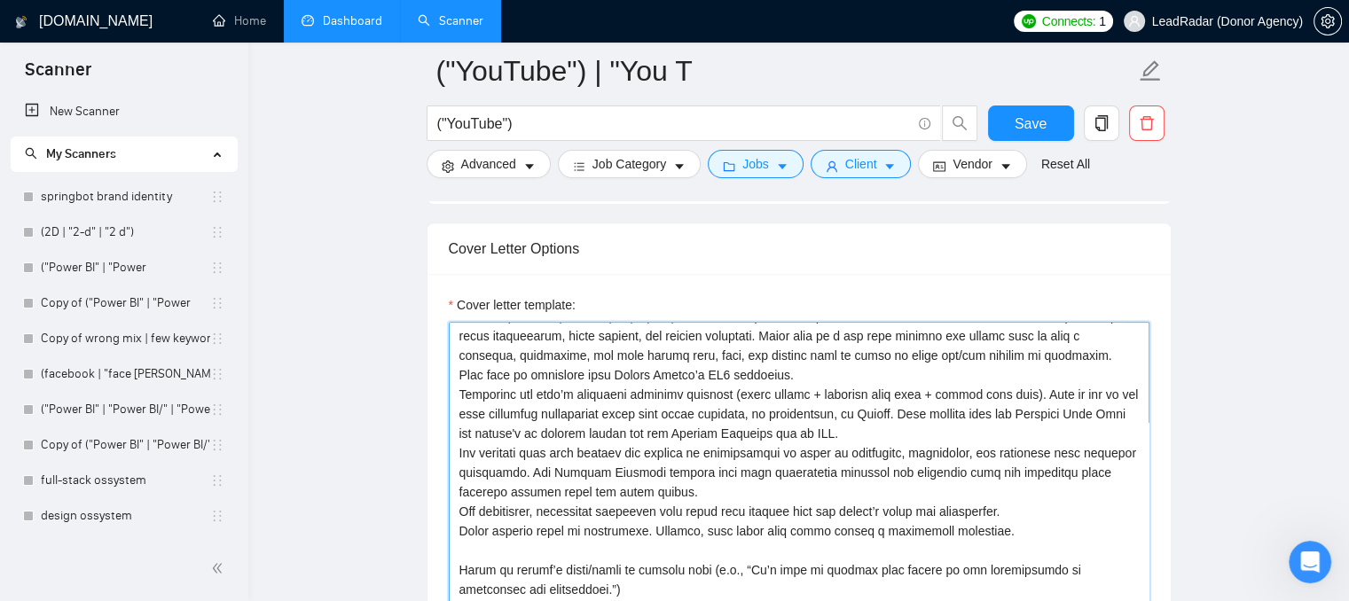
scroll to position [351, 0]
click at [498, 513] on textarea "Cover letter template:" at bounding box center [799, 521] width 701 height 399
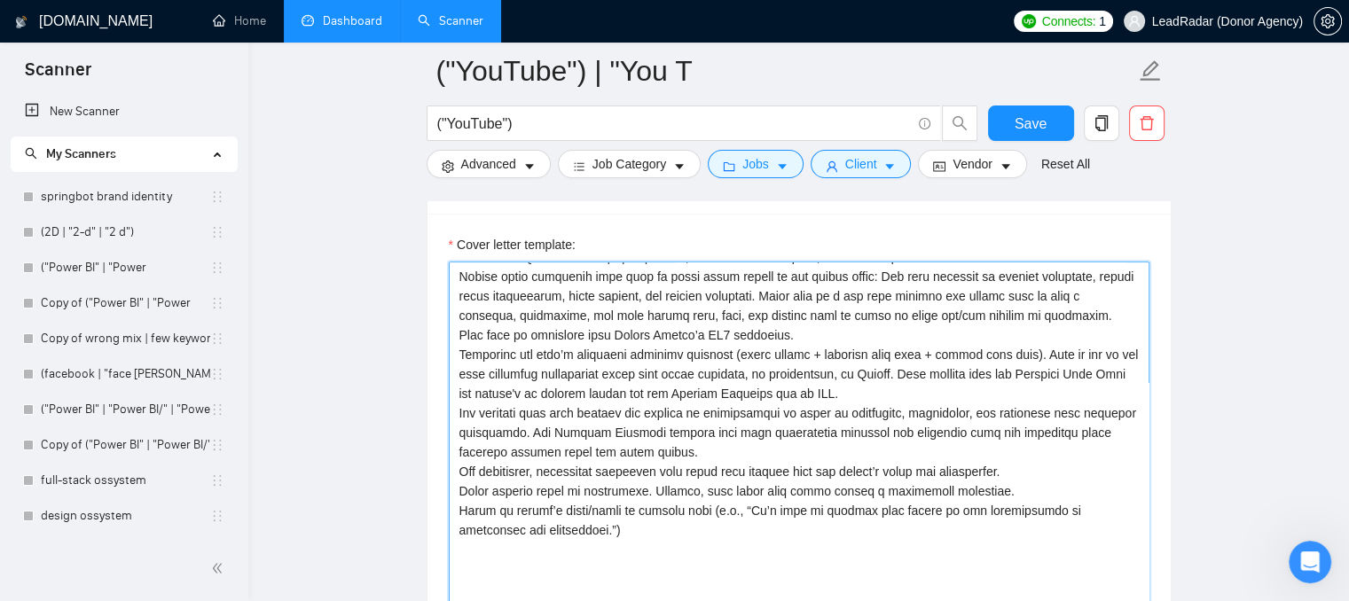
scroll to position [2121, 0]
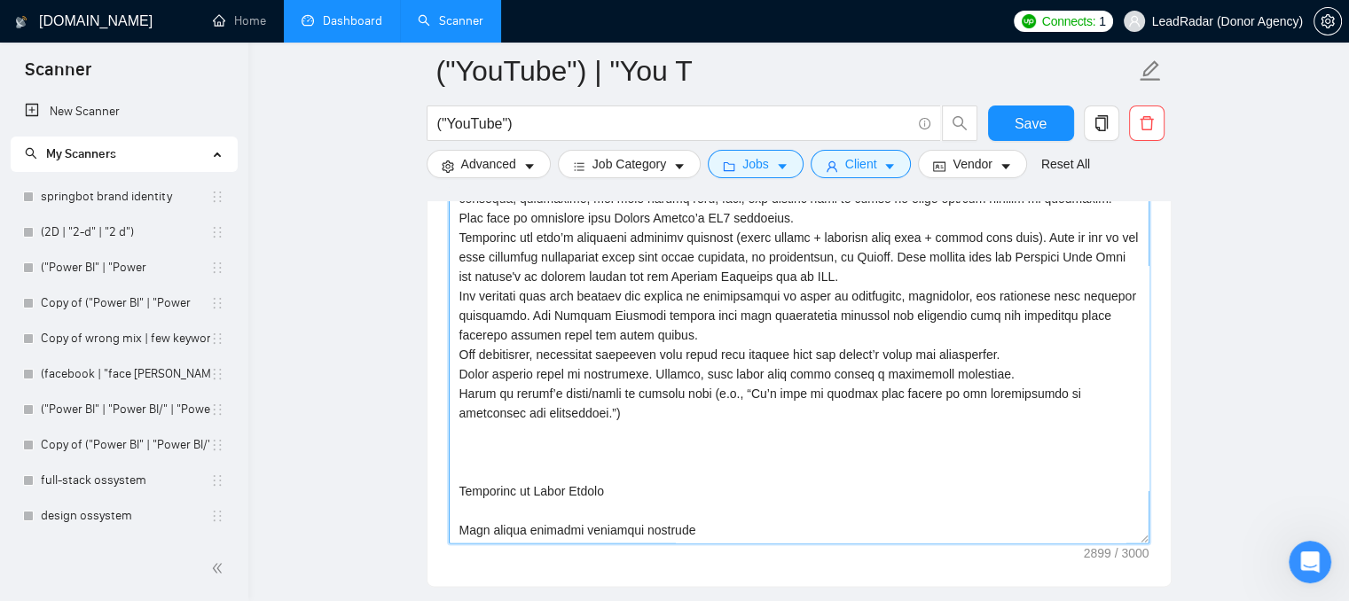
click at [481, 446] on textarea "Cover letter template:" at bounding box center [799, 344] width 701 height 399
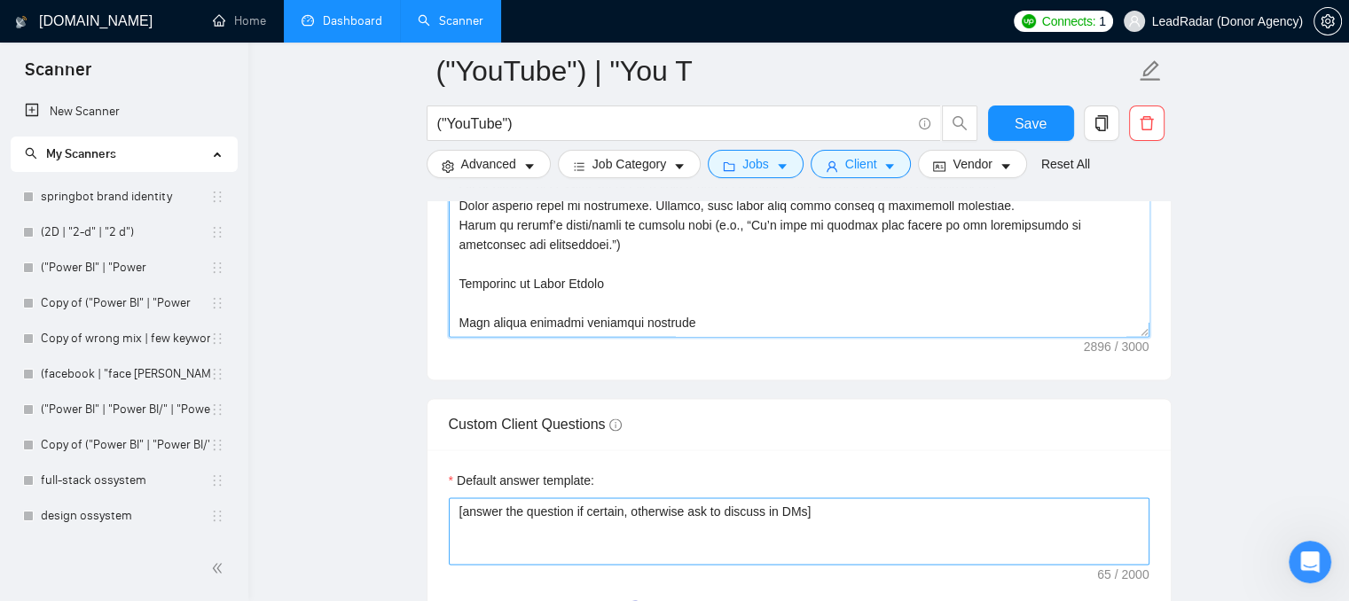
scroll to position [2299, 0]
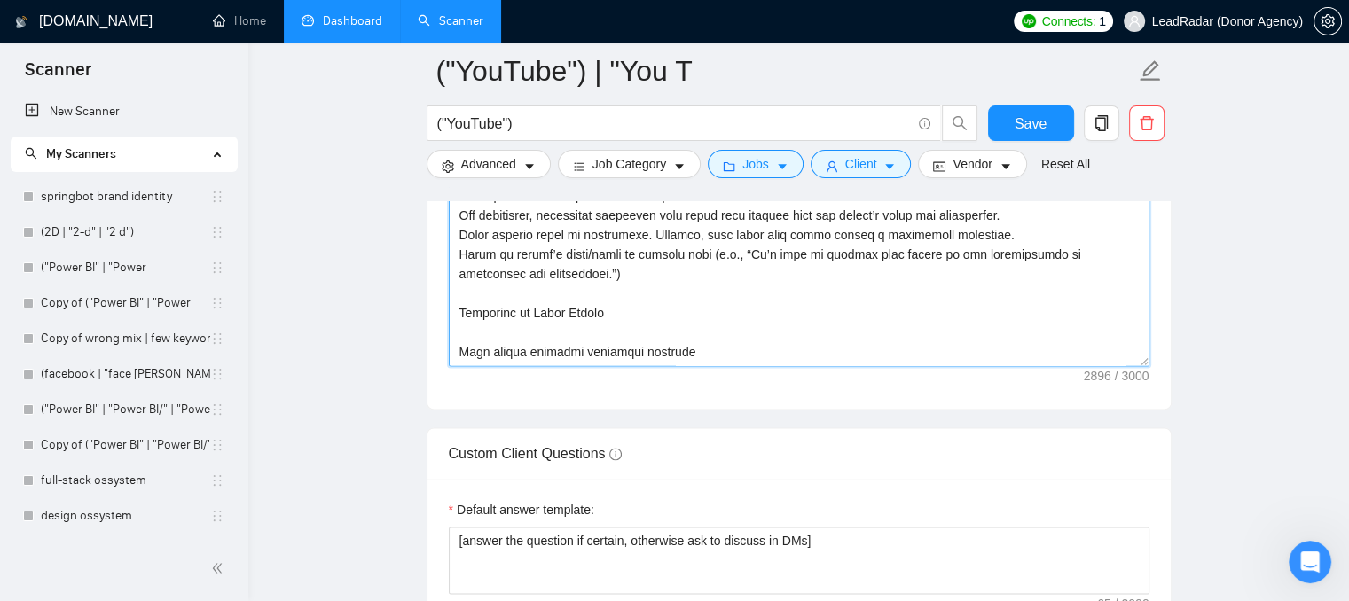
drag, startPoint x: 461, startPoint y: 465, endPoint x: 677, endPoint y: 366, distance: 237.7
click at [677, 366] on div "Cover letter template:" at bounding box center [798, 164] width 743 height 490
paste textarea "Ending of the Cover Letter End with a warm call to action (e.g., “Let’s connect…"
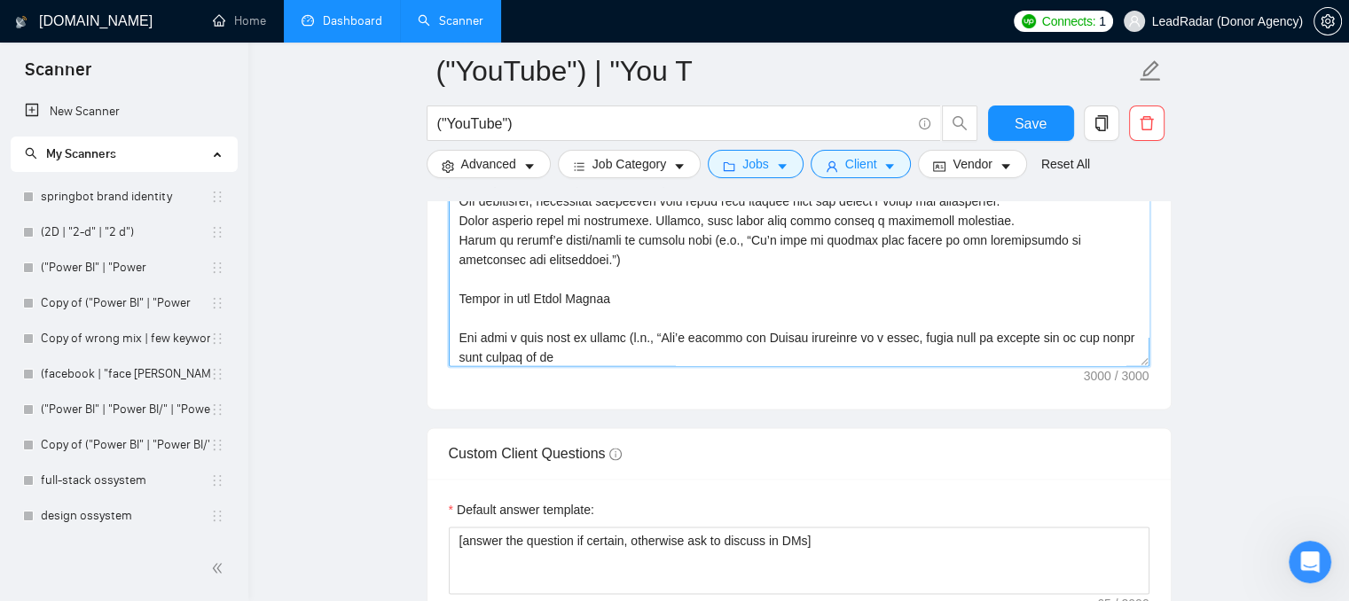
click at [582, 280] on textarea "Cover letter template:" at bounding box center [799, 166] width 701 height 399
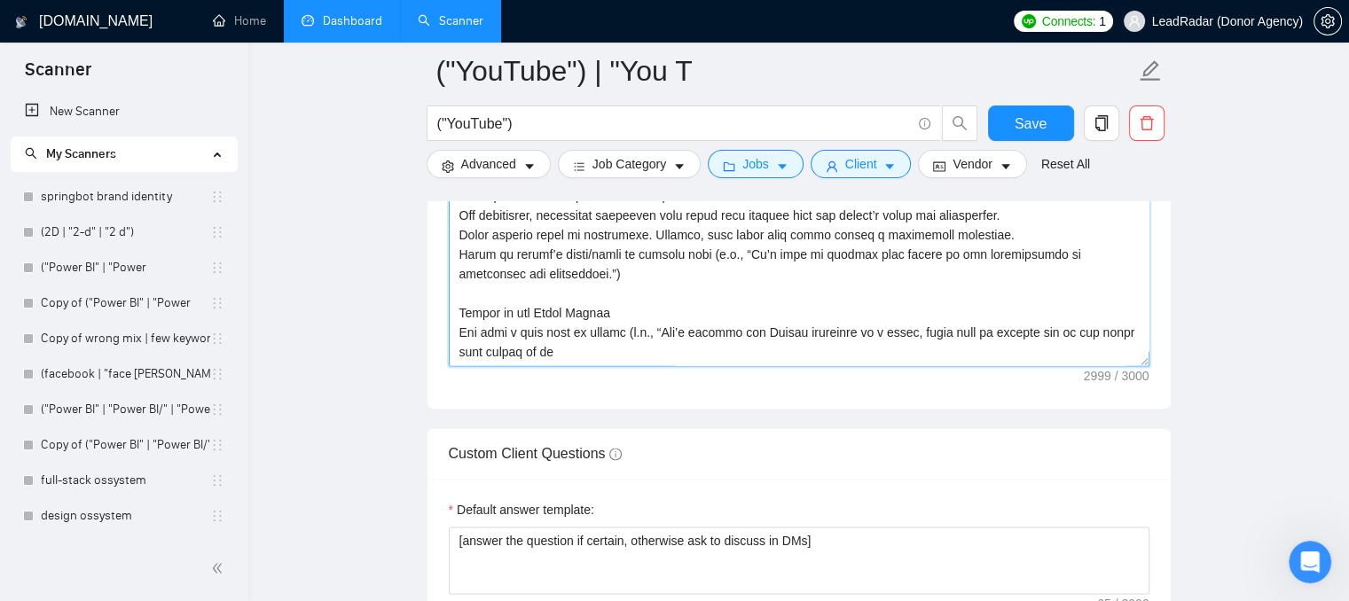
scroll to position [293, 0]
click at [510, 263] on textarea "Cover letter template:" at bounding box center [799, 166] width 701 height 399
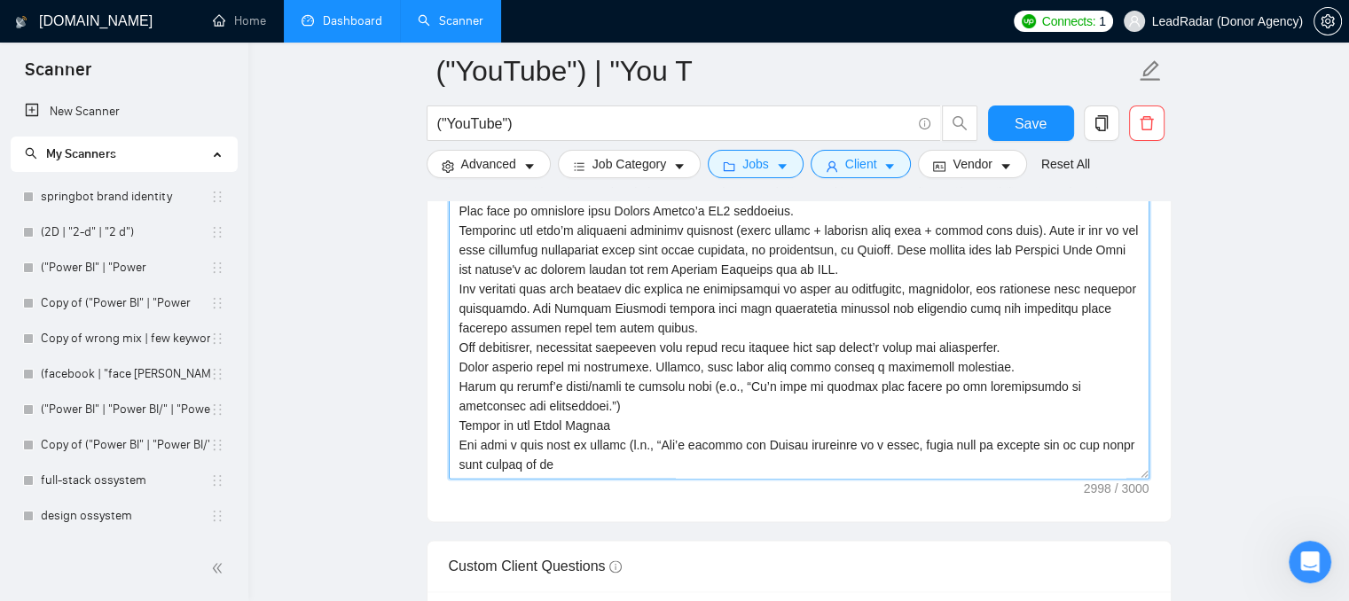
scroll to position [2210, 0]
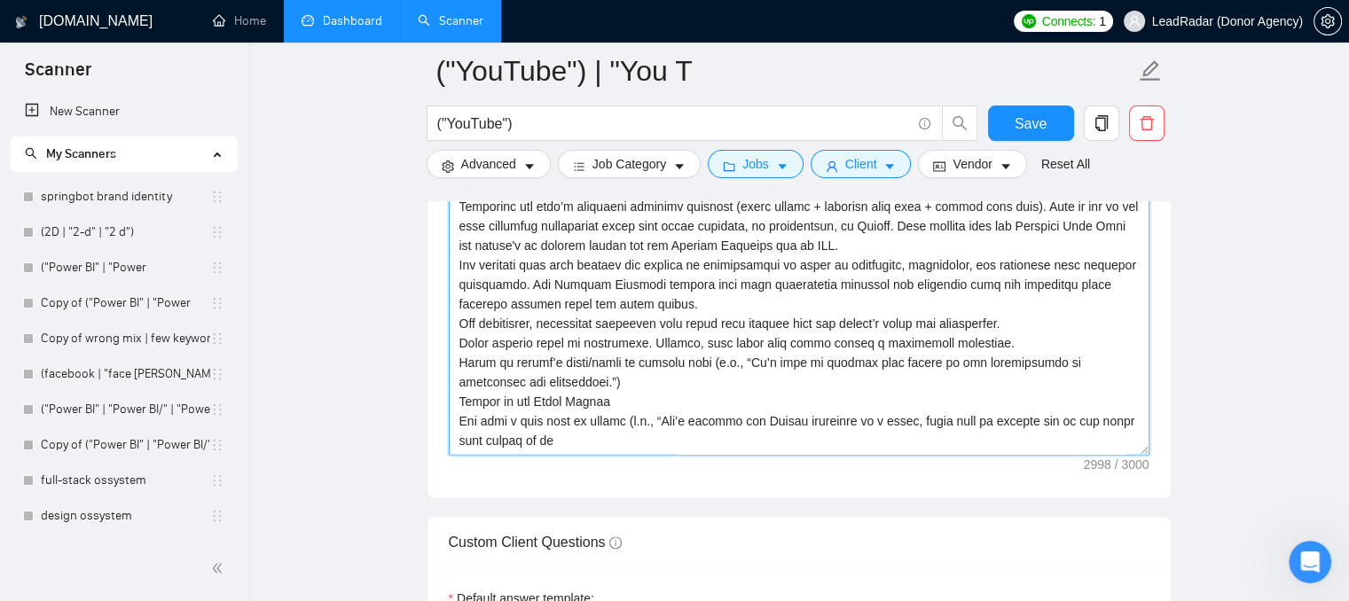
click at [617, 403] on textarea "Cover letter template:" at bounding box center [799, 255] width 701 height 399
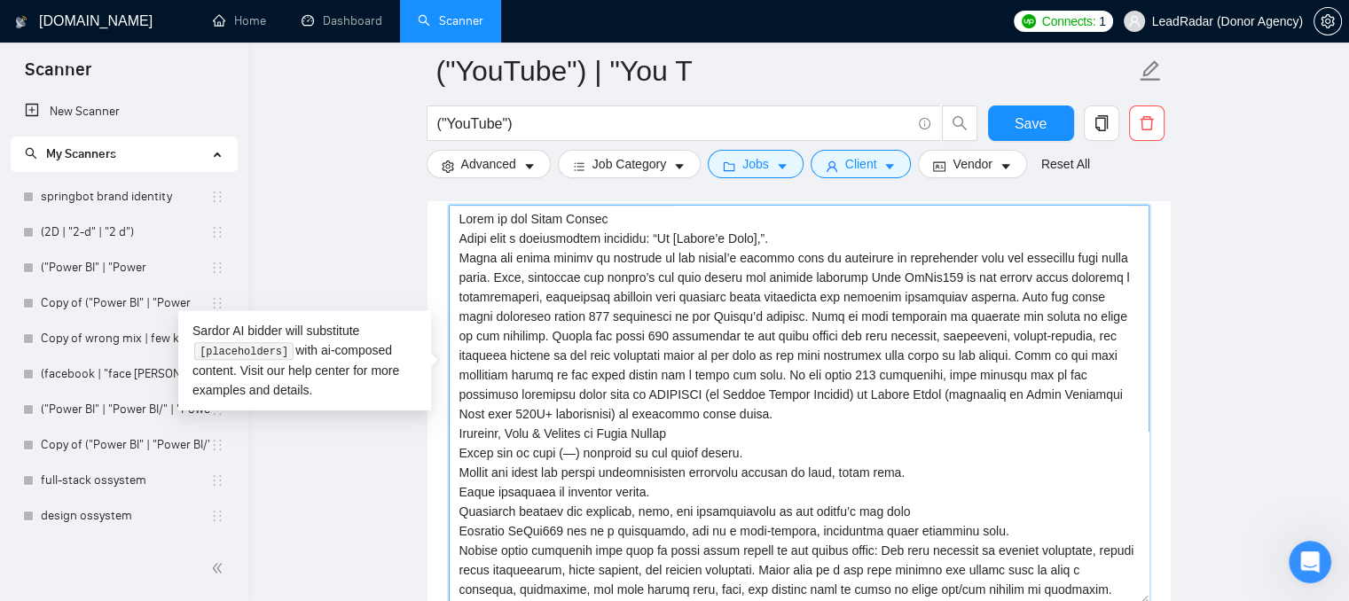
scroll to position [2032, 0]
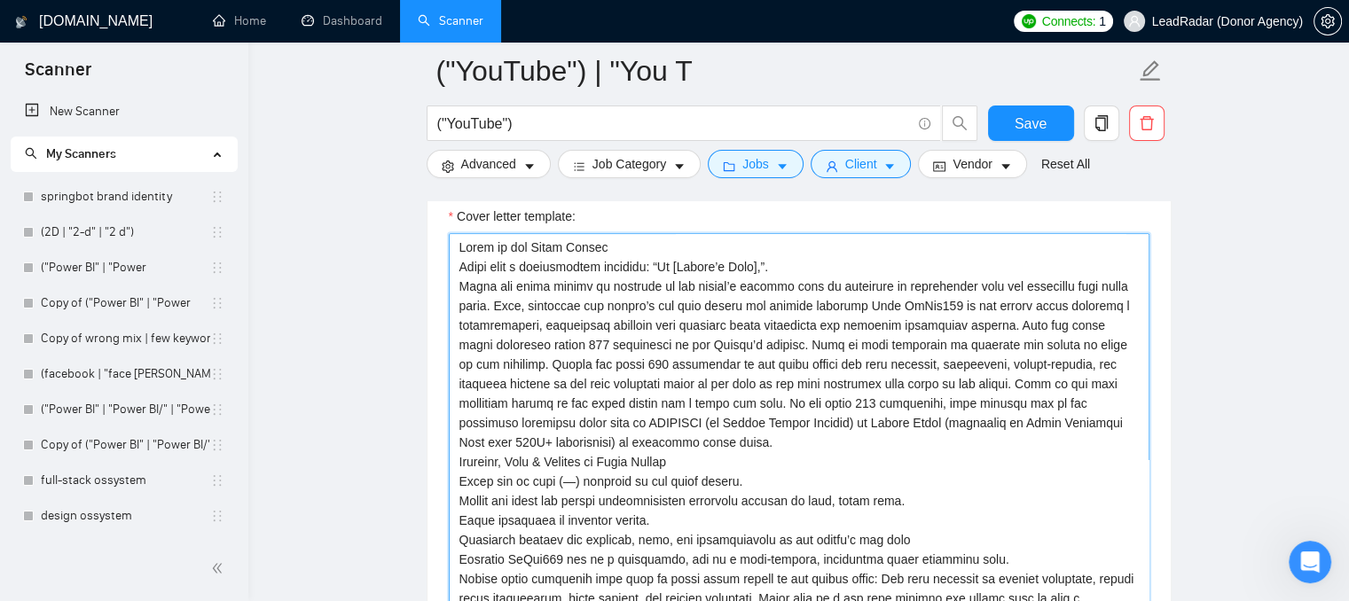
drag, startPoint x: 692, startPoint y: 431, endPoint x: 408, endPoint y: 429, distance: 283.8
click at [408, 429] on main "("YouTube") | "You T ("YouTube") Save Advanced Job Category Jobs Client Vendor …" at bounding box center [799, 445] width 1044 height 4815
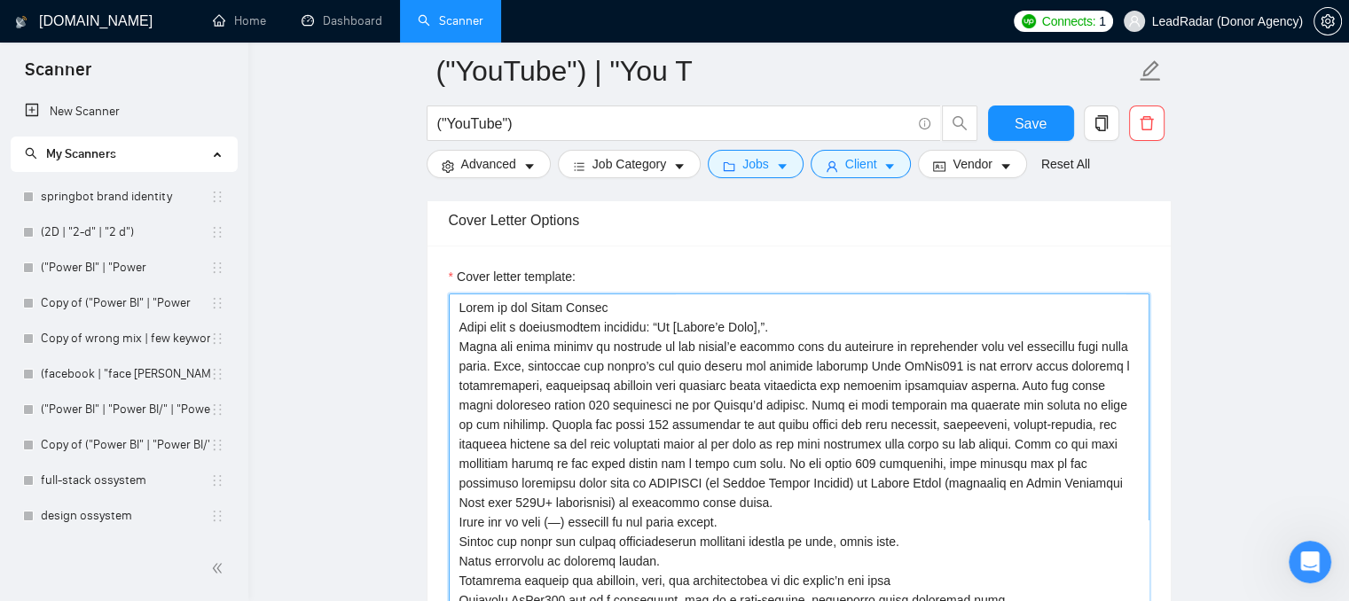
scroll to position [1944, 0]
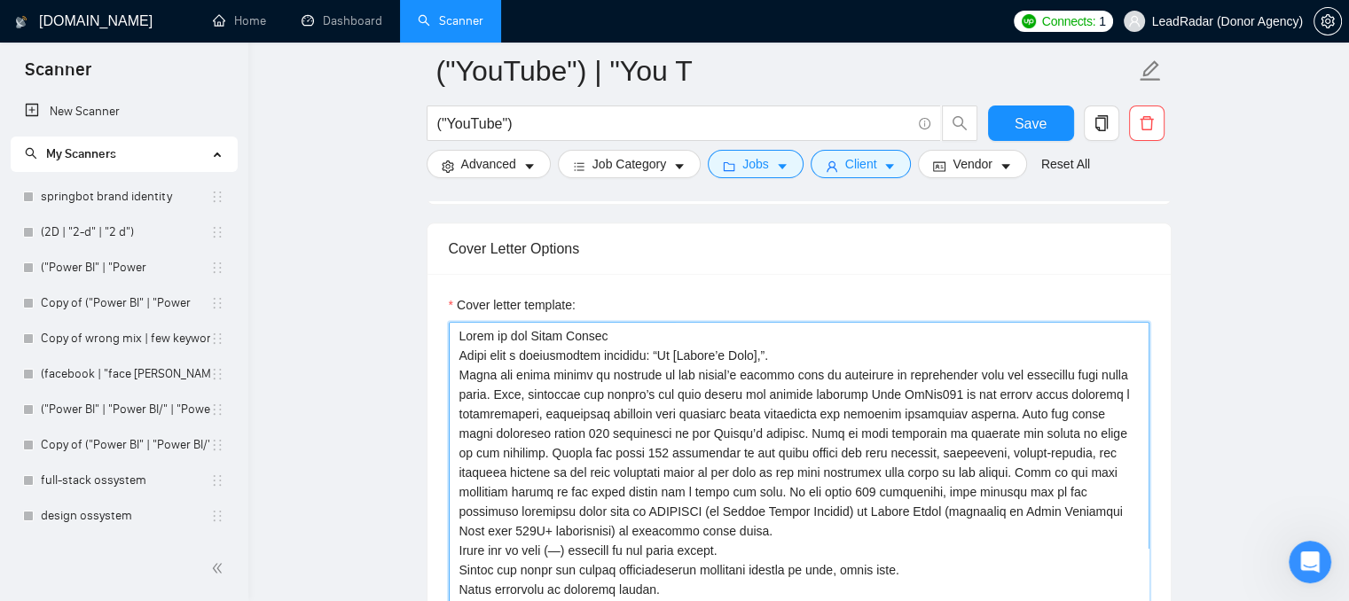
click at [455, 322] on textarea "Cover letter template:" at bounding box center [799, 521] width 701 height 399
click at [791, 324] on textarea "Cover letter template:" at bounding box center [799, 521] width 701 height 399
click at [461, 349] on textarea "Cover letter template:" at bounding box center [799, 521] width 701 height 399
click at [997, 388] on textarea "Cover letter template:" at bounding box center [799, 521] width 701 height 399
click at [1004, 381] on textarea "Cover letter template:" at bounding box center [799, 521] width 701 height 399
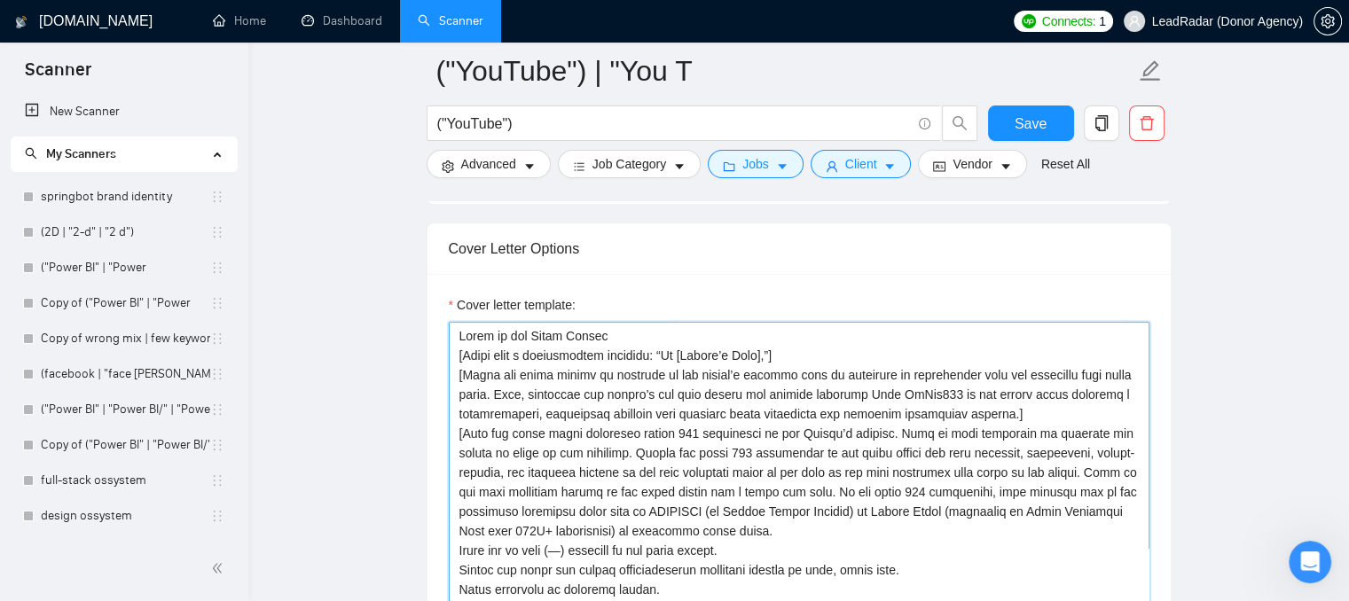
click at [876, 405] on textarea "Cover letter template:" at bounding box center [799, 521] width 701 height 399
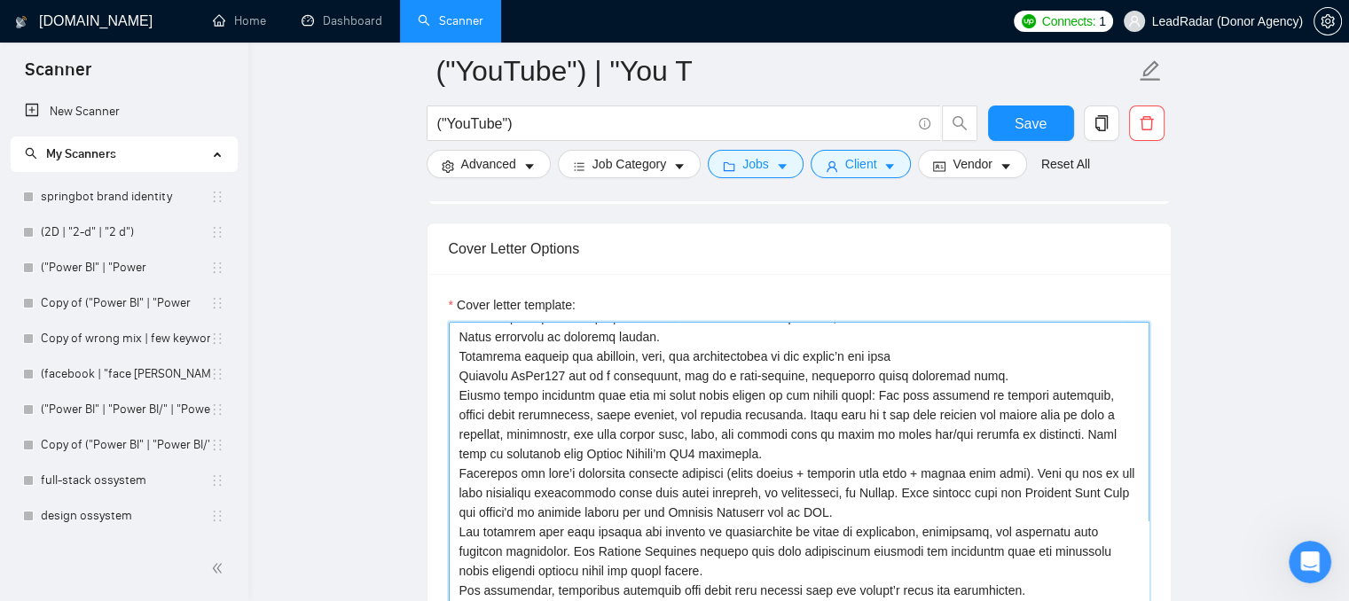
type textarea "Lorem ip dol Sitam Consec [Adipi elit s doeiusmodtem incididu: “Ut [Labore’e Do…"
